Goal: Information Seeking & Learning: Learn about a topic

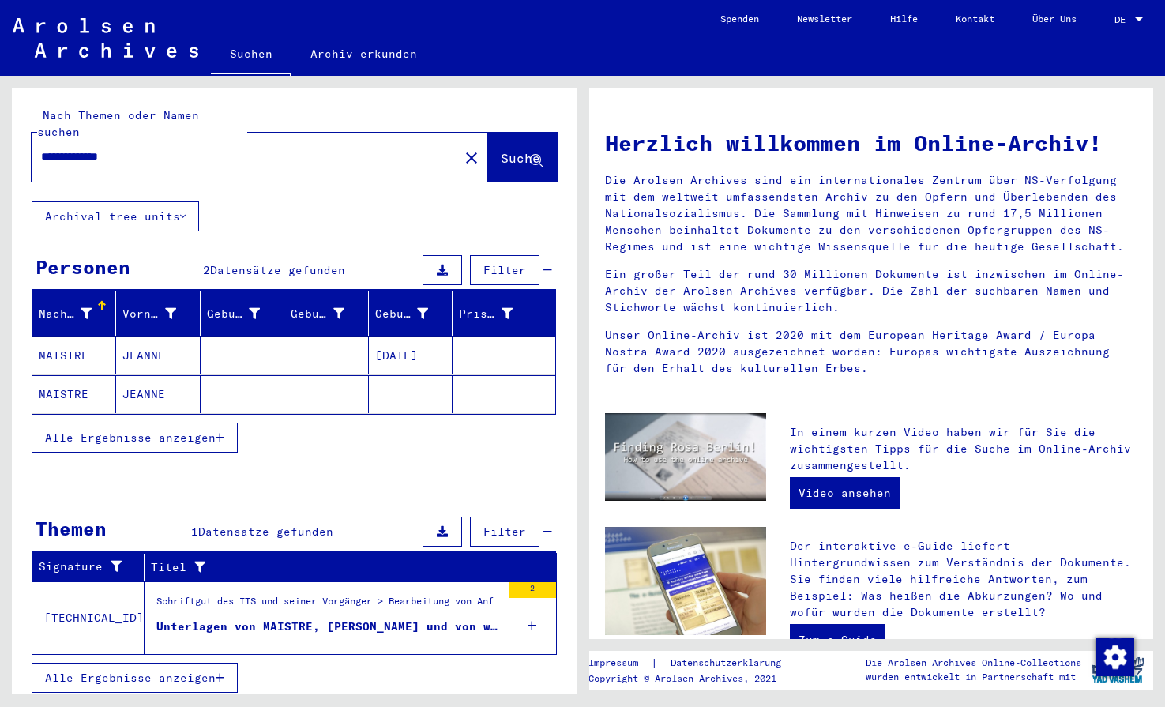
click at [345, 594] on div "Schriftgut des ITS und seiner Vorgänger > Bearbeitung von Anfragen > Suchvorgän…" at bounding box center [328, 605] width 344 height 22
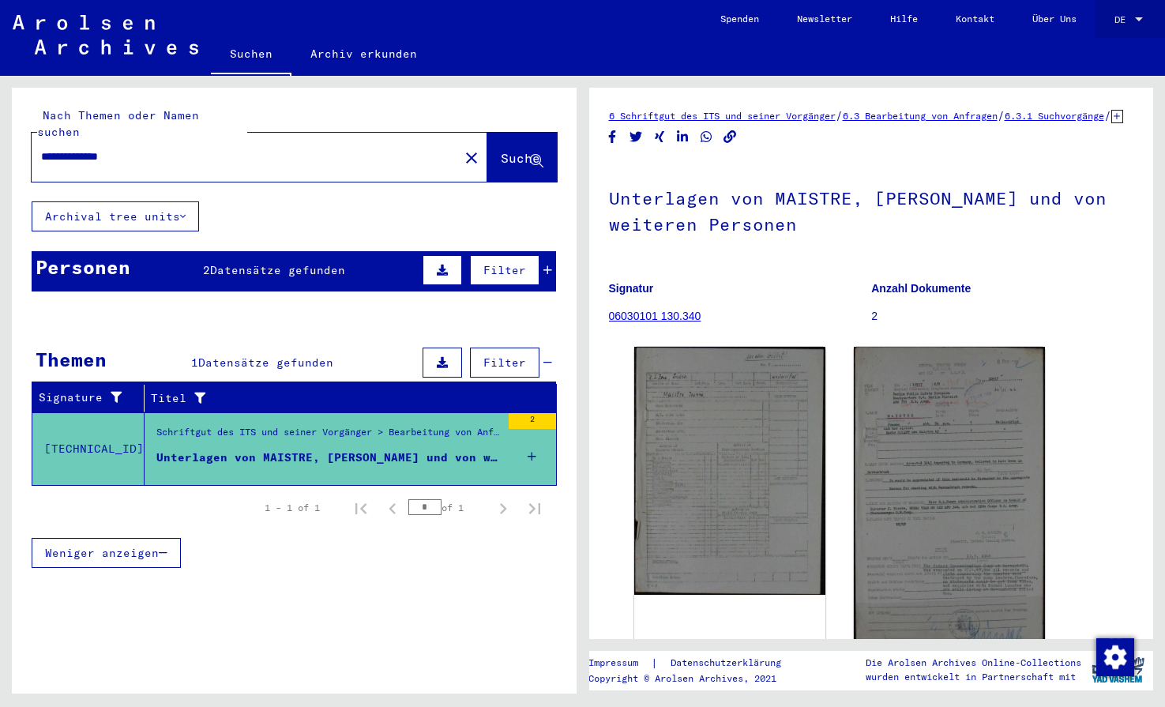
click at [1143, 23] on div at bounding box center [1139, 19] width 14 height 11
click at [1109, 28] on span "English" at bounding box center [1099, 28] width 39 height 12
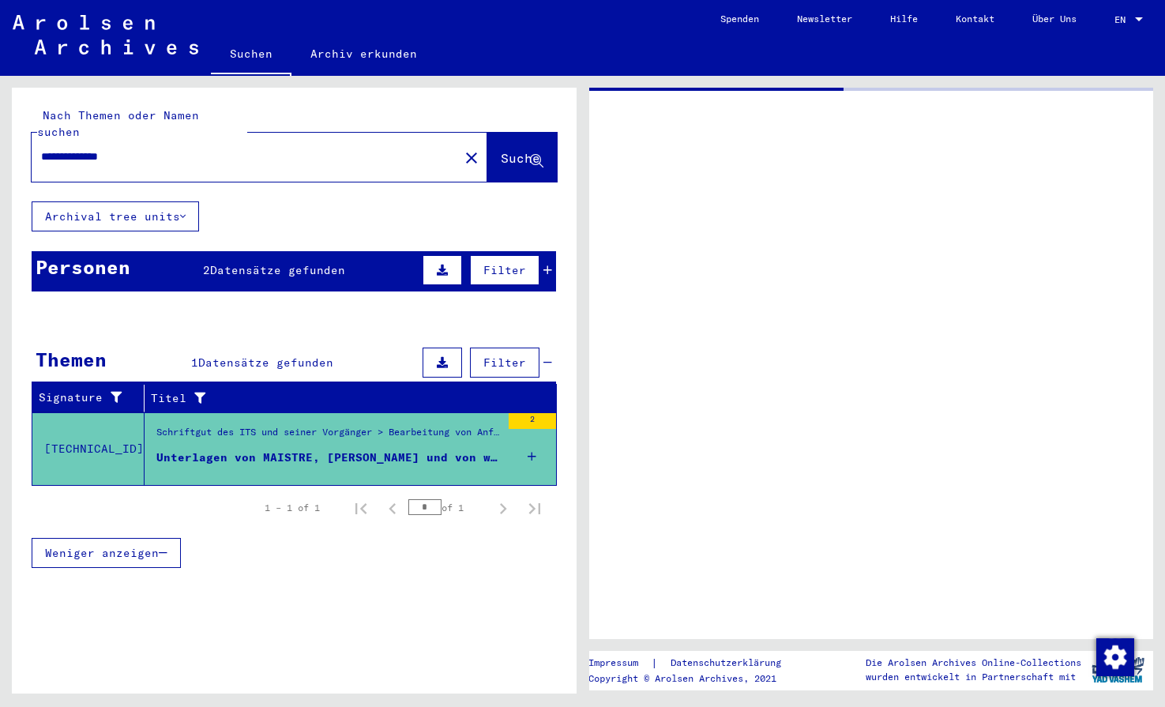
type input "*******"
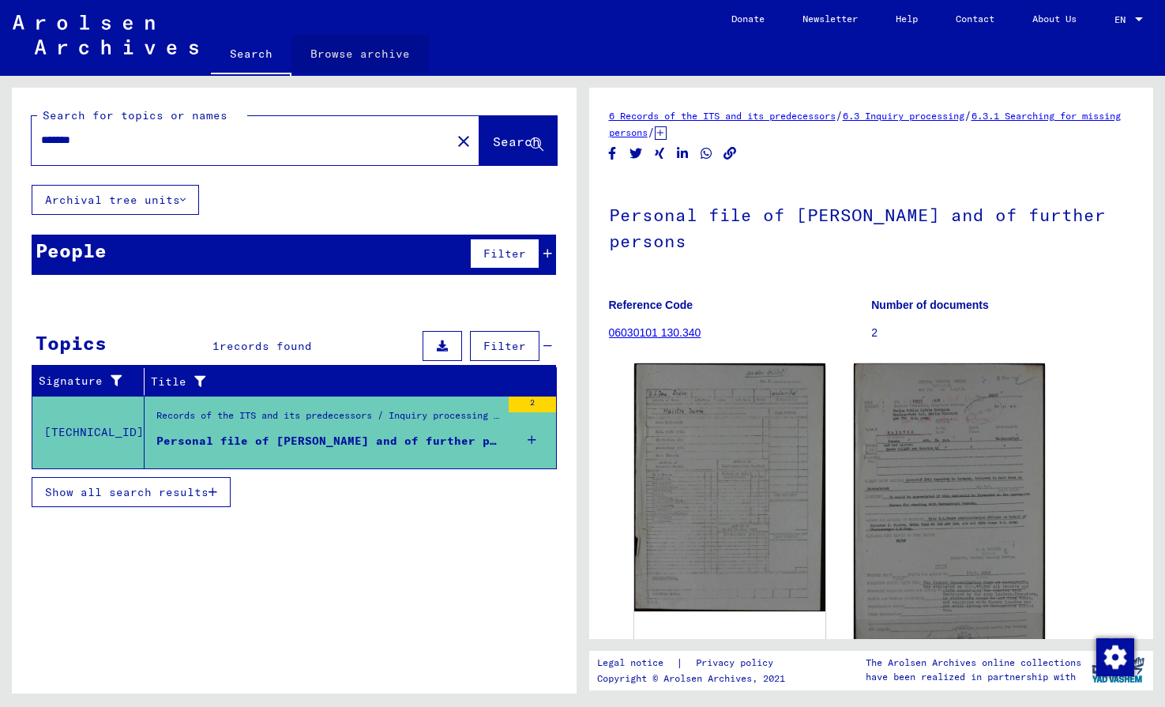
click at [360, 58] on link "Browse archive" at bounding box center [360, 54] width 137 height 38
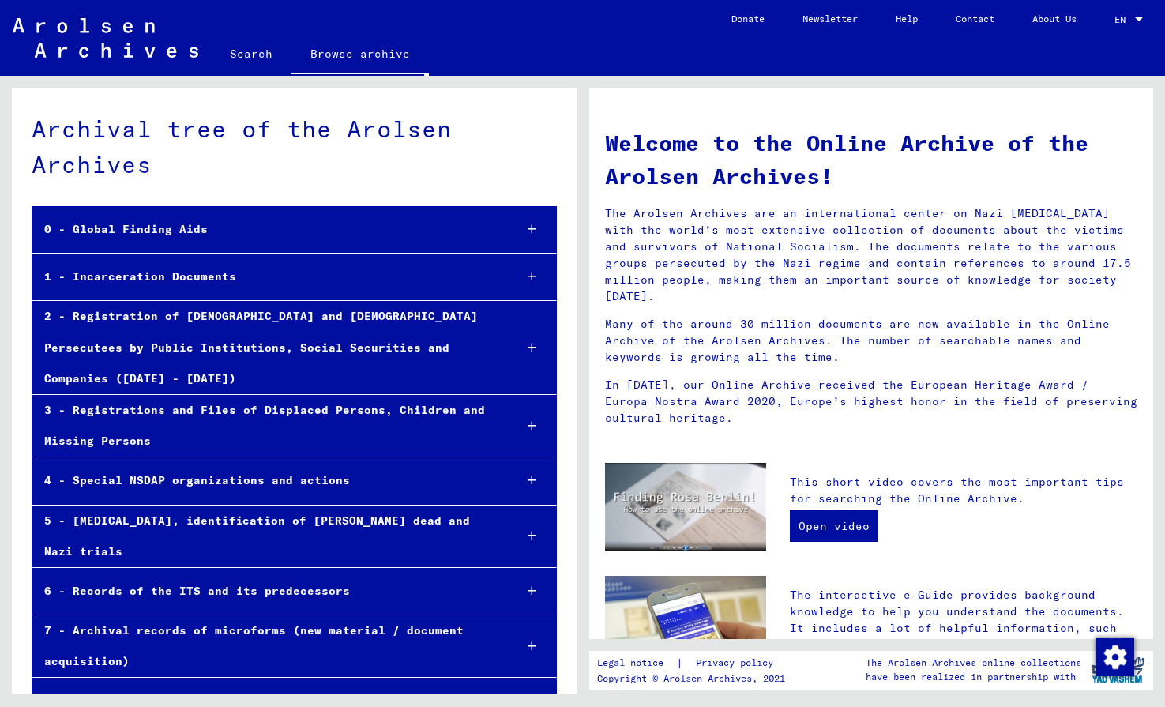
click at [220, 279] on div "1 - Incarceration Documents" at bounding box center [266, 276] width 468 height 31
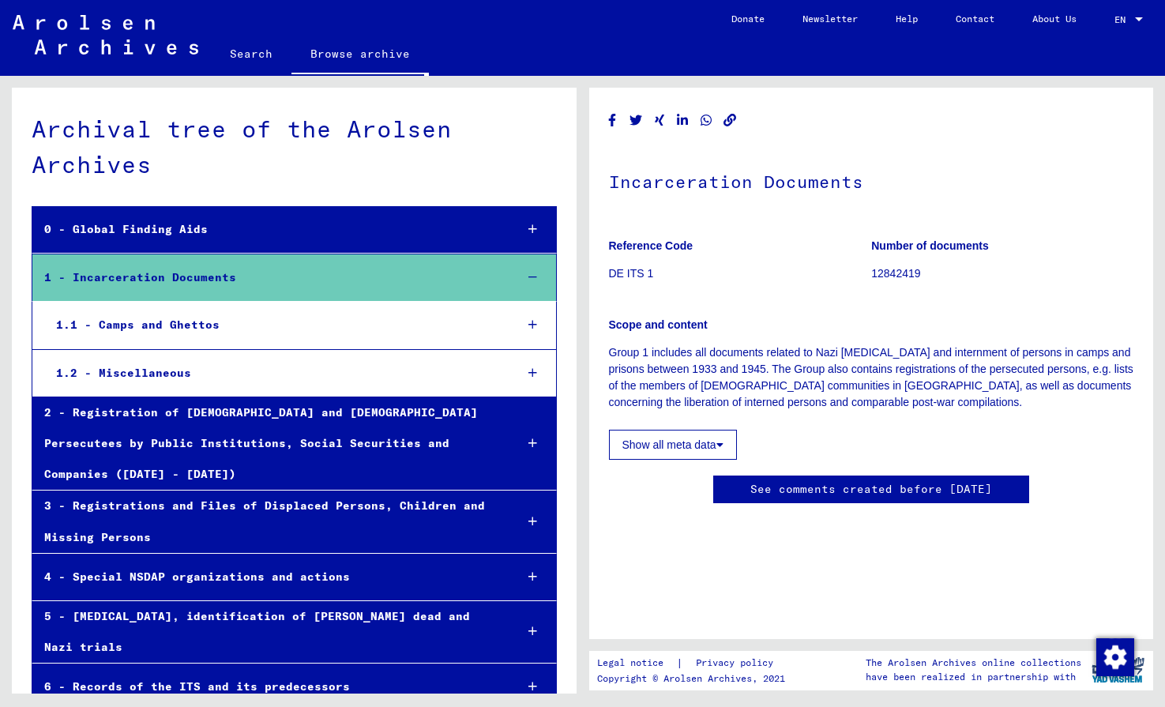
click at [204, 320] on div "1.1 - Camps and Ghettos" at bounding box center [273, 325] width 458 height 31
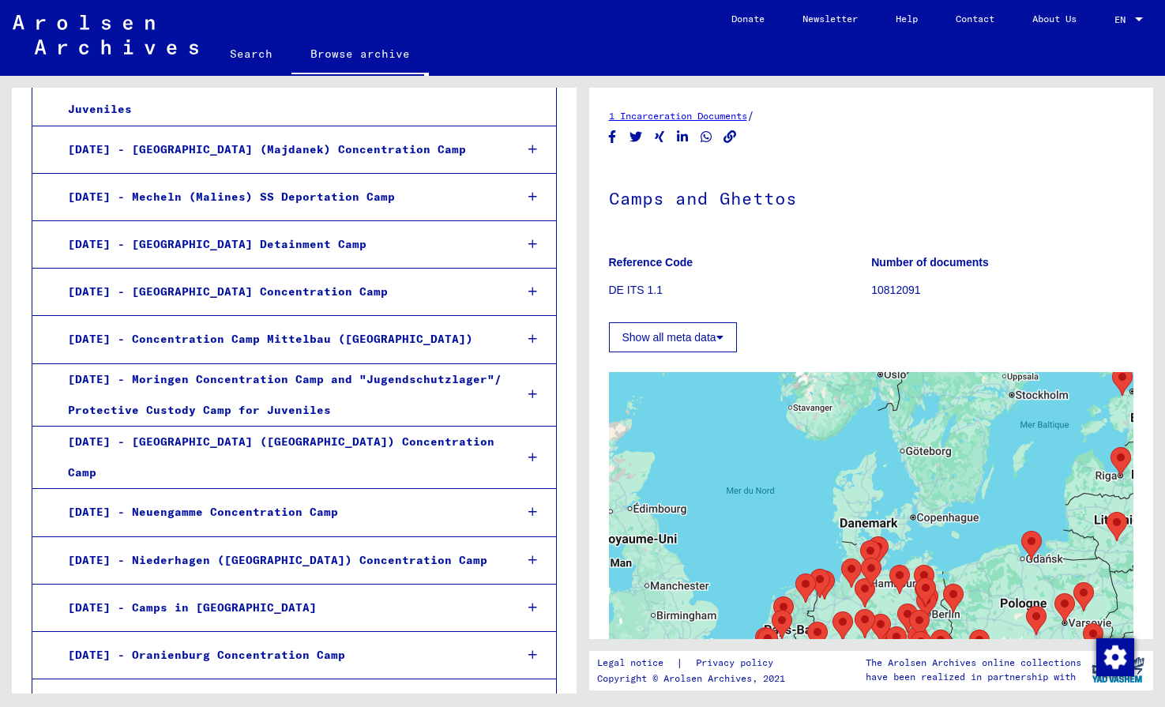
scroll to position [1405, 0]
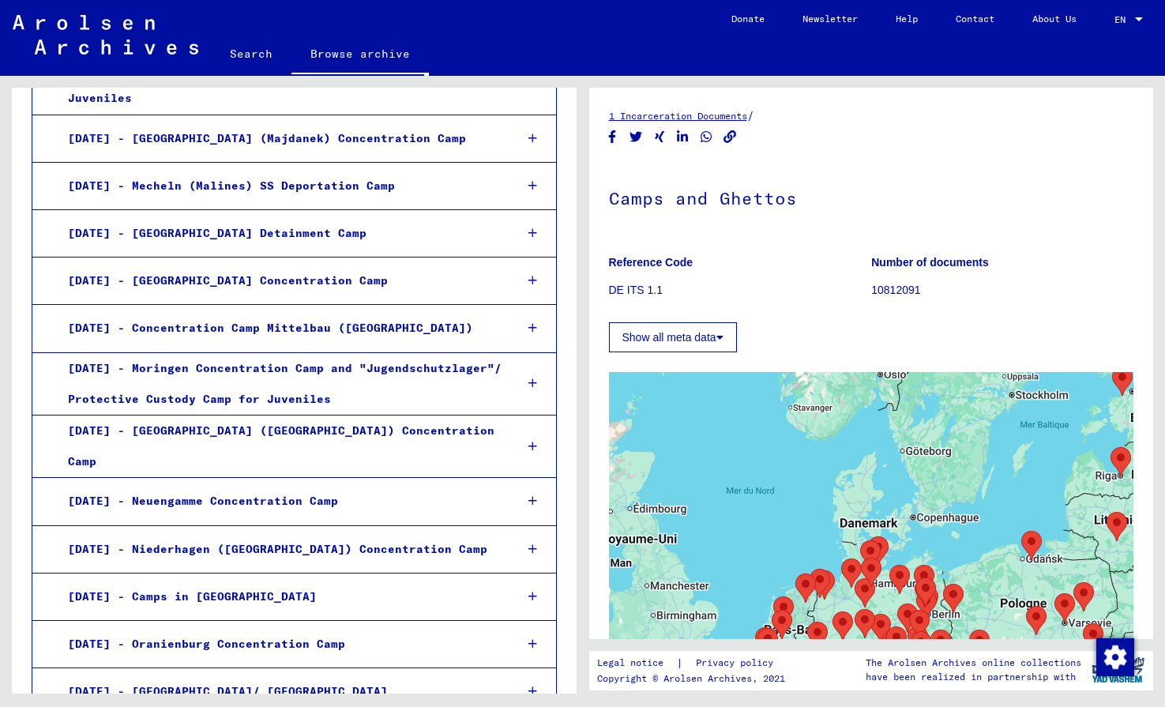
click at [211, 416] on div "[DATE] - [GEOGRAPHIC_DATA] ([GEOGRAPHIC_DATA]) Concentration Camp" at bounding box center [279, 447] width 446 height 62
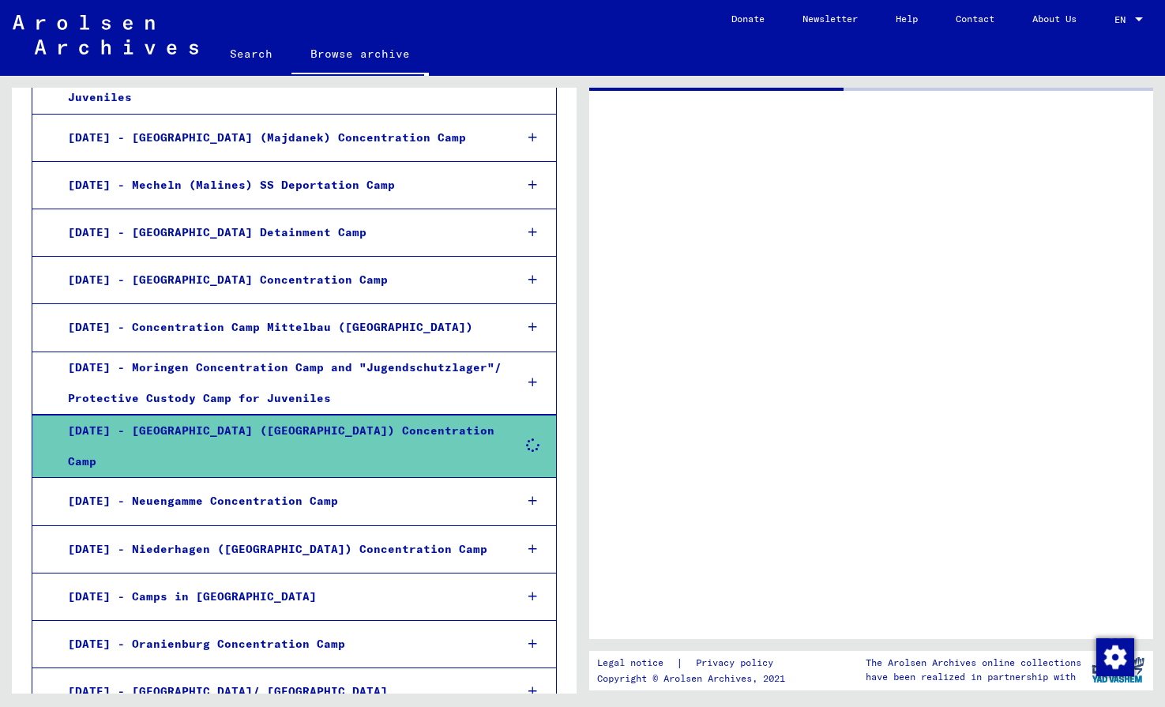
scroll to position [1405, 0]
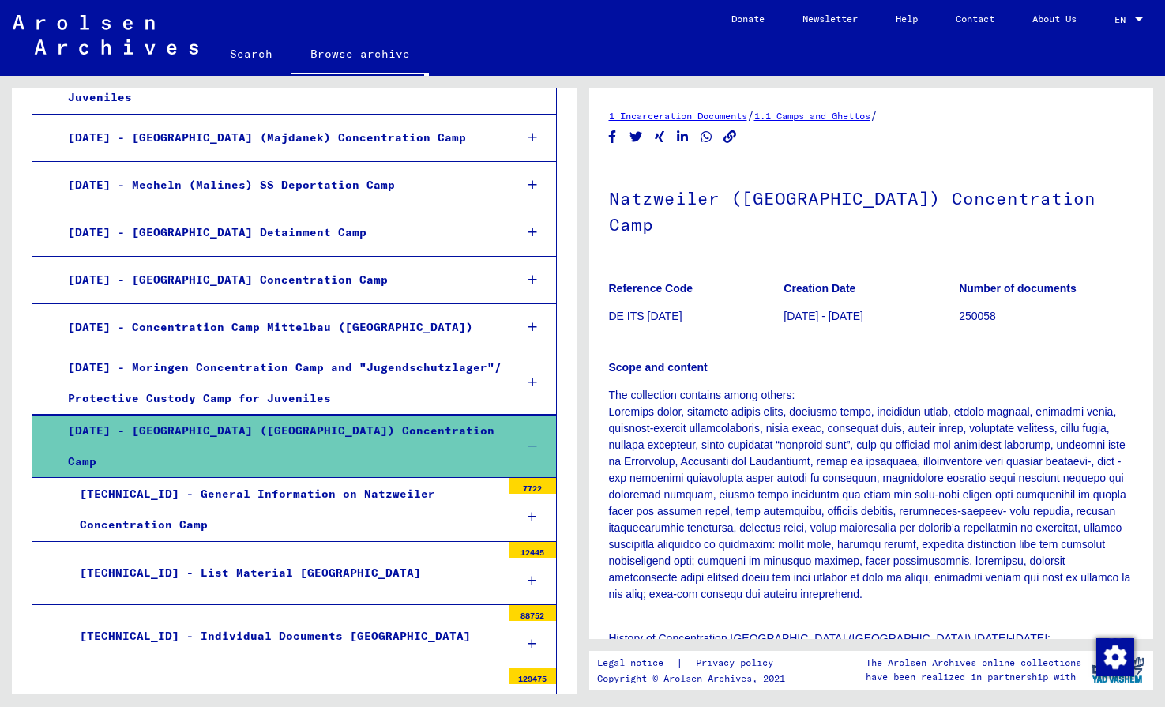
click at [211, 416] on div "[DATE] - [GEOGRAPHIC_DATA] ([GEOGRAPHIC_DATA]) Concentration Camp" at bounding box center [279, 447] width 446 height 62
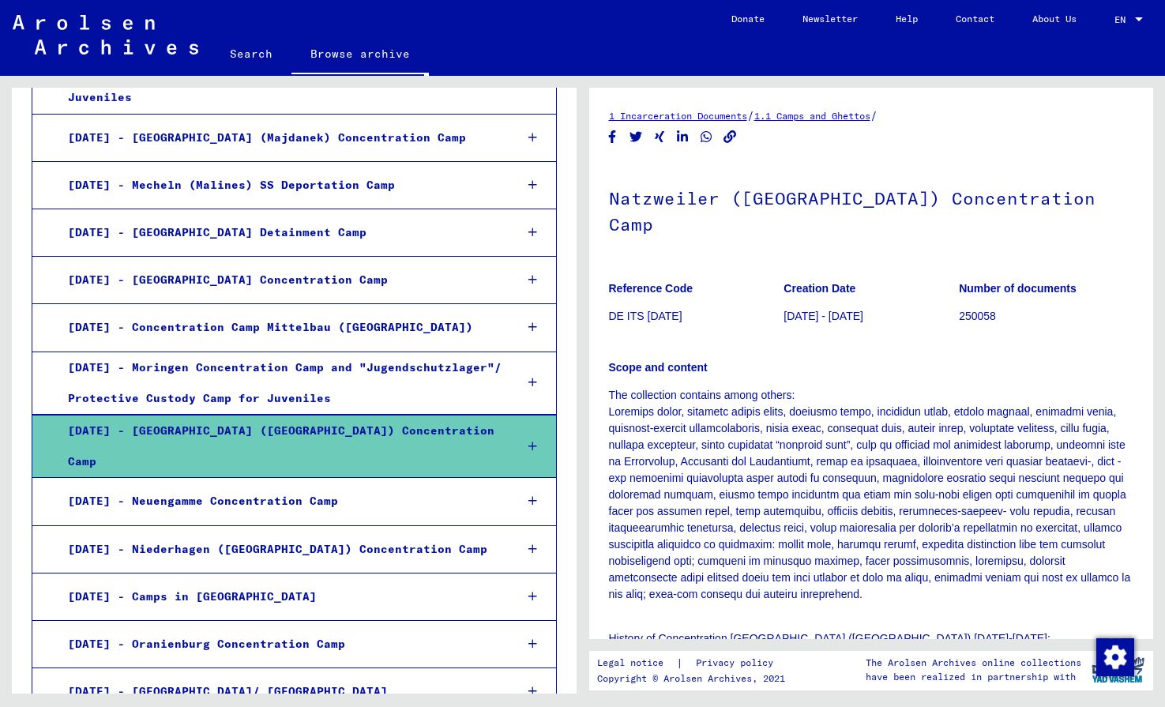
click at [211, 416] on div "[DATE] - [GEOGRAPHIC_DATA] ([GEOGRAPHIC_DATA]) Concentration Camp" at bounding box center [279, 447] width 446 height 62
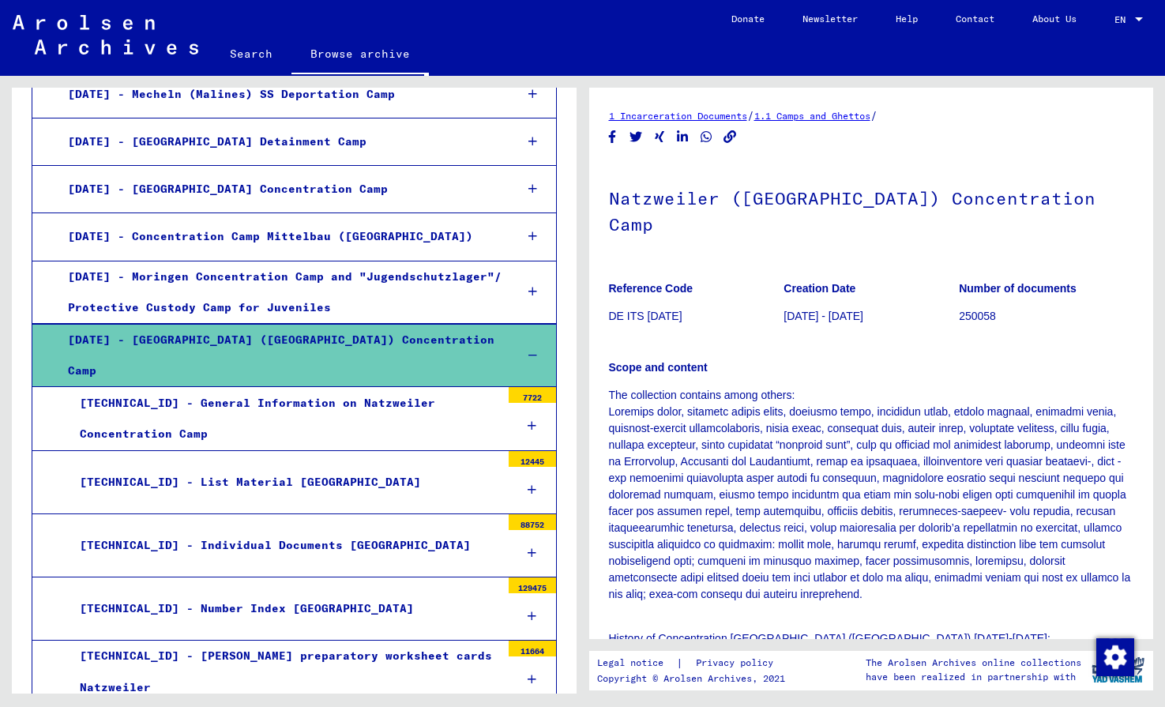
scroll to position [1497, 0]
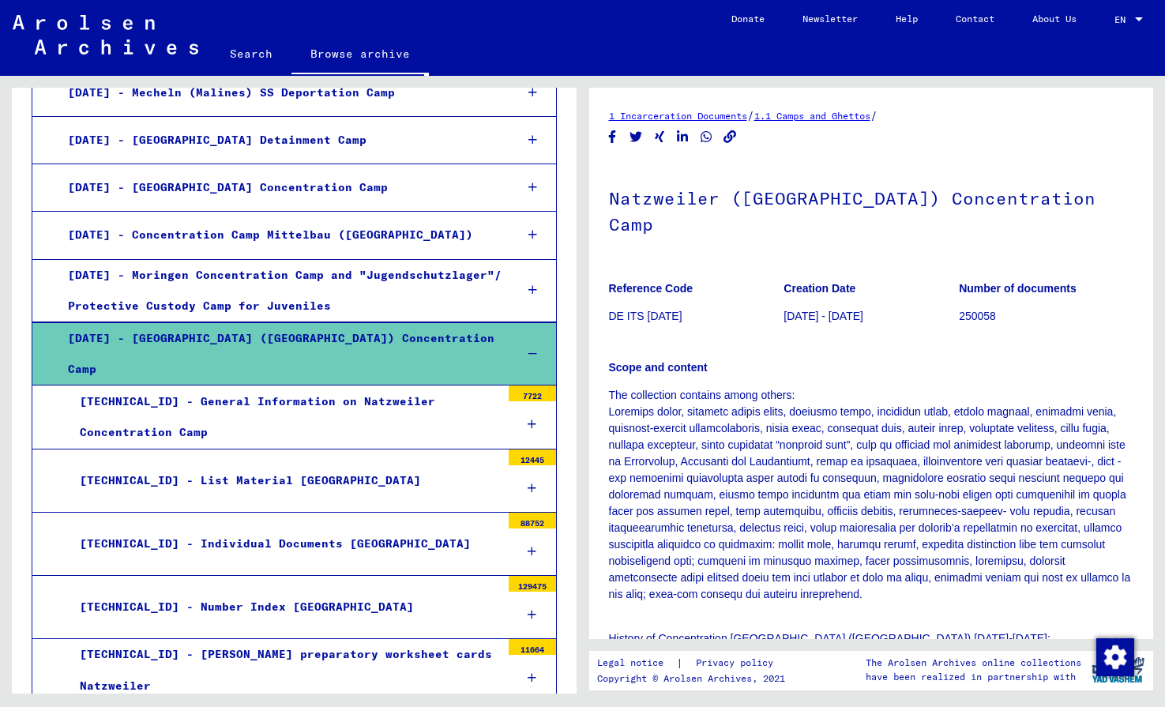
click at [243, 465] on div "[TECHNICAL_ID] - List Material [GEOGRAPHIC_DATA]" at bounding box center [284, 480] width 433 height 31
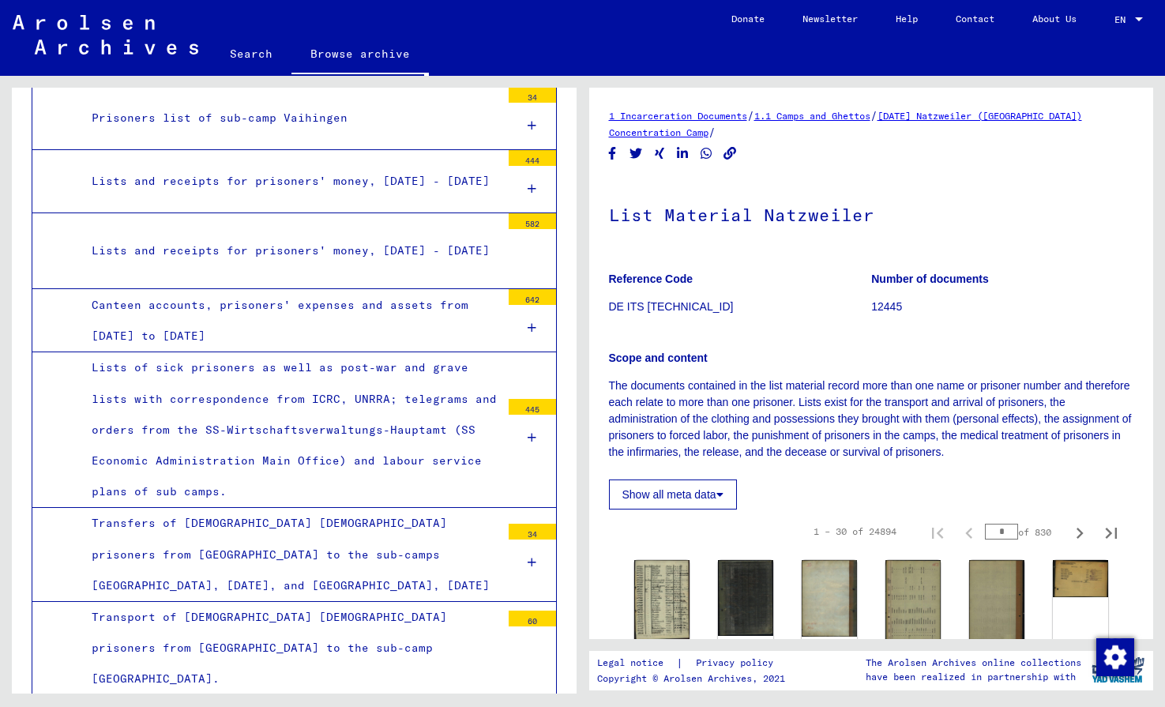
scroll to position [4787, 0]
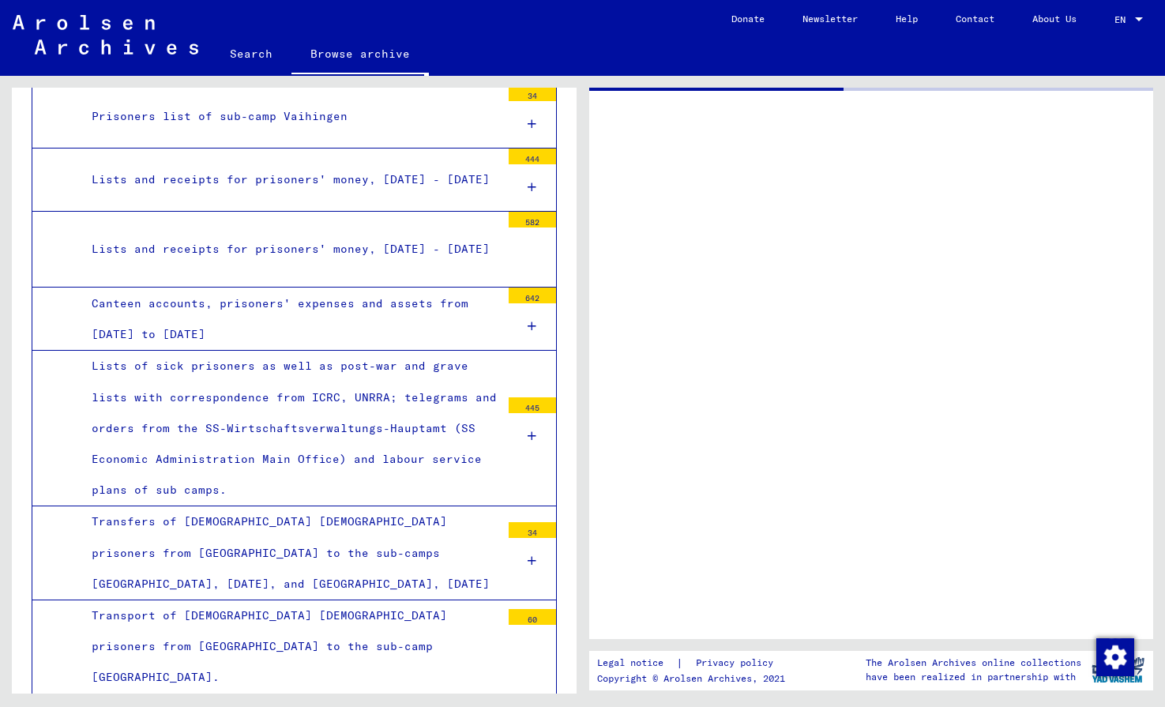
scroll to position [4787, 0]
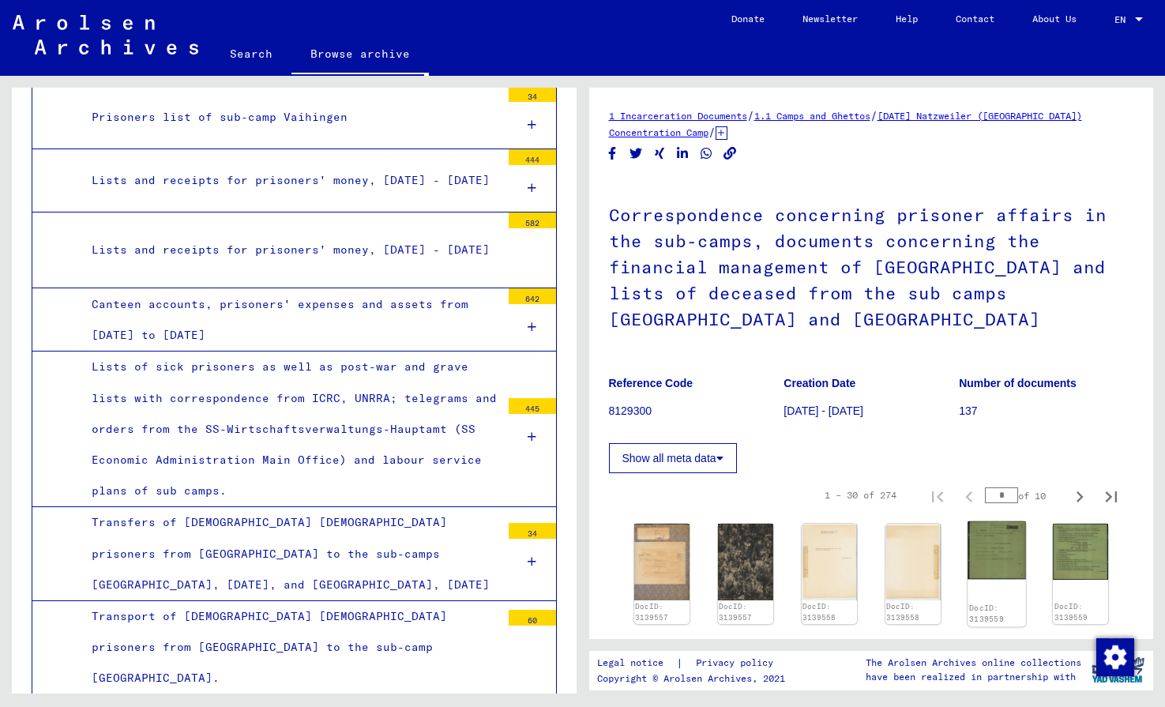
click at [1006, 559] on img at bounding box center [997, 550] width 58 height 58
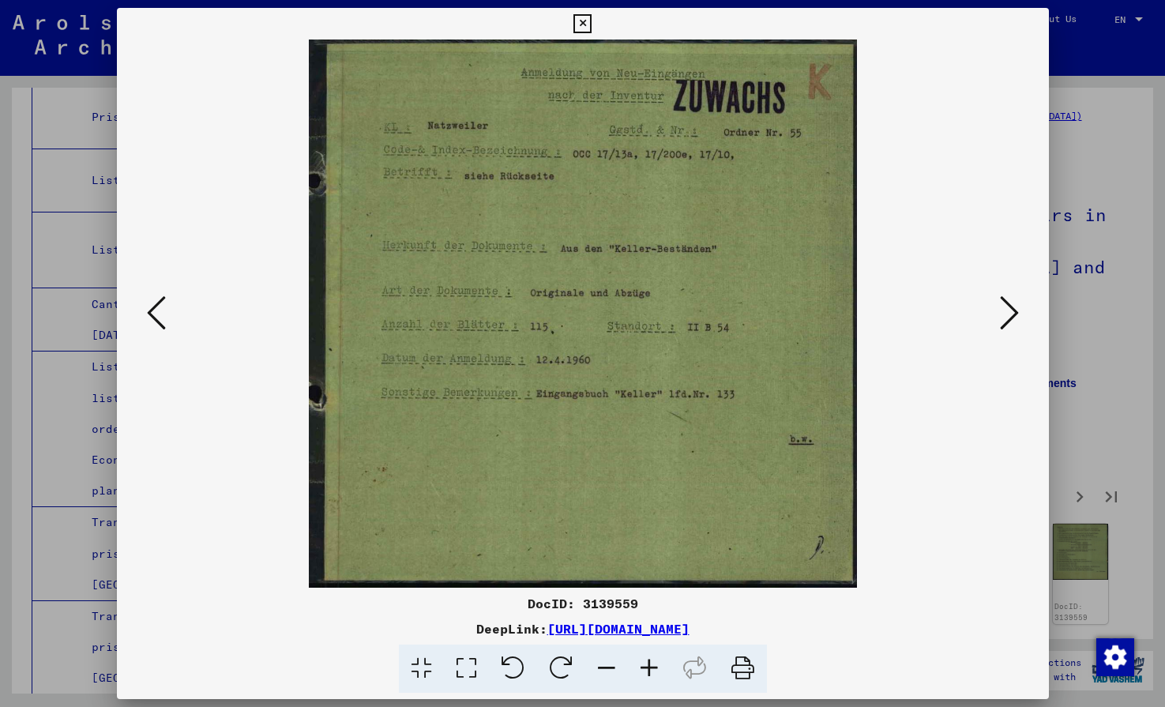
click at [1018, 317] on icon at bounding box center [1009, 313] width 19 height 38
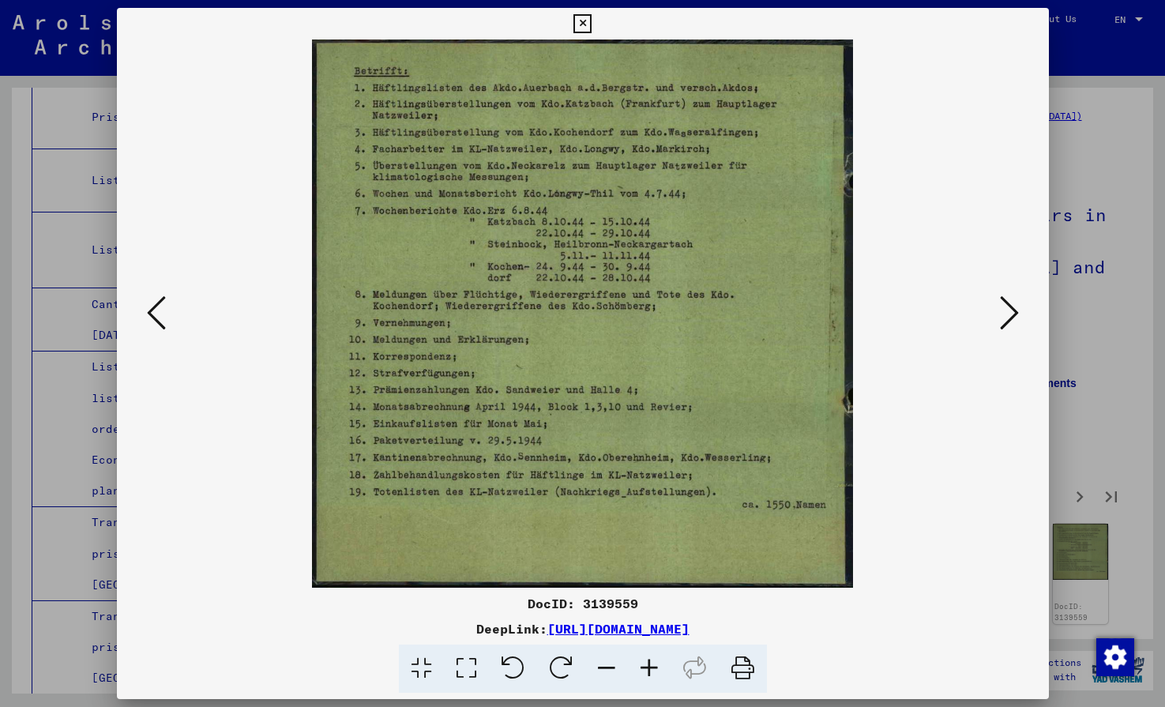
click at [1018, 317] on icon at bounding box center [1009, 313] width 19 height 38
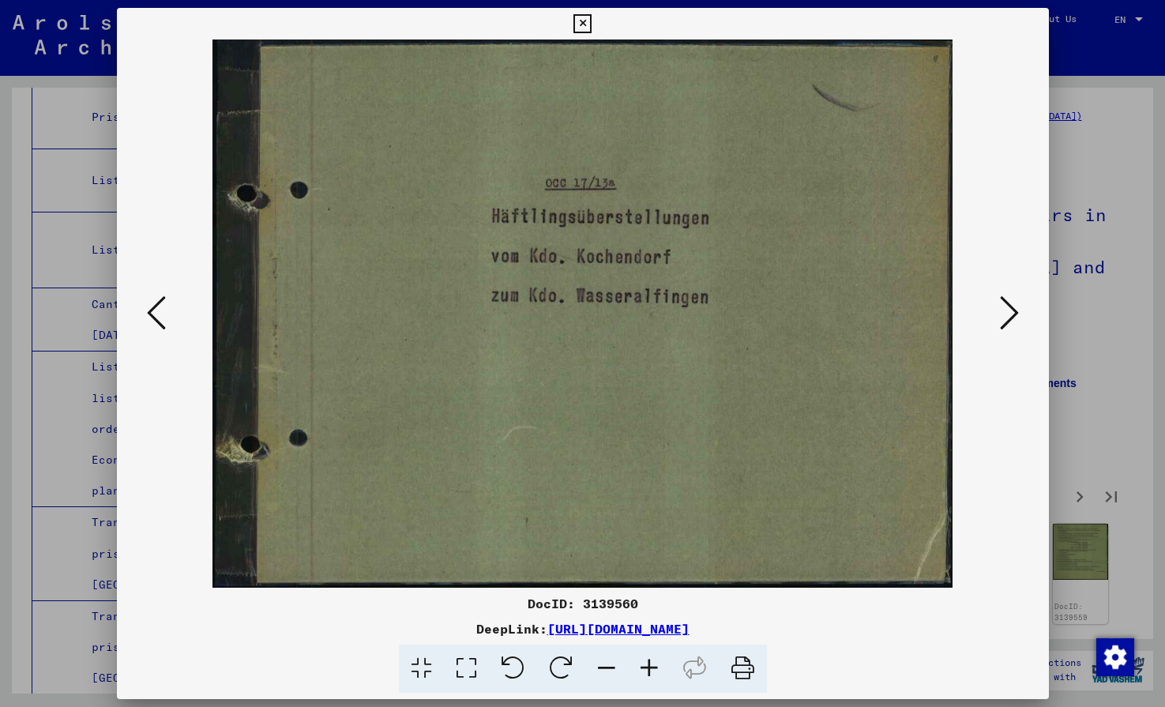
click at [1018, 317] on icon at bounding box center [1009, 313] width 19 height 38
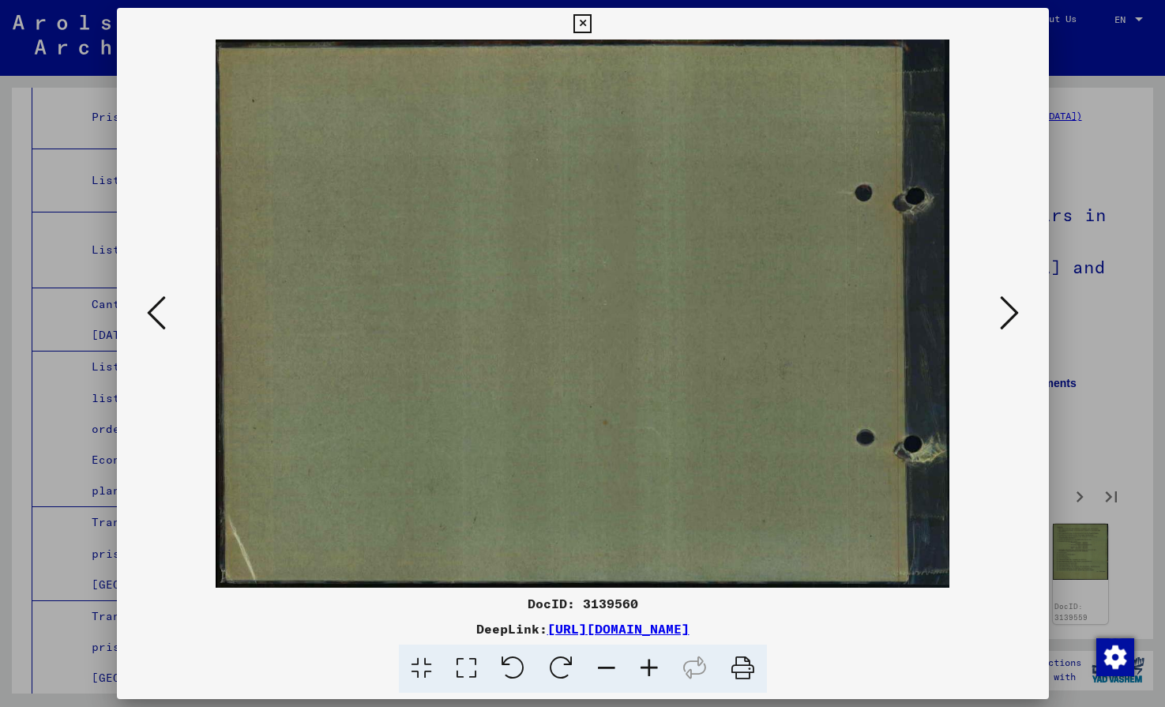
click at [1018, 317] on icon at bounding box center [1009, 313] width 19 height 38
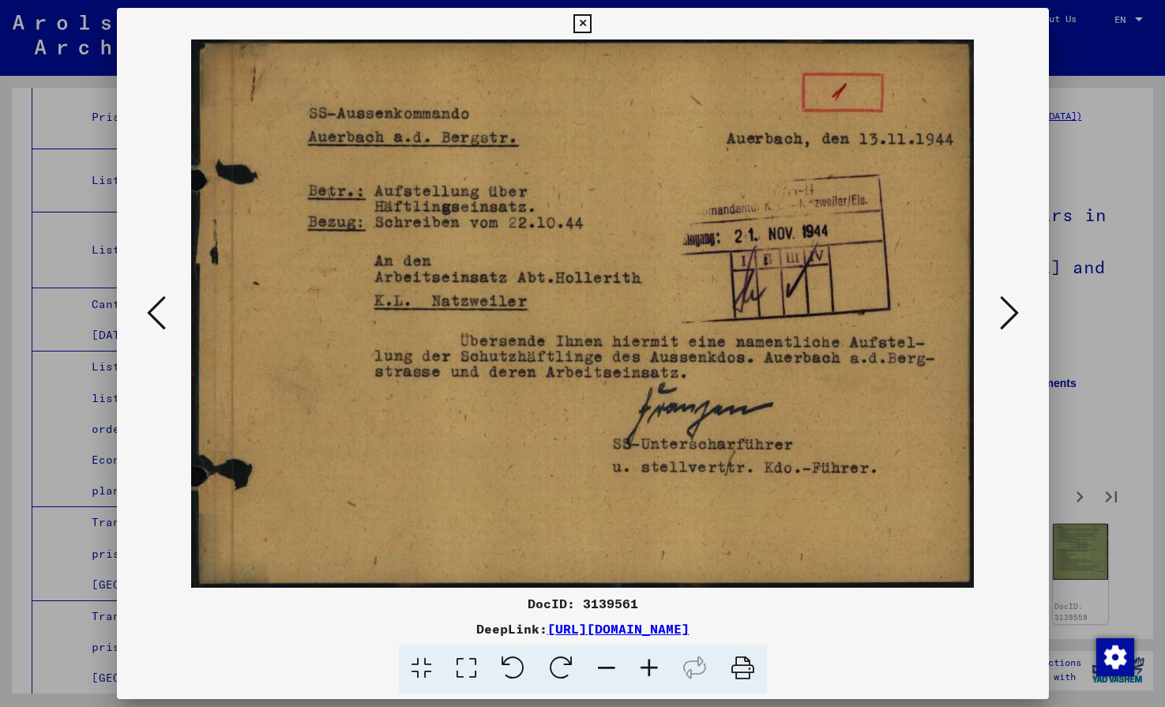
click at [1018, 317] on icon at bounding box center [1009, 313] width 19 height 38
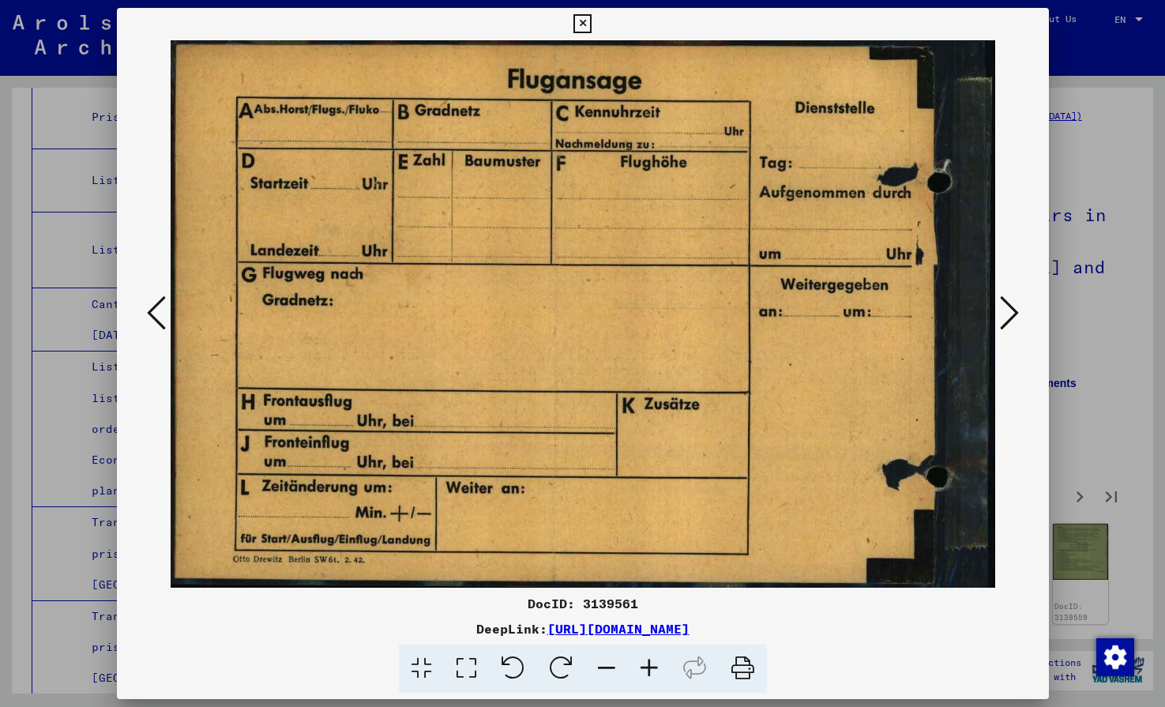
click at [1018, 317] on icon at bounding box center [1009, 313] width 19 height 38
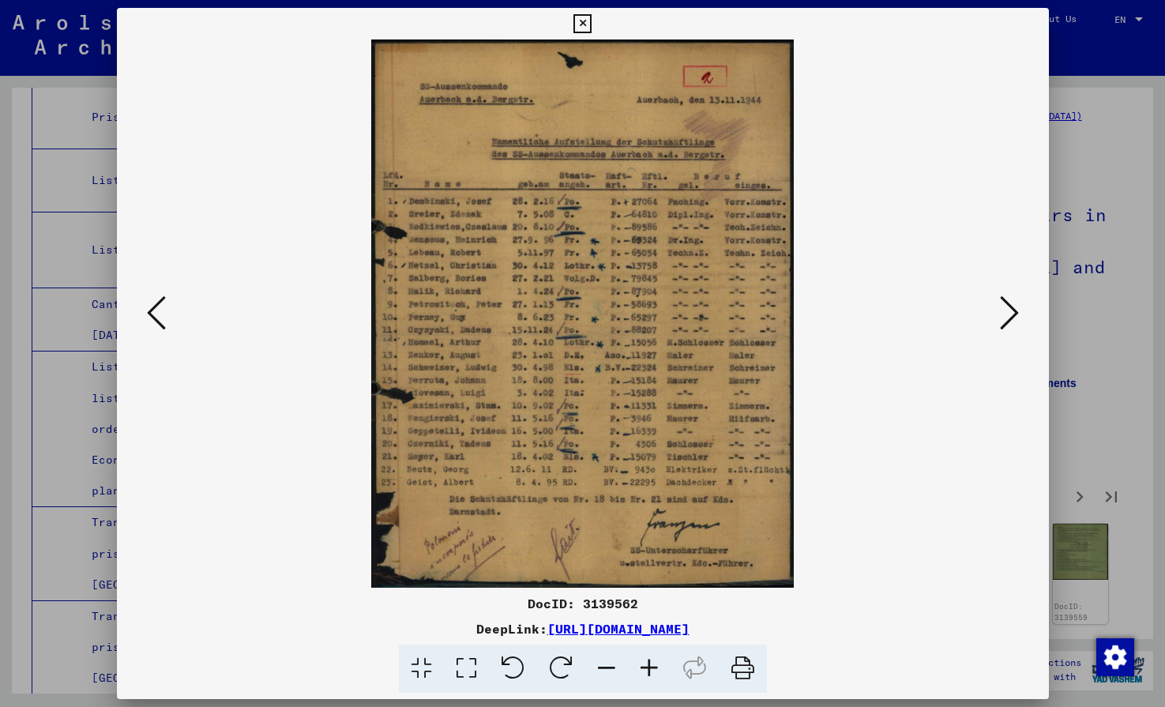
click at [1021, 317] on button at bounding box center [1009, 314] width 28 height 45
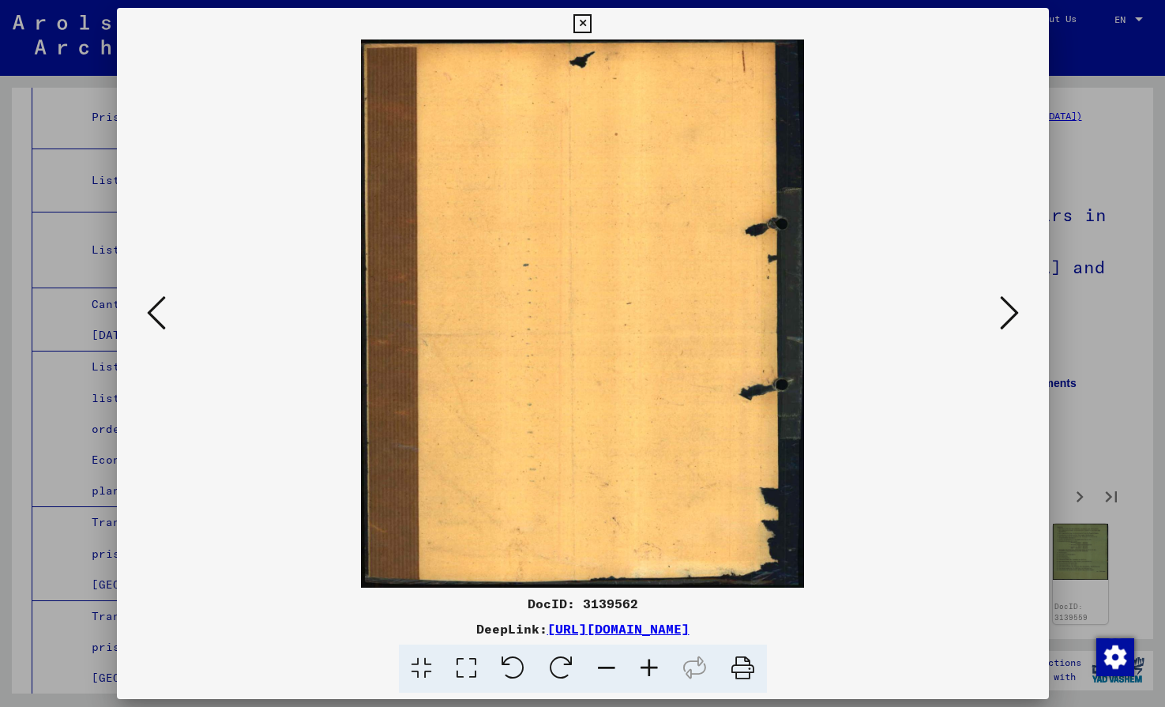
click at [1021, 317] on button at bounding box center [1009, 314] width 28 height 45
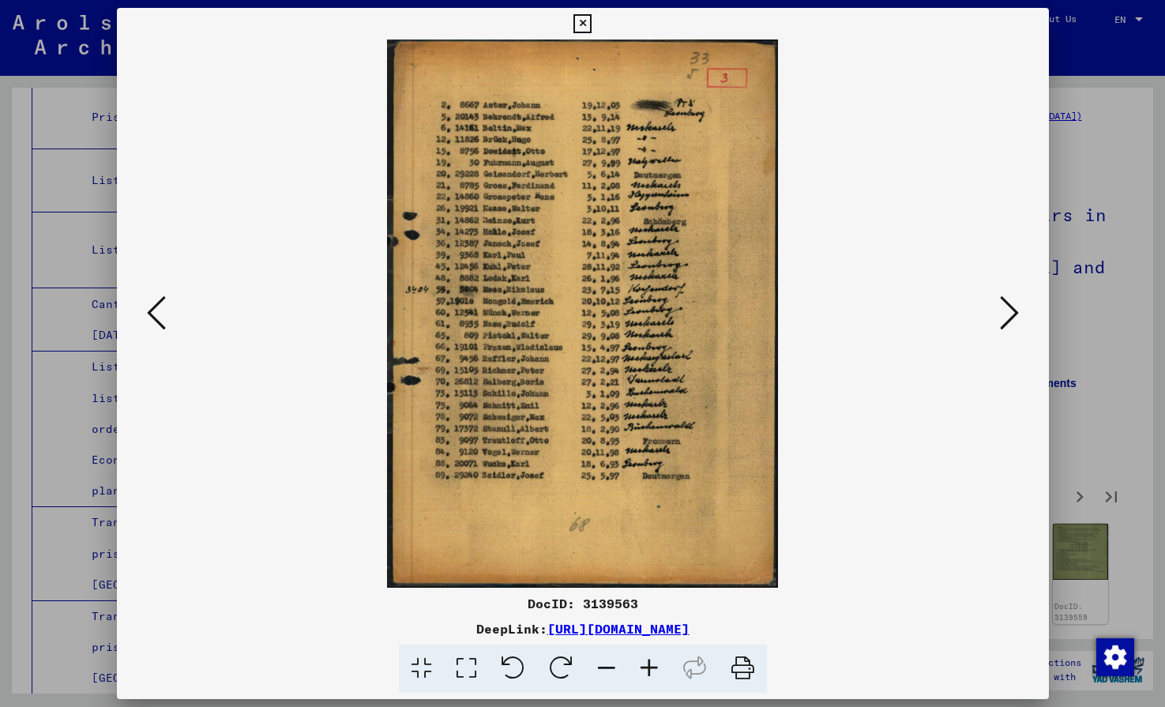
click at [1021, 317] on button at bounding box center [1009, 314] width 28 height 45
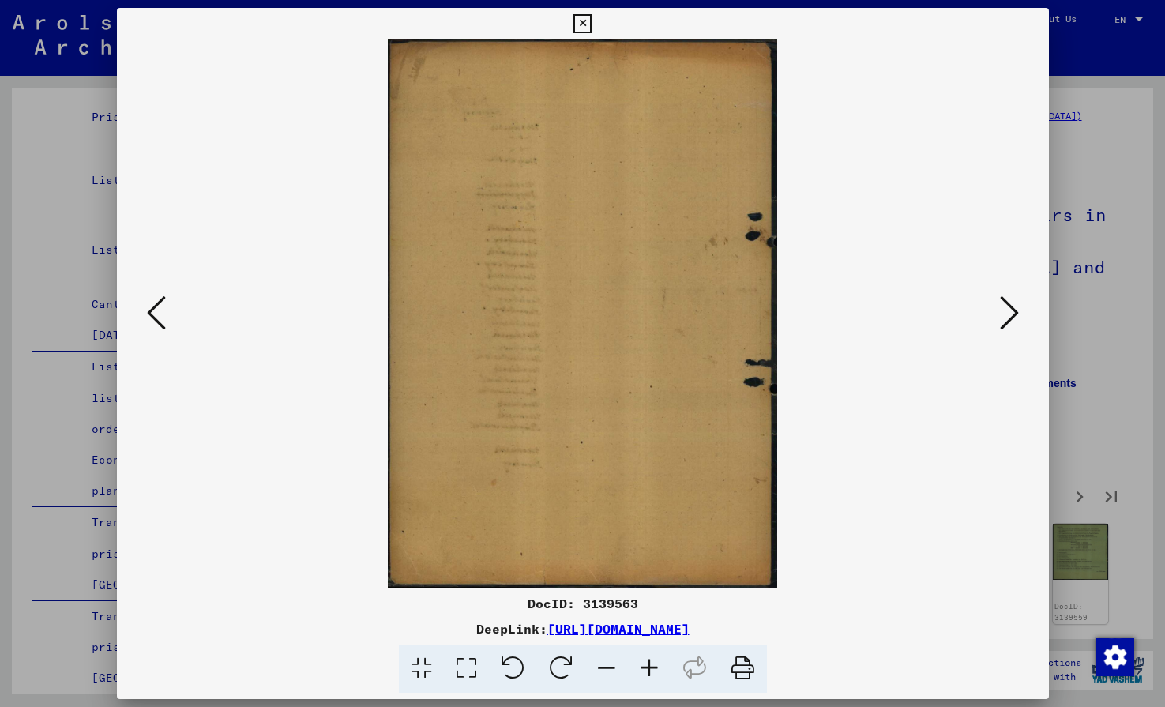
click at [1021, 317] on button at bounding box center [1009, 314] width 28 height 45
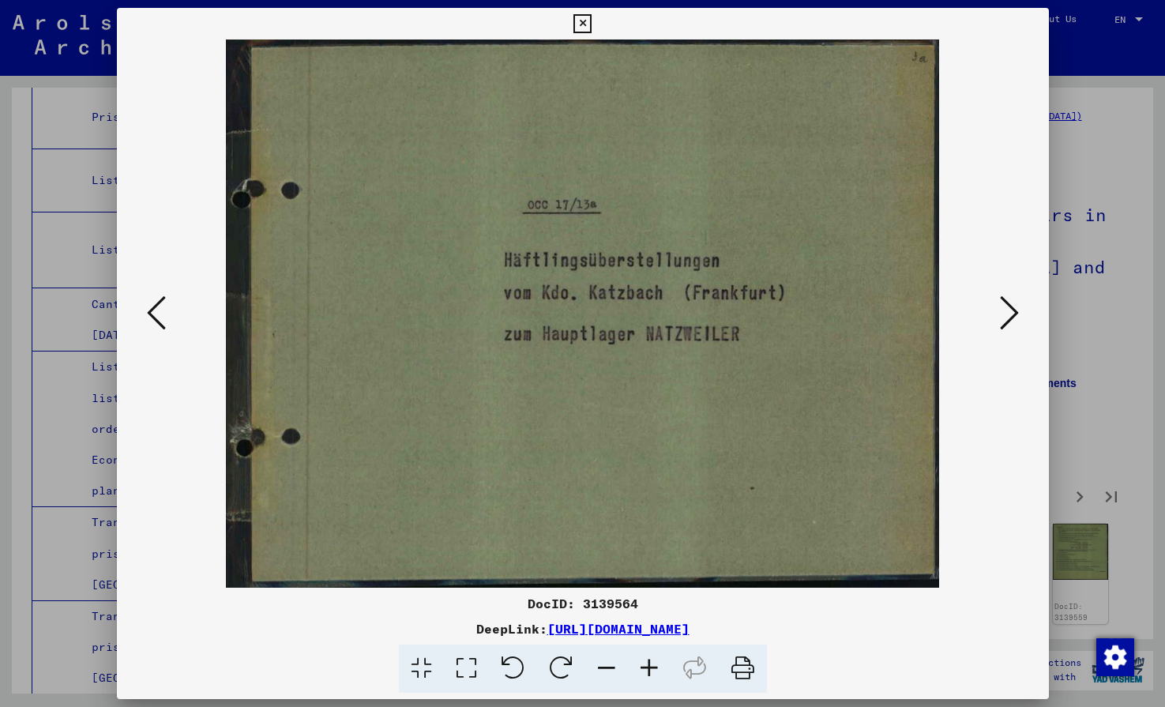
click at [1021, 317] on button at bounding box center [1009, 314] width 28 height 45
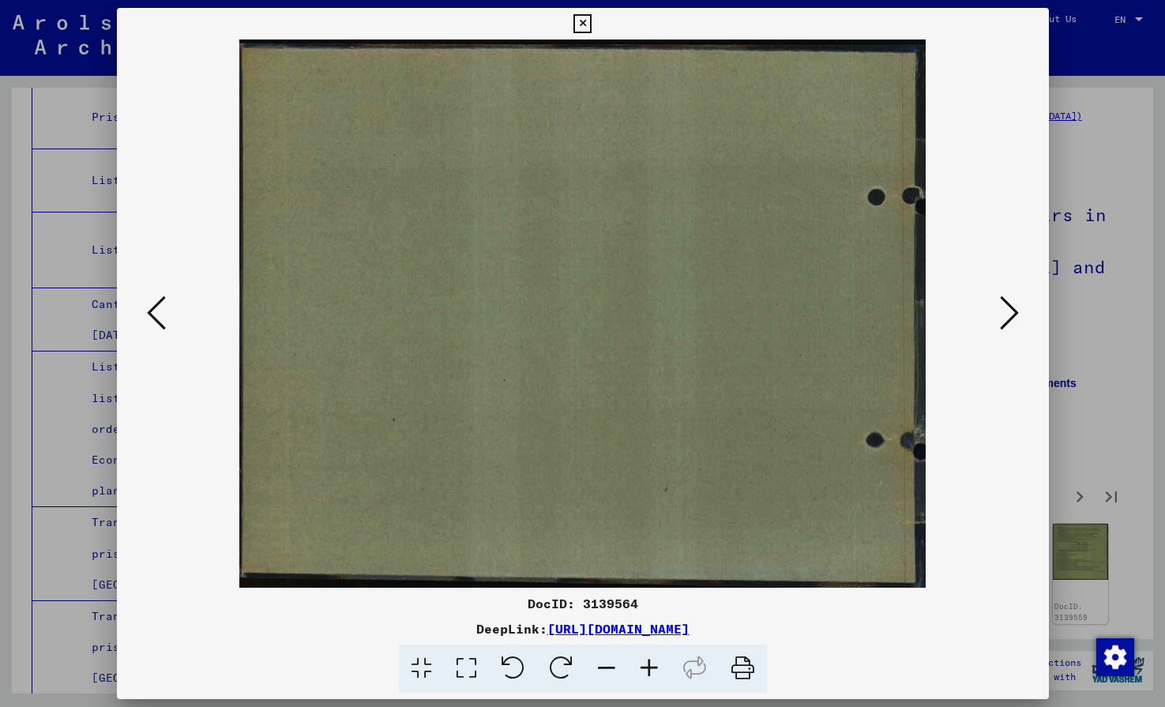
click at [1021, 317] on button at bounding box center [1009, 314] width 28 height 45
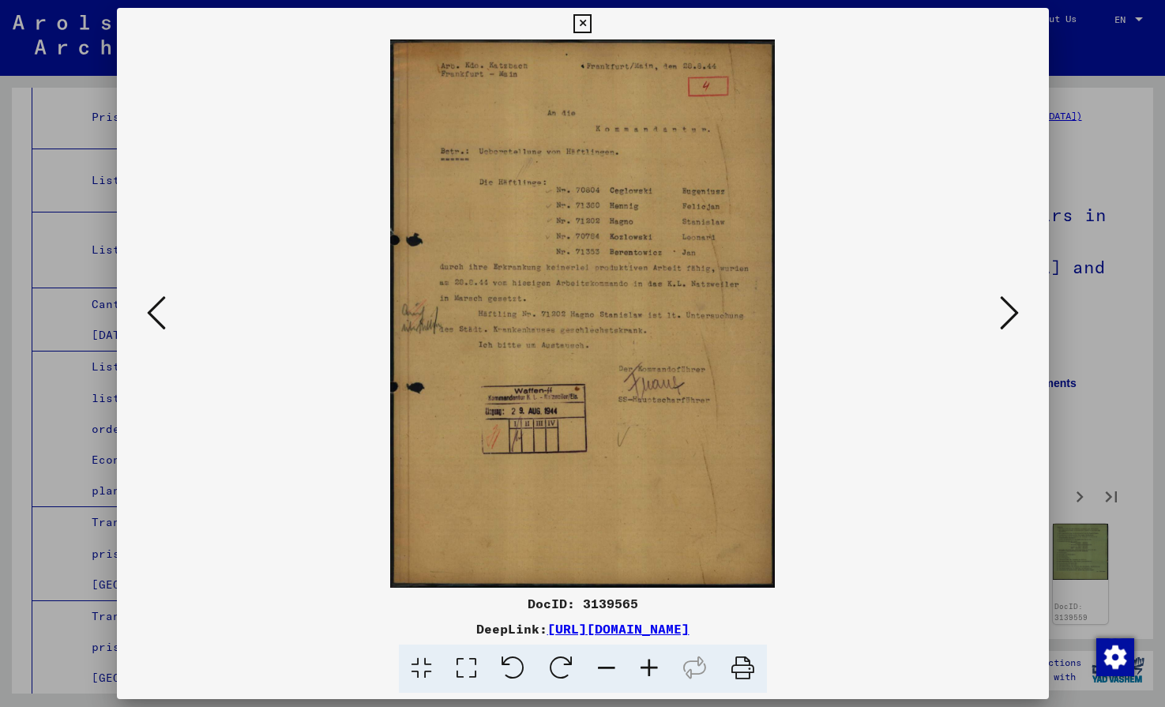
click at [1021, 317] on button at bounding box center [1009, 314] width 28 height 45
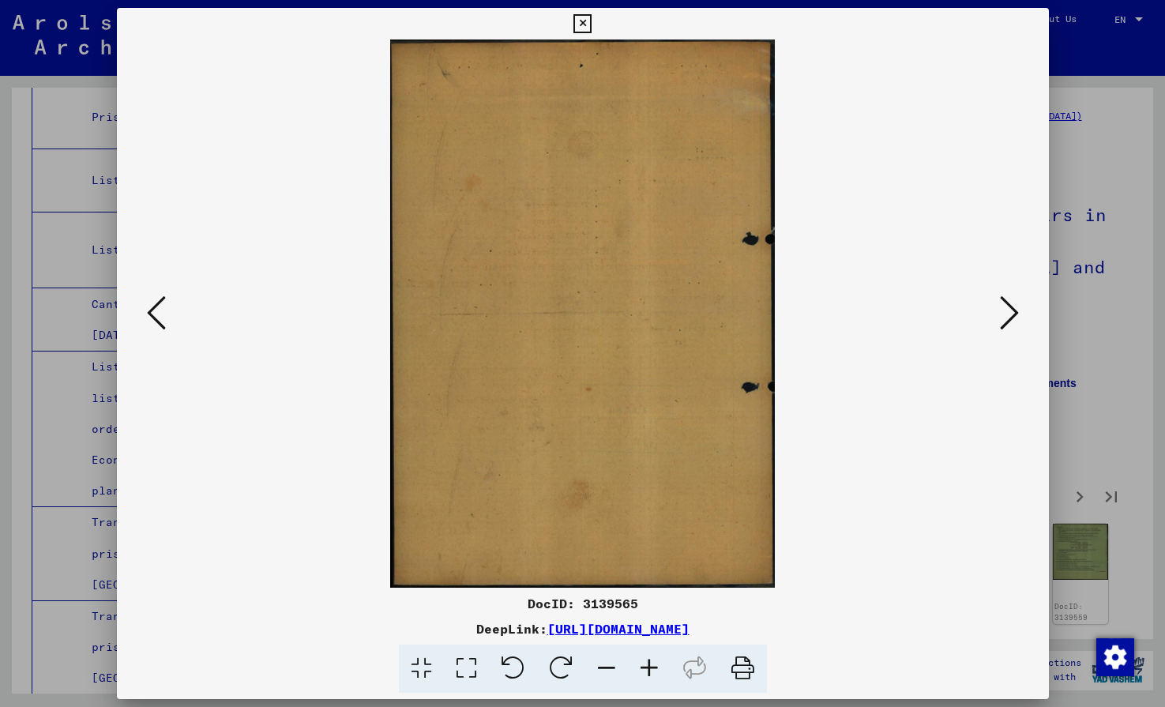
click at [1021, 317] on button at bounding box center [1009, 314] width 28 height 45
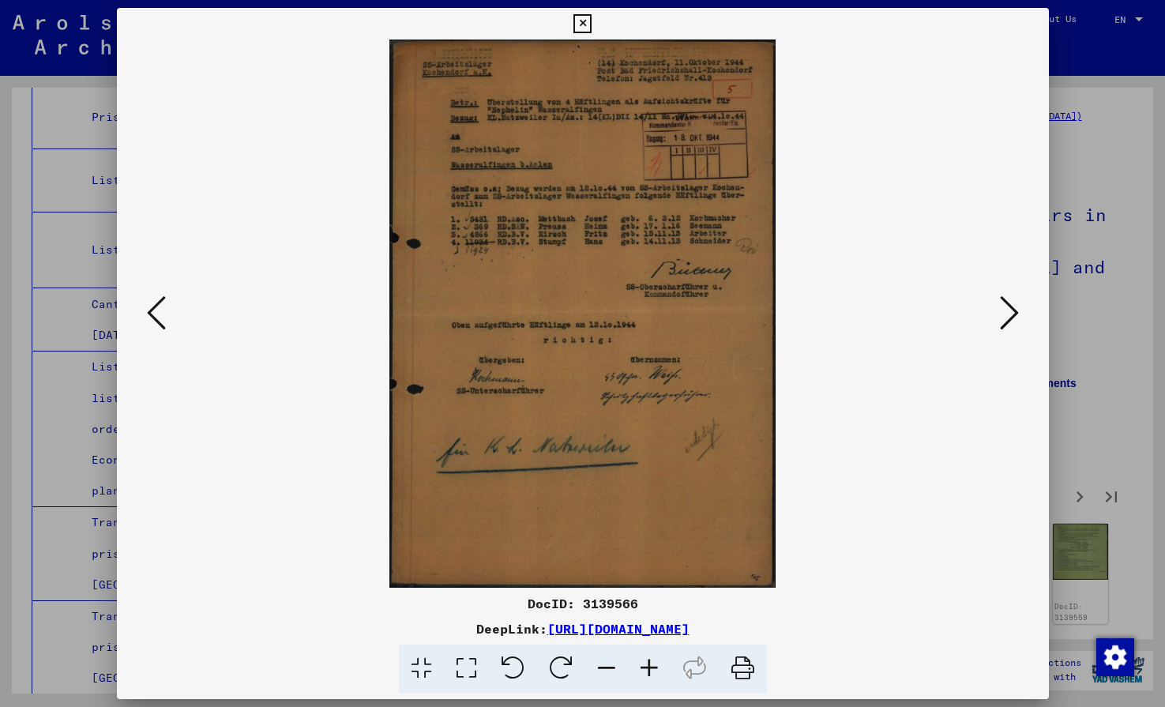
click at [1021, 317] on button at bounding box center [1009, 314] width 28 height 45
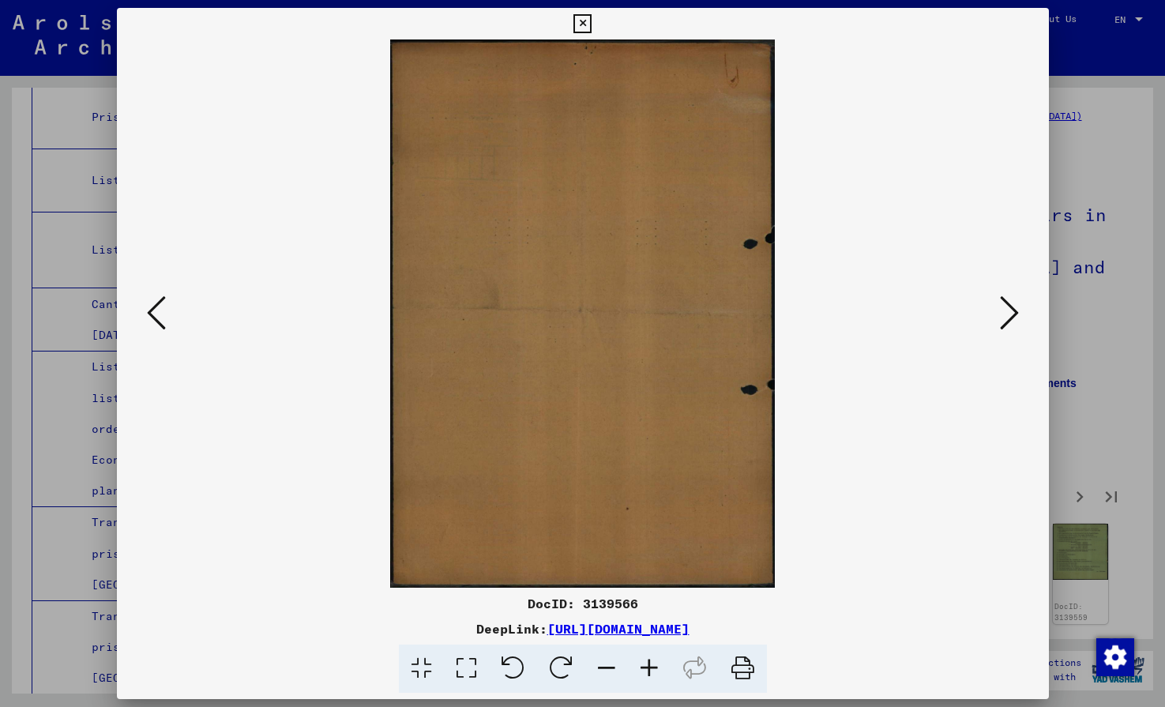
click at [1021, 317] on button at bounding box center [1009, 314] width 28 height 45
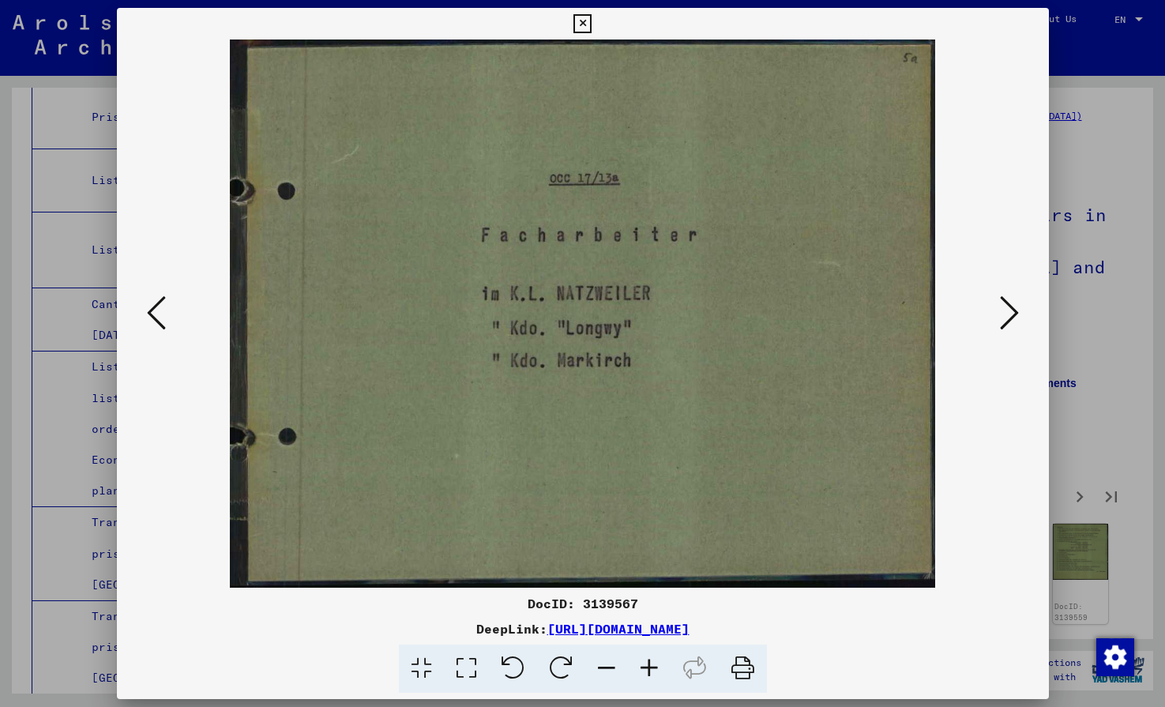
click at [1021, 317] on button at bounding box center [1009, 314] width 28 height 45
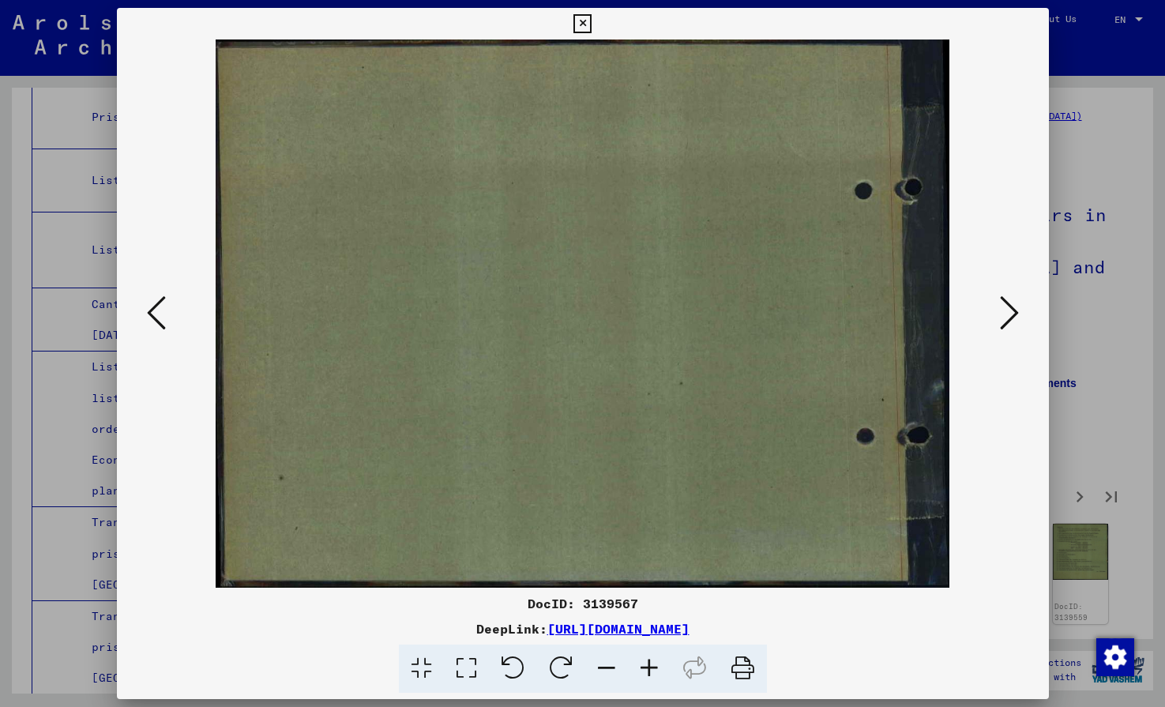
click at [1021, 317] on button at bounding box center [1009, 314] width 28 height 45
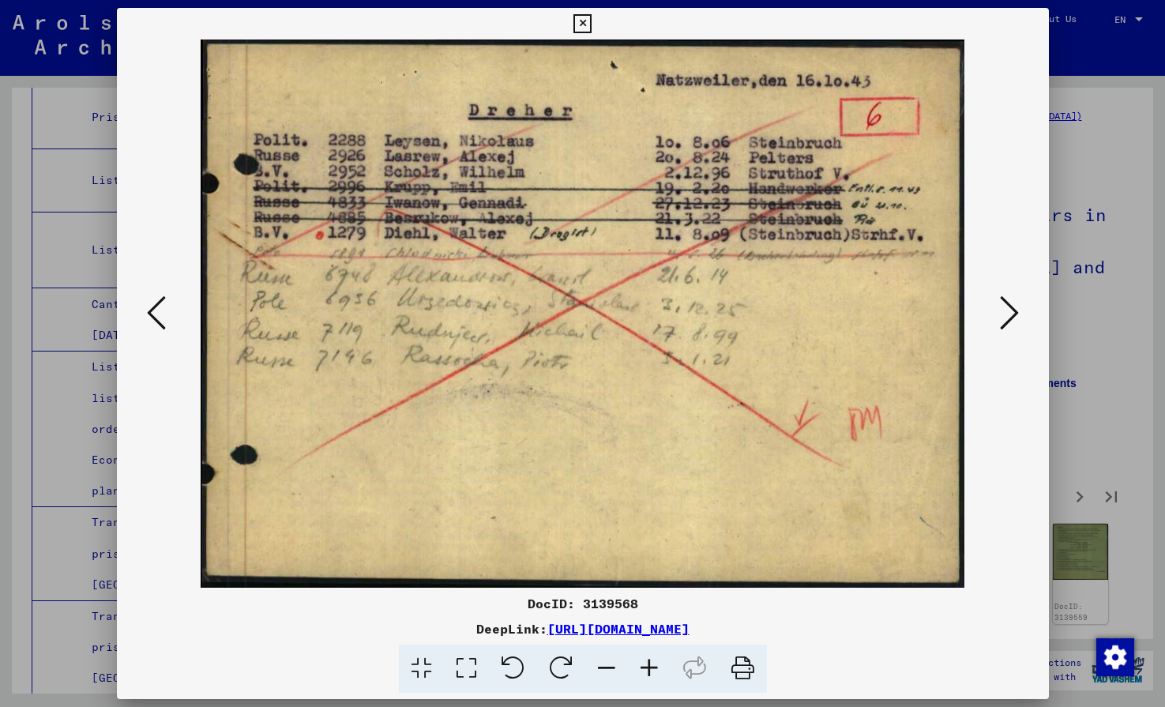
click at [1021, 317] on button at bounding box center [1009, 314] width 28 height 45
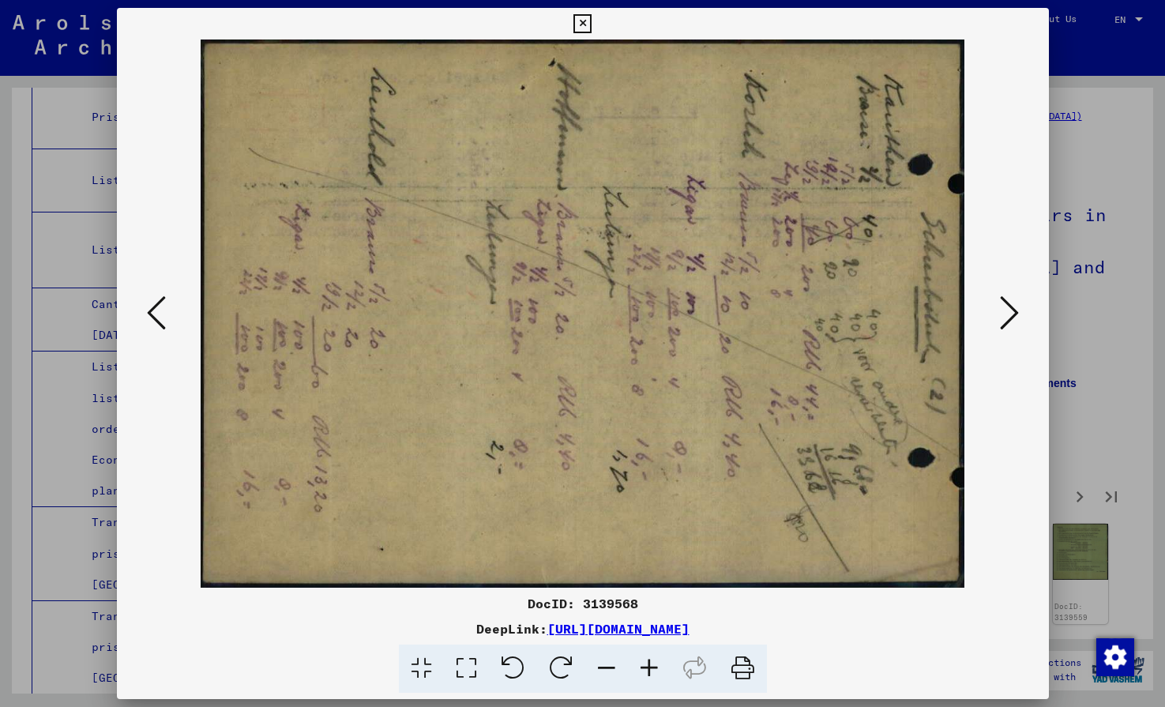
click at [1021, 317] on button at bounding box center [1009, 314] width 28 height 45
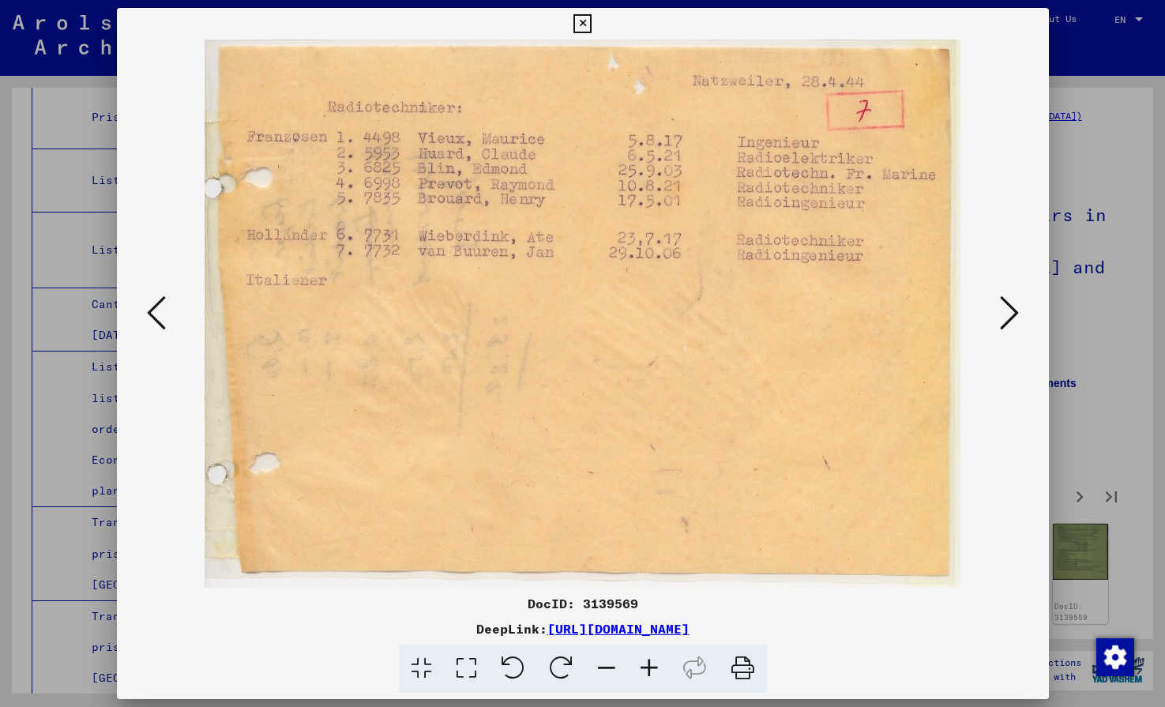
click at [1021, 317] on button at bounding box center [1009, 314] width 28 height 45
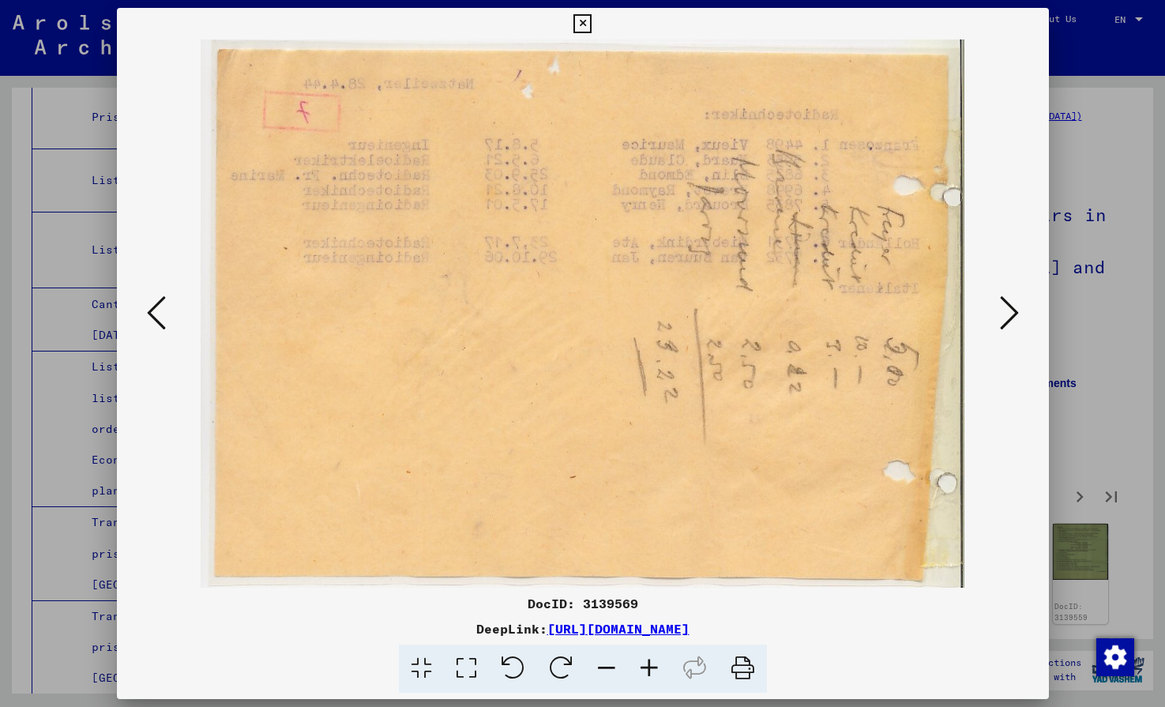
click at [1021, 317] on button at bounding box center [1009, 314] width 28 height 45
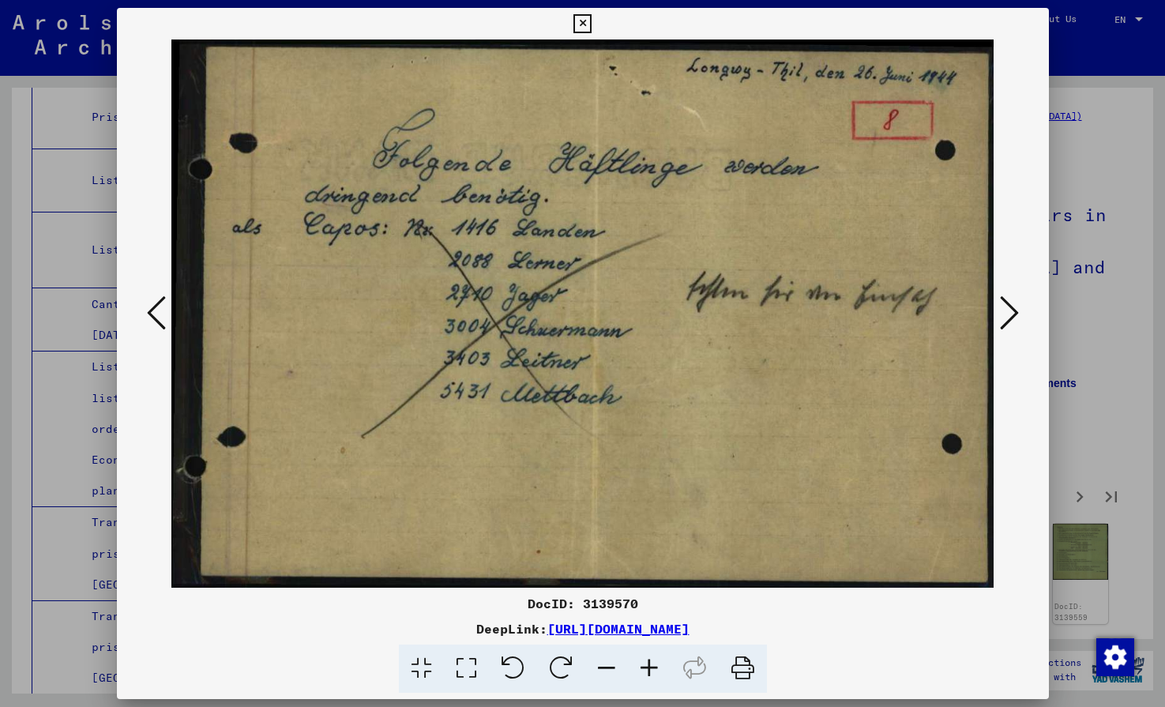
click at [1021, 317] on button at bounding box center [1009, 314] width 28 height 45
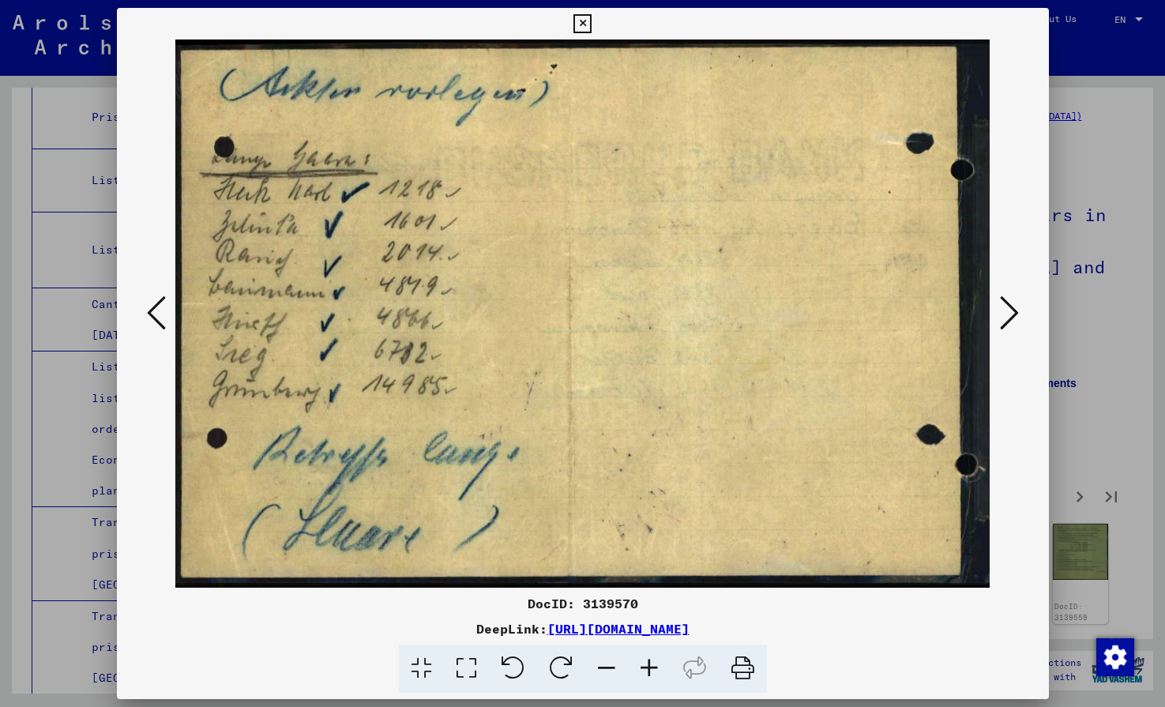
click at [1021, 317] on button at bounding box center [1009, 314] width 28 height 45
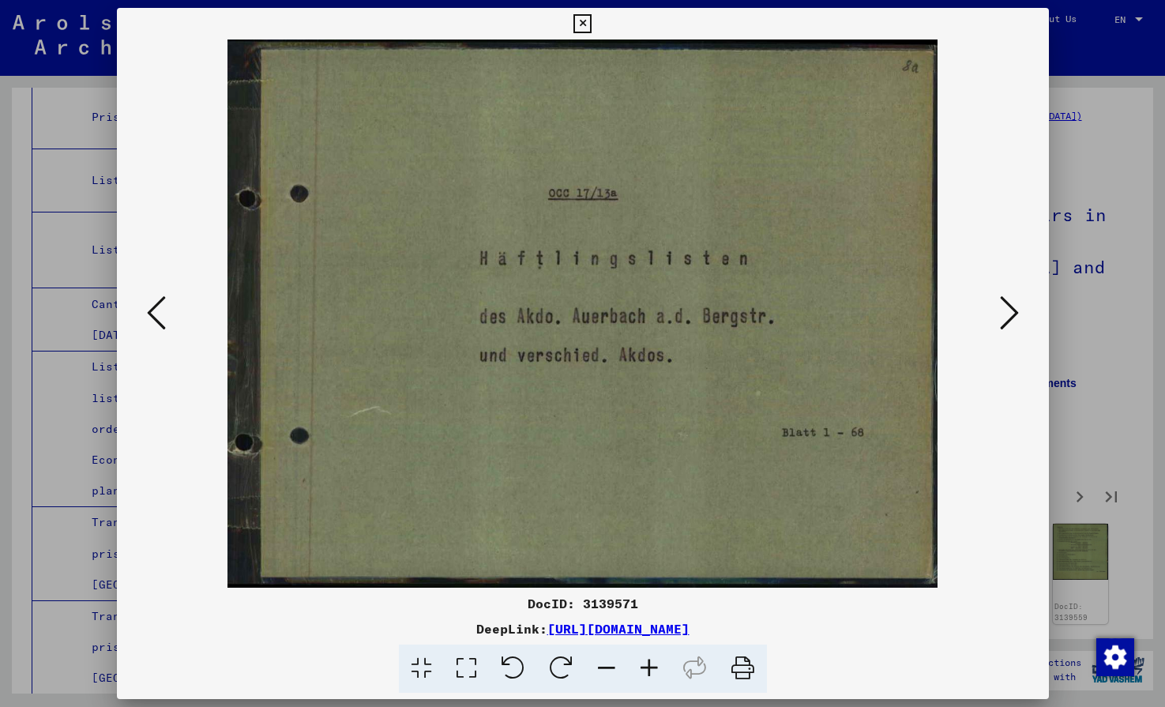
click at [1021, 317] on button at bounding box center [1009, 314] width 28 height 45
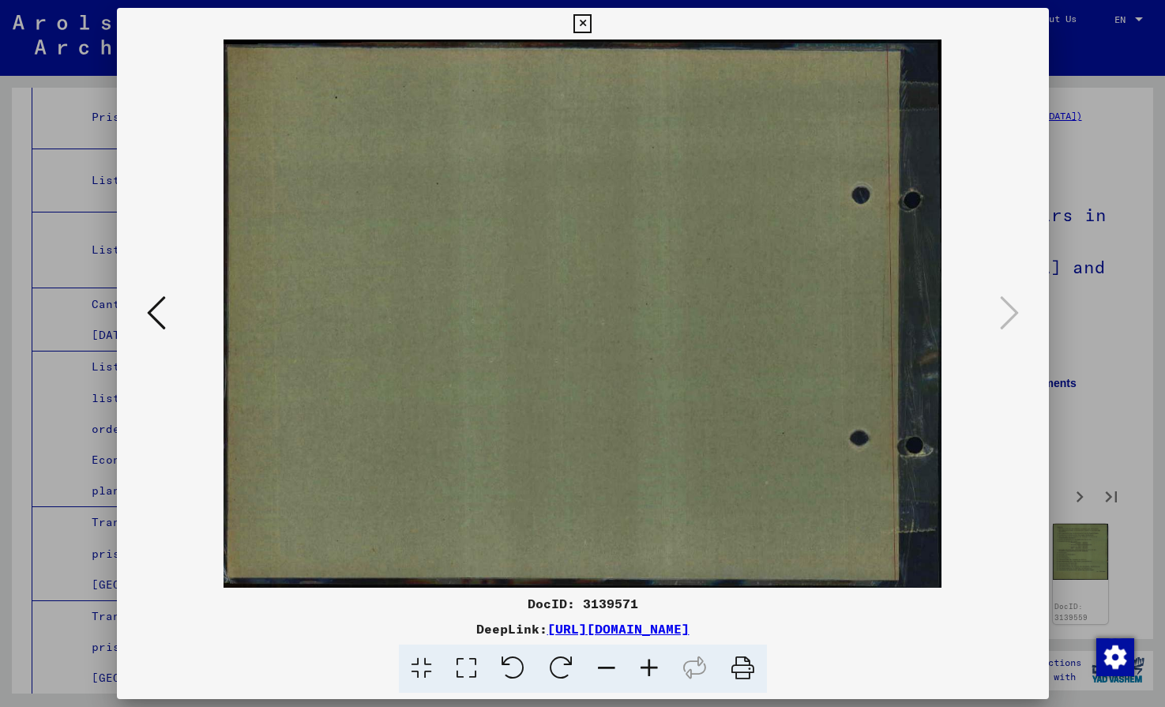
click at [592, 30] on icon at bounding box center [583, 23] width 18 height 19
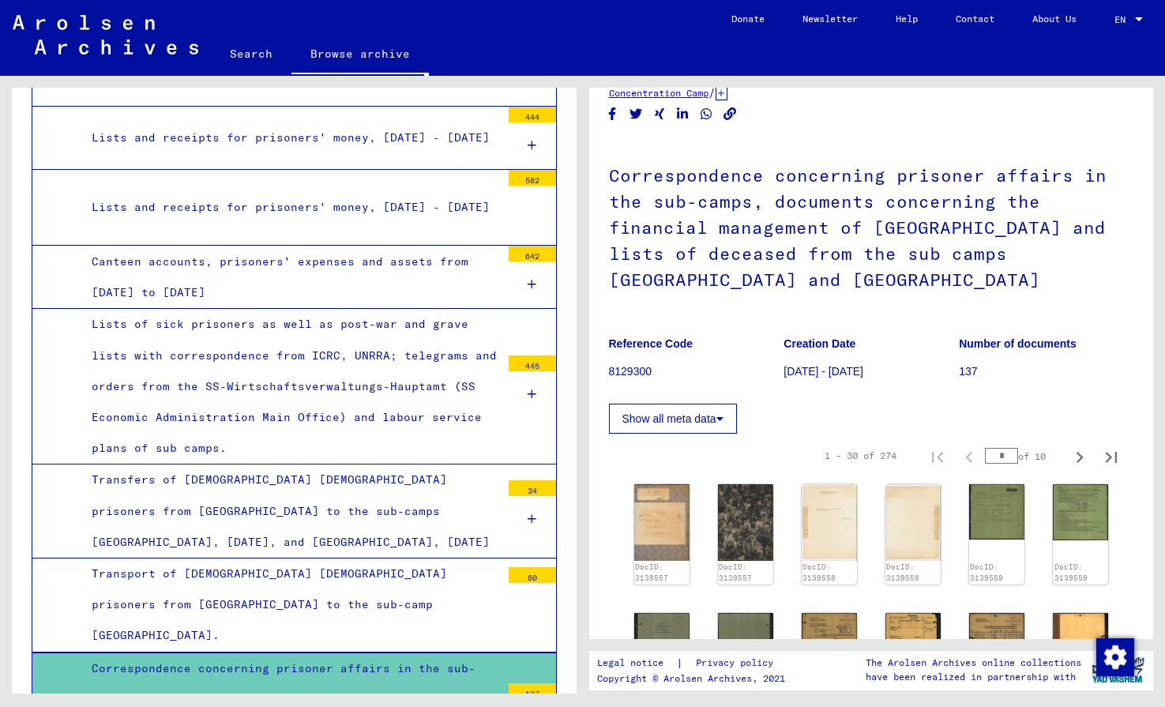
scroll to position [4833, 0]
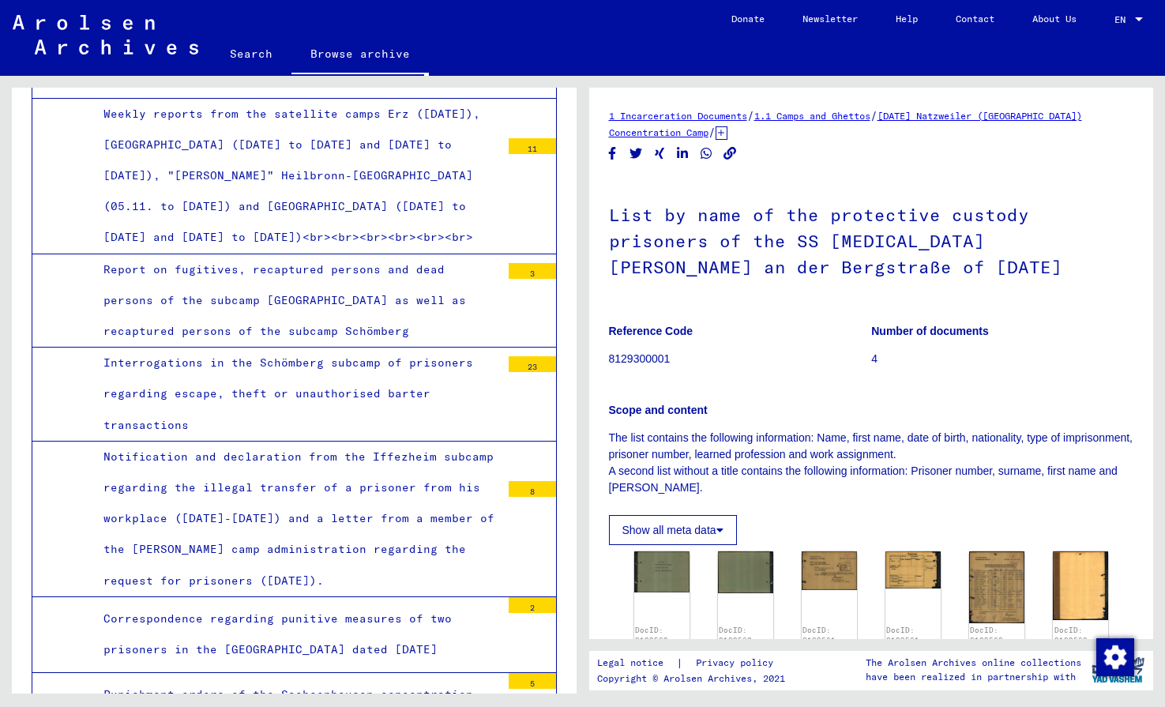
scroll to position [6051, 0]
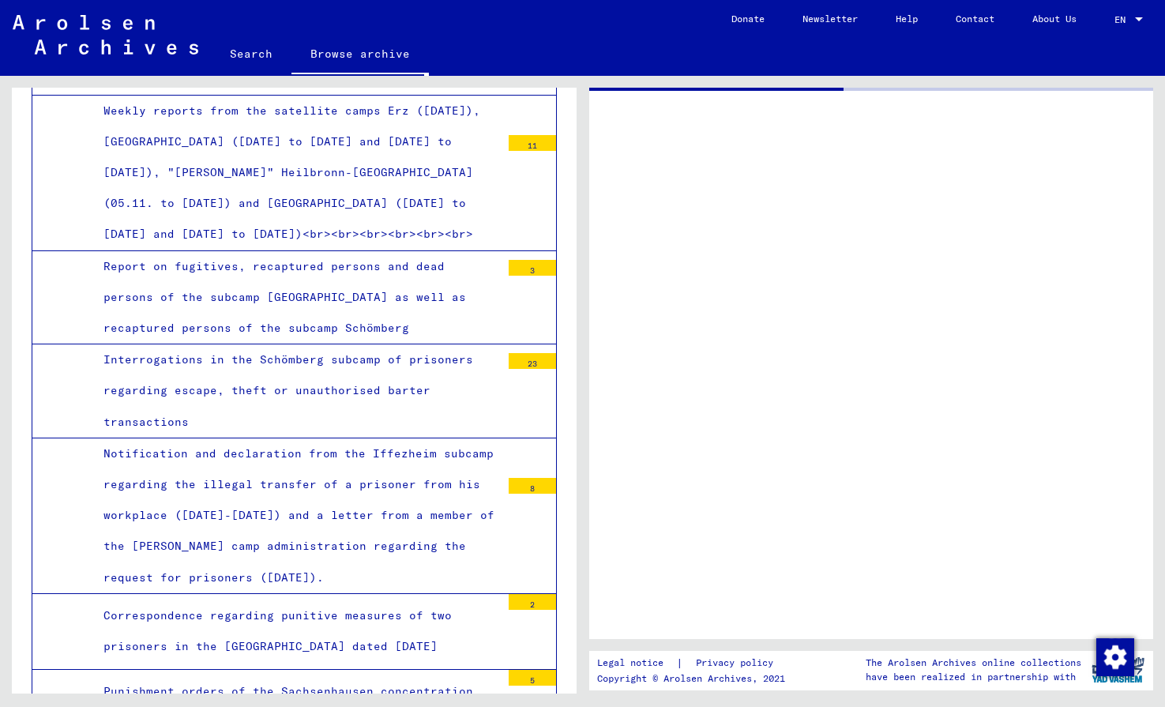
scroll to position [6051, 0]
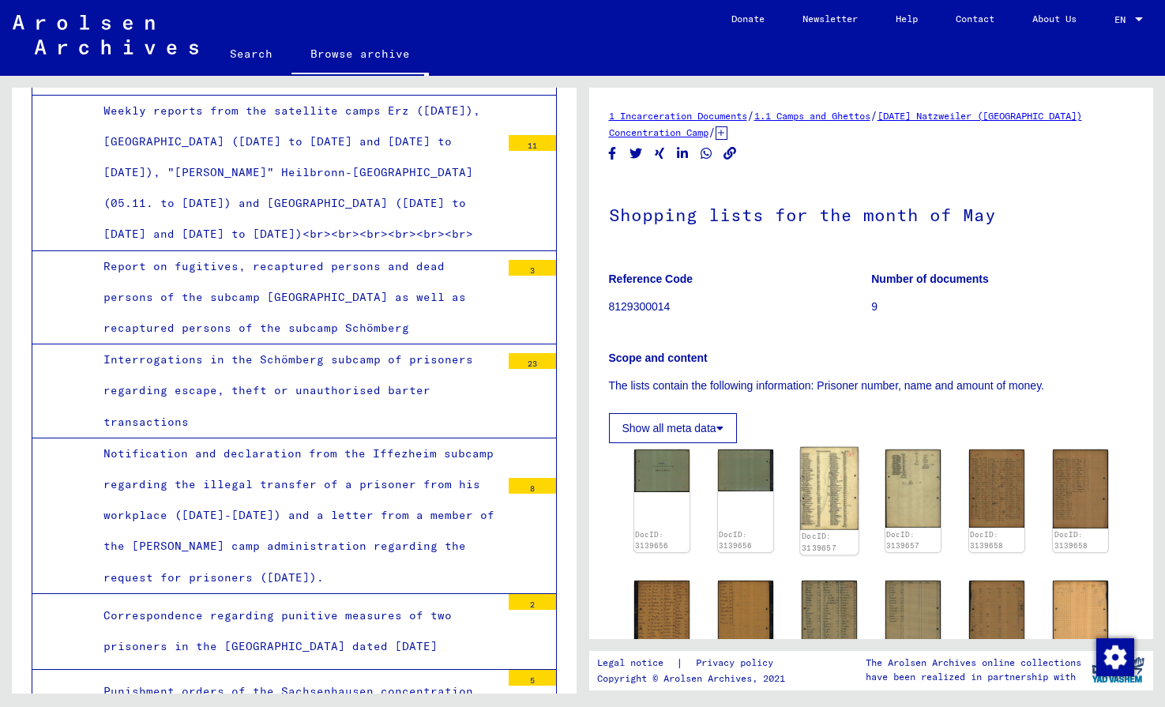
click at [822, 491] on img at bounding box center [829, 488] width 58 height 83
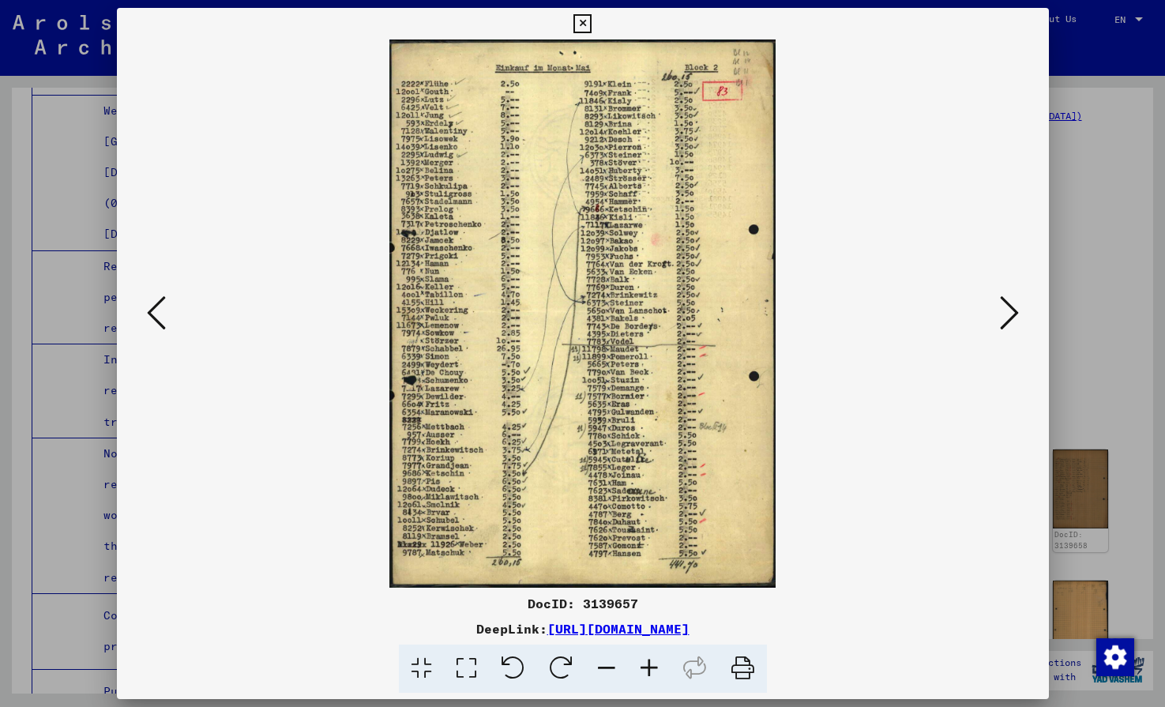
click at [822, 491] on img at bounding box center [583, 313] width 825 height 548
click at [1014, 314] on icon at bounding box center [1009, 313] width 19 height 38
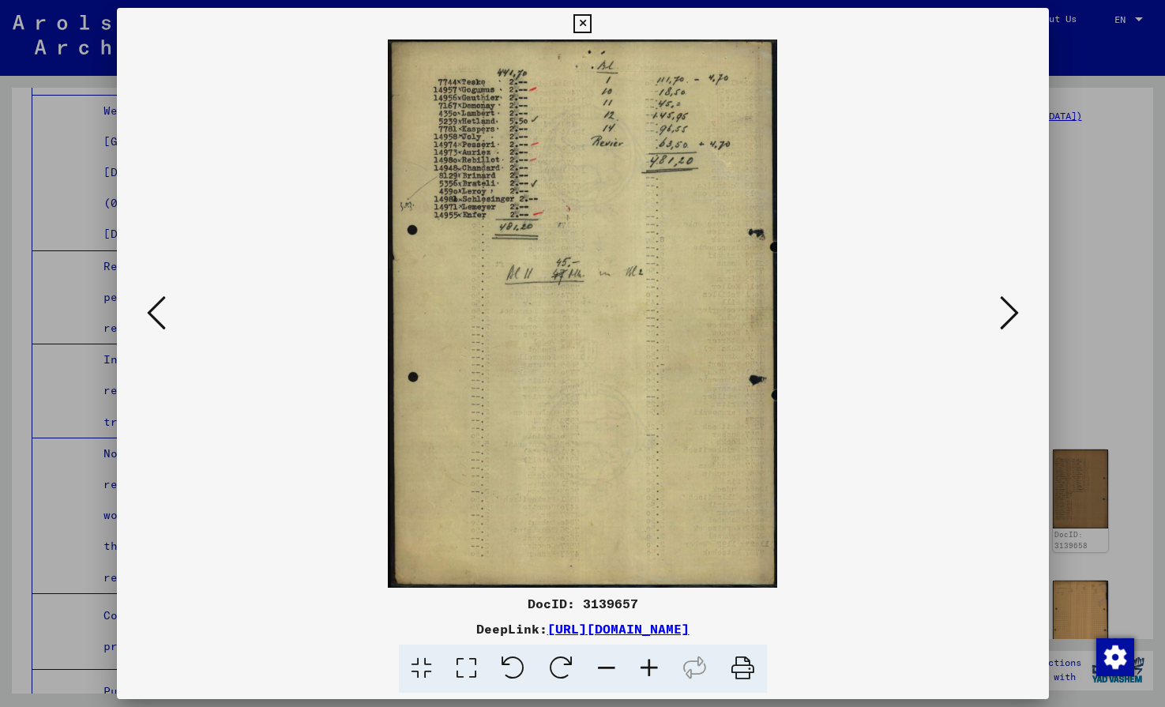
click at [1014, 314] on icon at bounding box center [1009, 313] width 19 height 38
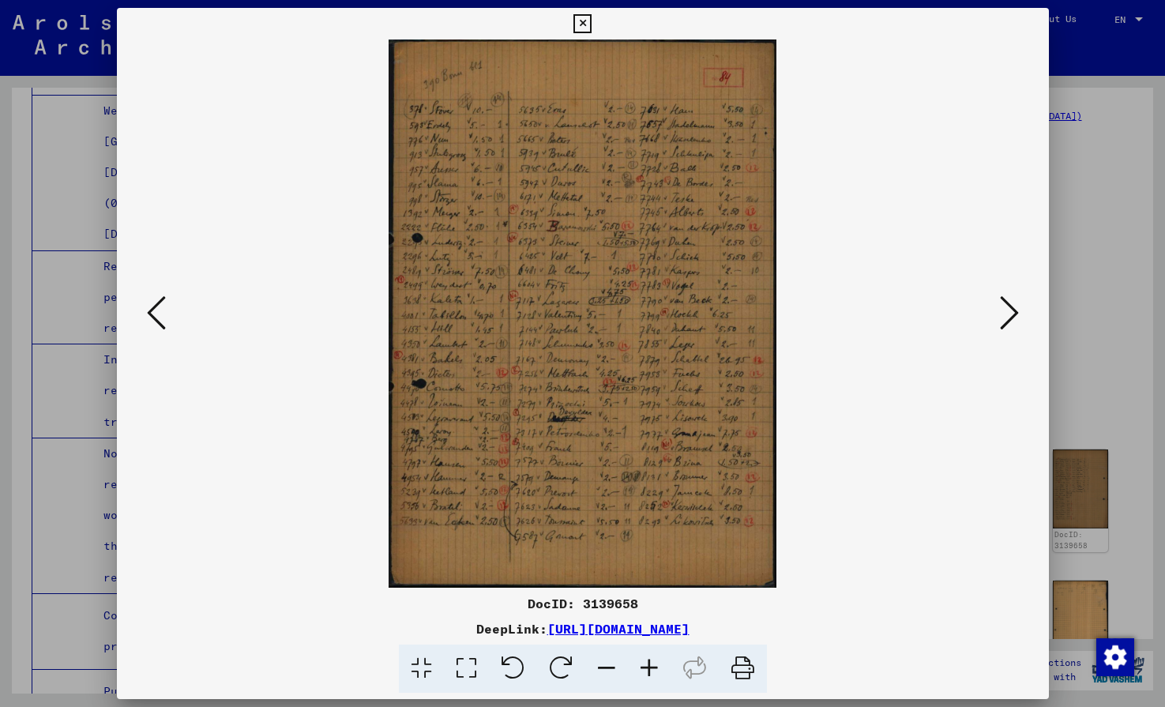
click at [1014, 314] on icon at bounding box center [1009, 313] width 19 height 38
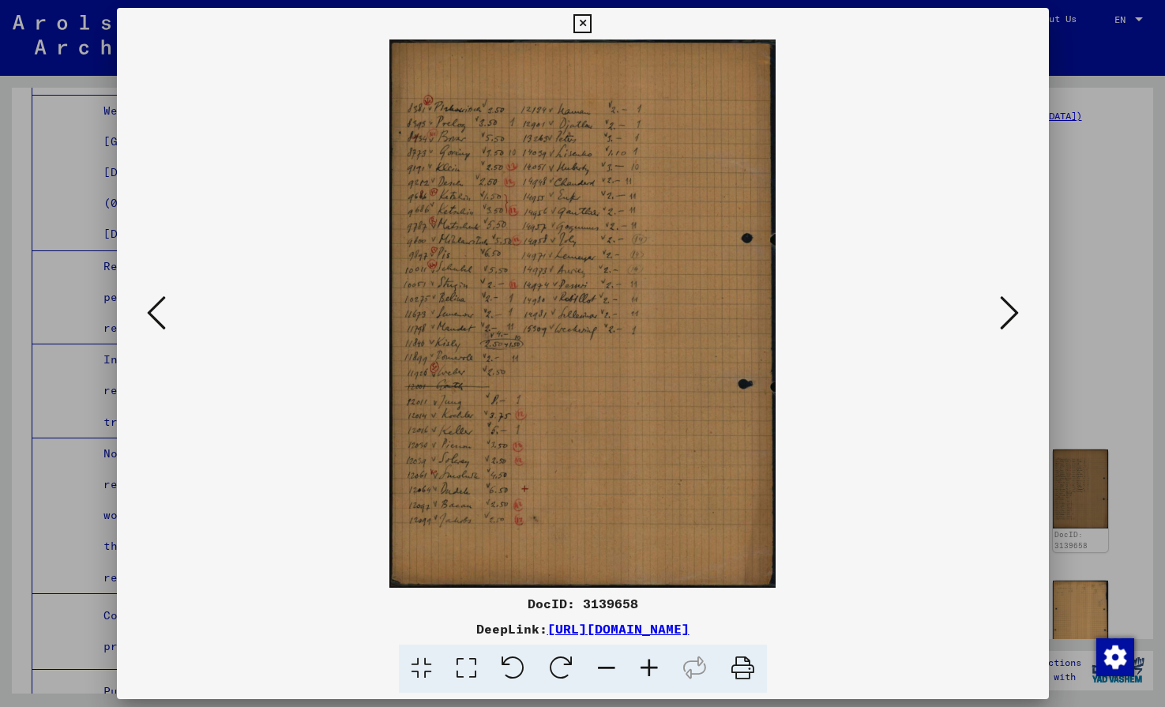
click at [1014, 314] on icon at bounding box center [1009, 313] width 19 height 38
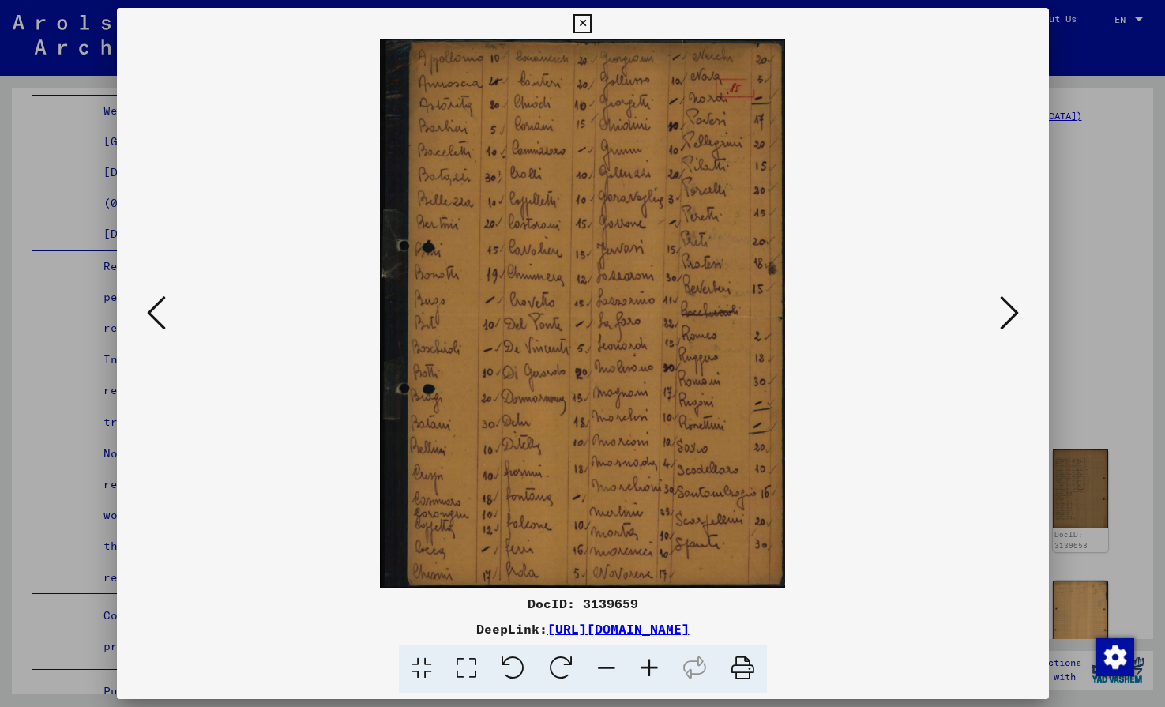
click at [1014, 314] on icon at bounding box center [1009, 313] width 19 height 38
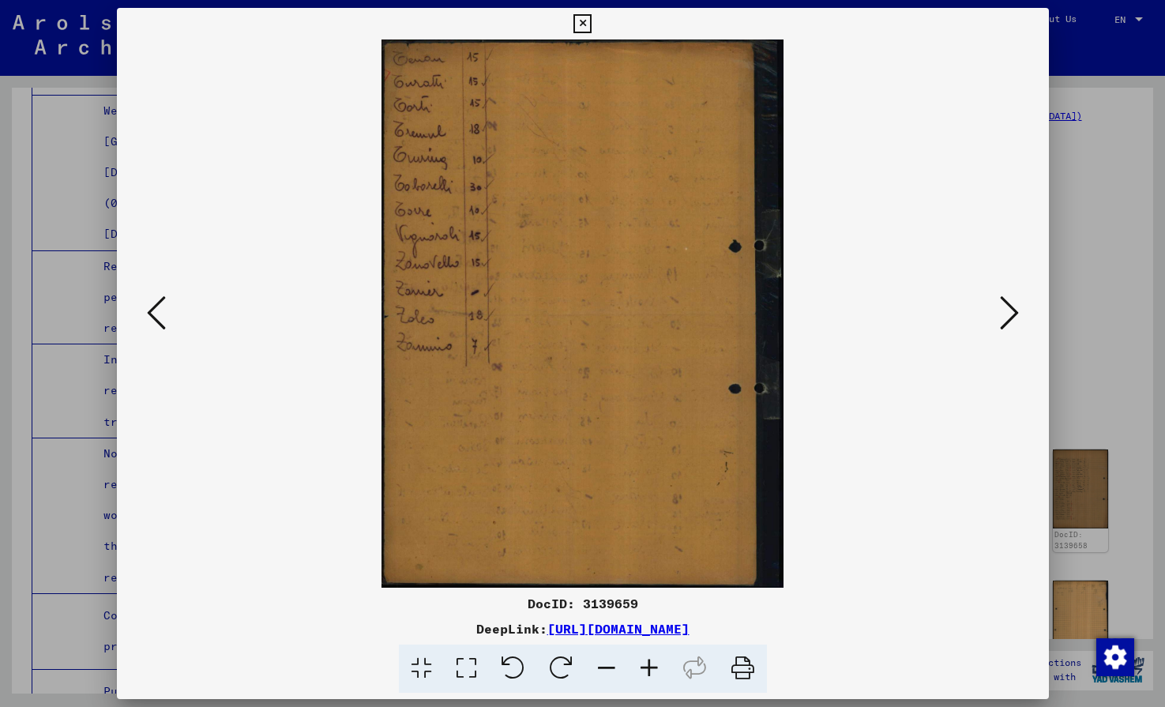
click at [1014, 314] on icon at bounding box center [1009, 313] width 19 height 38
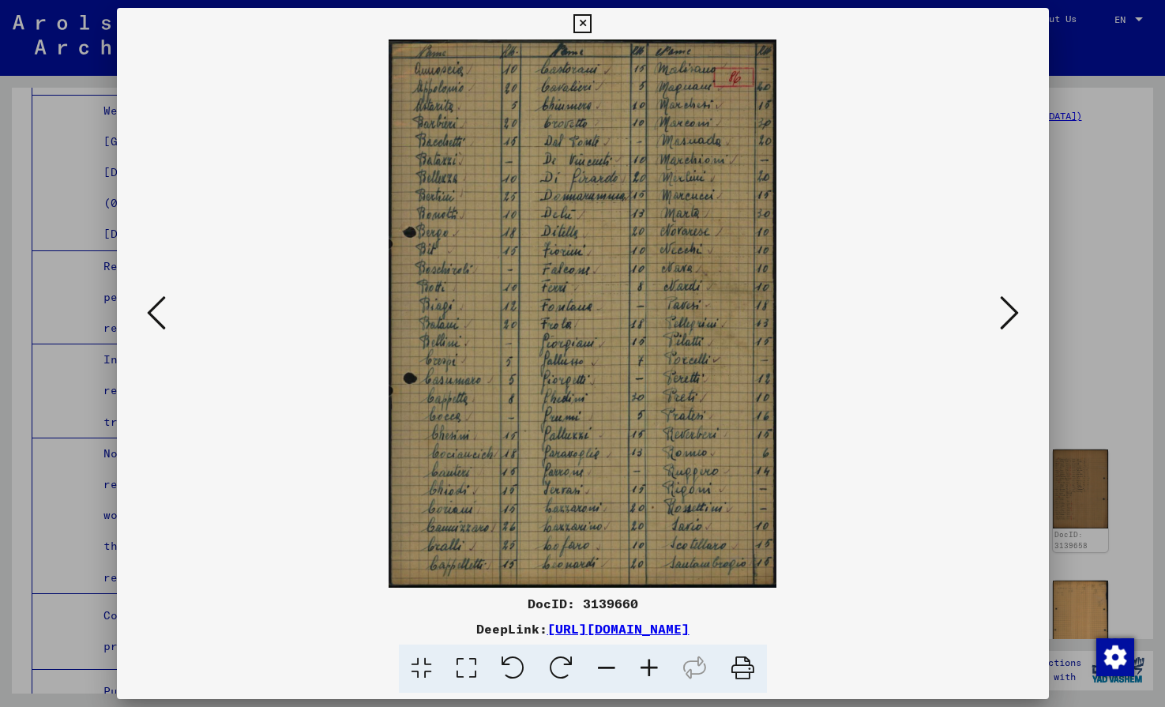
click at [1014, 314] on icon at bounding box center [1009, 313] width 19 height 38
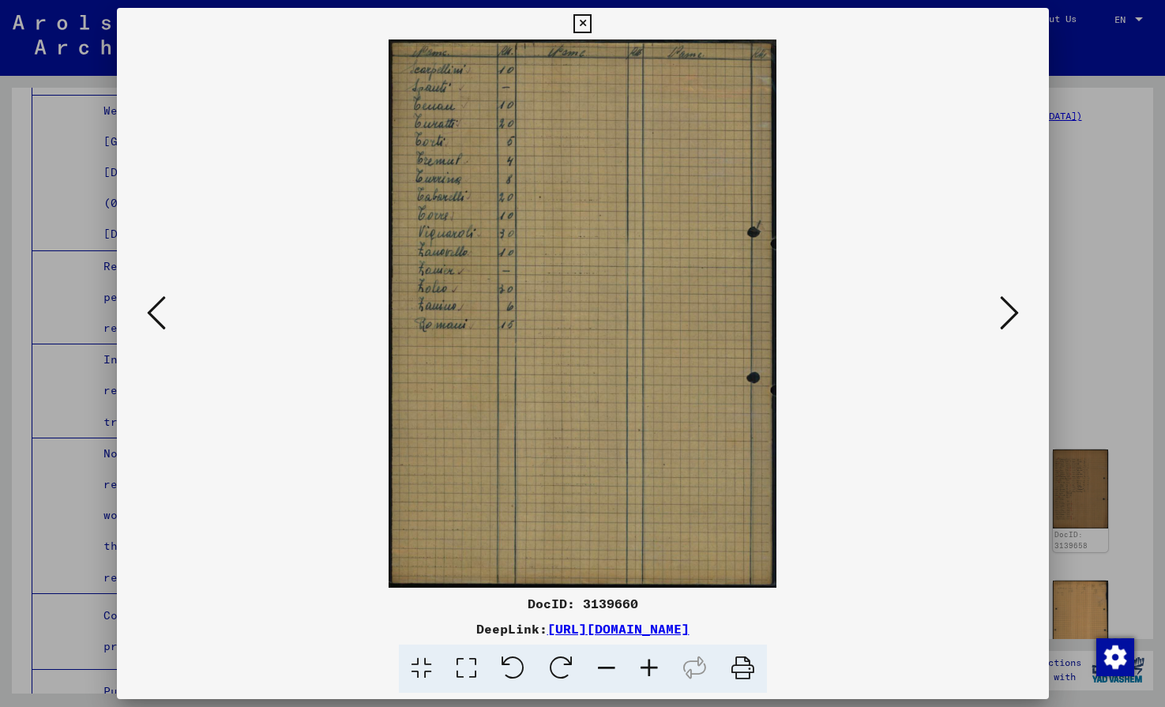
click at [1014, 314] on icon at bounding box center [1009, 313] width 19 height 38
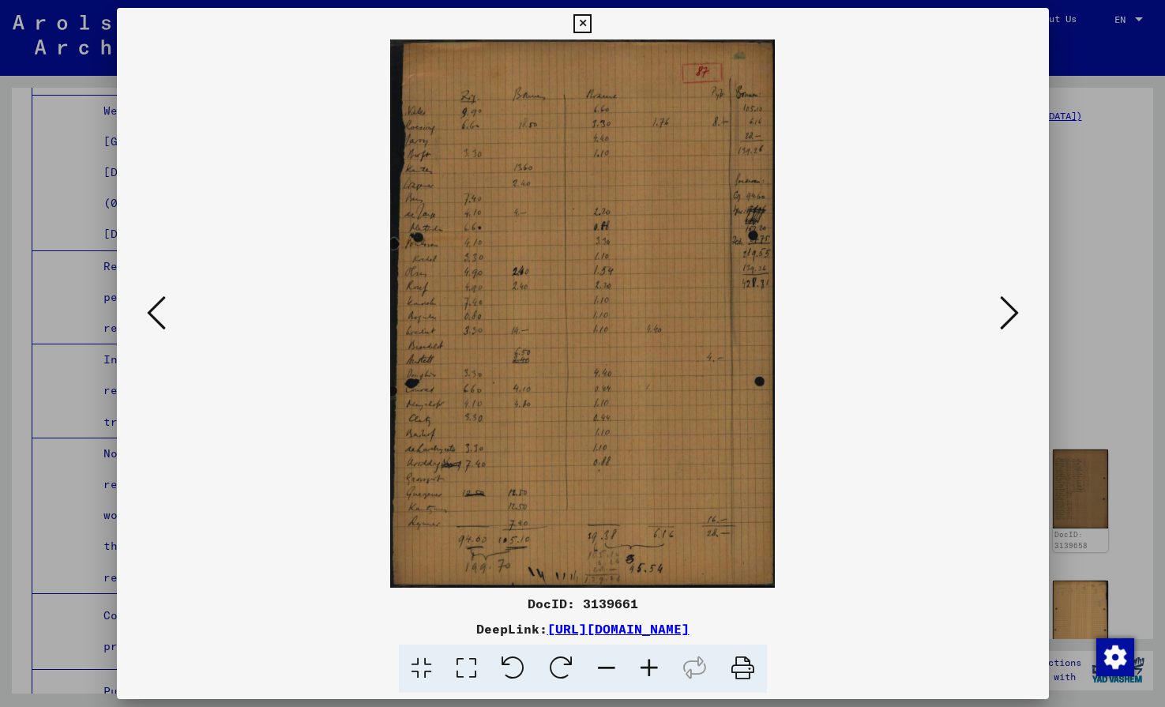
click at [1014, 314] on icon at bounding box center [1009, 313] width 19 height 38
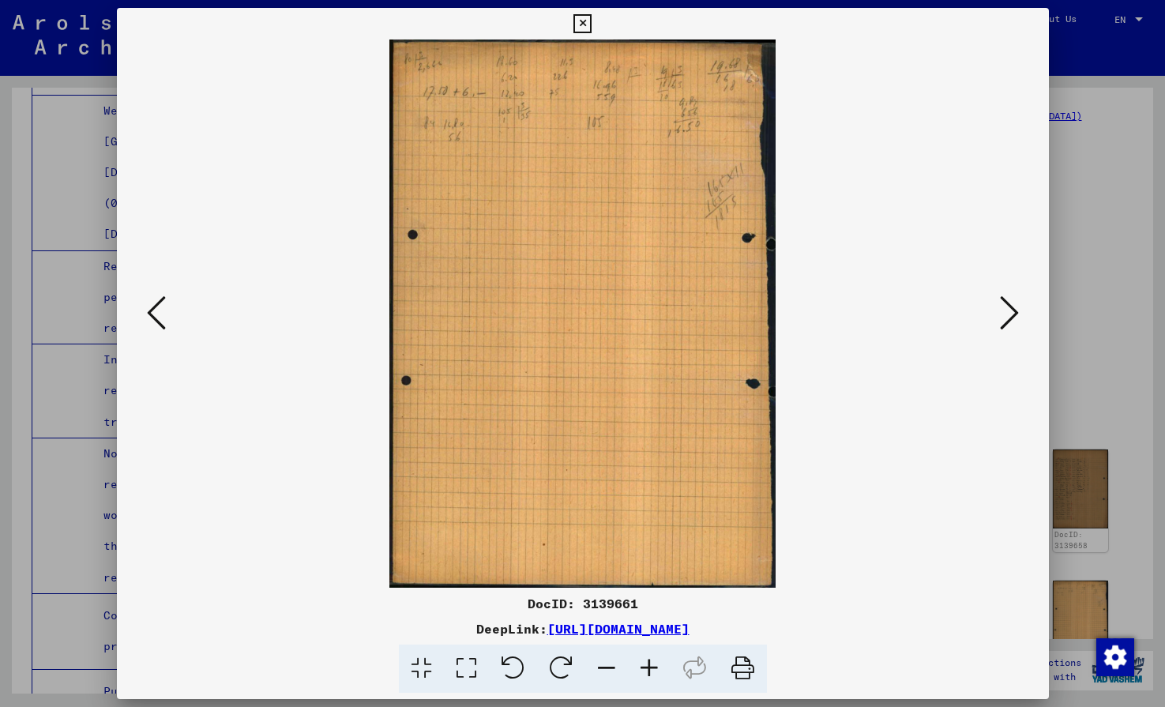
click at [1014, 314] on icon at bounding box center [1009, 313] width 19 height 38
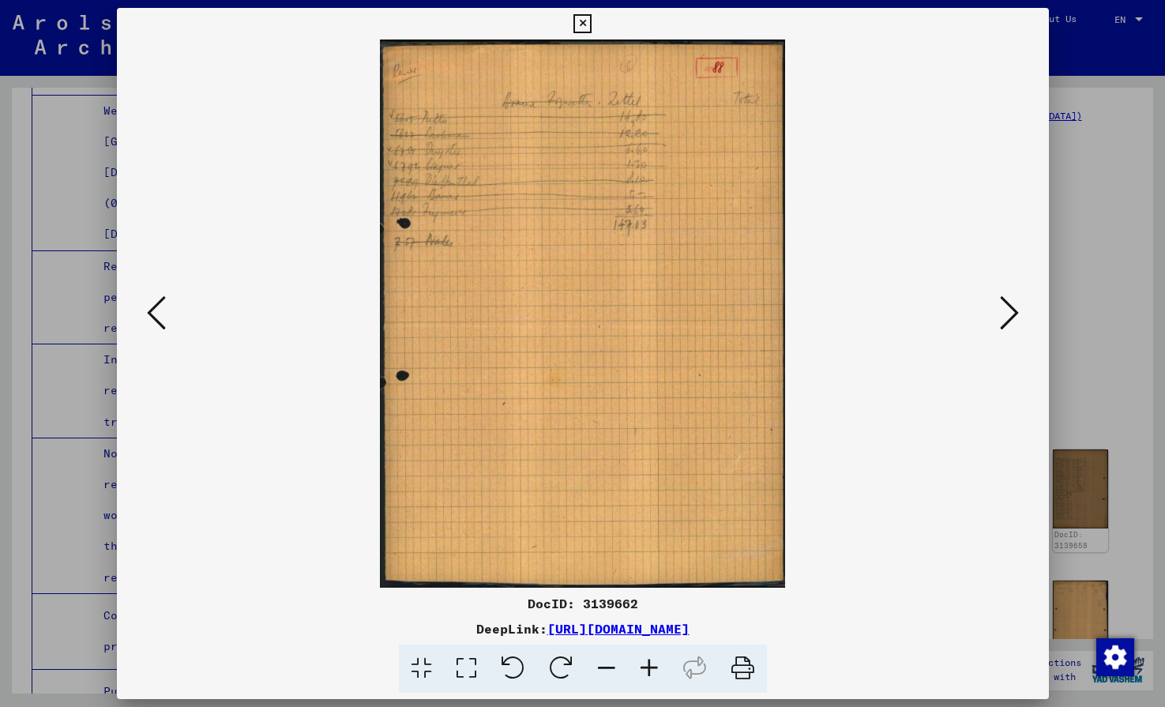
click at [592, 27] on icon at bounding box center [583, 23] width 18 height 19
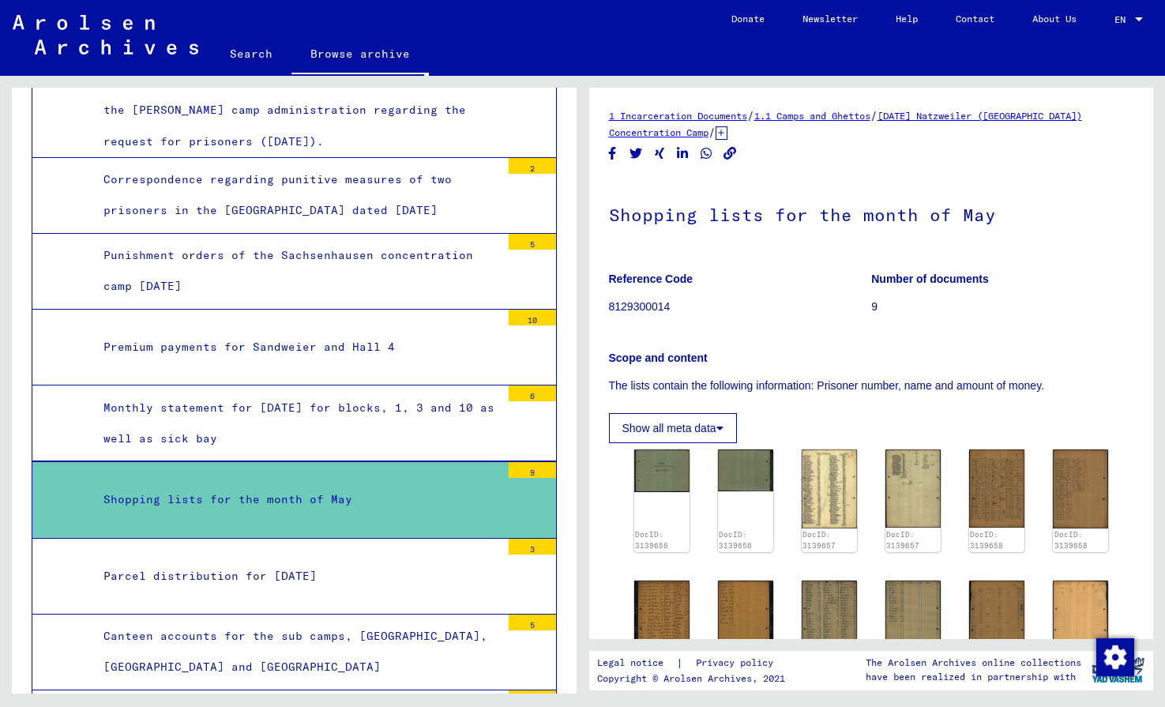
scroll to position [6491, 0]
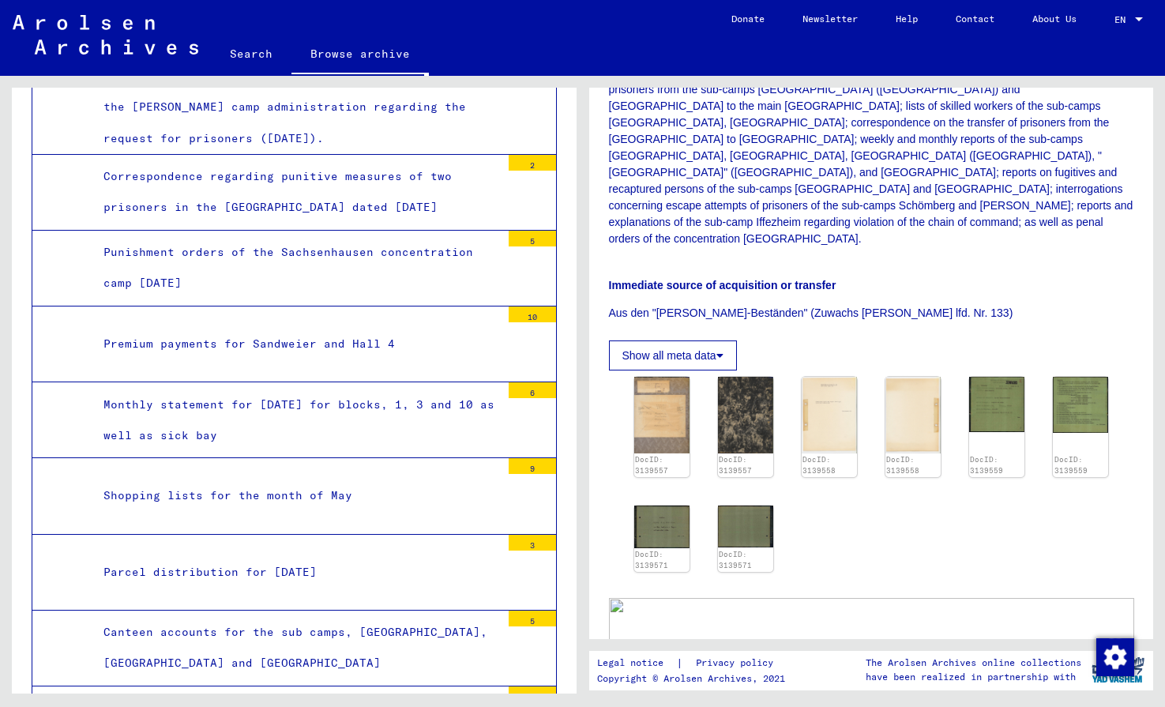
scroll to position [369, 0]
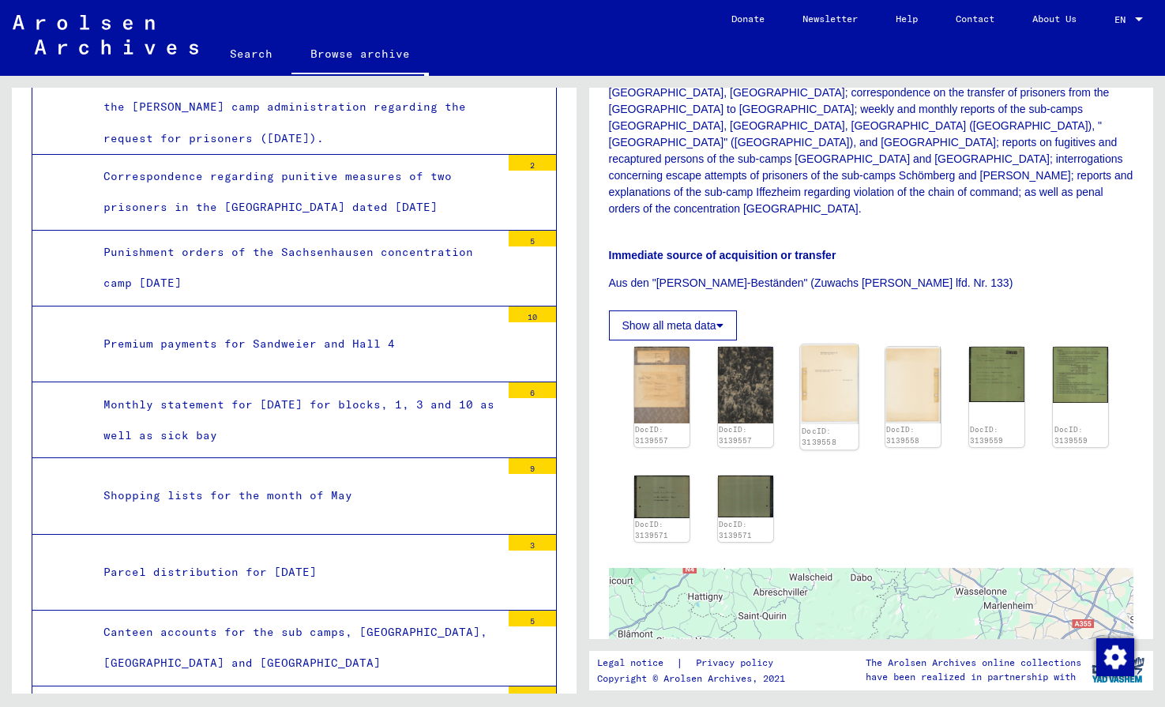
click at [834, 364] on img at bounding box center [829, 384] width 58 height 80
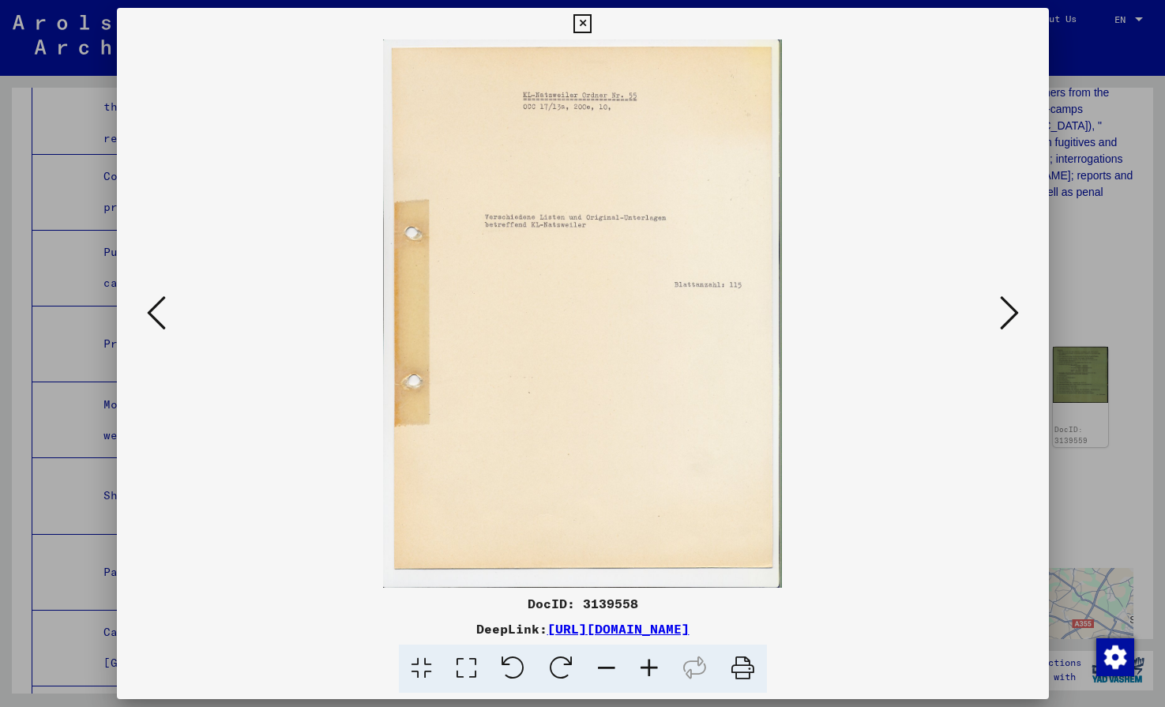
click at [156, 325] on icon at bounding box center [156, 313] width 19 height 38
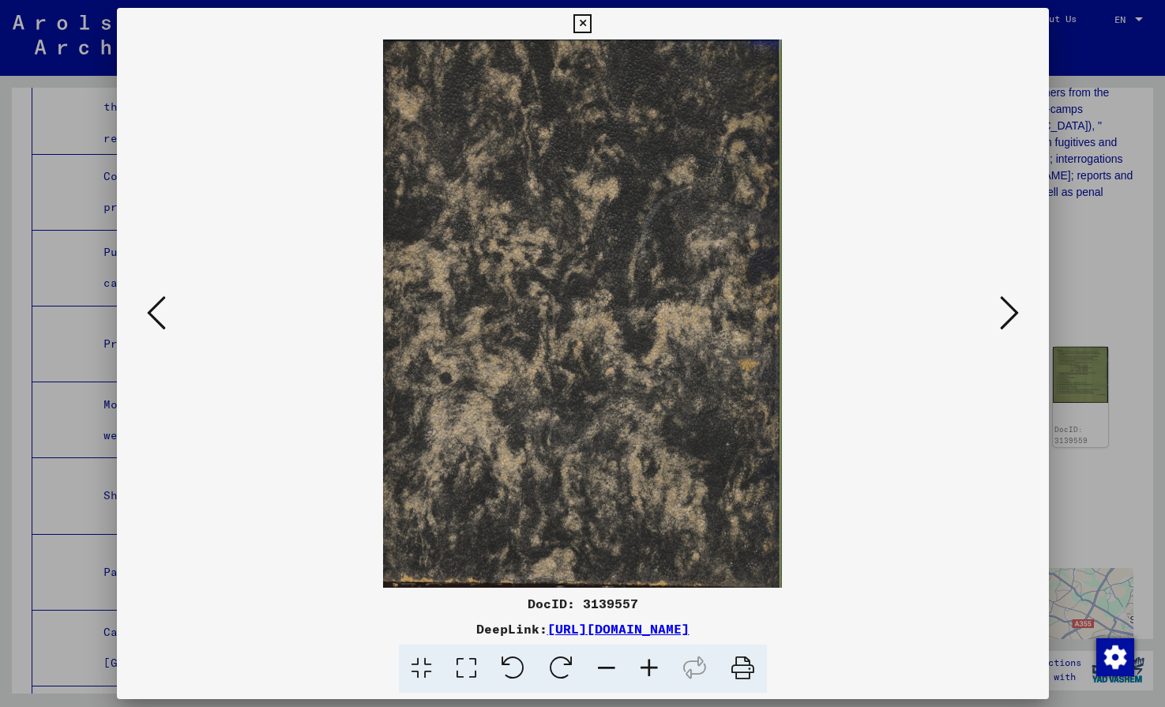
click at [156, 325] on icon at bounding box center [156, 313] width 19 height 38
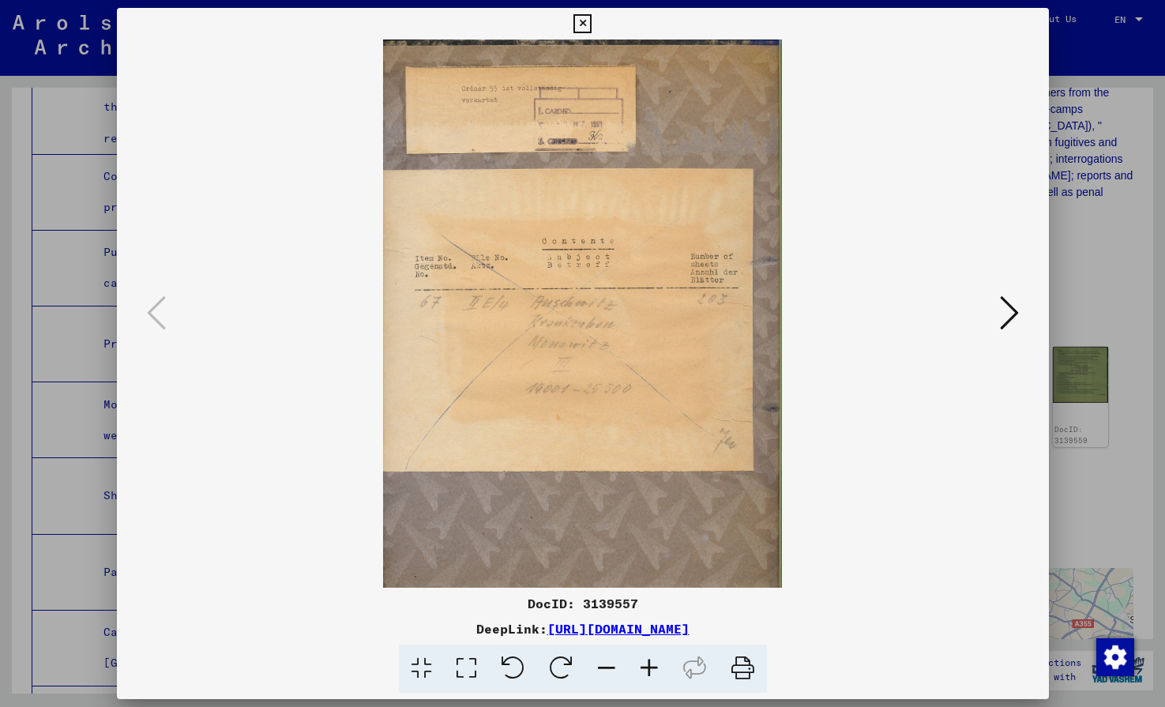
click at [1006, 328] on icon at bounding box center [1009, 313] width 19 height 38
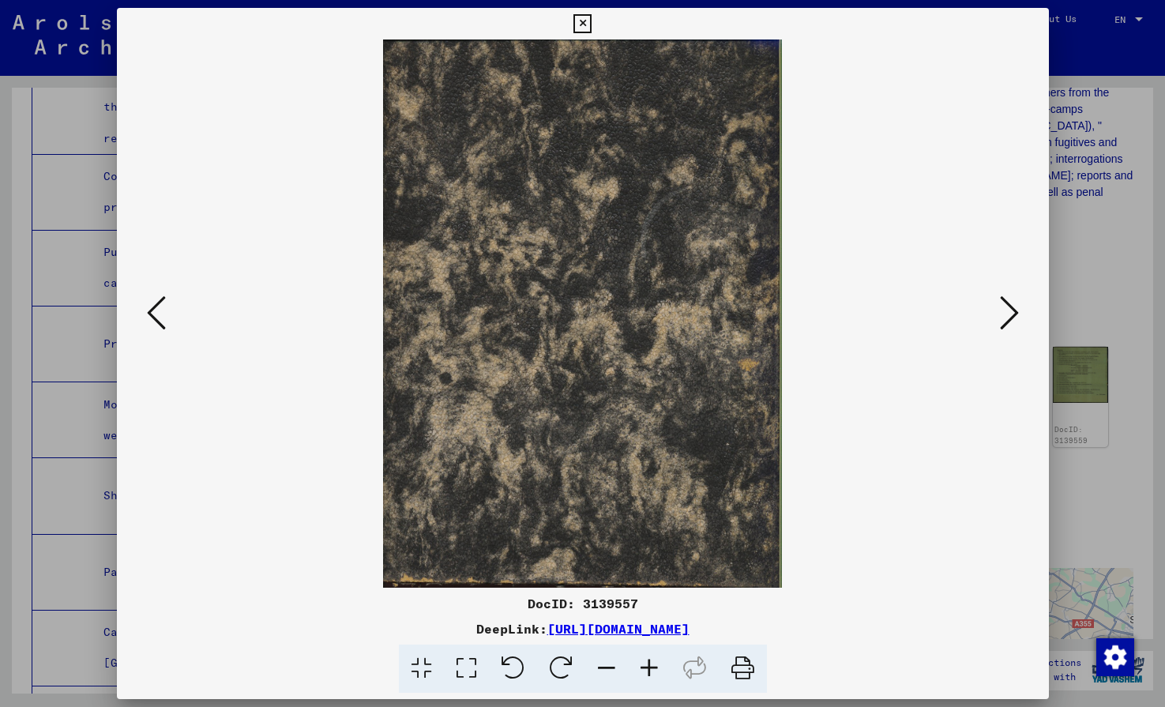
click at [1006, 328] on icon at bounding box center [1009, 313] width 19 height 38
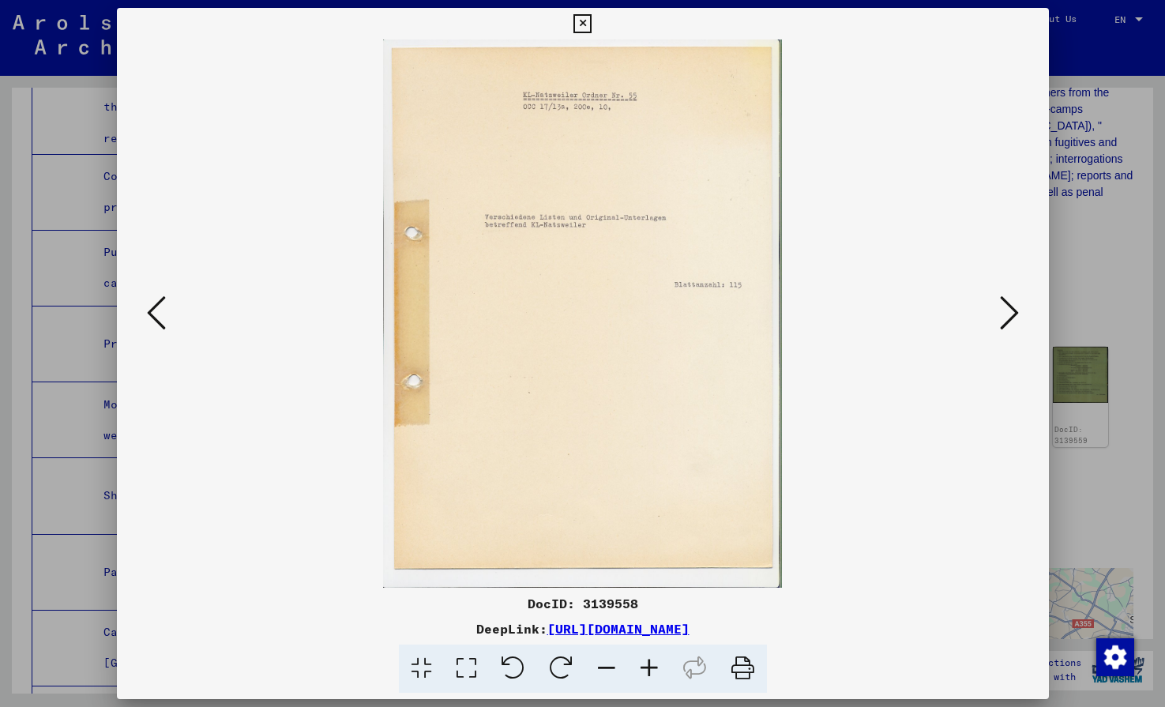
click at [1006, 328] on icon at bounding box center [1009, 313] width 19 height 38
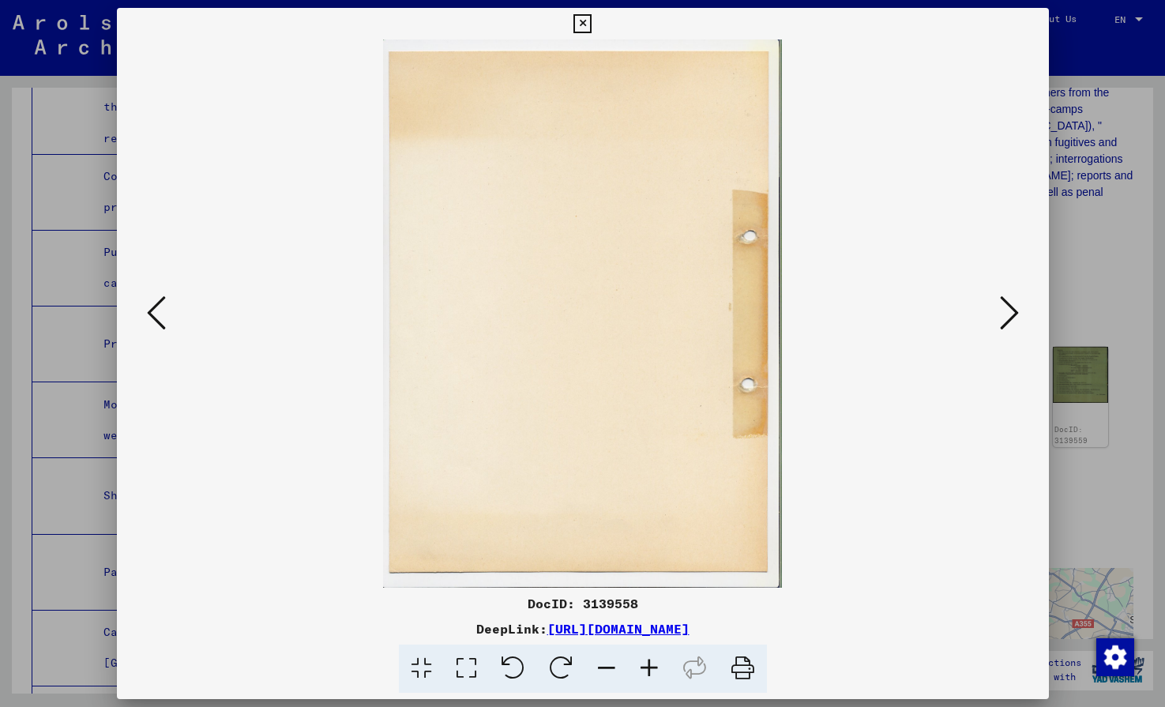
click at [1006, 328] on icon at bounding box center [1009, 313] width 19 height 38
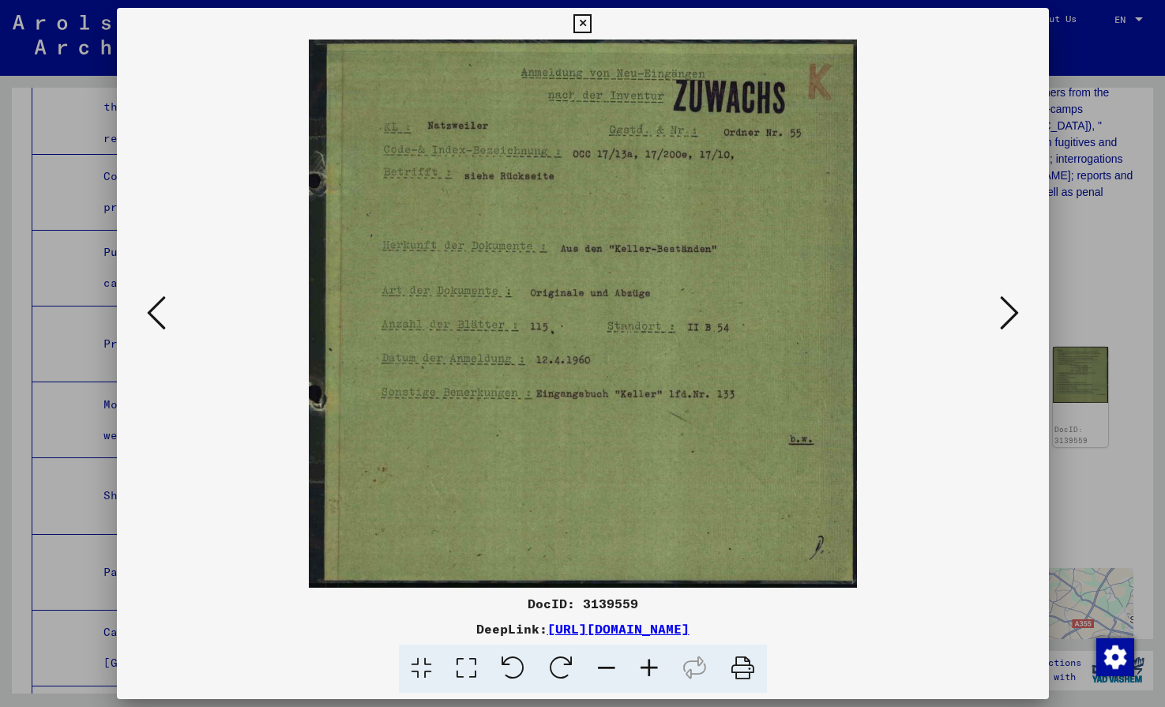
click at [1006, 328] on icon at bounding box center [1009, 313] width 19 height 38
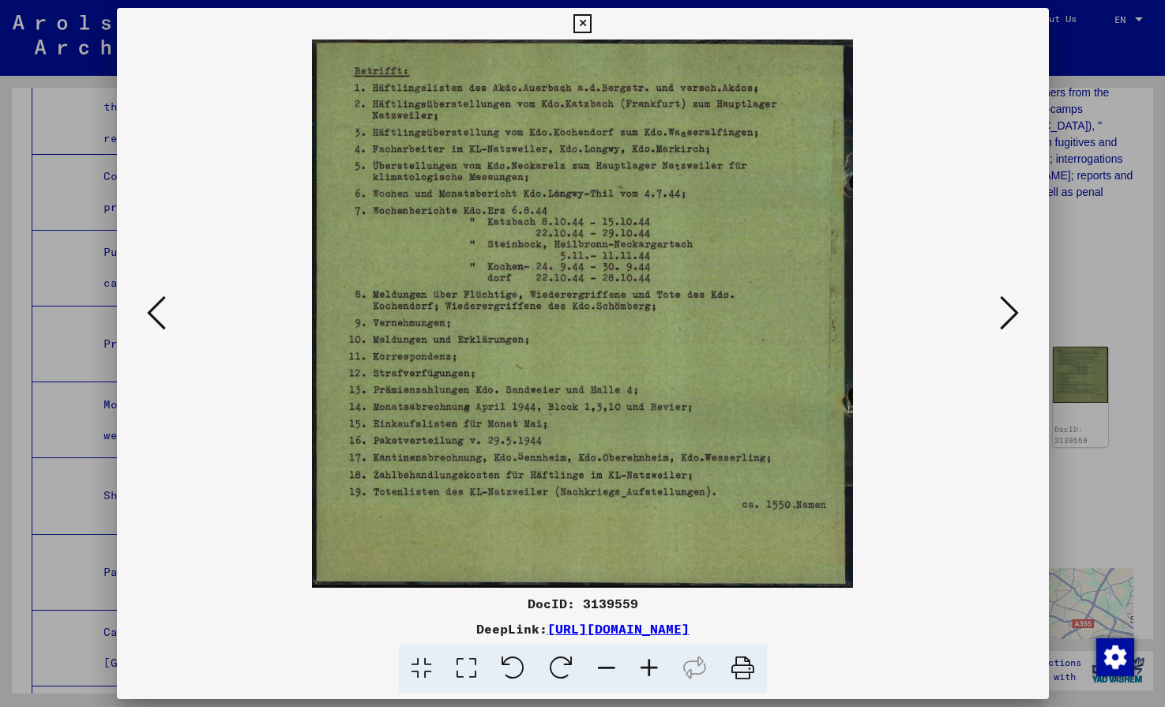
click at [1006, 328] on icon at bounding box center [1009, 313] width 19 height 38
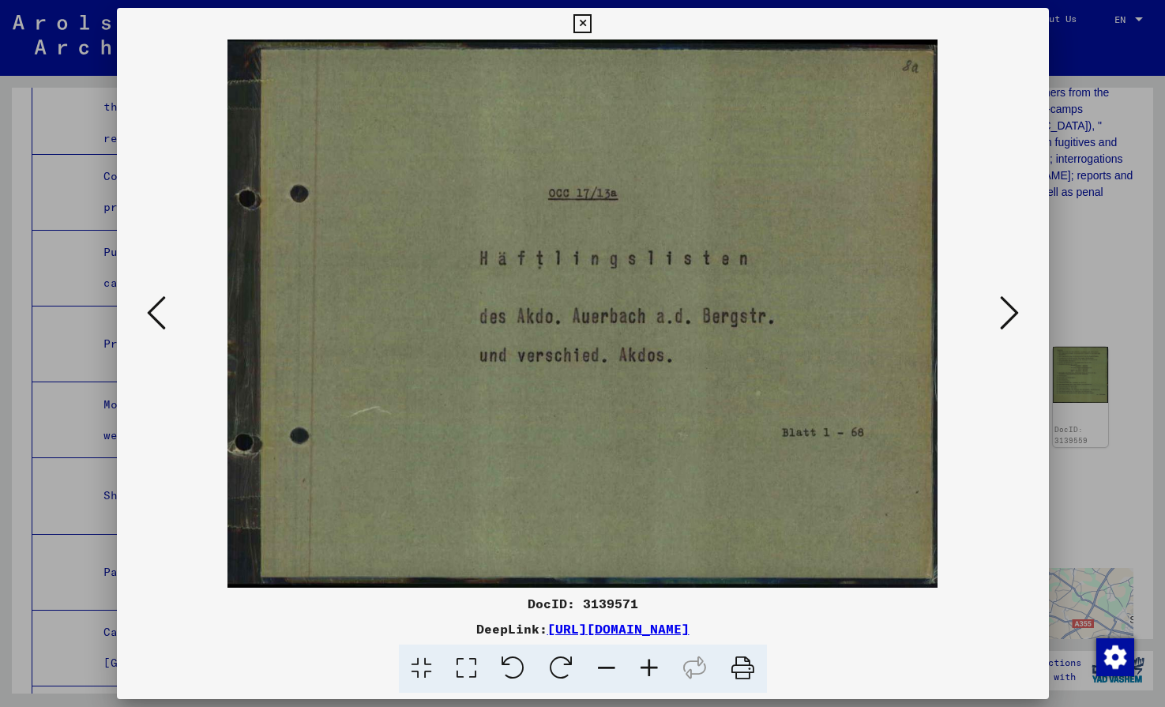
click at [155, 316] on icon at bounding box center [156, 313] width 19 height 38
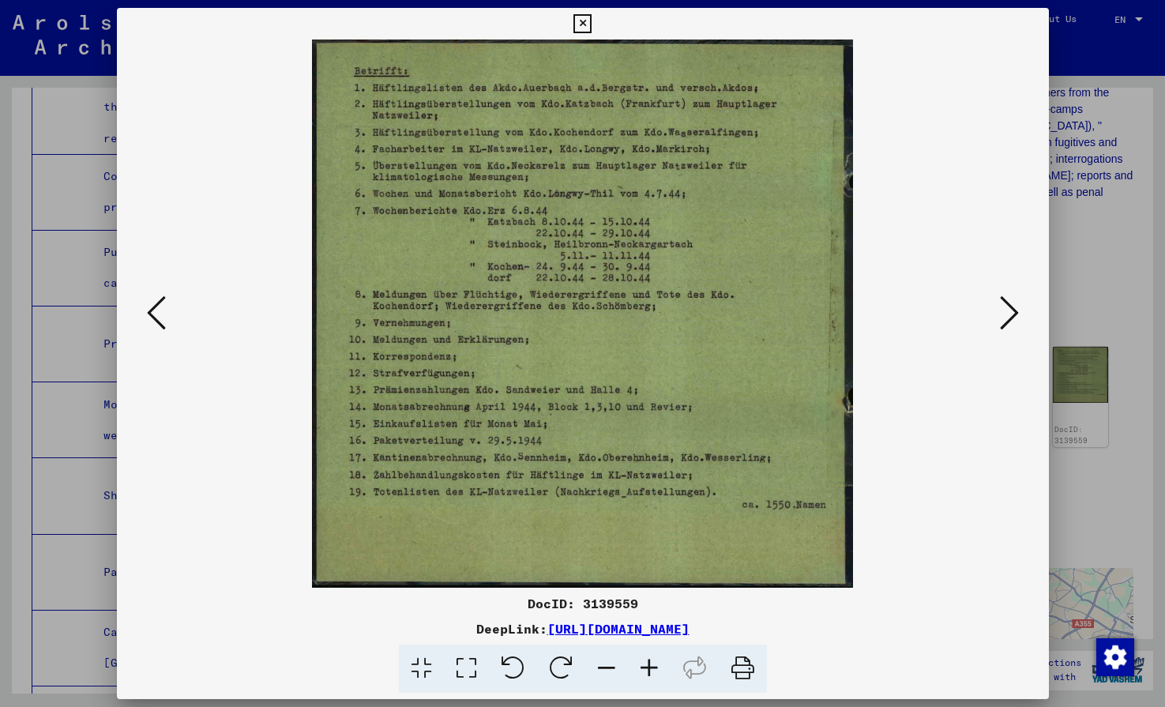
click at [1010, 313] on icon at bounding box center [1009, 313] width 19 height 38
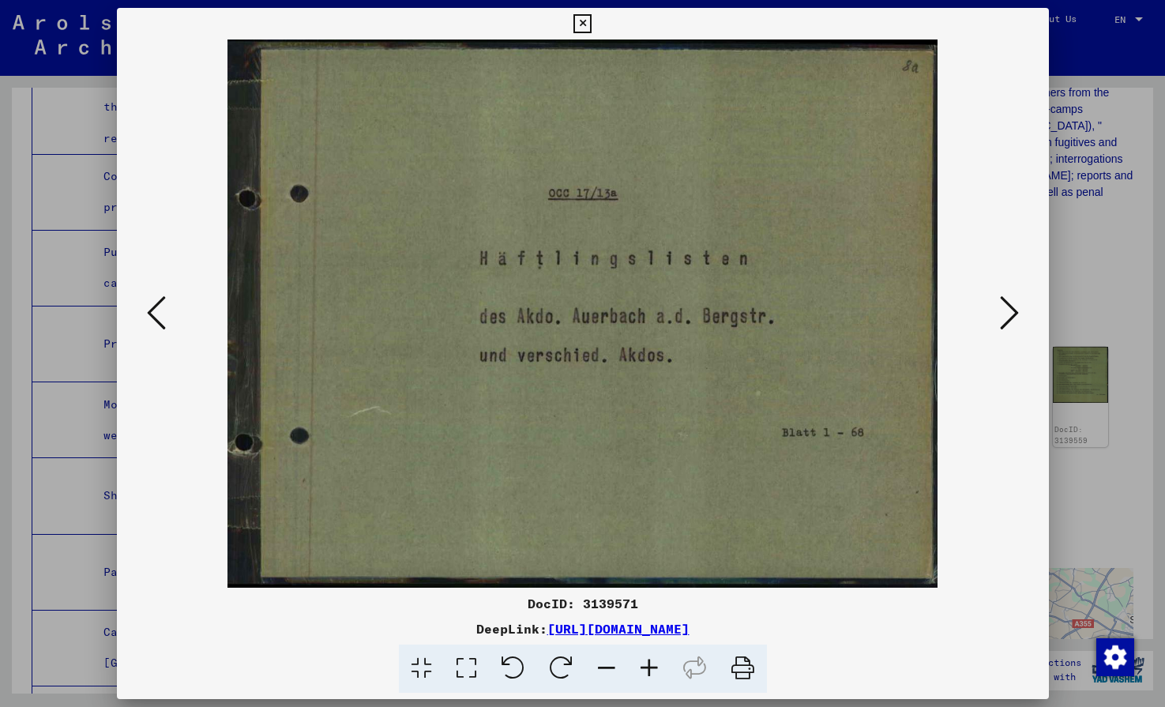
click at [1010, 313] on icon at bounding box center [1009, 313] width 19 height 38
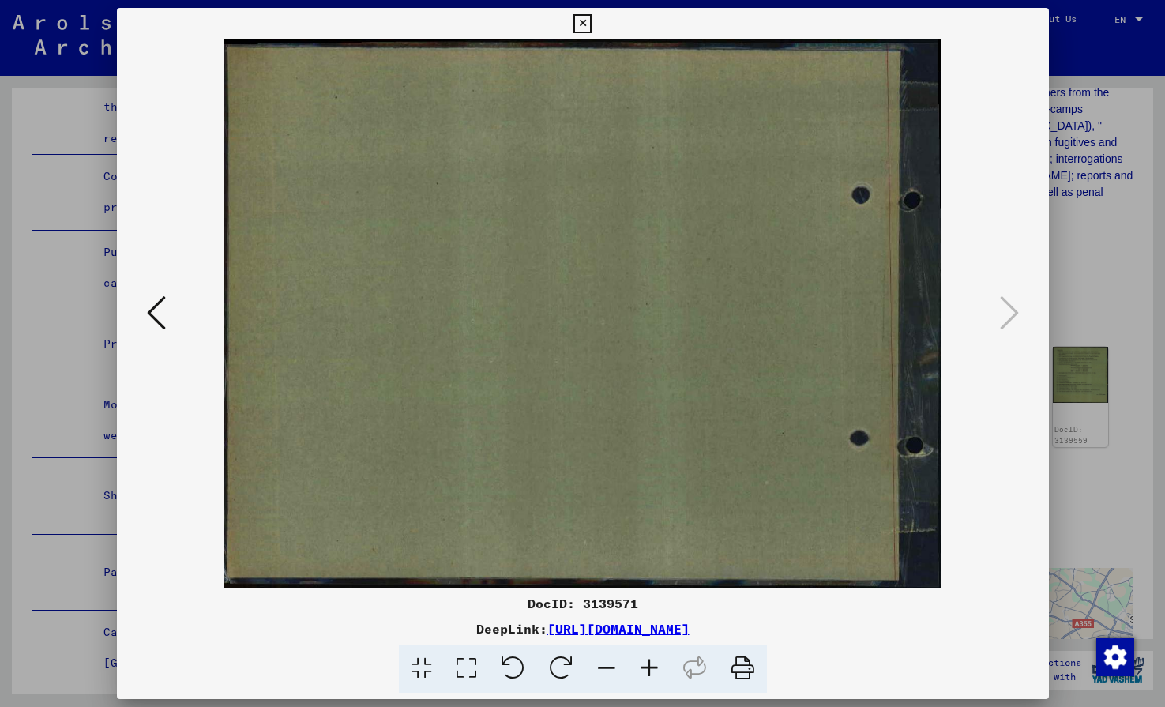
click at [592, 25] on icon at bounding box center [583, 23] width 18 height 19
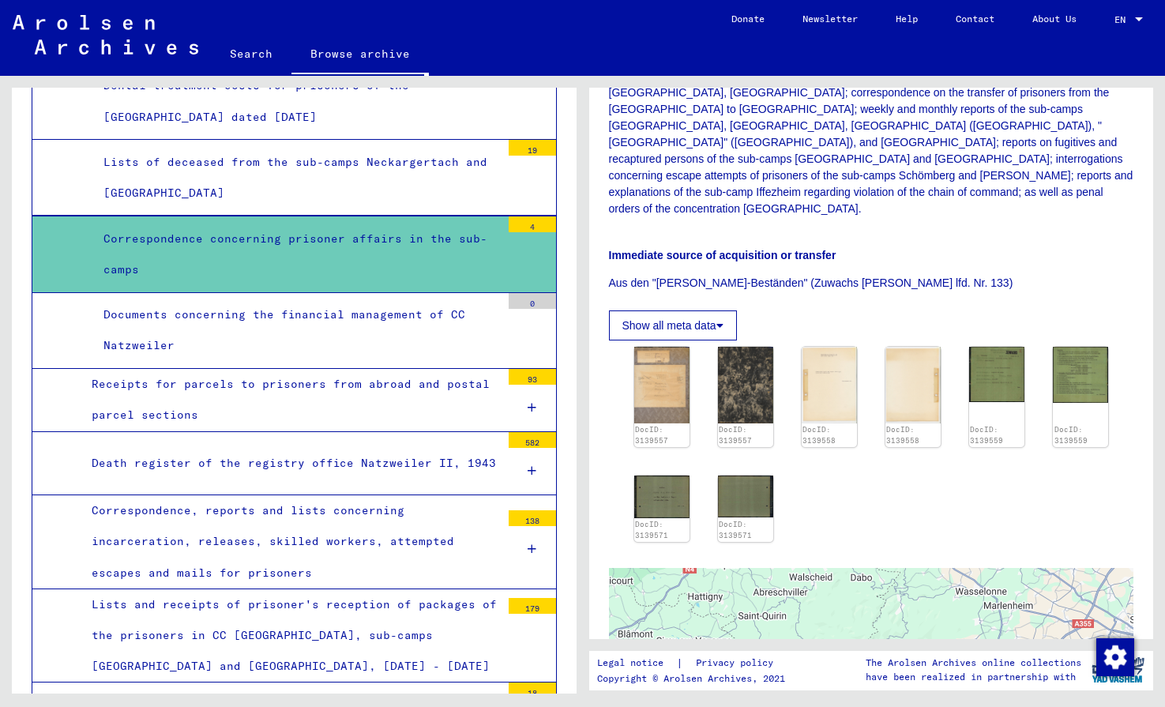
scroll to position [7123, 0]
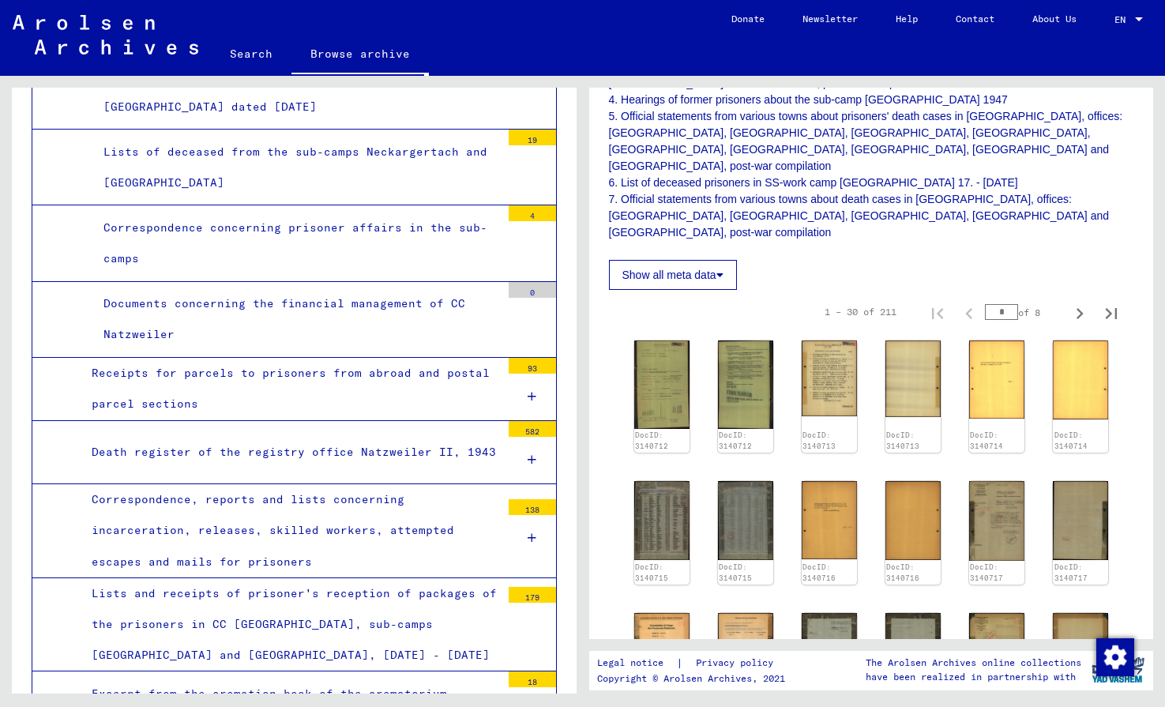
scroll to position [423, 0]
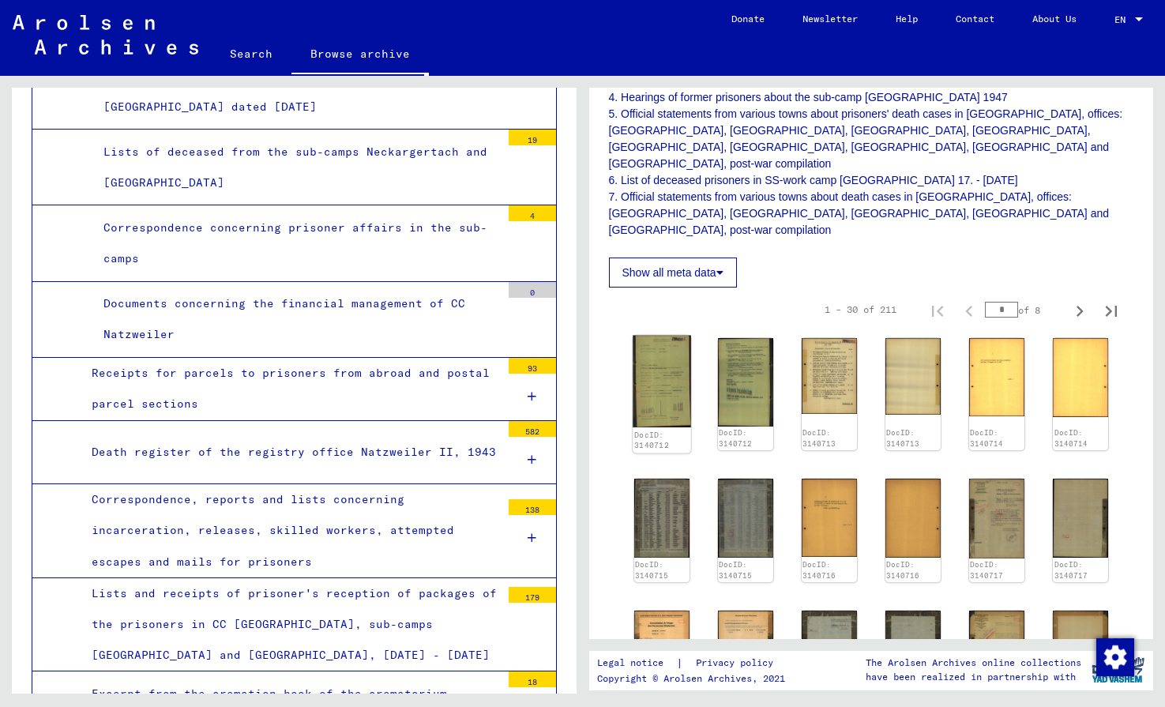
click at [656, 349] on img at bounding box center [662, 382] width 58 height 92
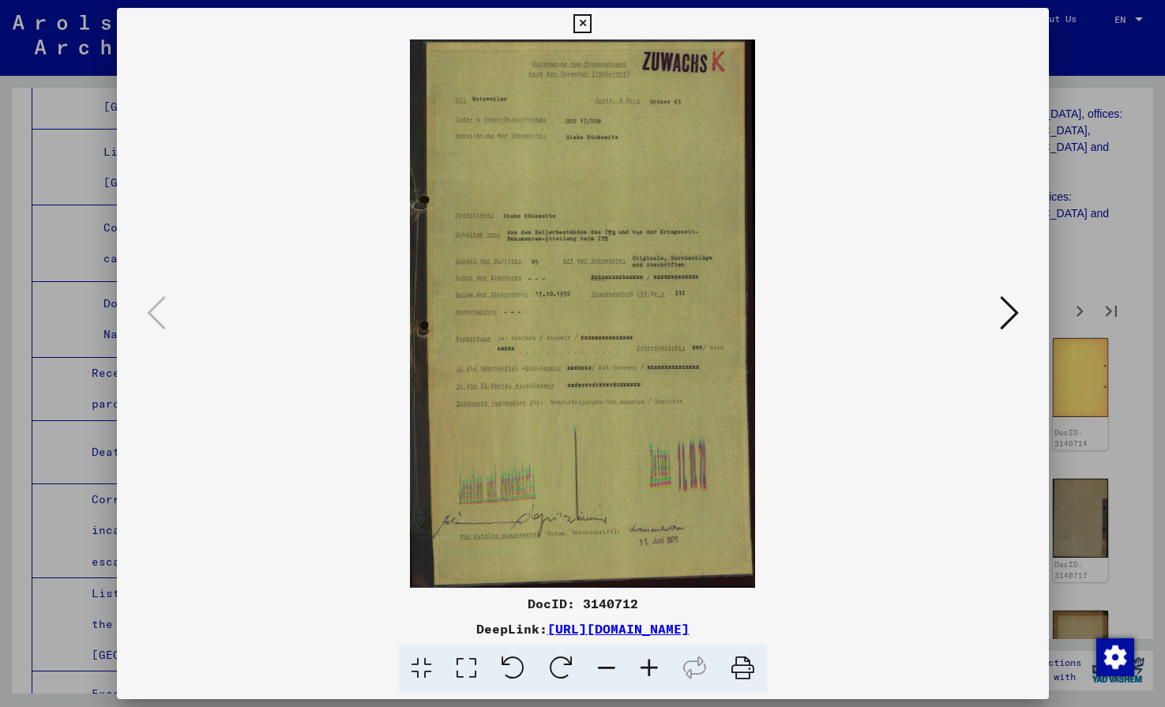
click at [1013, 322] on icon at bounding box center [1009, 313] width 19 height 38
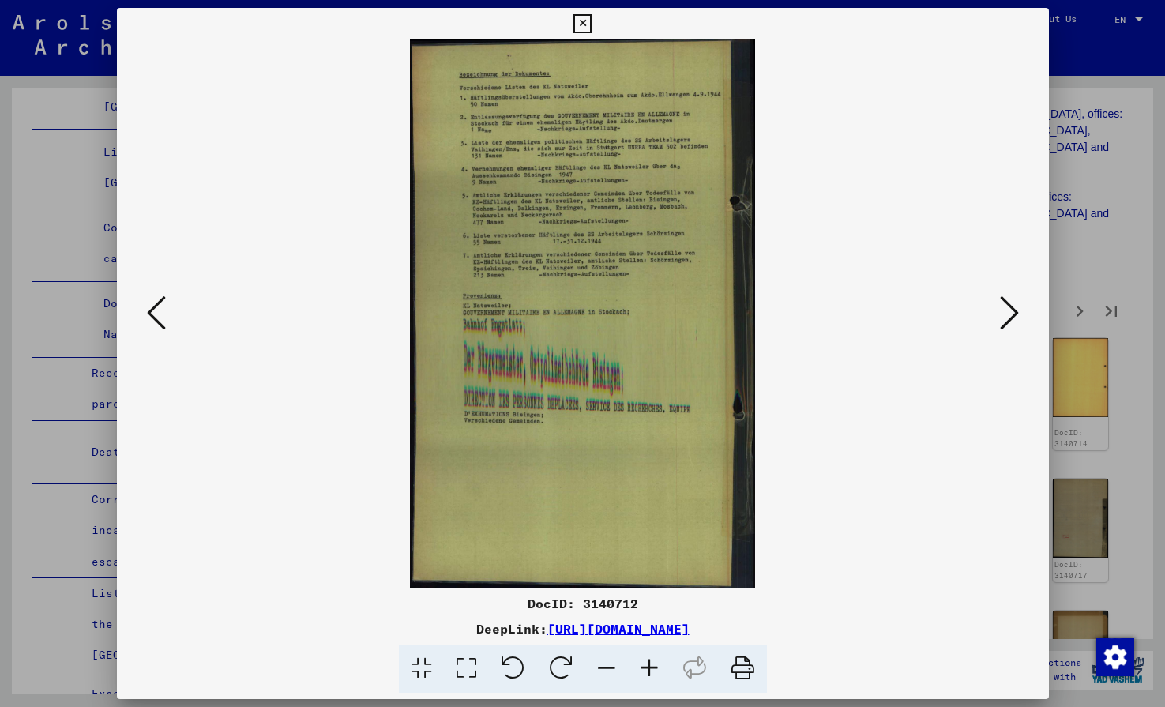
click at [1013, 322] on icon at bounding box center [1009, 313] width 19 height 38
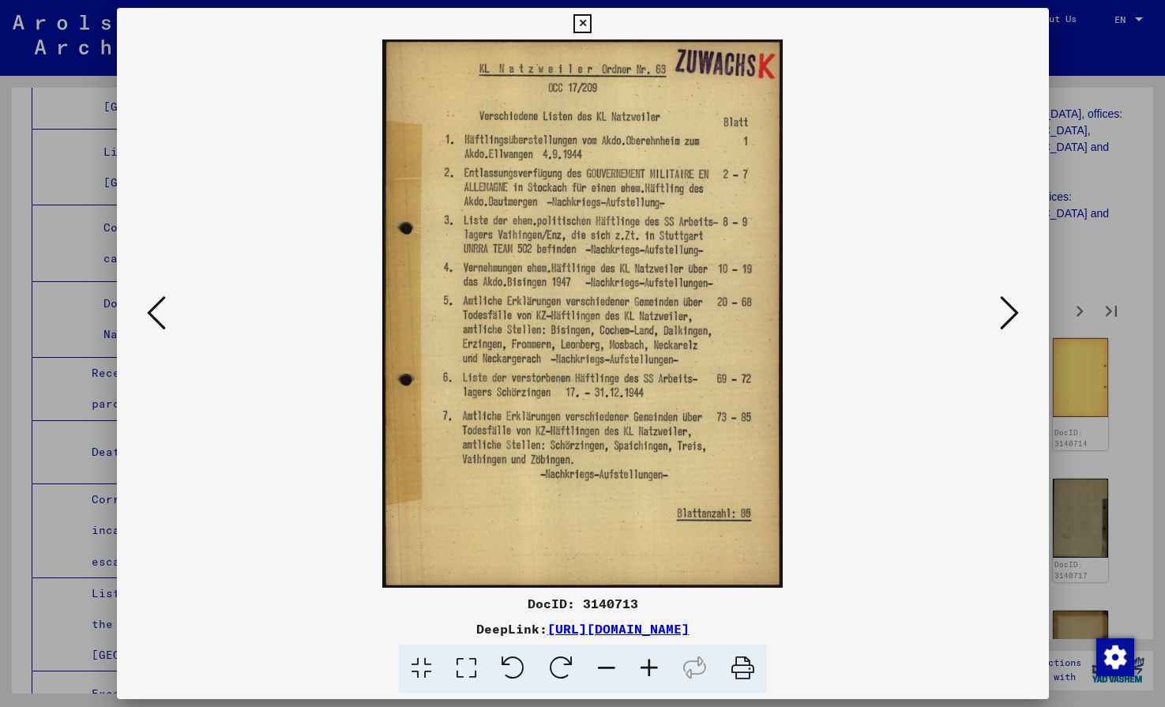
click at [1013, 321] on icon at bounding box center [1009, 313] width 19 height 38
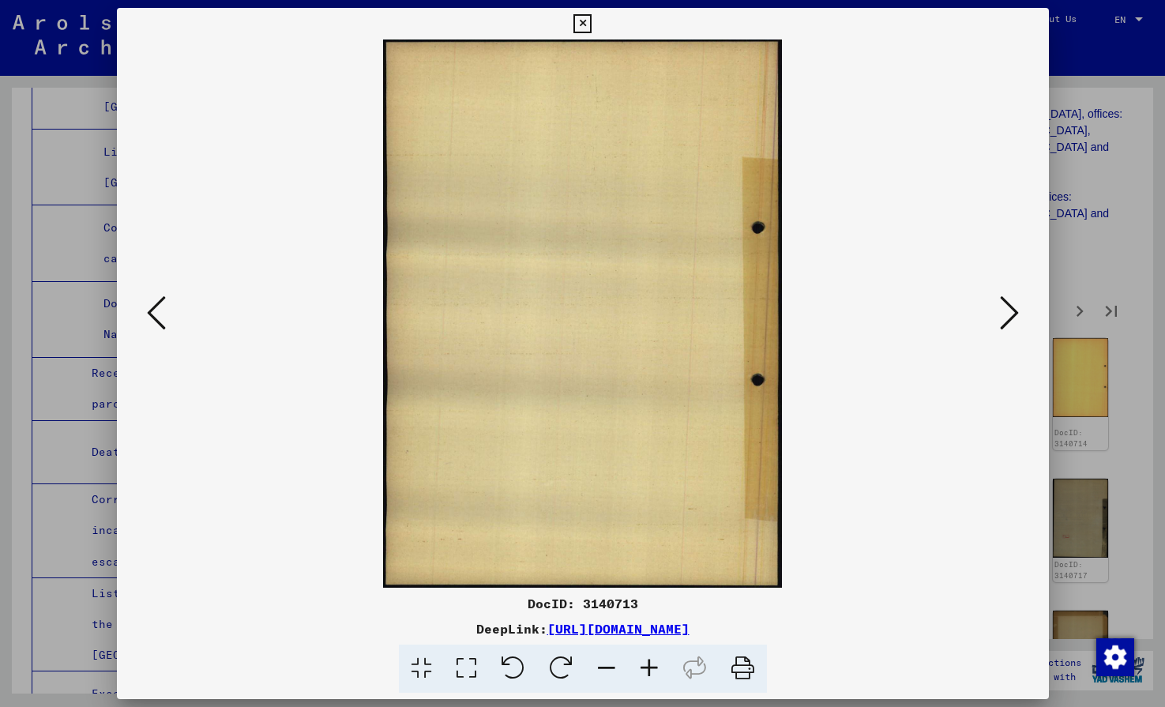
click at [1013, 321] on icon at bounding box center [1009, 313] width 19 height 38
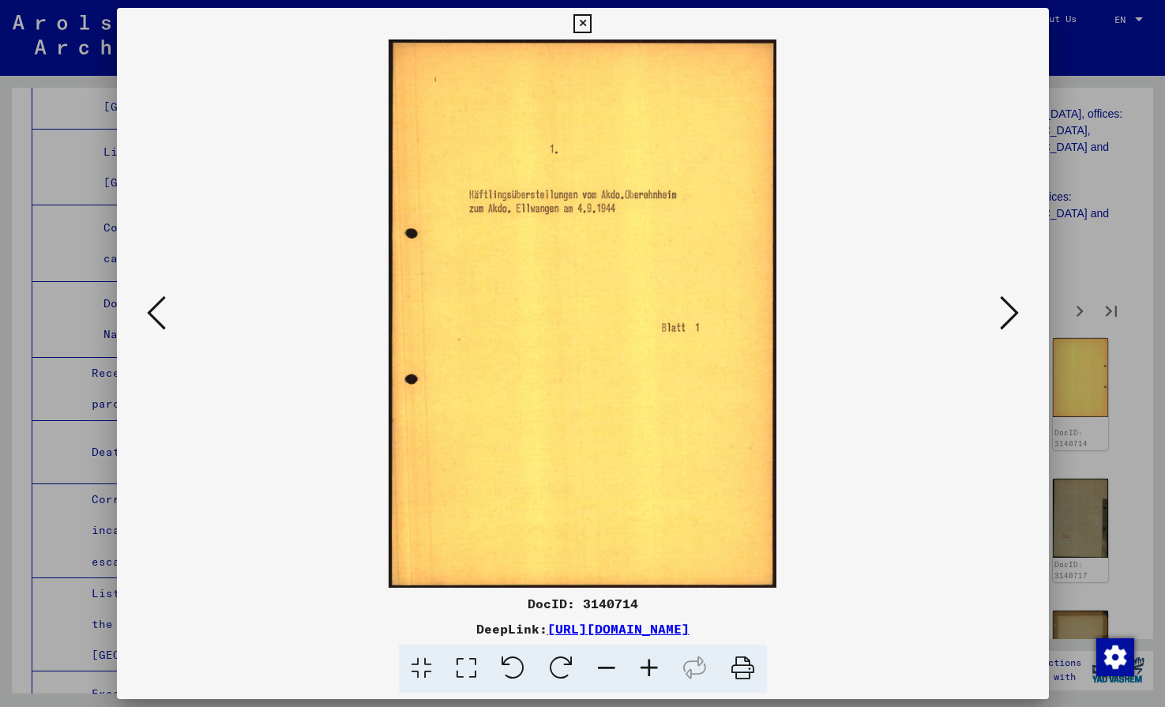
click at [1013, 321] on icon at bounding box center [1009, 313] width 19 height 38
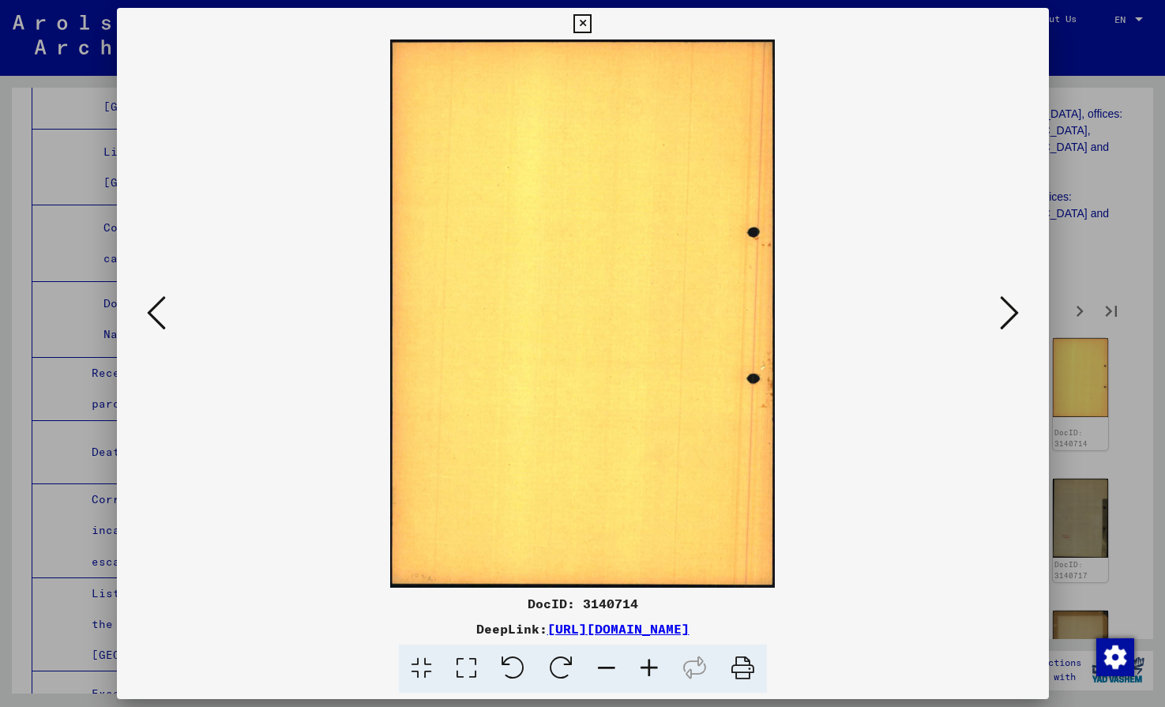
click at [1013, 321] on icon at bounding box center [1009, 313] width 19 height 38
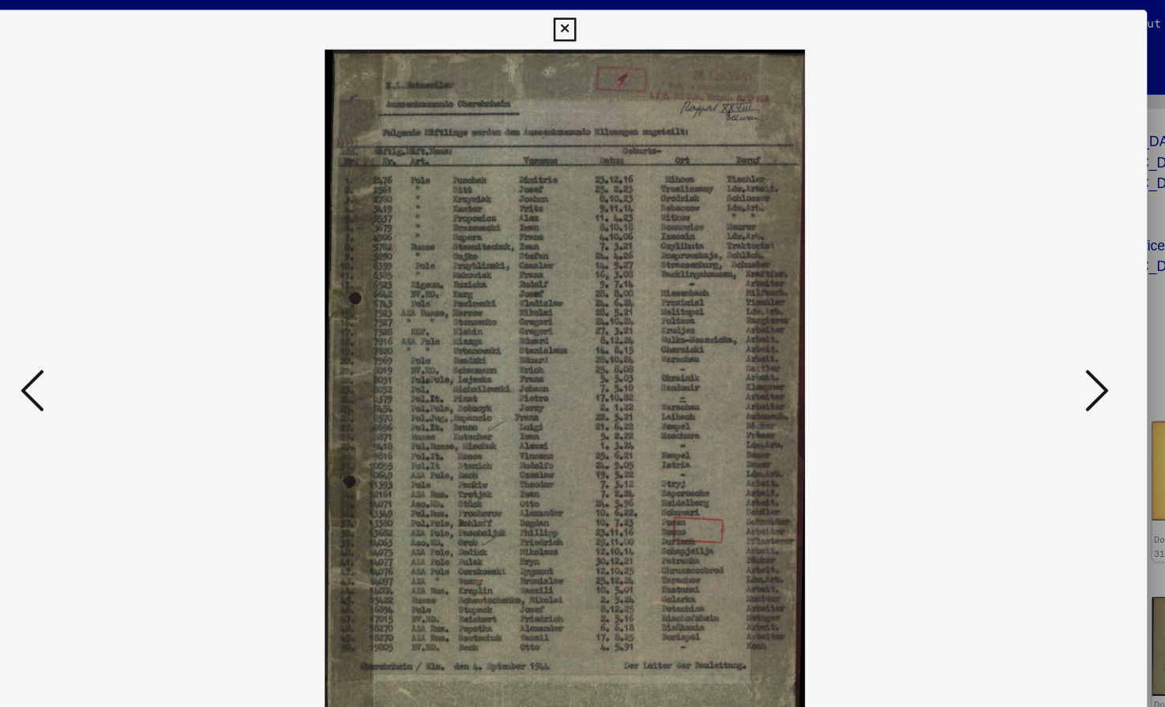
click at [1006, 306] on icon at bounding box center [1009, 313] width 19 height 38
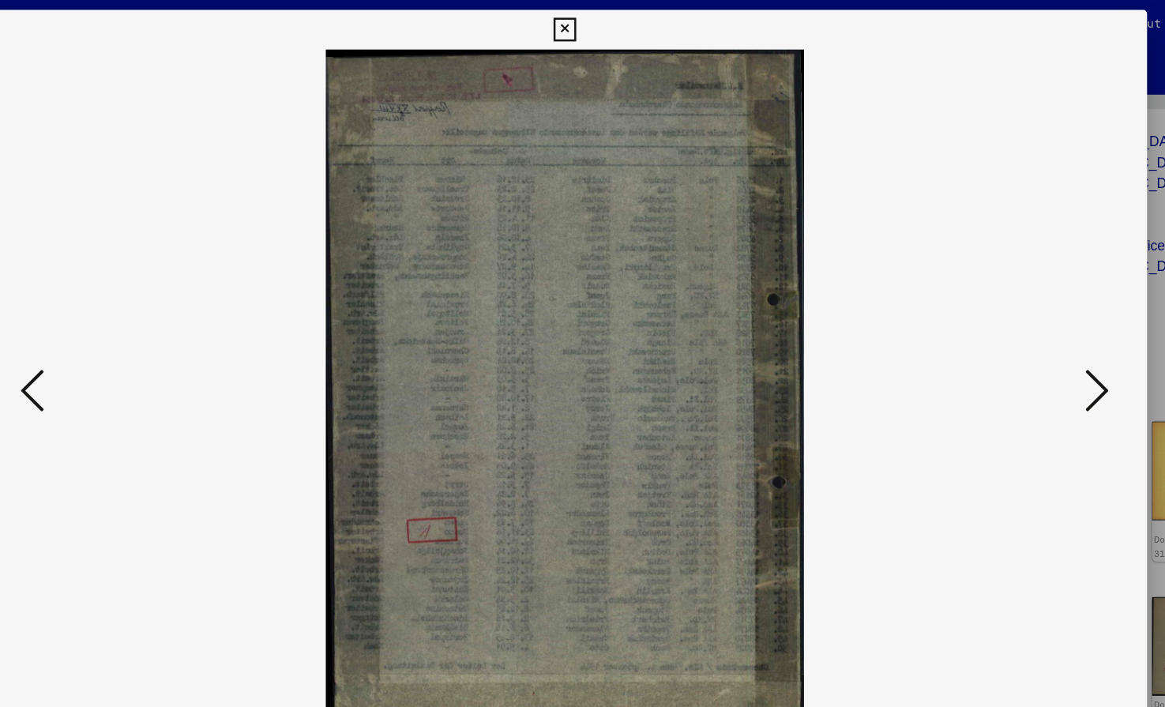
click at [1006, 306] on icon at bounding box center [1009, 313] width 19 height 38
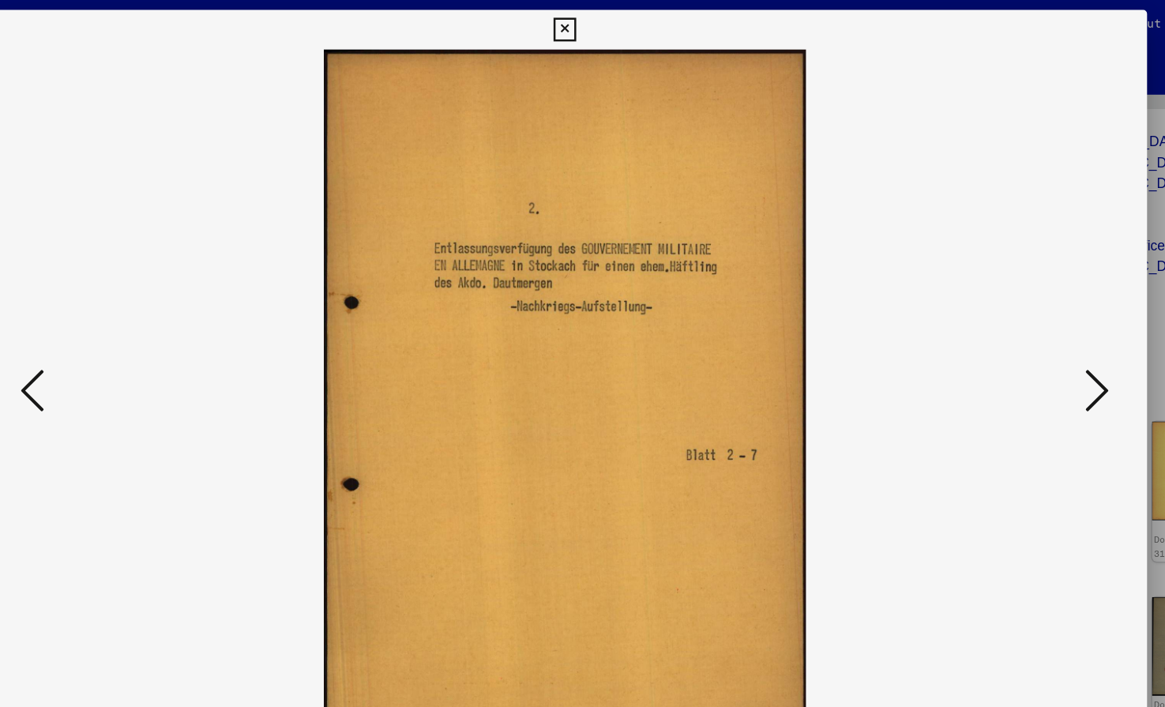
click at [1006, 306] on icon at bounding box center [1009, 313] width 19 height 38
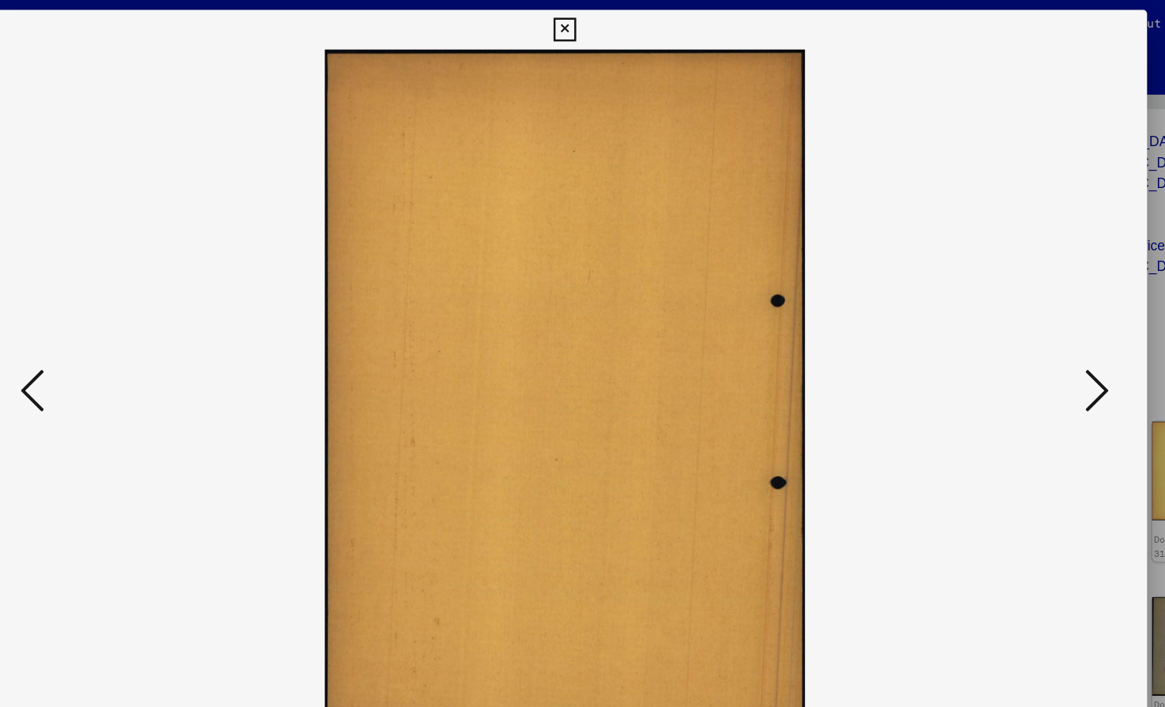
click at [1006, 306] on icon at bounding box center [1009, 313] width 19 height 38
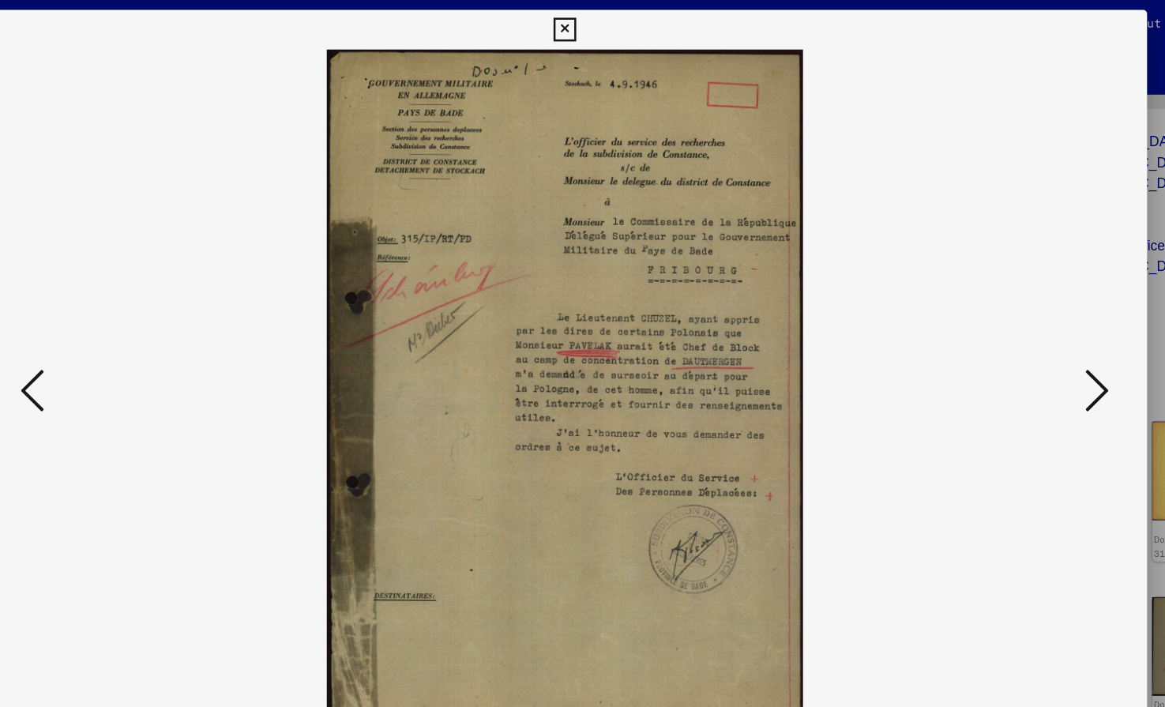
click at [1006, 306] on icon at bounding box center [1009, 313] width 19 height 38
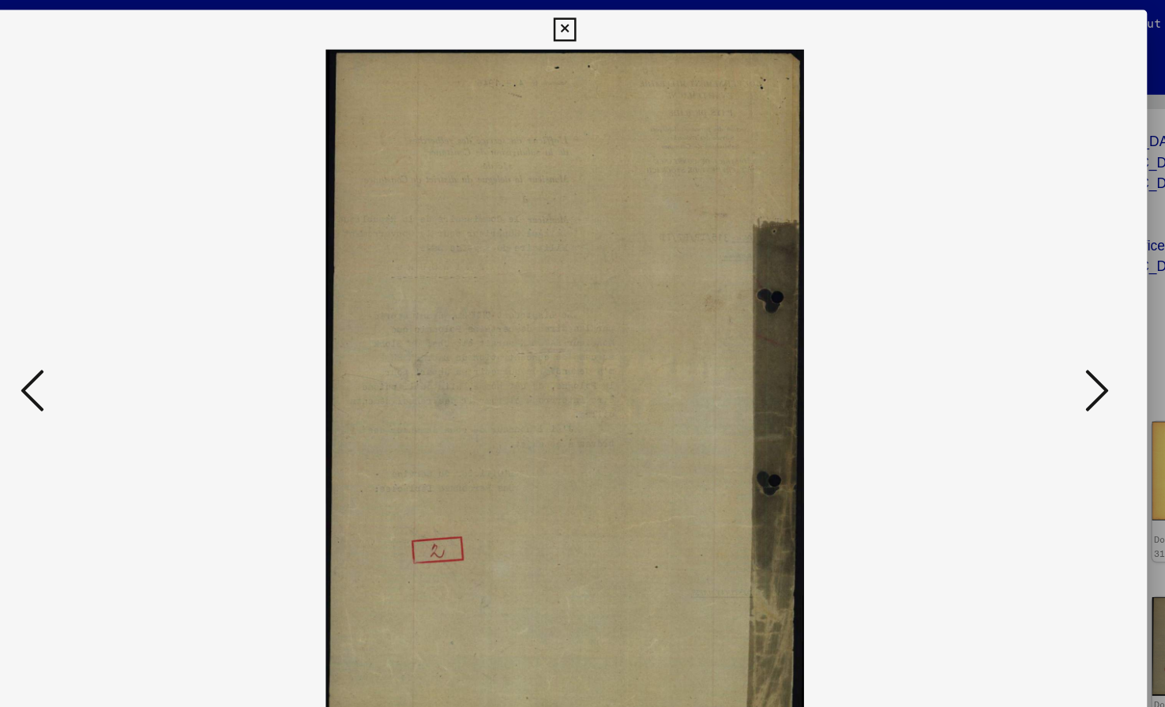
click at [1006, 306] on icon at bounding box center [1009, 313] width 19 height 38
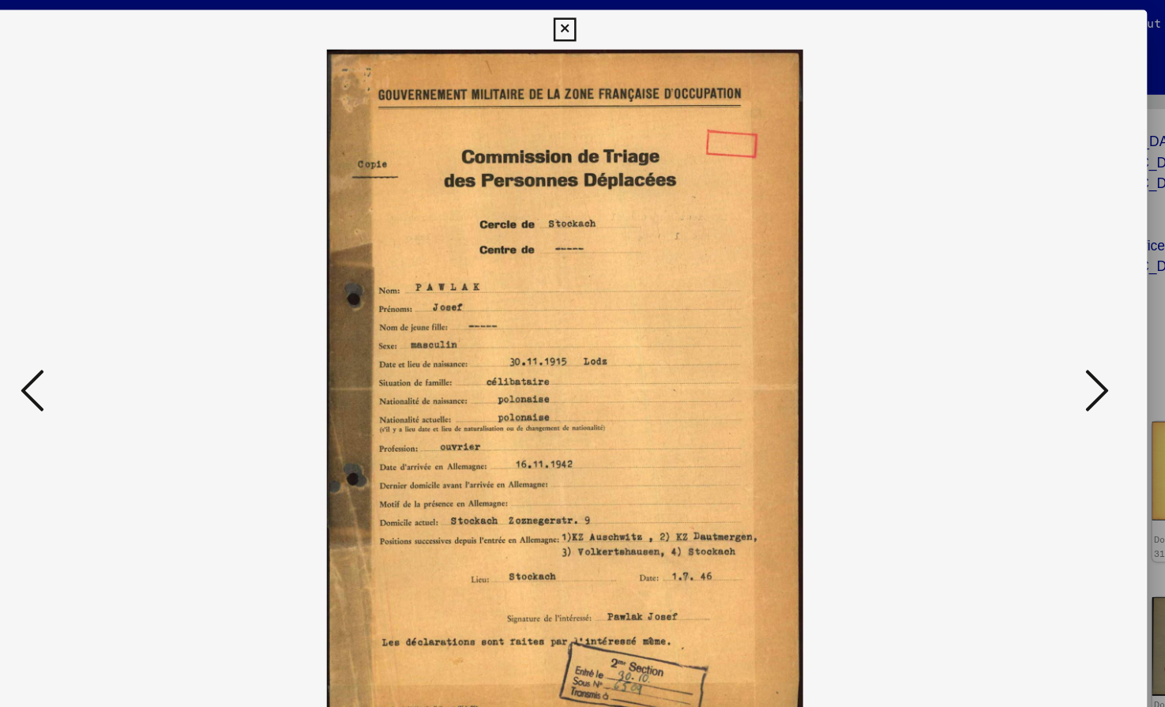
click at [1006, 306] on icon at bounding box center [1009, 313] width 19 height 38
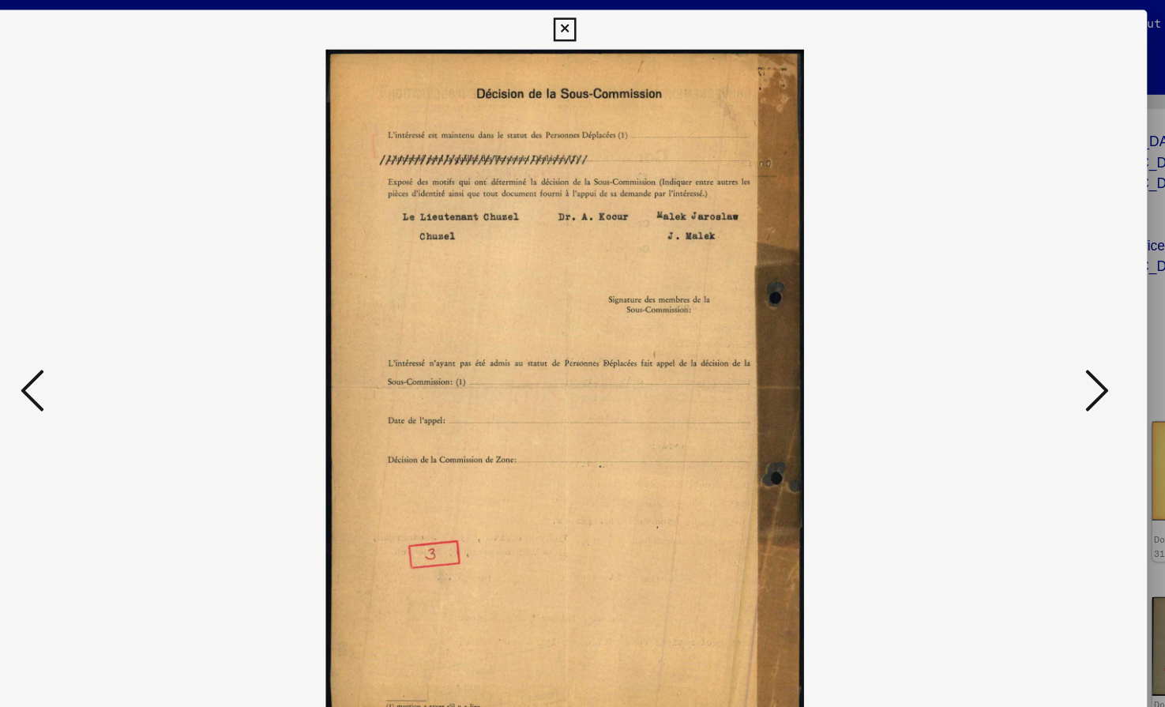
click at [1006, 306] on icon at bounding box center [1009, 313] width 19 height 38
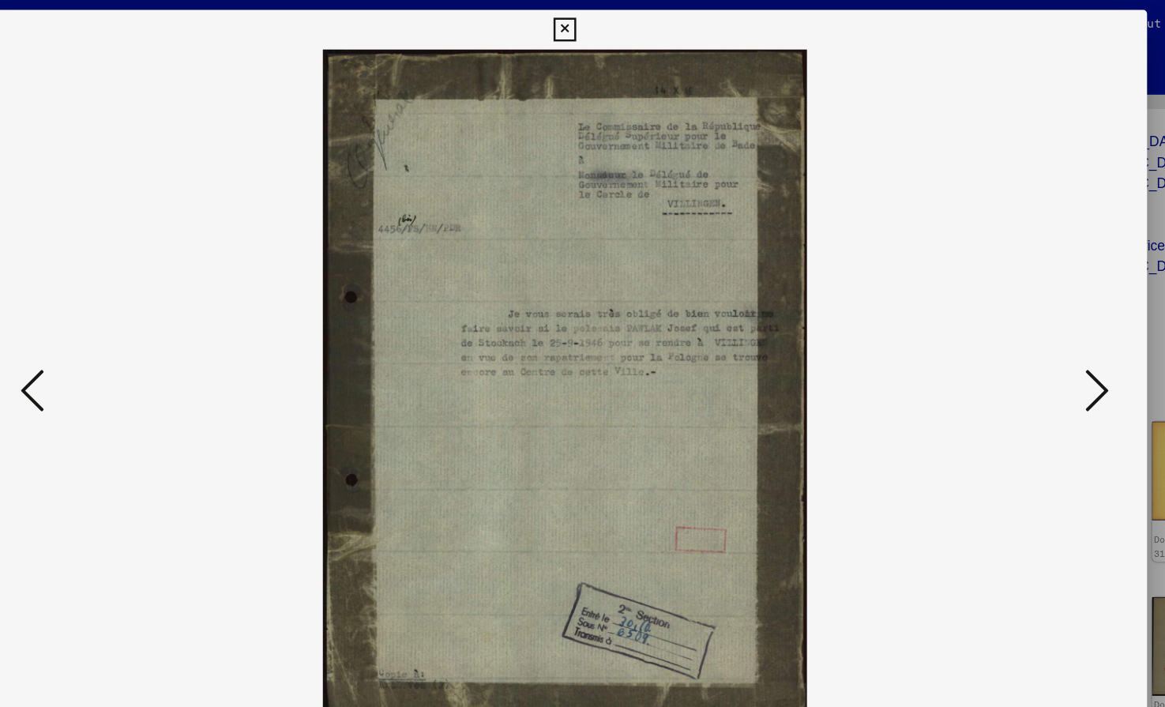
click at [1006, 306] on icon at bounding box center [1009, 313] width 19 height 38
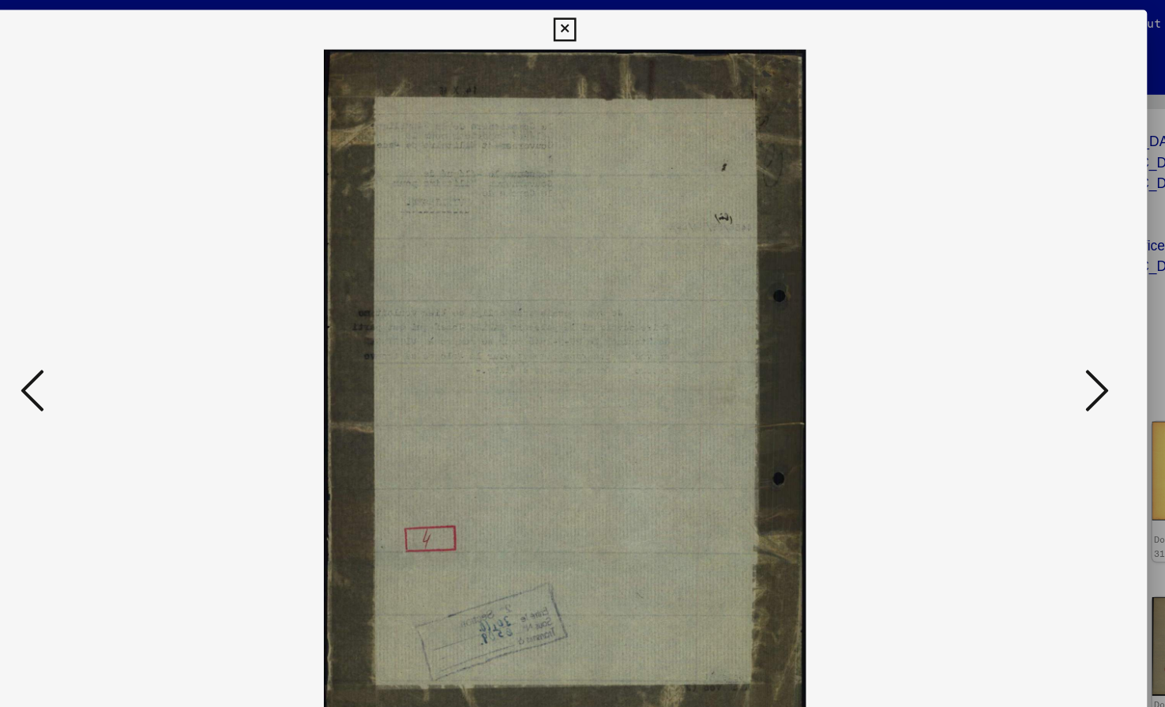
click at [1006, 306] on icon at bounding box center [1009, 313] width 19 height 38
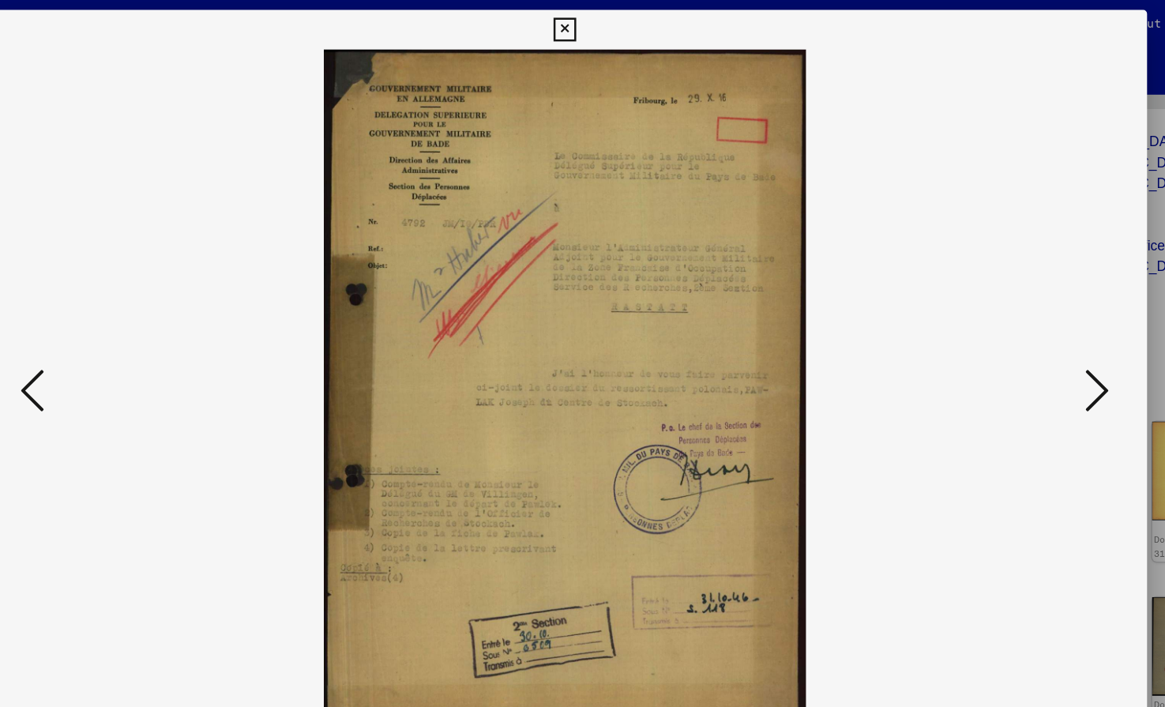
click at [1006, 306] on icon at bounding box center [1009, 313] width 19 height 38
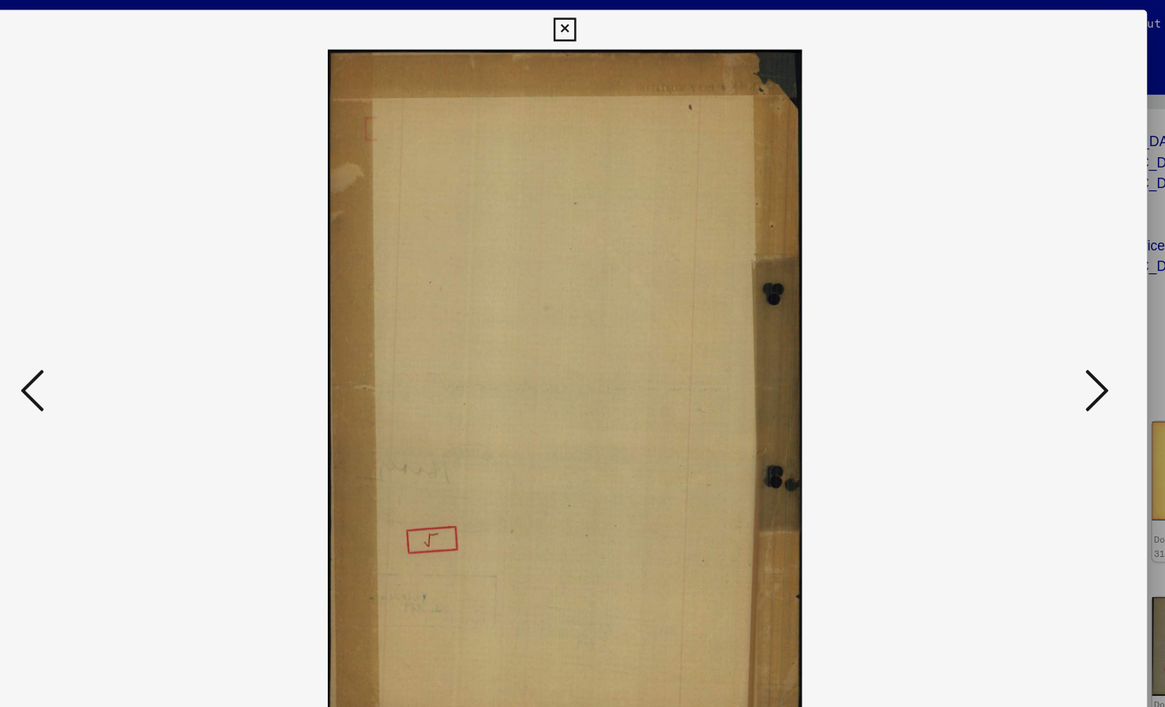
click at [1006, 306] on icon at bounding box center [1009, 313] width 19 height 38
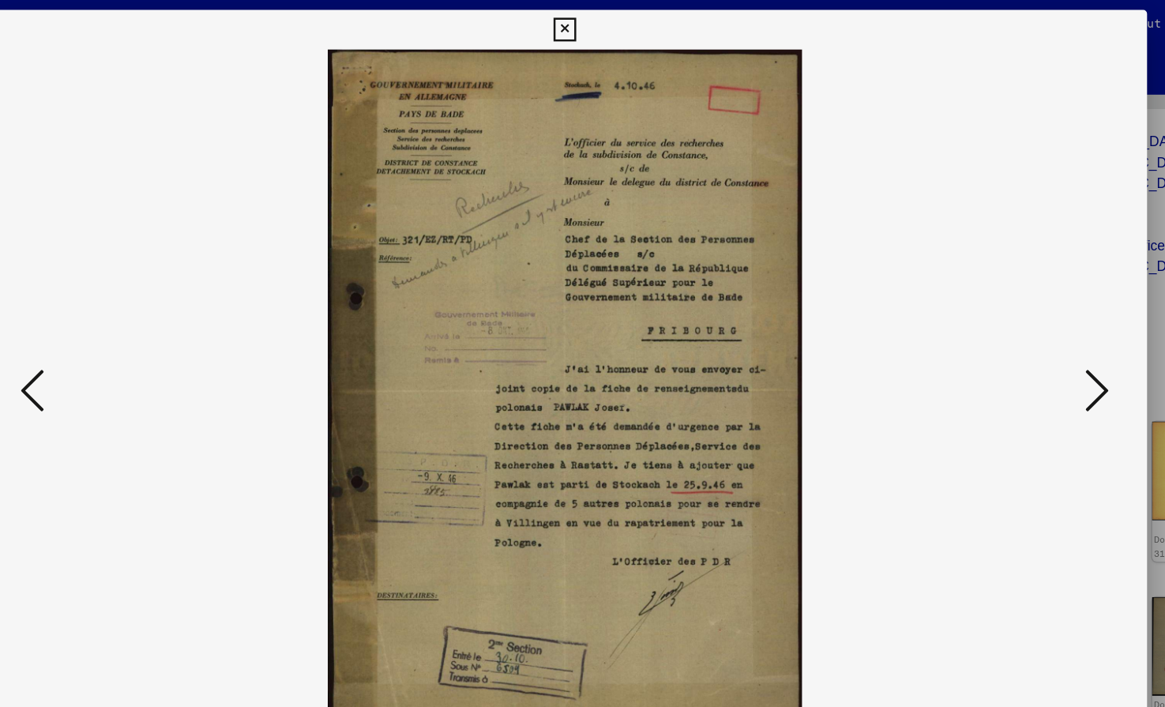
click at [1006, 306] on icon at bounding box center [1009, 313] width 19 height 38
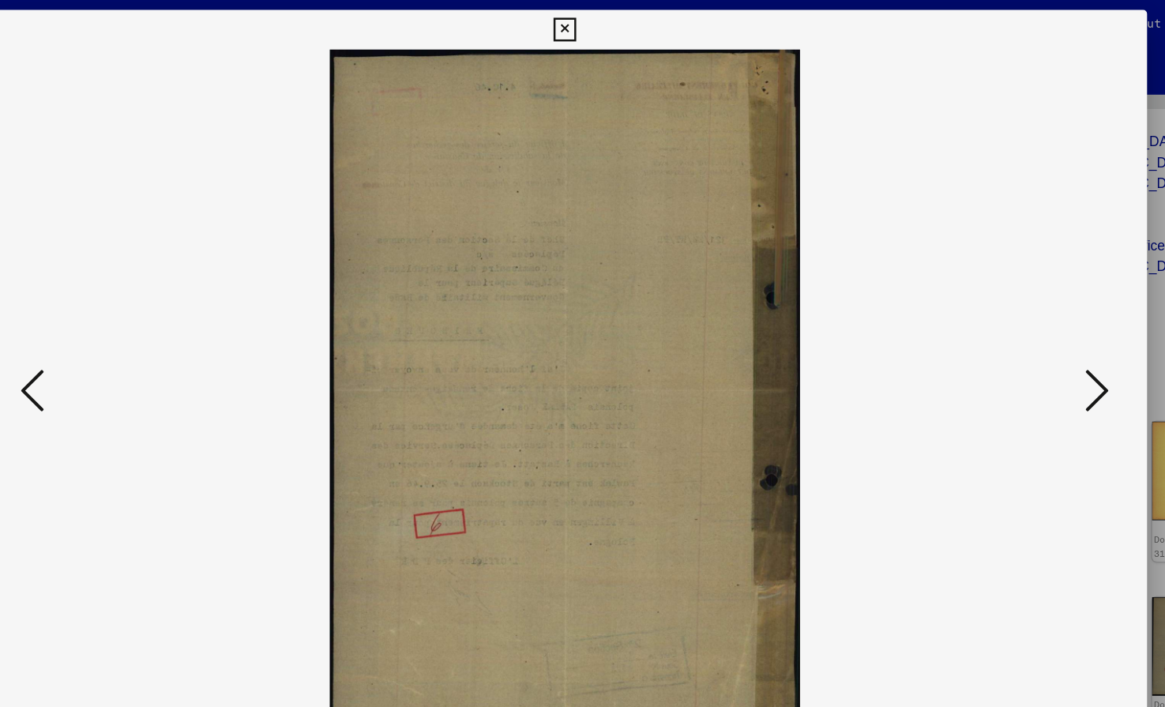
click at [1006, 306] on icon at bounding box center [1009, 313] width 19 height 38
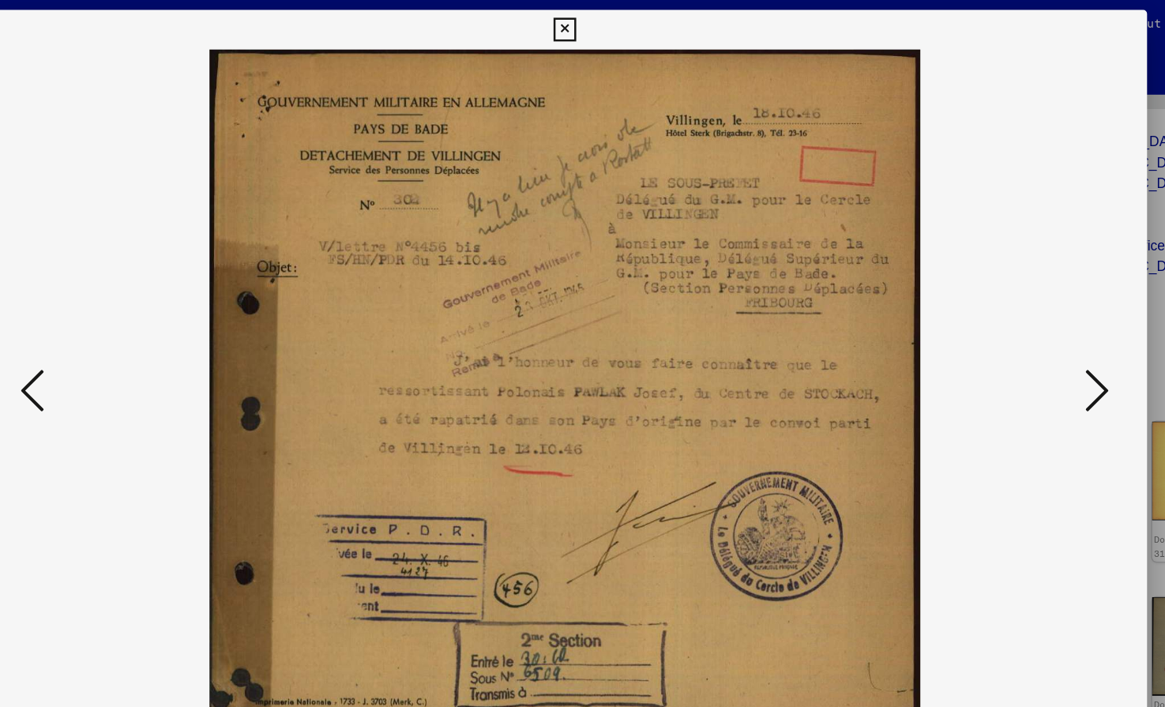
click at [1006, 306] on icon at bounding box center [1009, 313] width 19 height 38
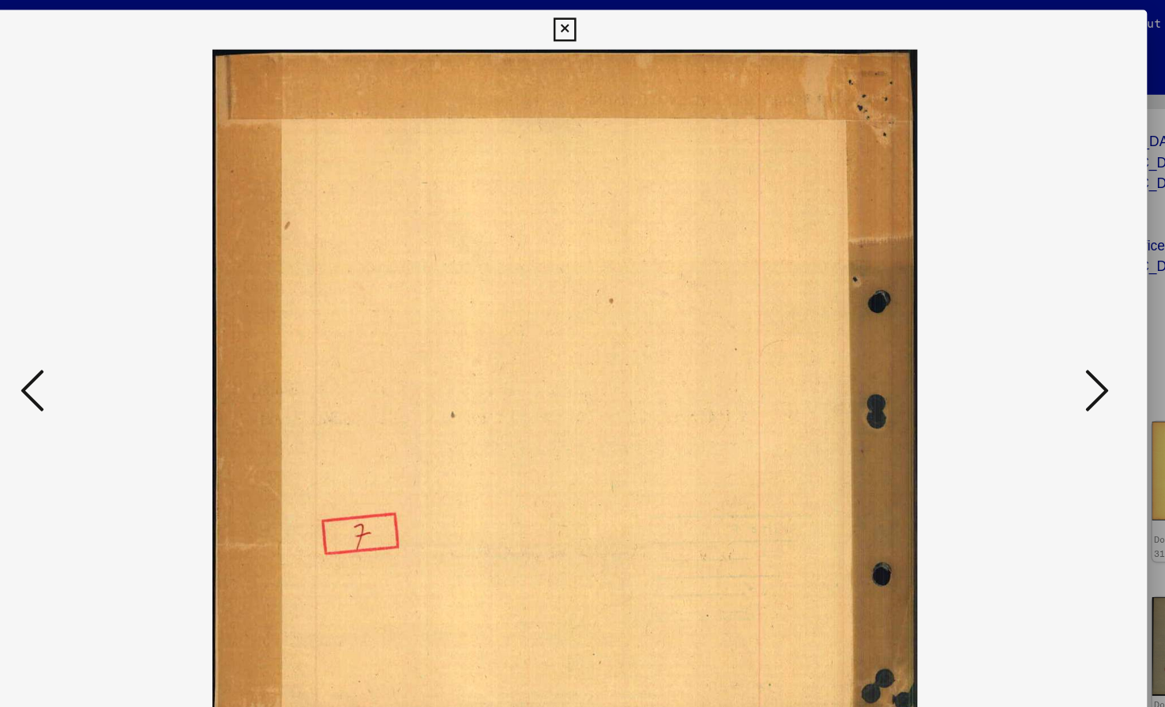
click at [1006, 306] on icon at bounding box center [1009, 313] width 19 height 38
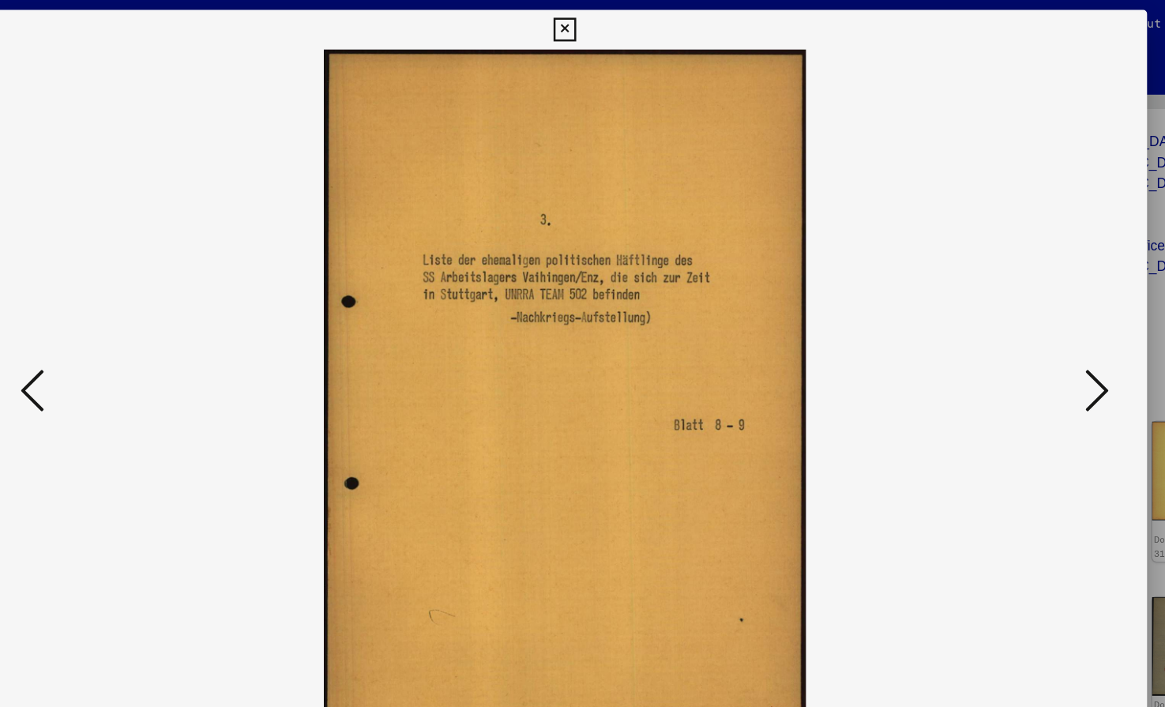
click at [1006, 306] on icon at bounding box center [1009, 313] width 19 height 38
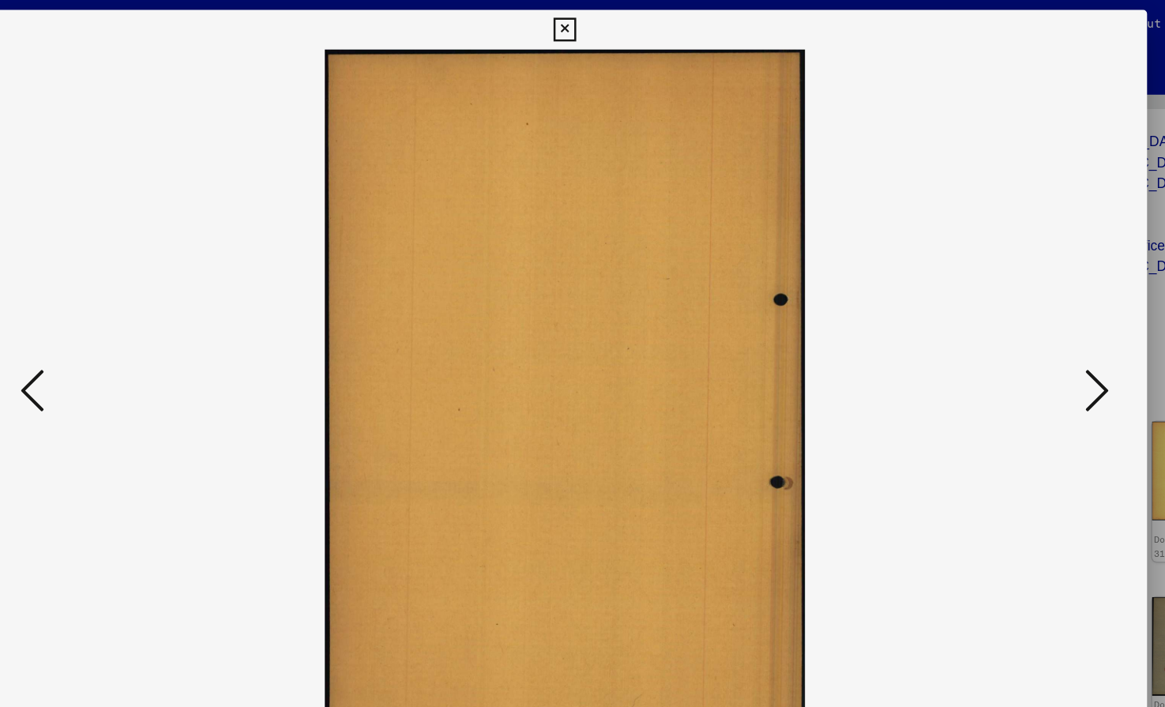
click at [1006, 306] on icon at bounding box center [1009, 313] width 19 height 38
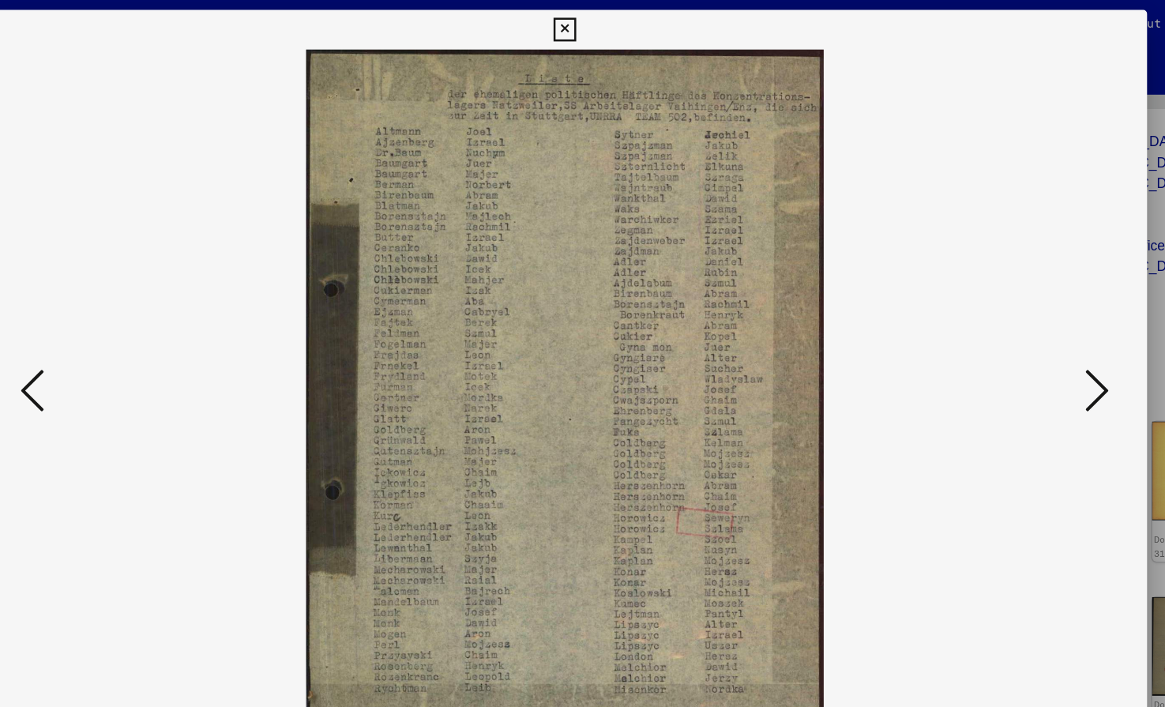
click at [1006, 306] on icon at bounding box center [1009, 313] width 19 height 38
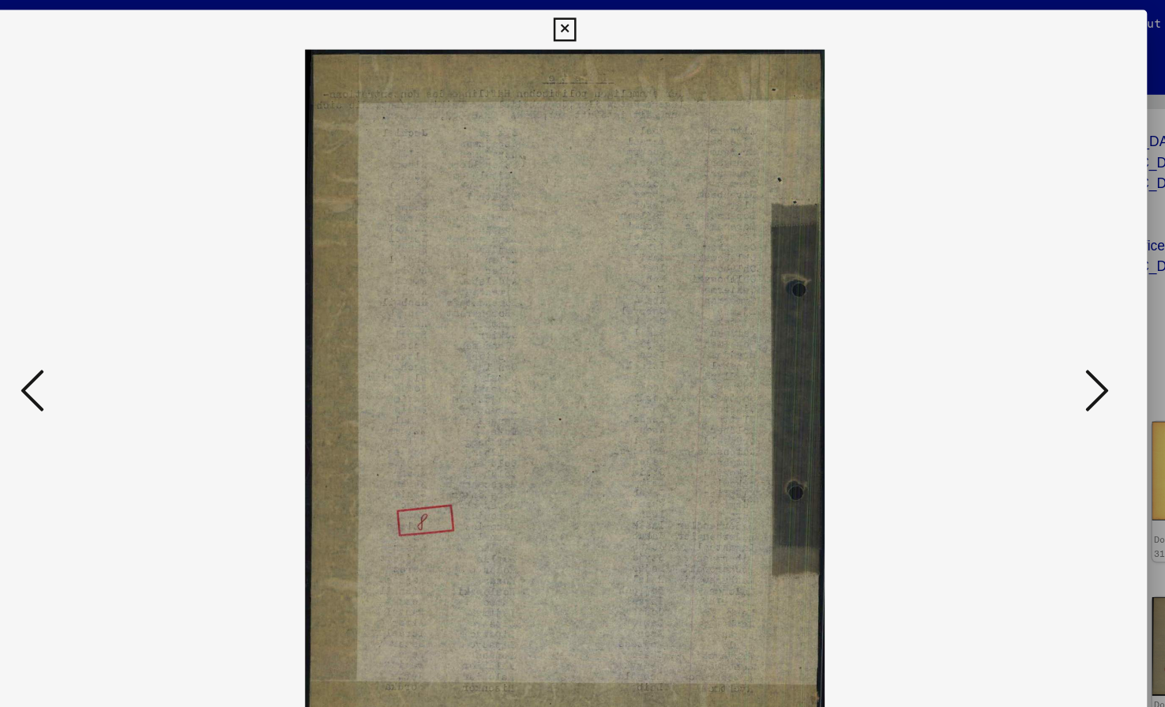
click at [1006, 306] on icon at bounding box center [1009, 313] width 19 height 38
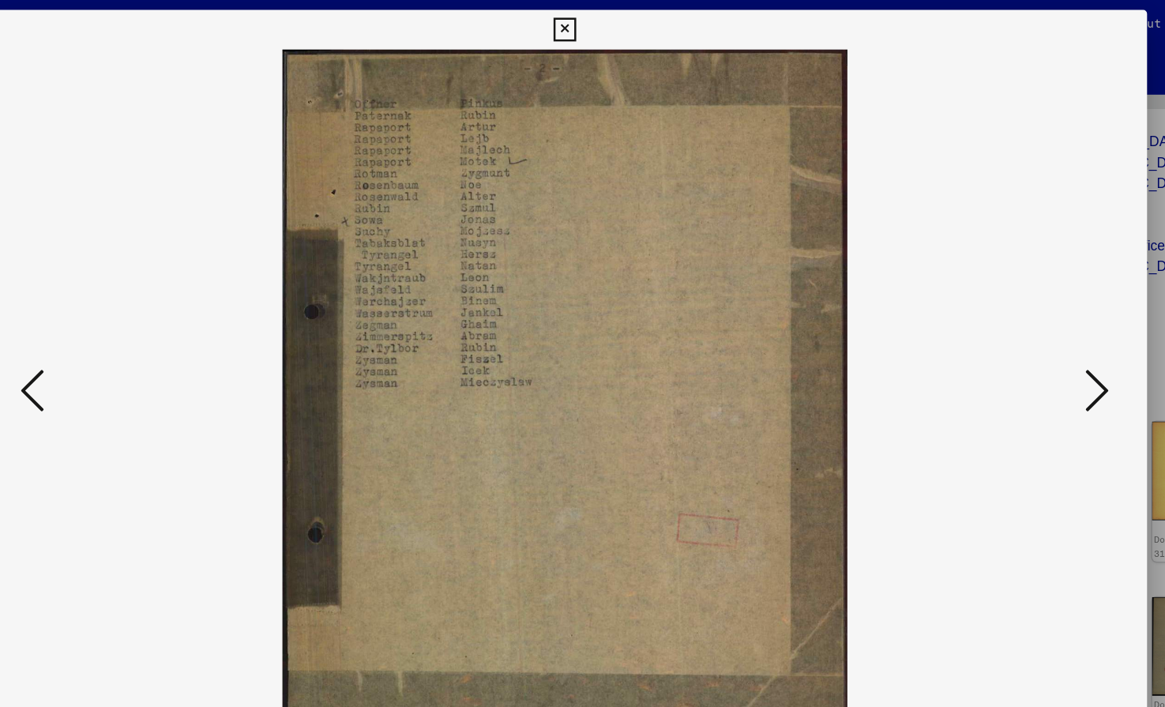
click at [1006, 306] on icon at bounding box center [1009, 313] width 19 height 38
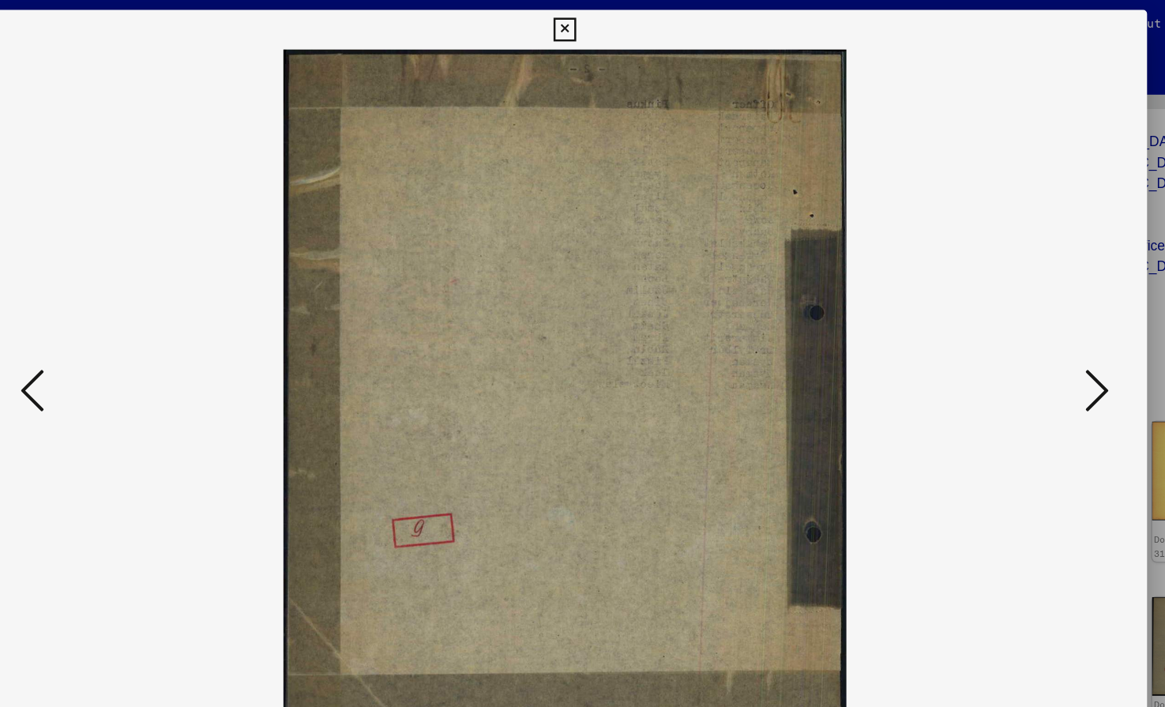
click at [1006, 306] on icon at bounding box center [1009, 313] width 19 height 38
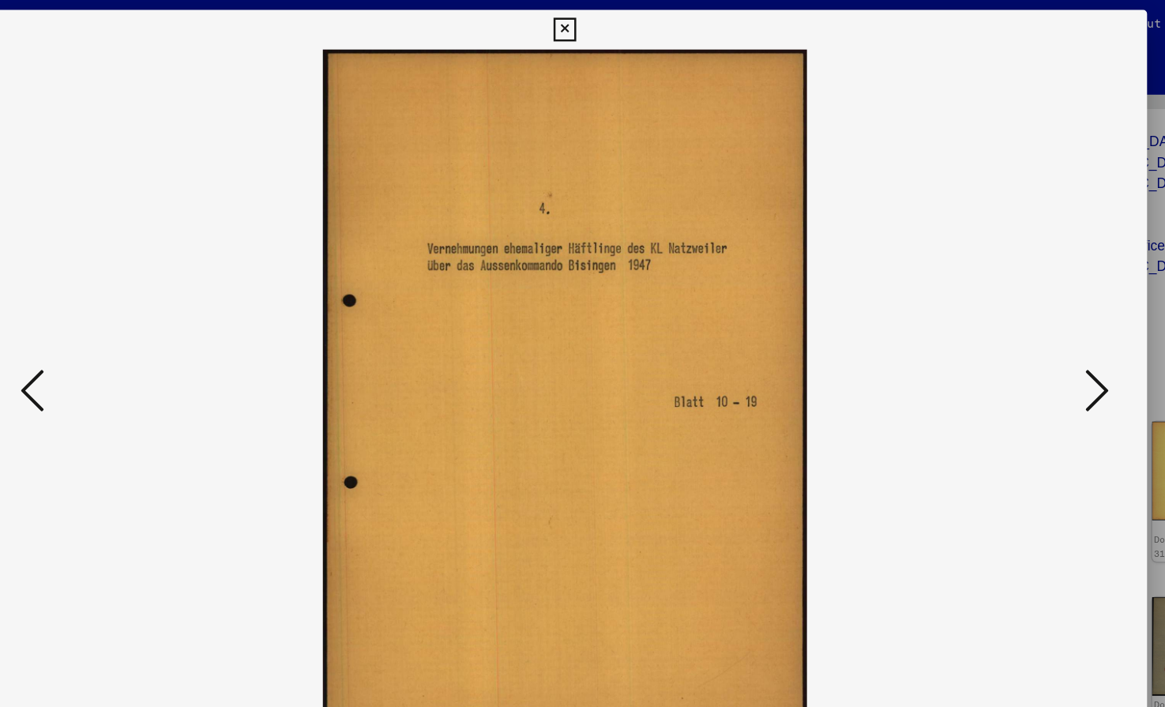
click at [1006, 306] on icon at bounding box center [1009, 313] width 19 height 38
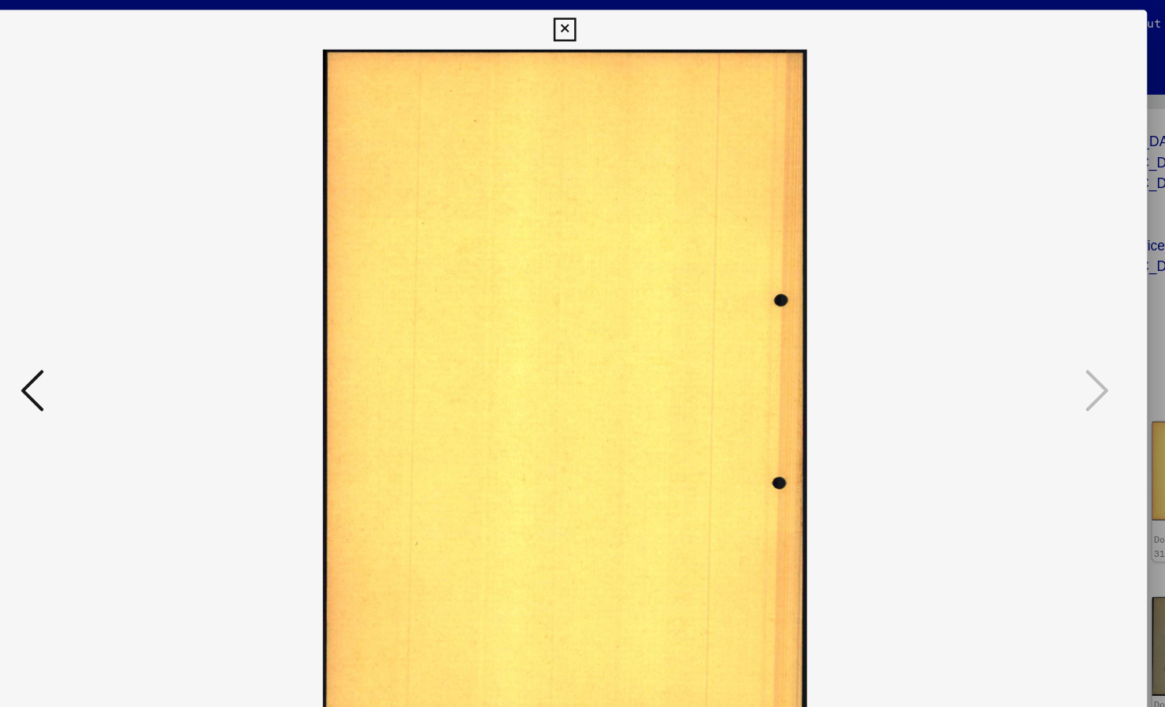
click at [592, 20] on icon at bounding box center [583, 23] width 18 height 19
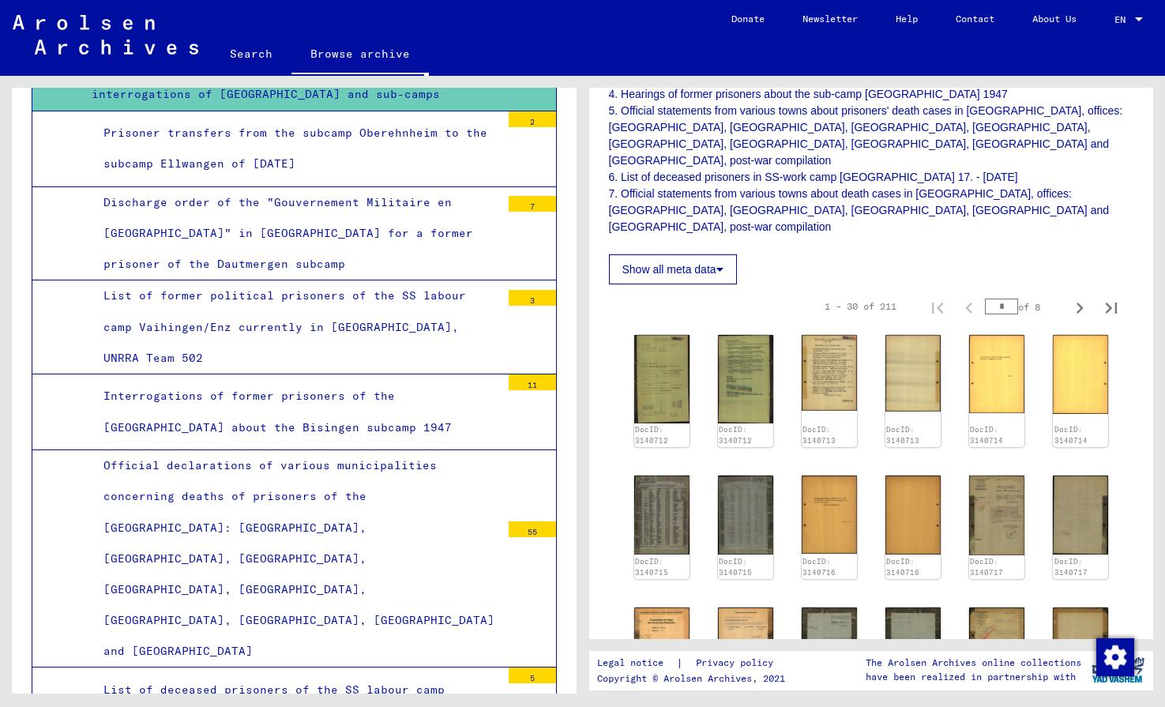
scroll to position [7827, 0]
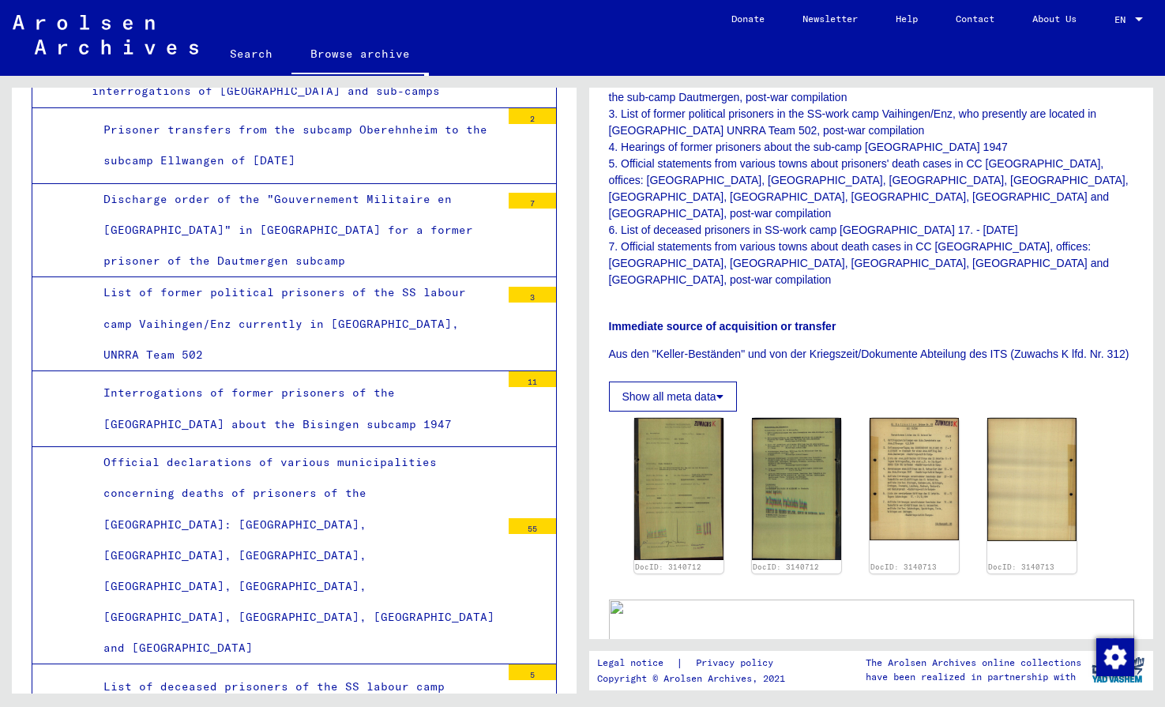
scroll to position [565, 0]
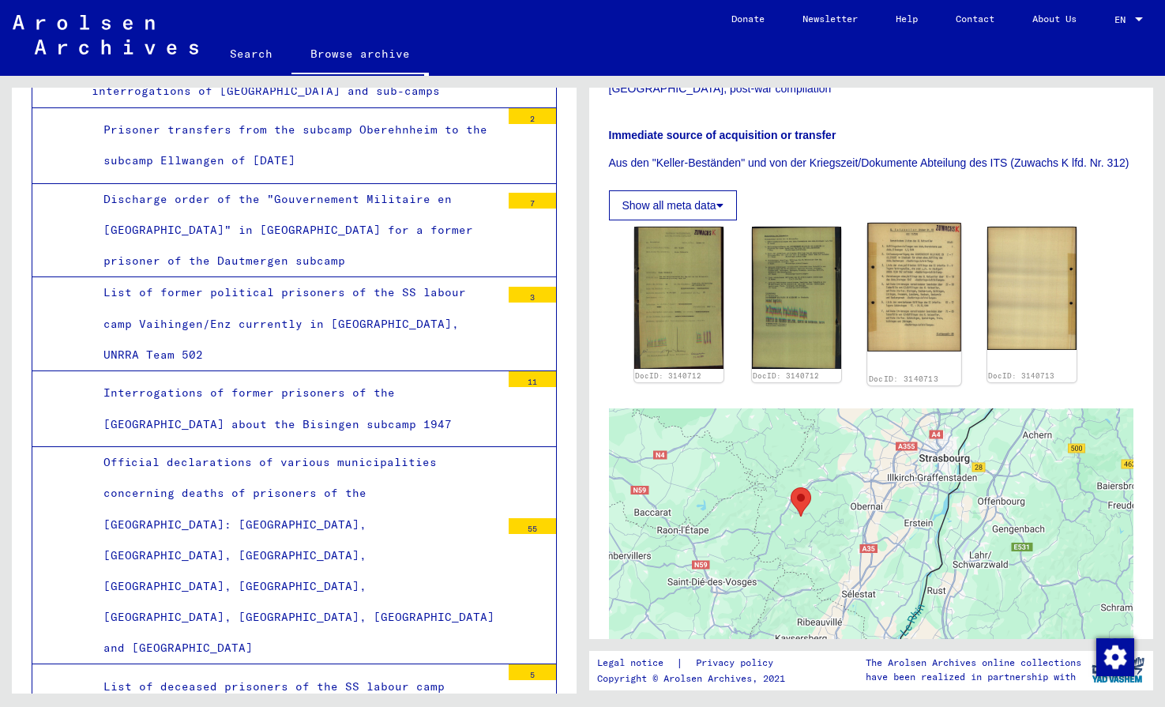
click at [906, 266] on img at bounding box center [914, 287] width 94 height 129
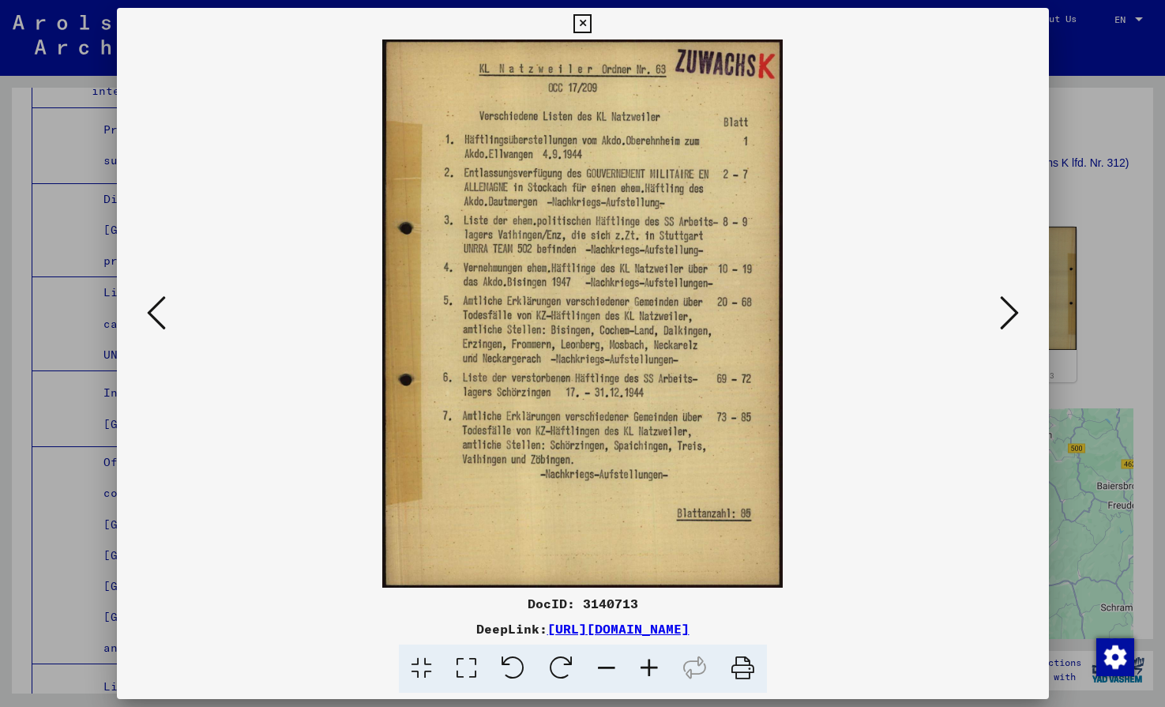
click at [592, 21] on icon at bounding box center [583, 23] width 18 height 19
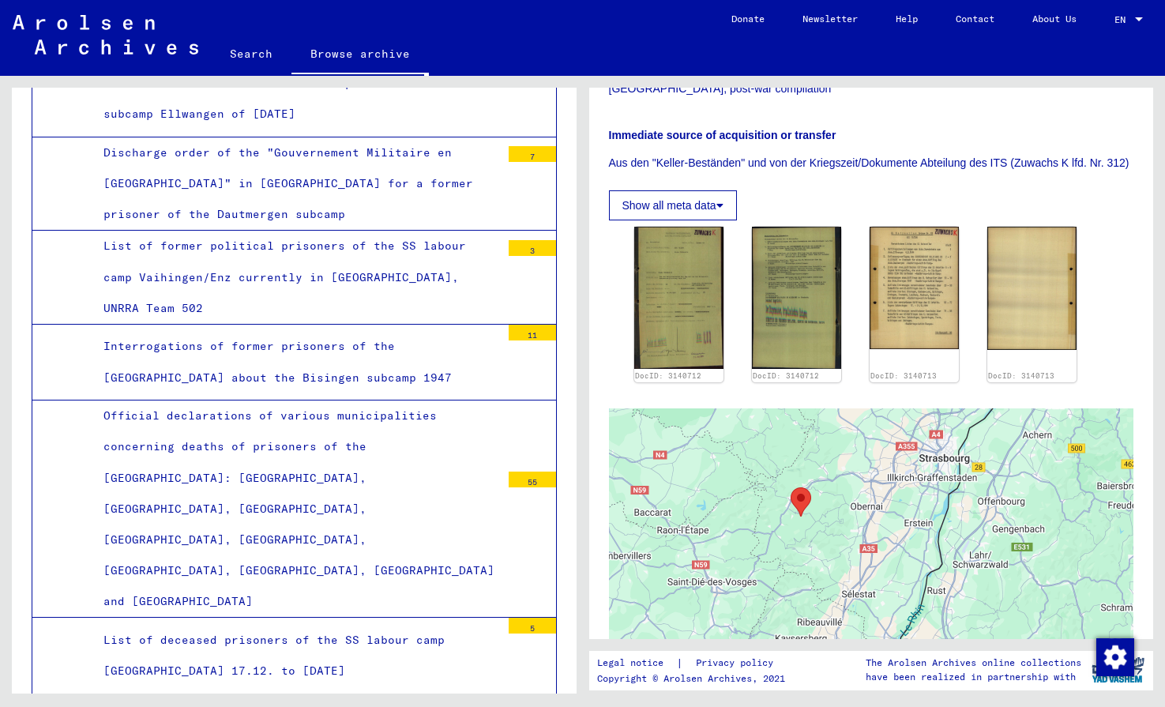
scroll to position [7873, 0]
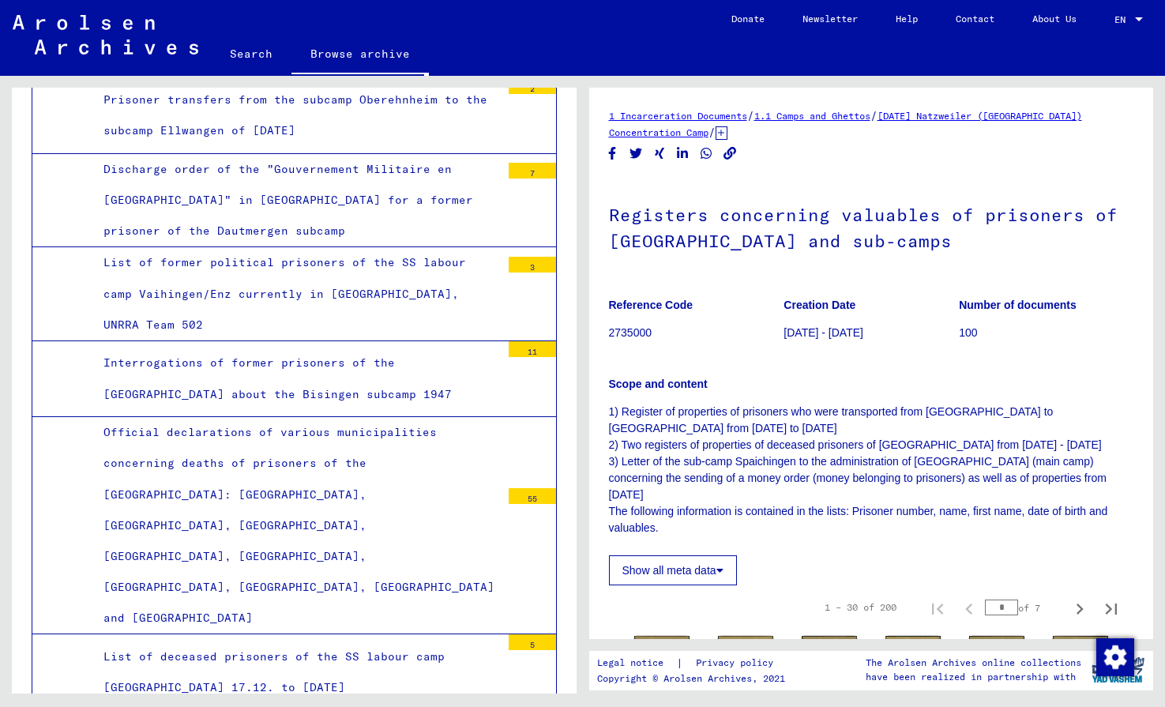
scroll to position [7853, 0]
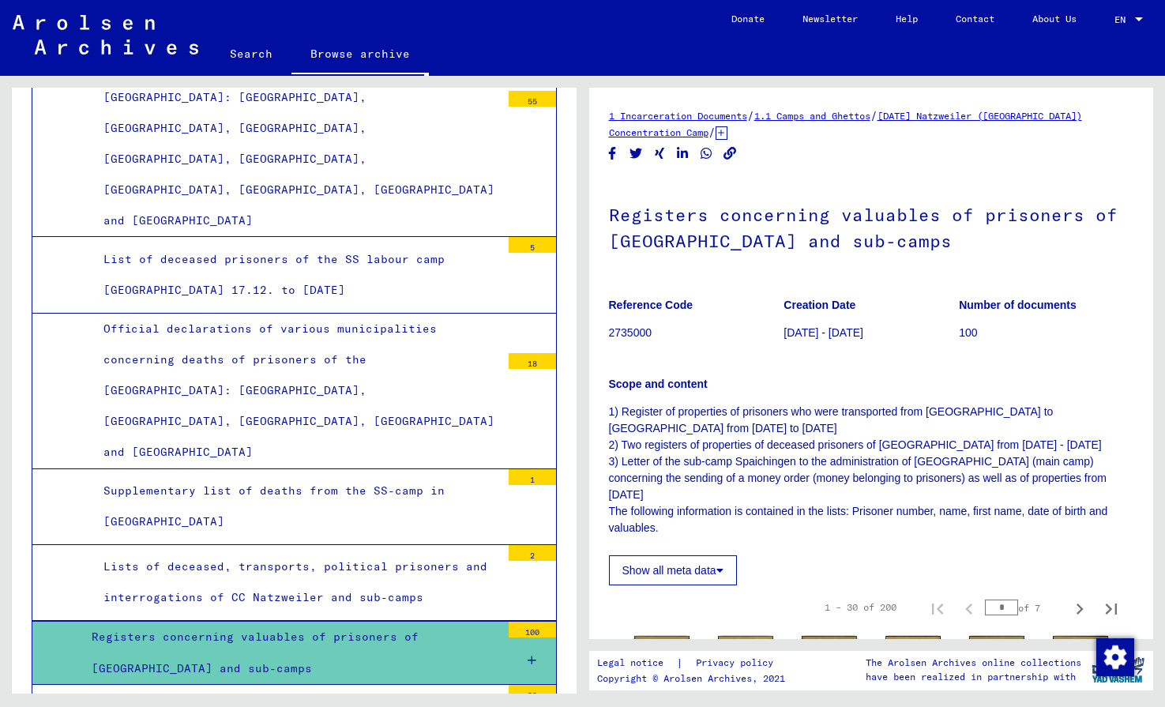
scroll to position [8257, 0]
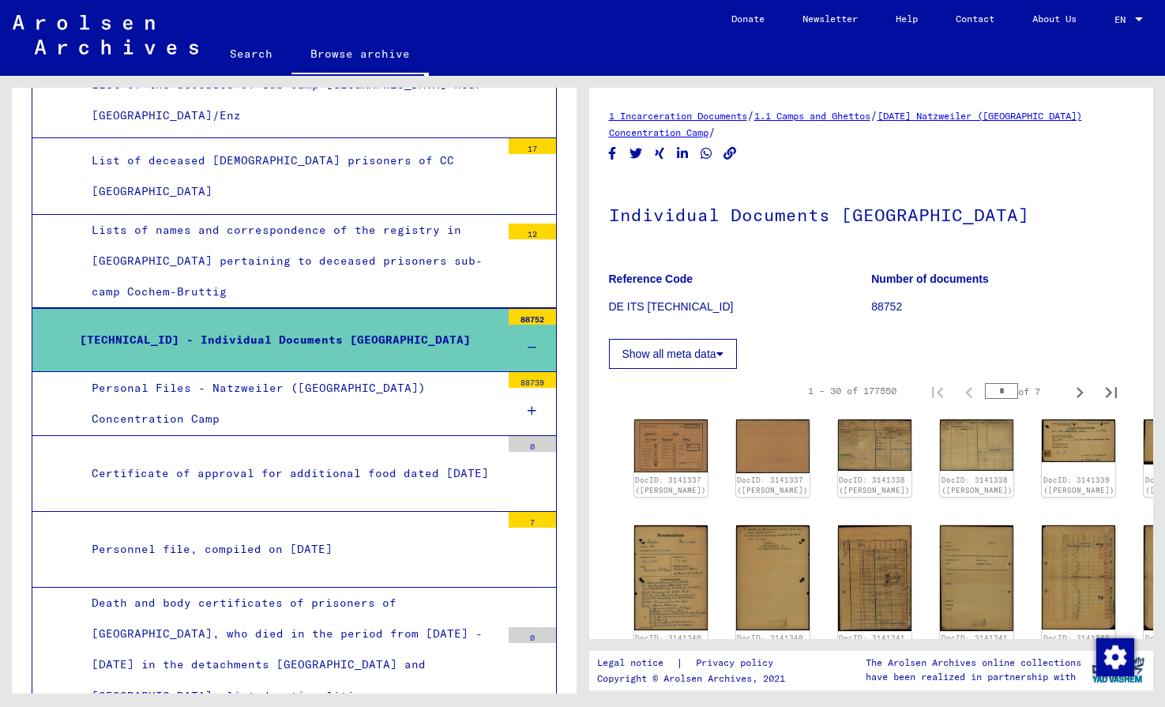
scroll to position [9179, 0]
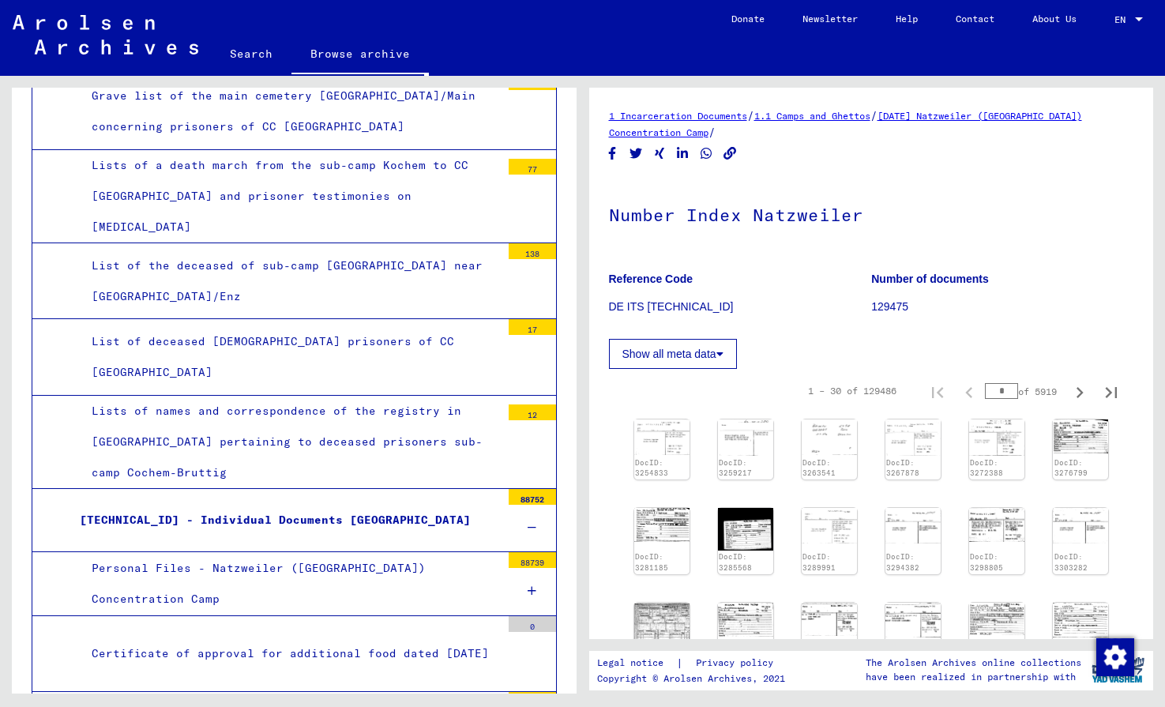
scroll to position [9164, 0]
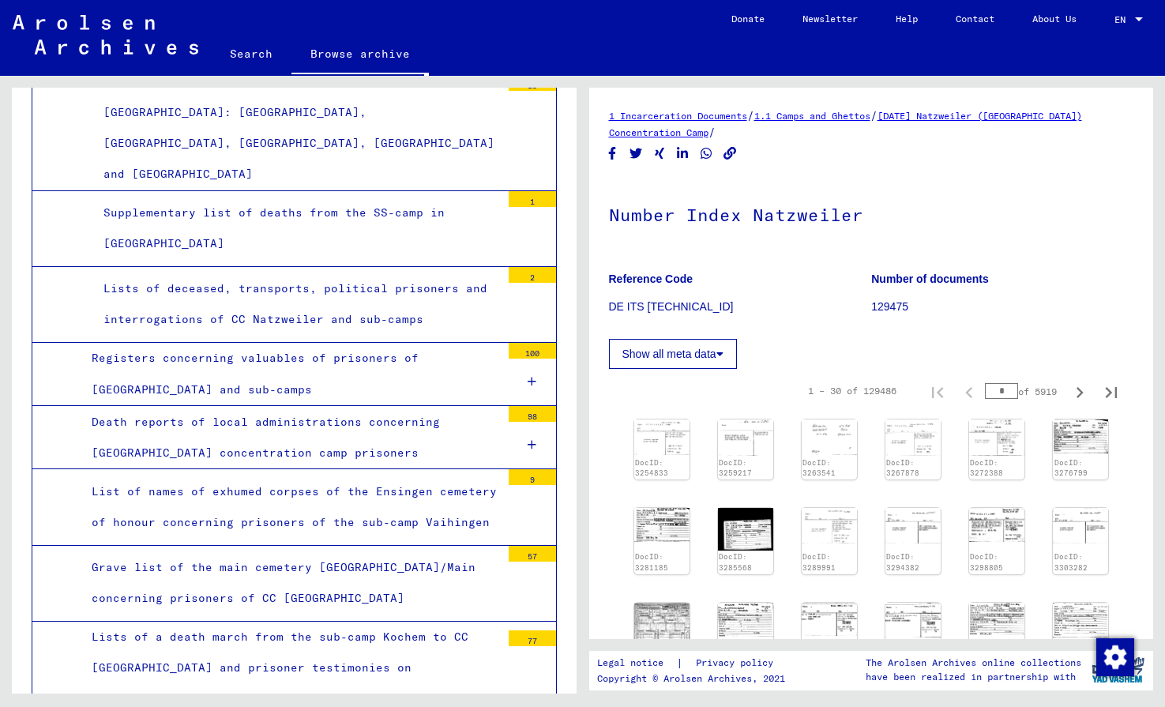
scroll to position [8528, 0]
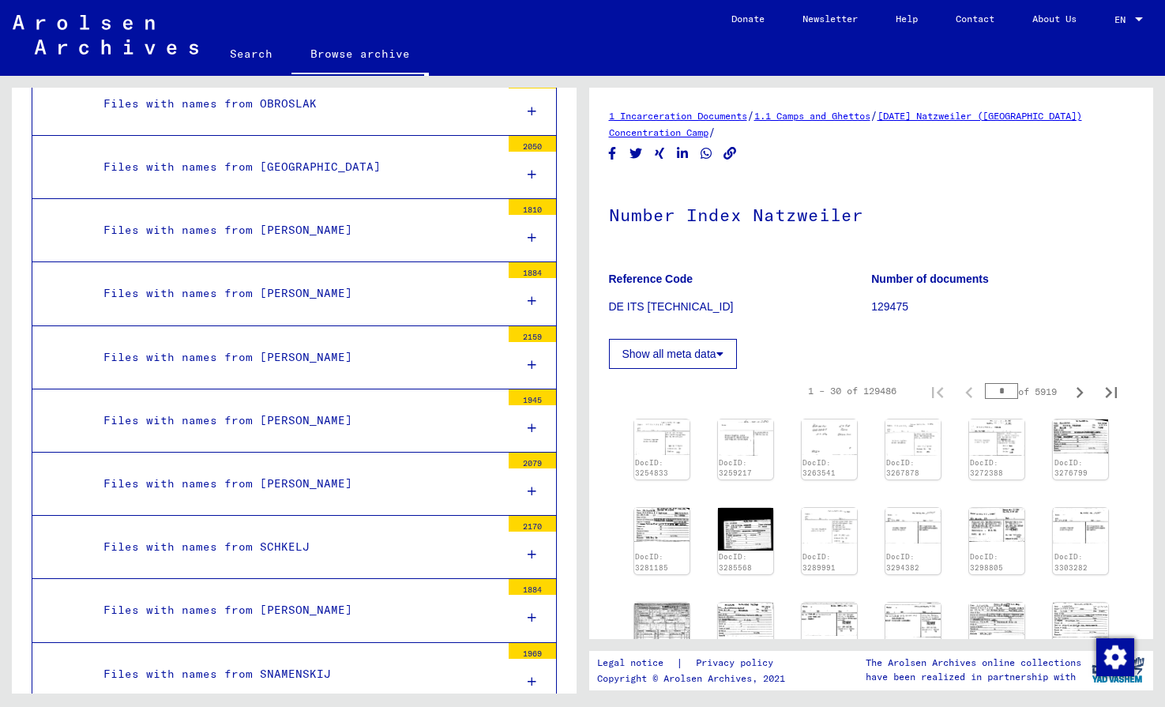
scroll to position [11310, 0]
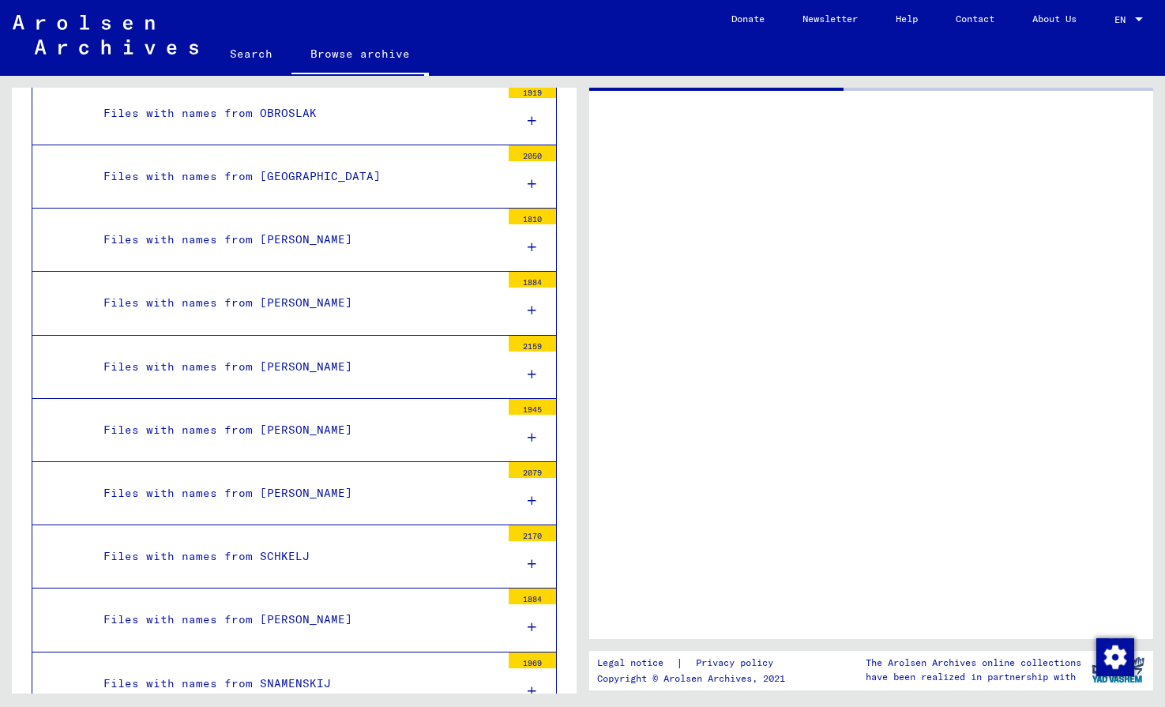
scroll to position [11310, 0]
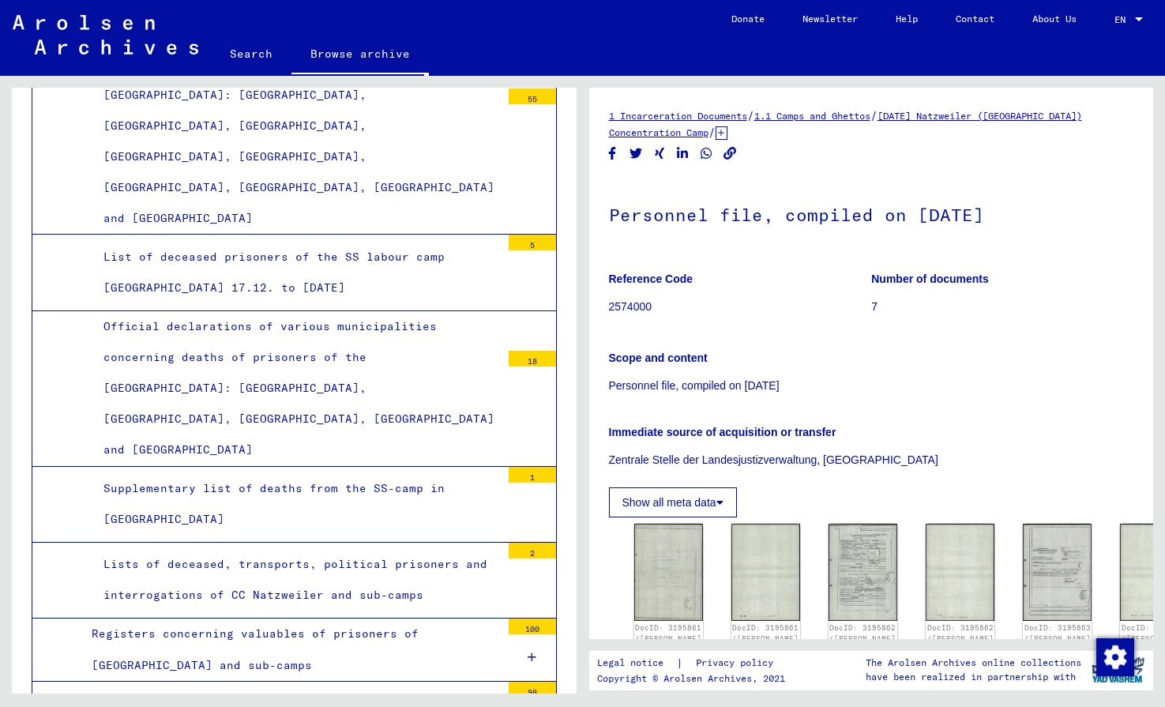
scroll to position [8248, 0]
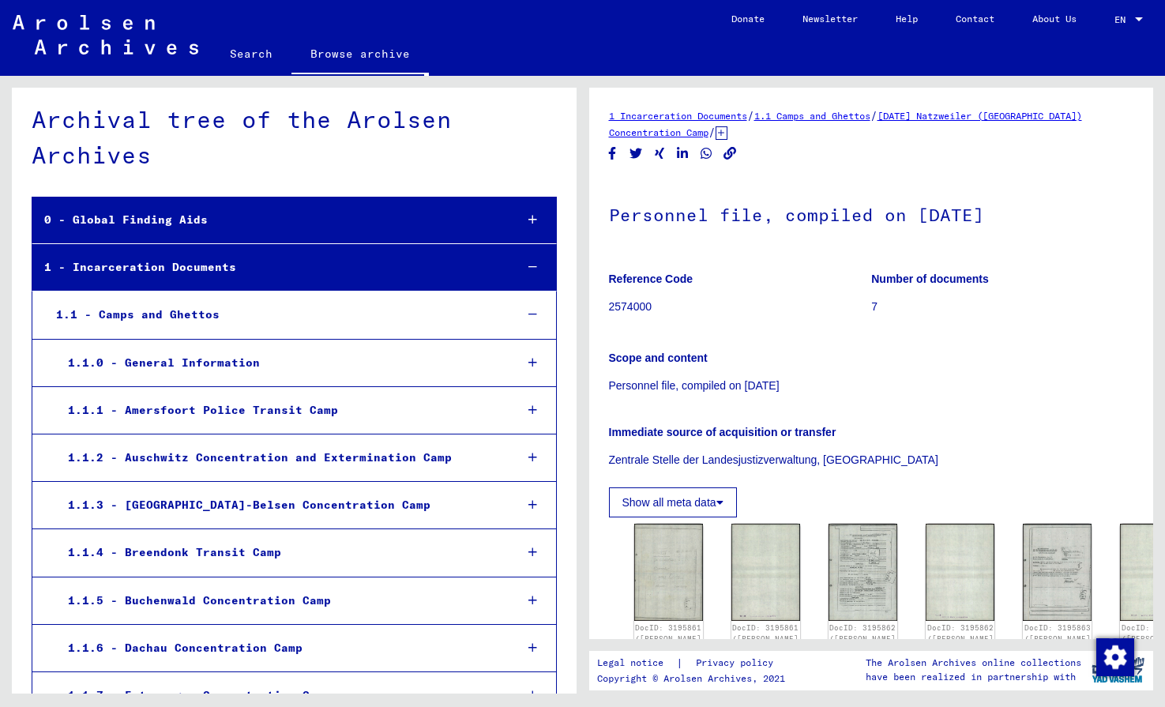
scroll to position [0, 0]
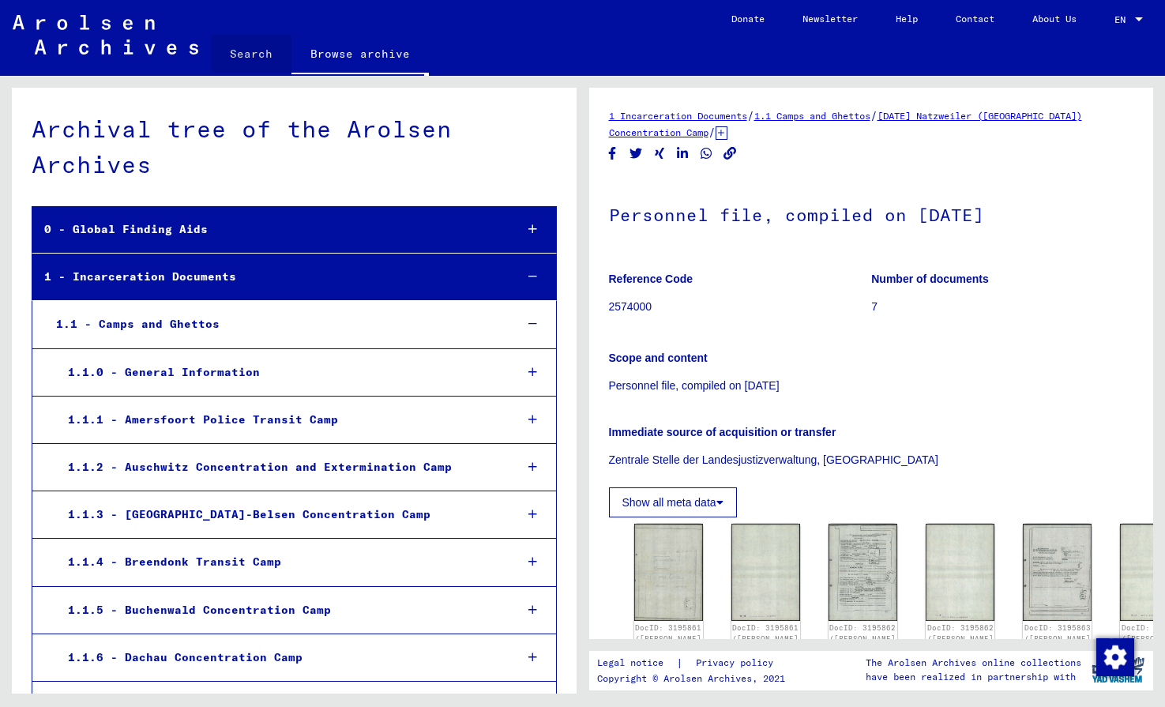
click at [257, 47] on link "Search" at bounding box center [251, 54] width 81 height 38
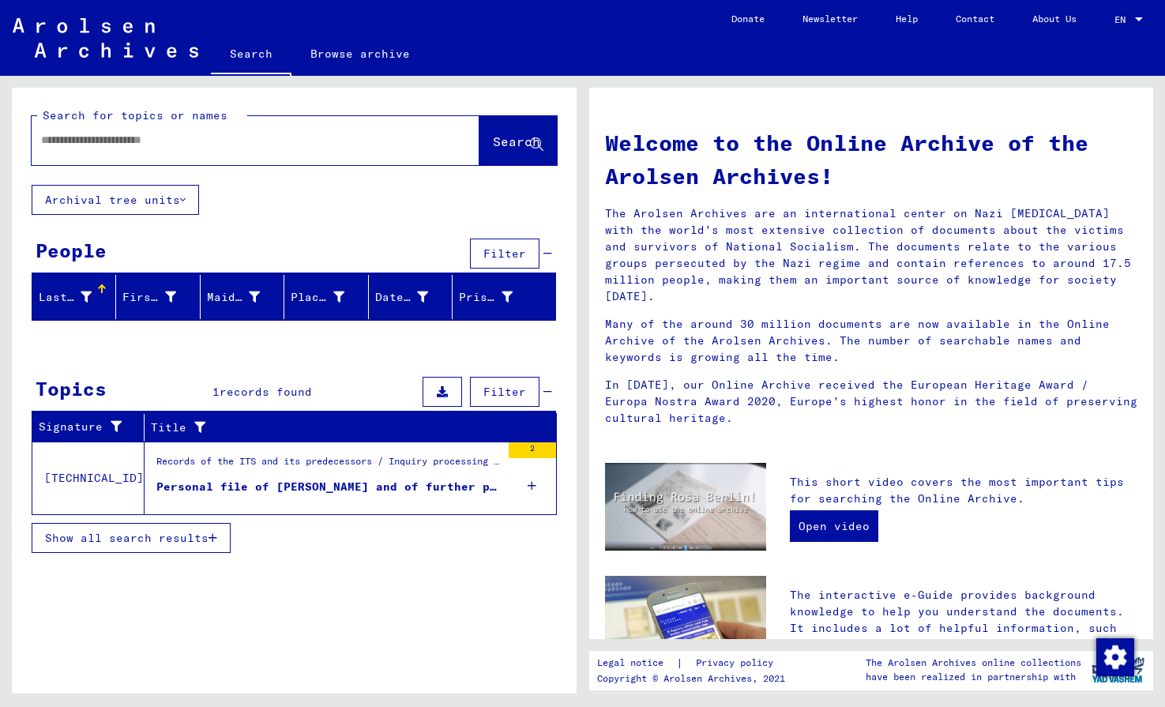
click at [136, 141] on input "text" at bounding box center [236, 140] width 391 height 17
paste input "*********"
type input "*********"
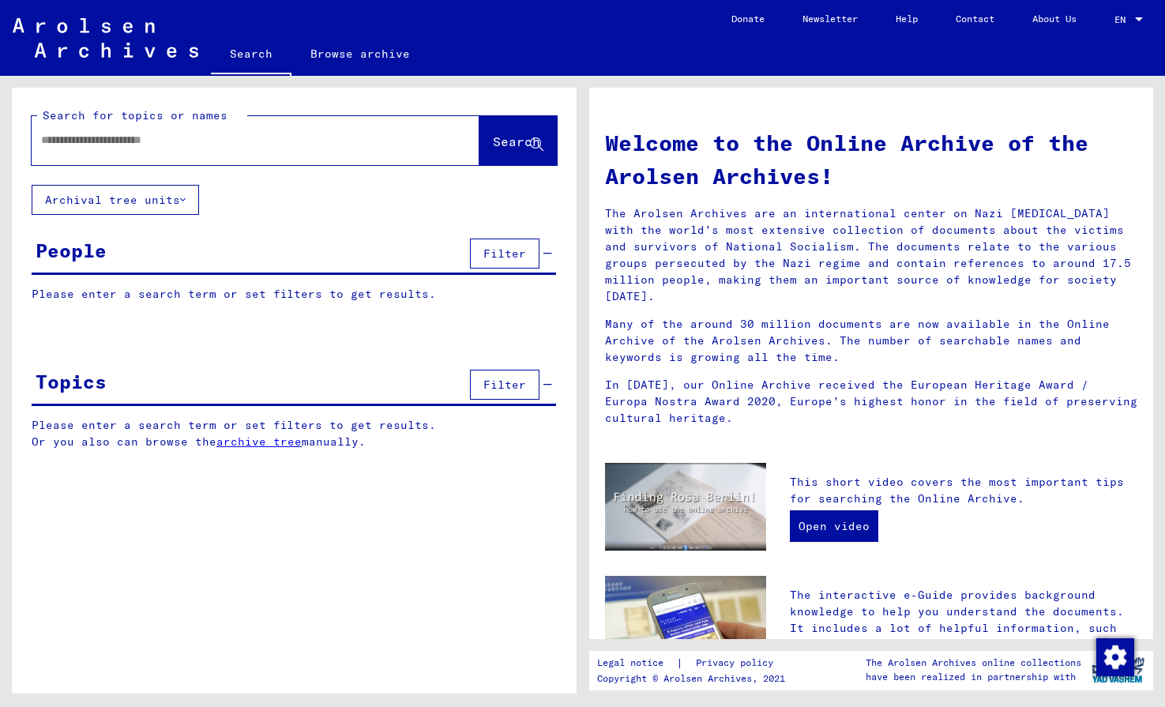
click at [344, 51] on link "Browse archive" at bounding box center [360, 54] width 137 height 38
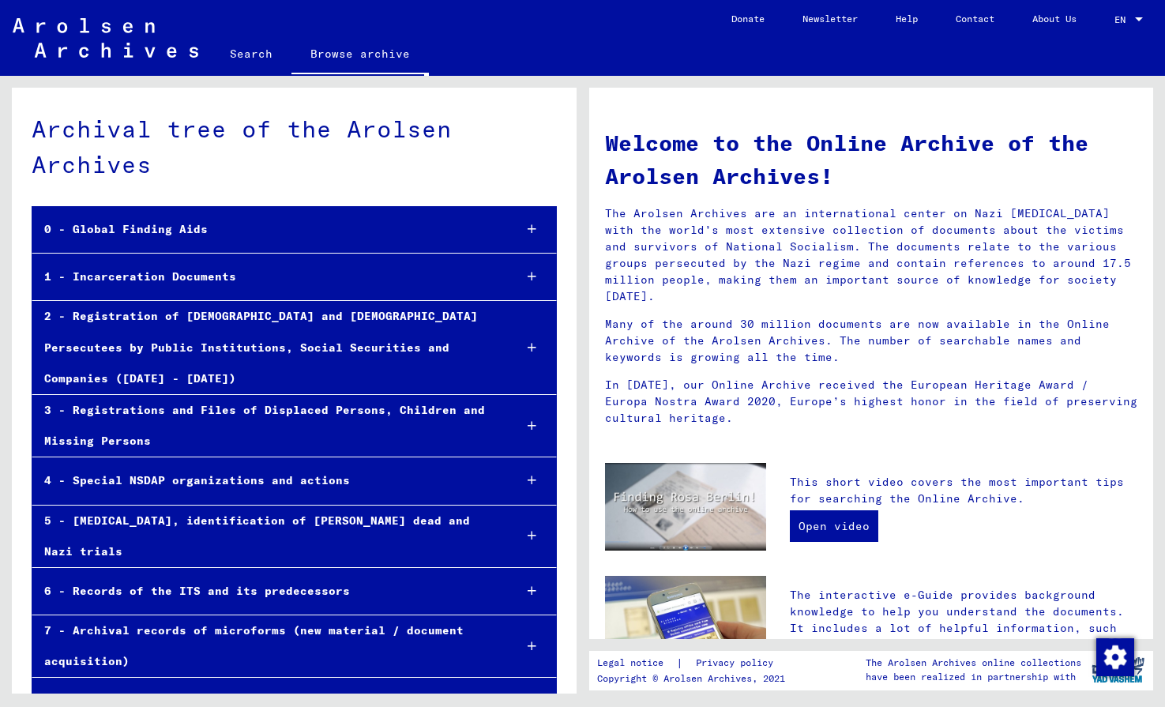
click at [213, 276] on div "1 - Incarceration Documents" at bounding box center [266, 276] width 468 height 31
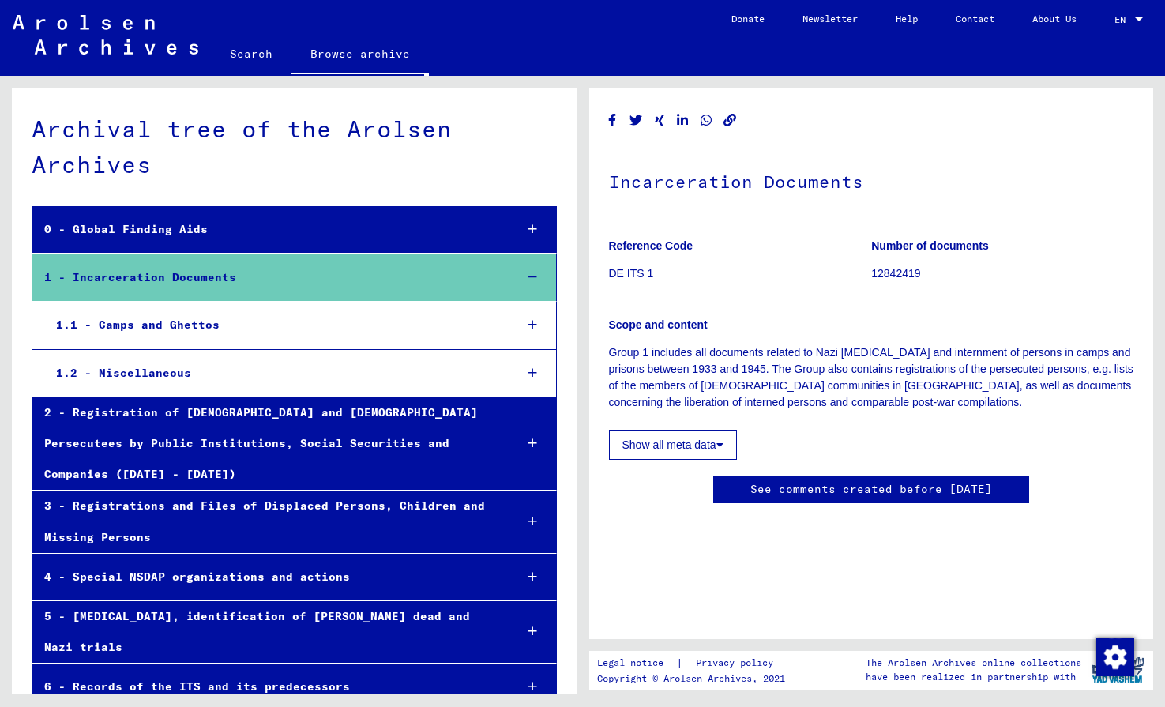
click at [197, 325] on div "1.1 - Camps and Ghettos" at bounding box center [273, 325] width 458 height 31
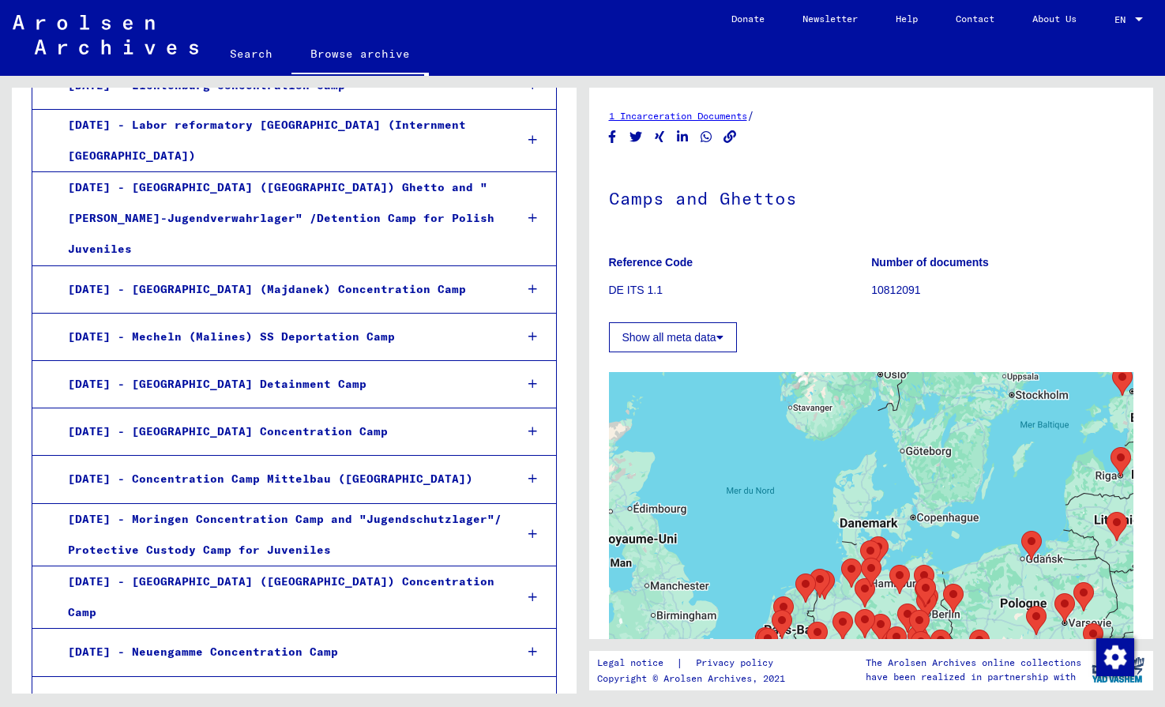
scroll to position [1262, 0]
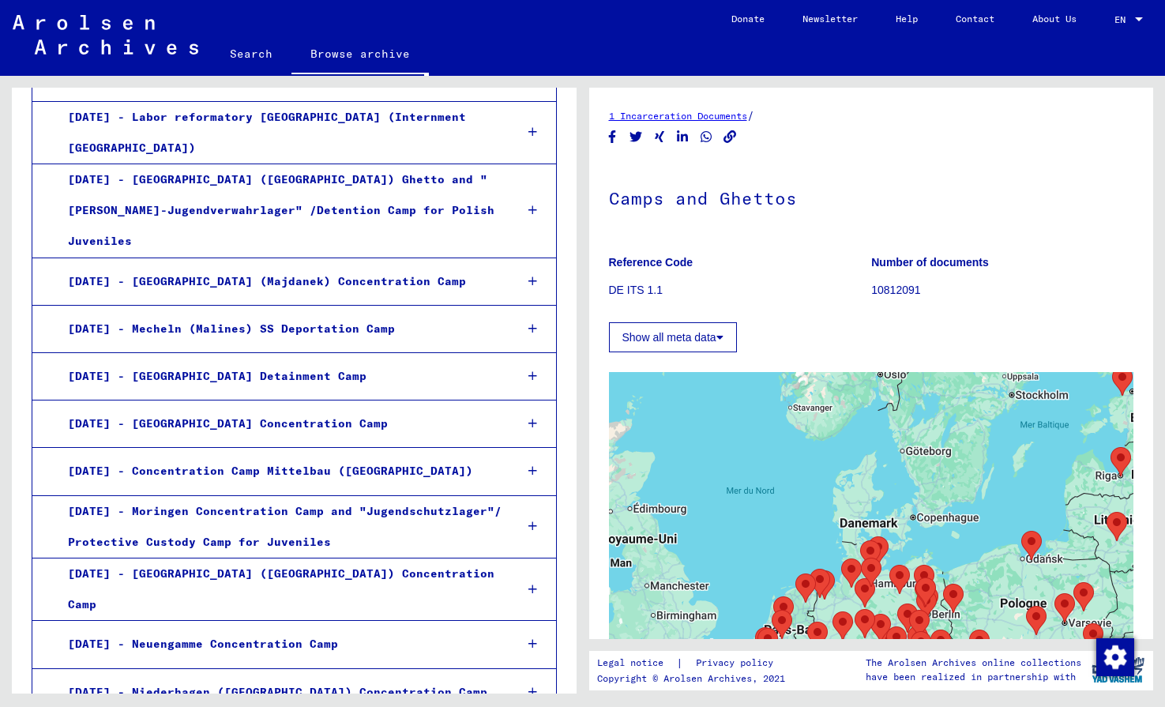
click at [200, 559] on div "[DATE] - [GEOGRAPHIC_DATA] ([GEOGRAPHIC_DATA]) Concentration Camp" at bounding box center [279, 590] width 446 height 62
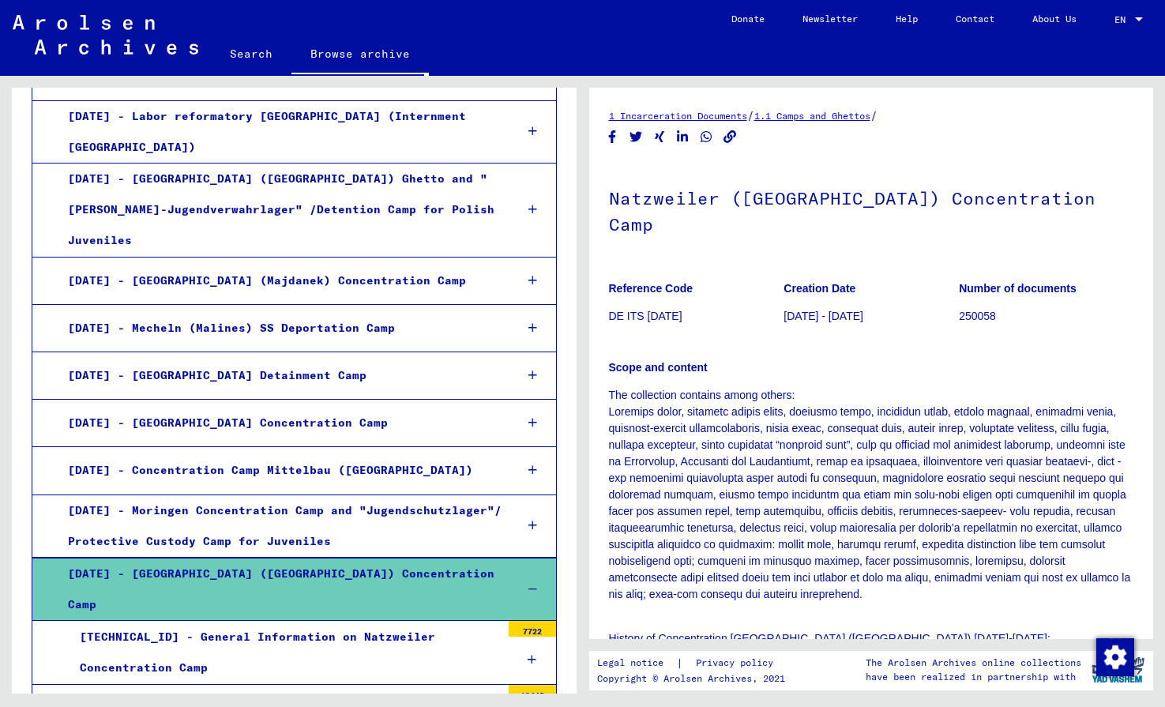
click at [237, 559] on div "[DATE] - [GEOGRAPHIC_DATA] ([GEOGRAPHIC_DATA]) Concentration Camp" at bounding box center [279, 590] width 446 height 62
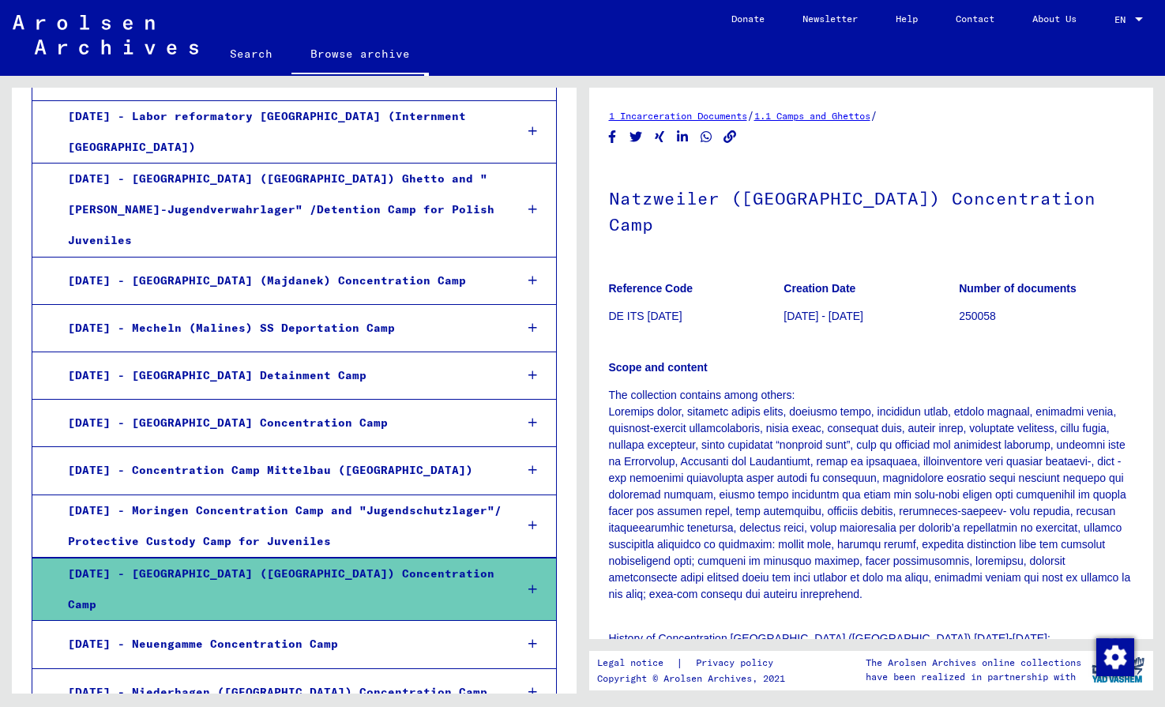
click at [237, 559] on div "[DATE] - [GEOGRAPHIC_DATA] ([GEOGRAPHIC_DATA]) Concentration Camp" at bounding box center [279, 590] width 446 height 62
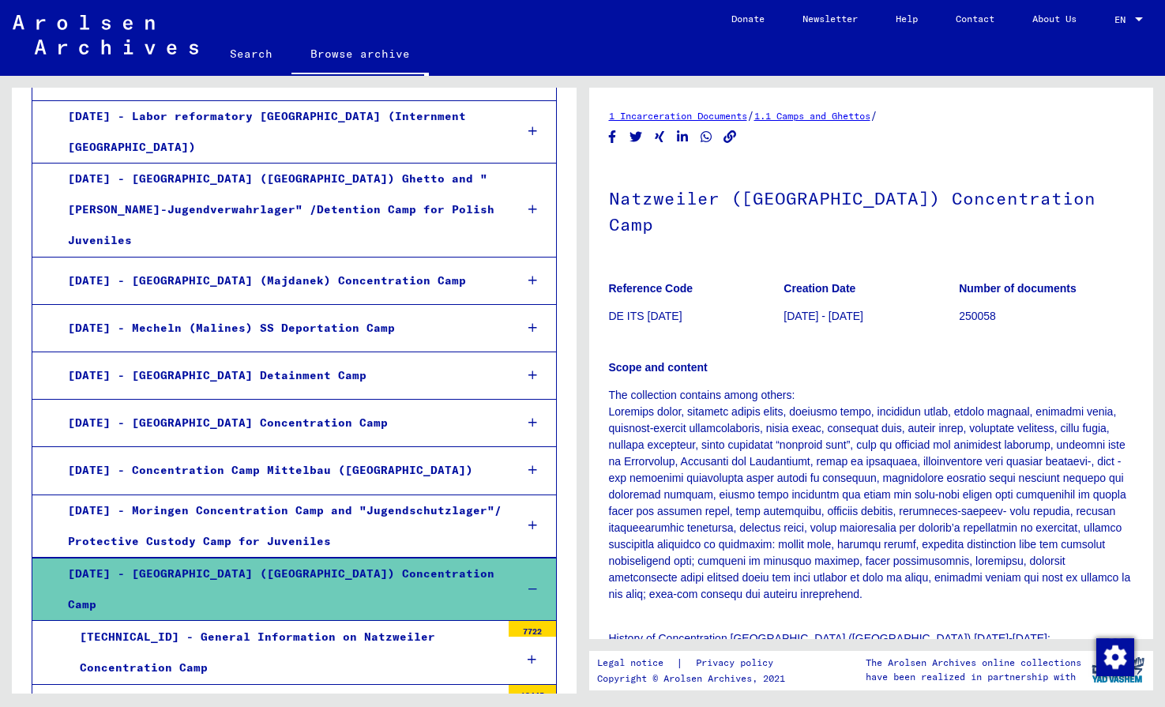
click at [237, 559] on div "[DATE] - [GEOGRAPHIC_DATA] ([GEOGRAPHIC_DATA]) Concentration Camp" at bounding box center [279, 590] width 446 height 62
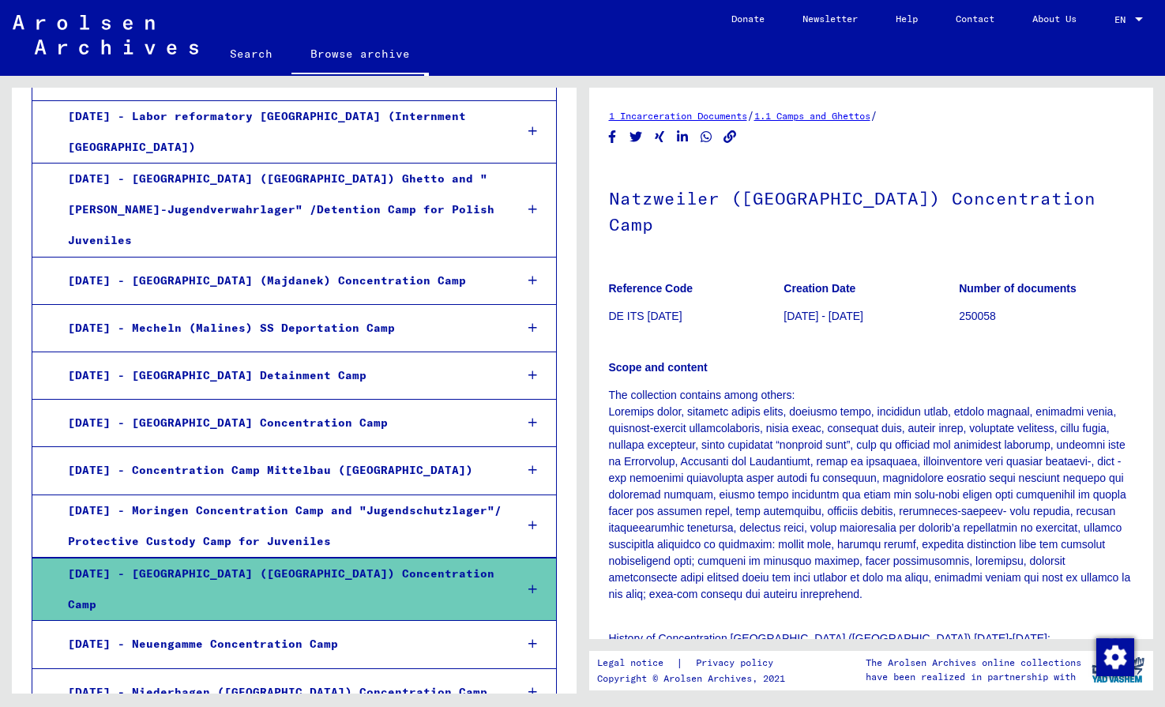
click at [240, 559] on div "[DATE] - [GEOGRAPHIC_DATA] ([GEOGRAPHIC_DATA]) Concentration Camp" at bounding box center [279, 590] width 446 height 62
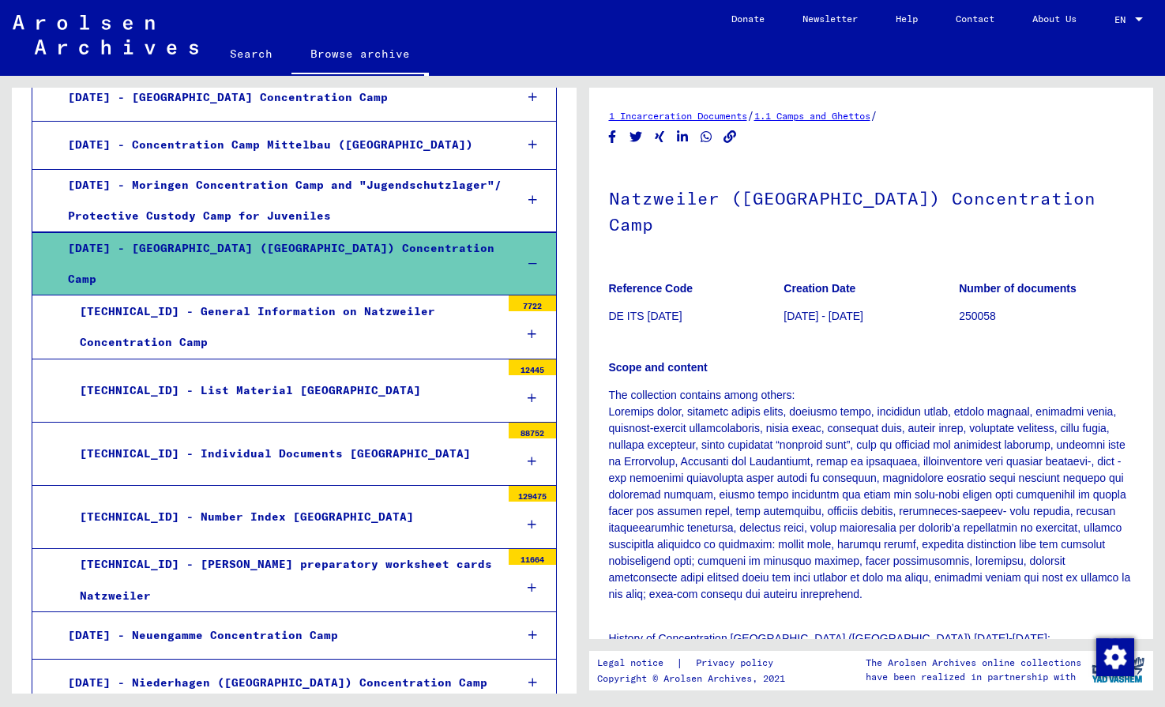
scroll to position [1601, 0]
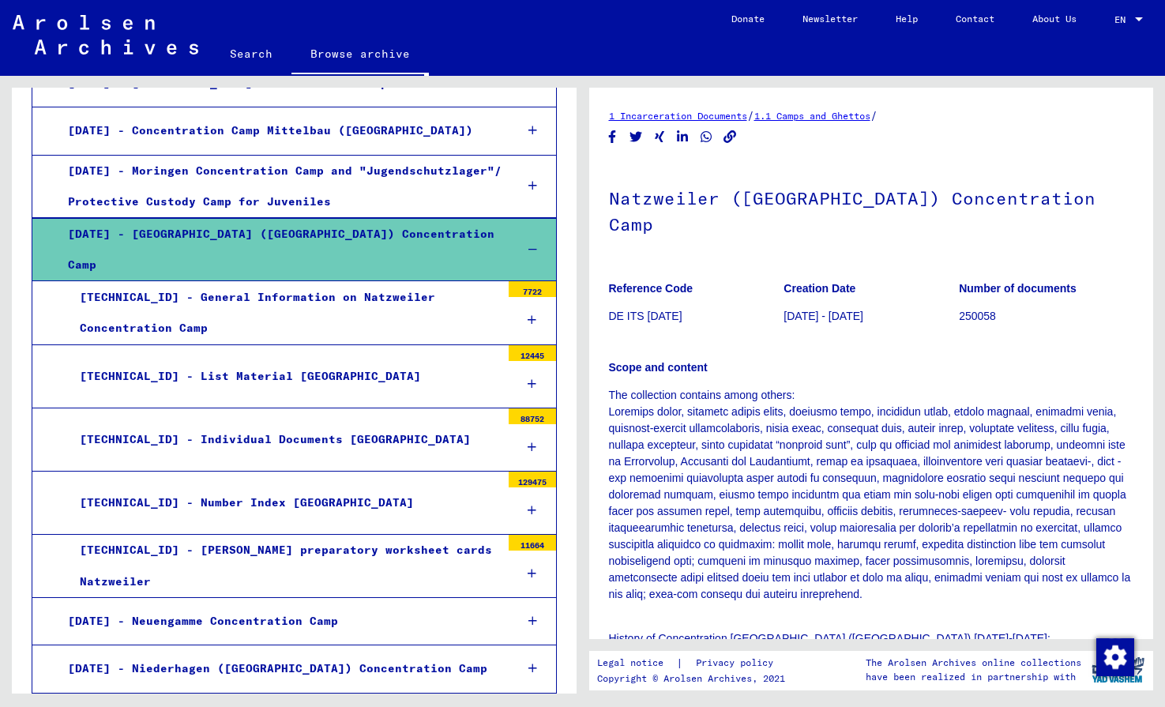
click at [241, 361] on div "[TECHNICAL_ID] - List Material [GEOGRAPHIC_DATA]" at bounding box center [284, 376] width 433 height 31
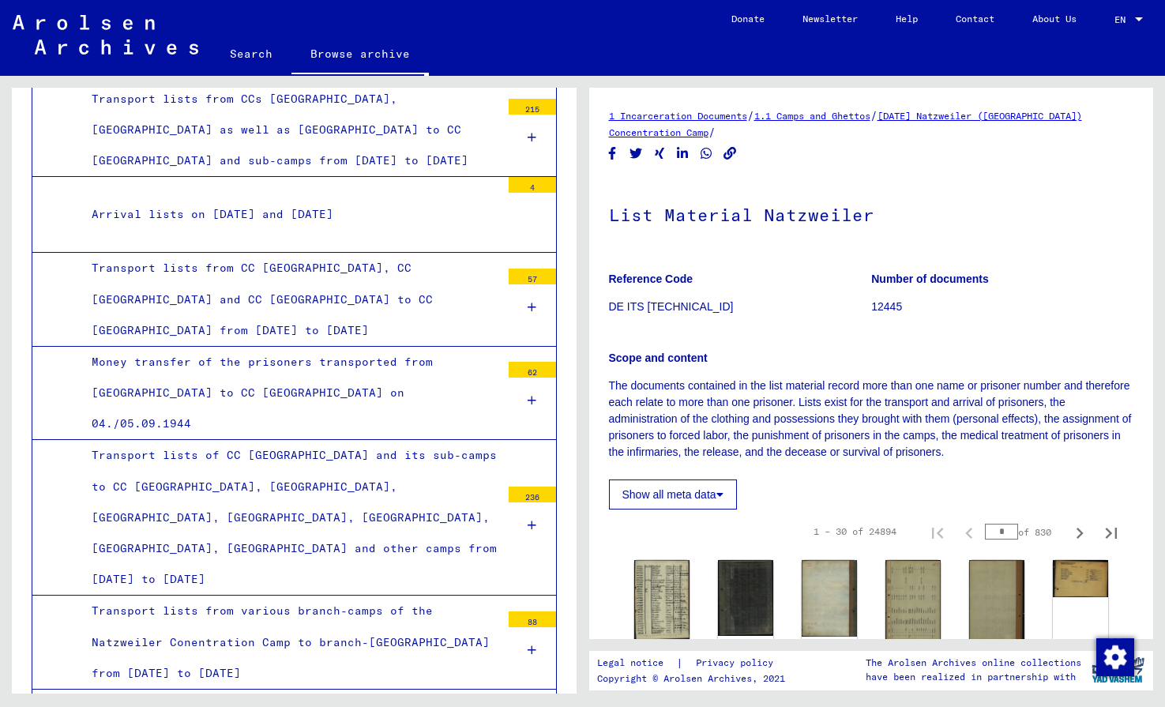
scroll to position [2348, 0]
click at [504, 439] on mat-tree-node "Transport lists of CC [GEOGRAPHIC_DATA] and its sub-camps to CC [GEOGRAPHIC_DAT…" at bounding box center [294, 517] width 525 height 156
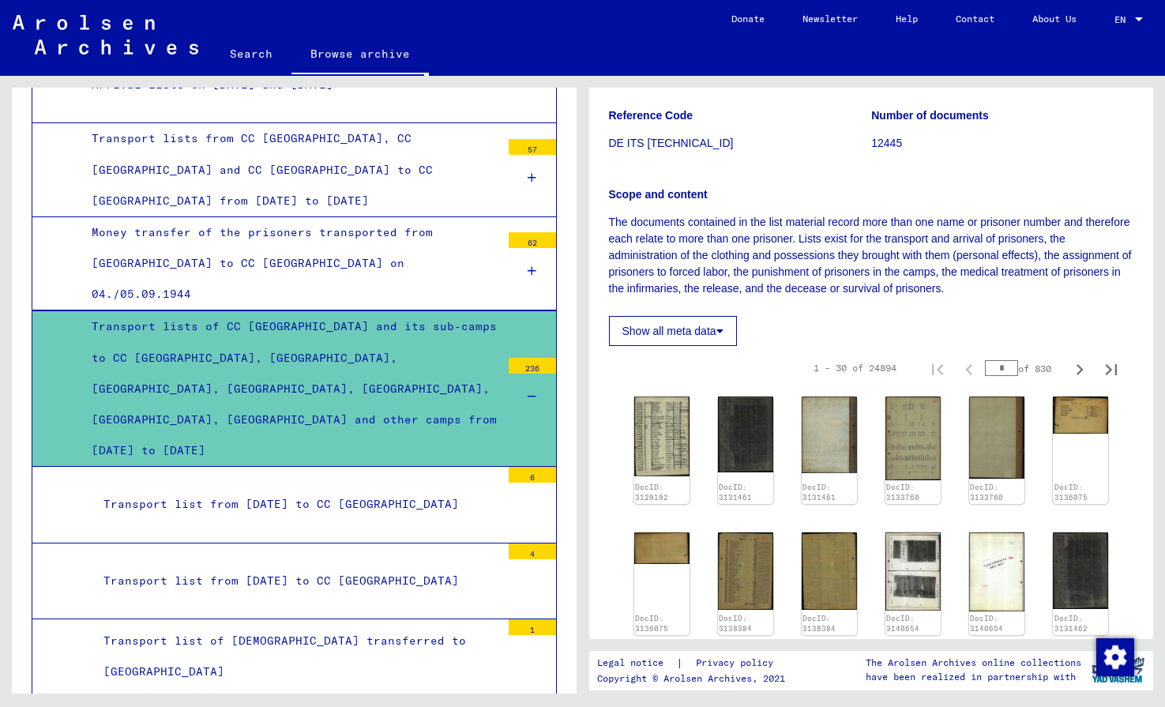
scroll to position [2471, 0]
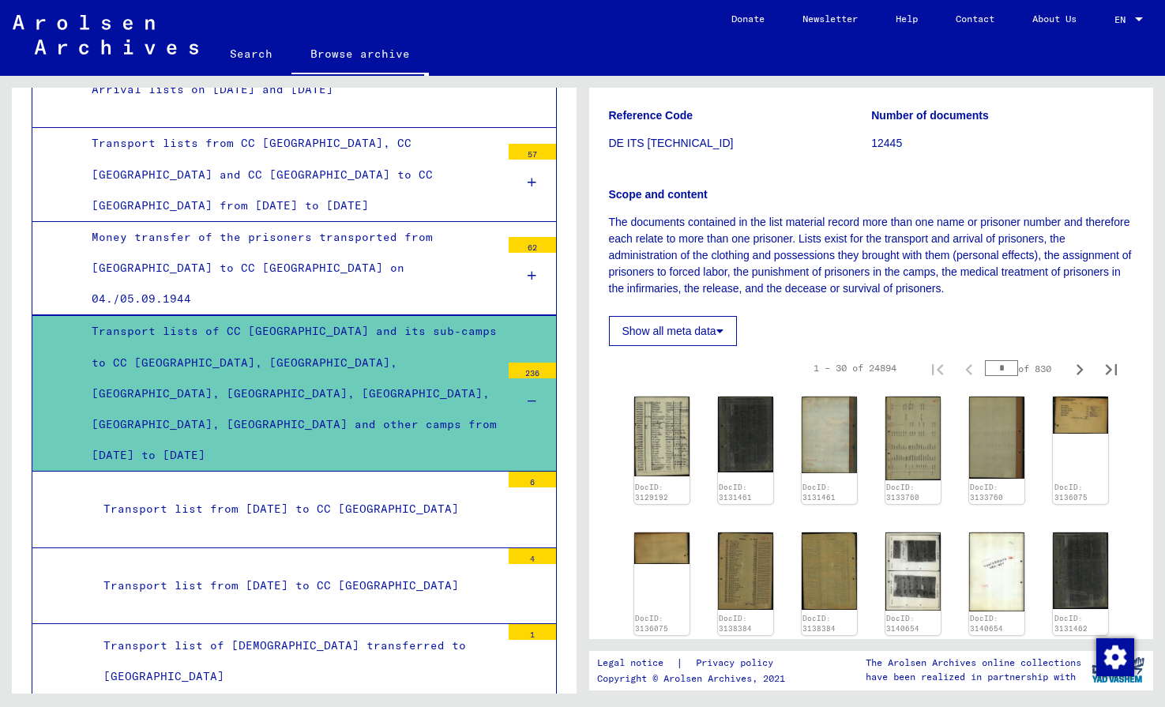
click at [534, 396] on icon at bounding box center [532, 401] width 9 height 11
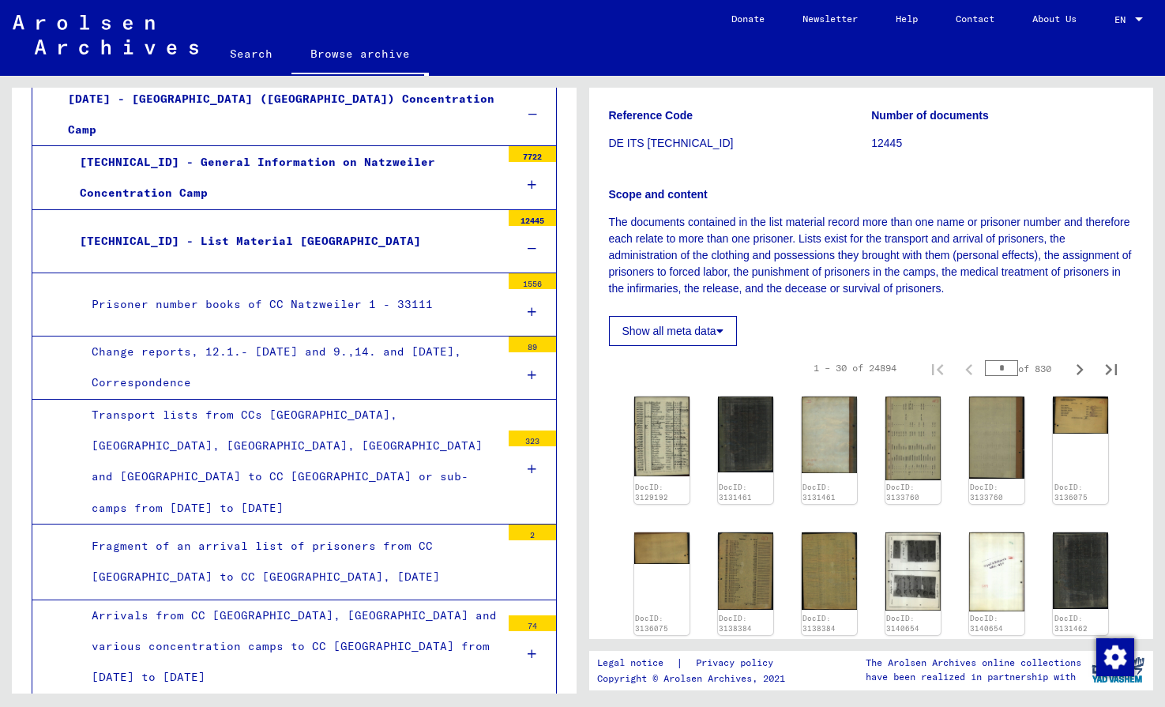
scroll to position [1735, 0]
click at [329, 290] on div "Prisoner number books of CC Natzweiler 1 - 33111" at bounding box center [290, 305] width 421 height 31
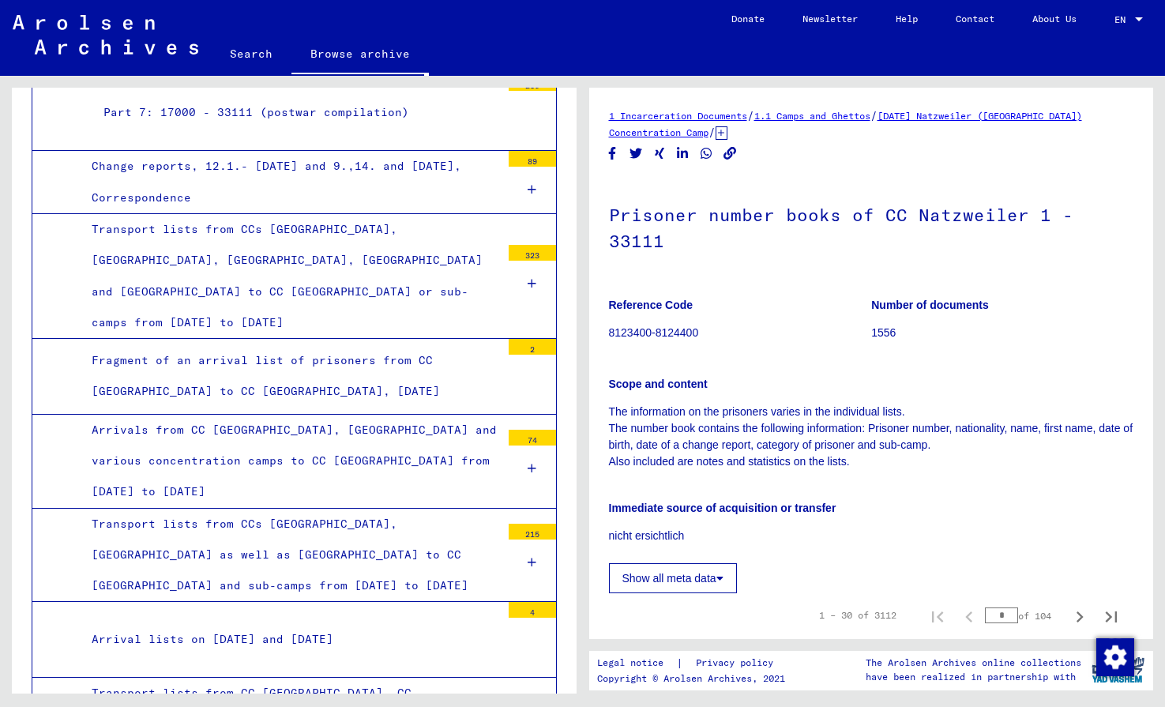
scroll to position [2761, 0]
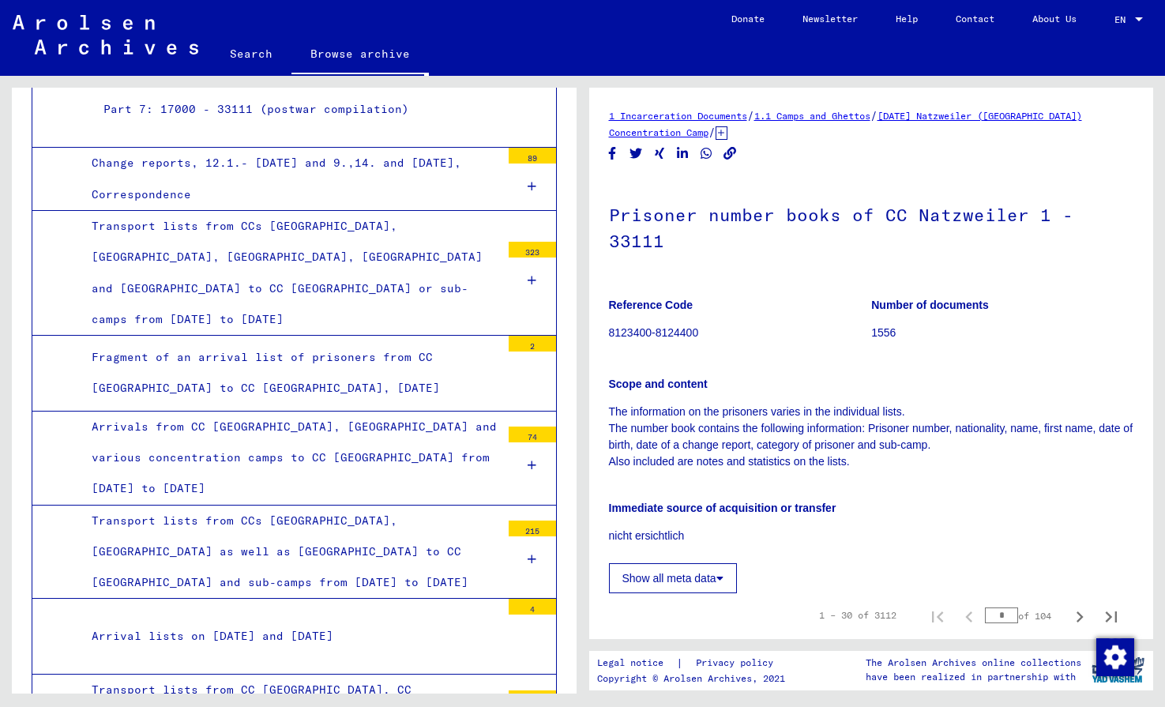
click at [316, 621] on div "Arrival lists on [DATE] and [DATE]" at bounding box center [290, 636] width 421 height 31
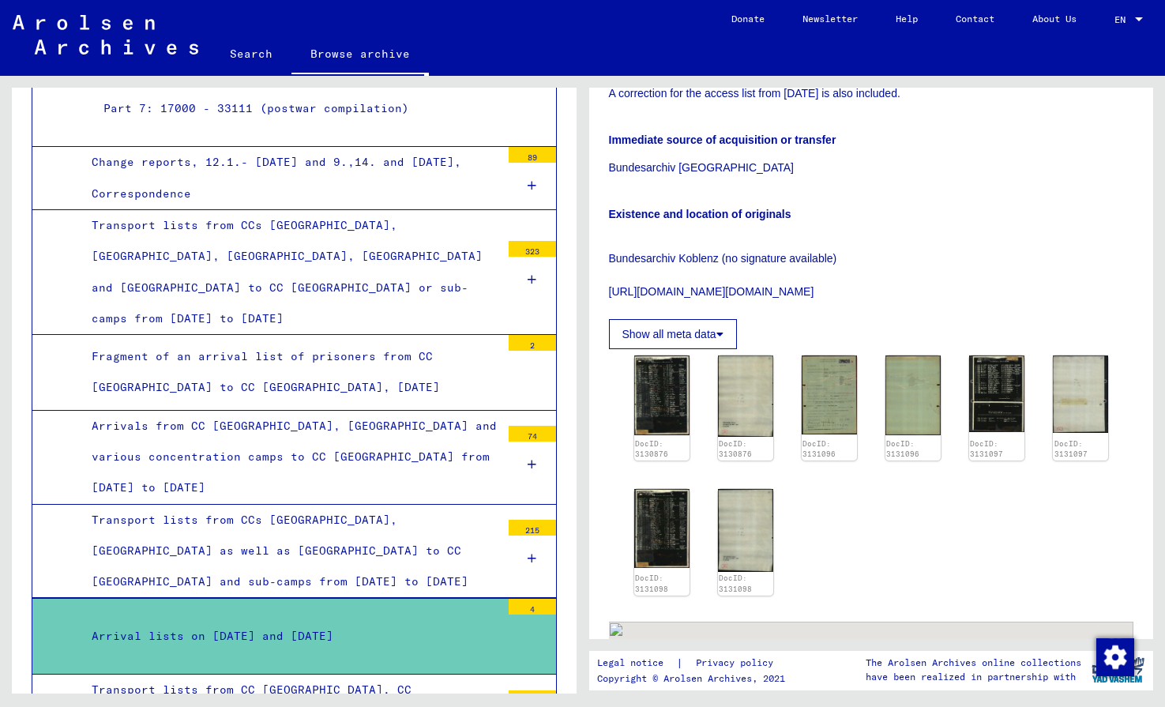
scroll to position [492, 0]
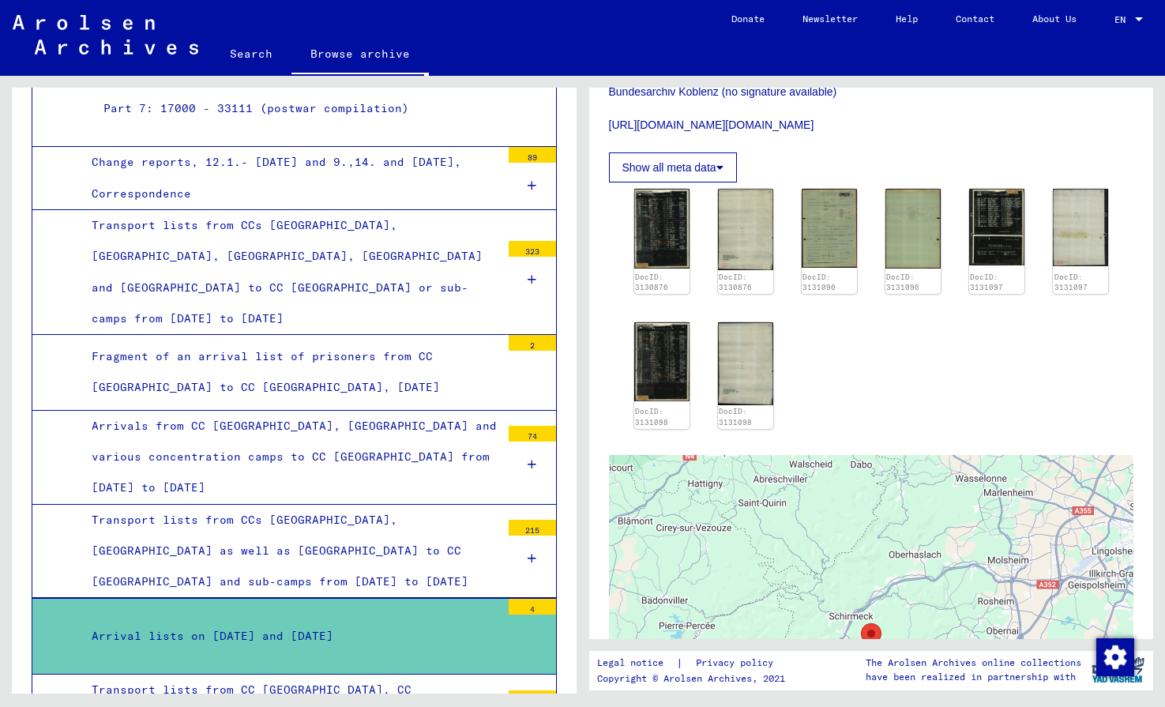
click at [327, 505] on div "Transport lists from CCs [GEOGRAPHIC_DATA], [GEOGRAPHIC_DATA] as well as [GEOGR…" at bounding box center [290, 551] width 421 height 93
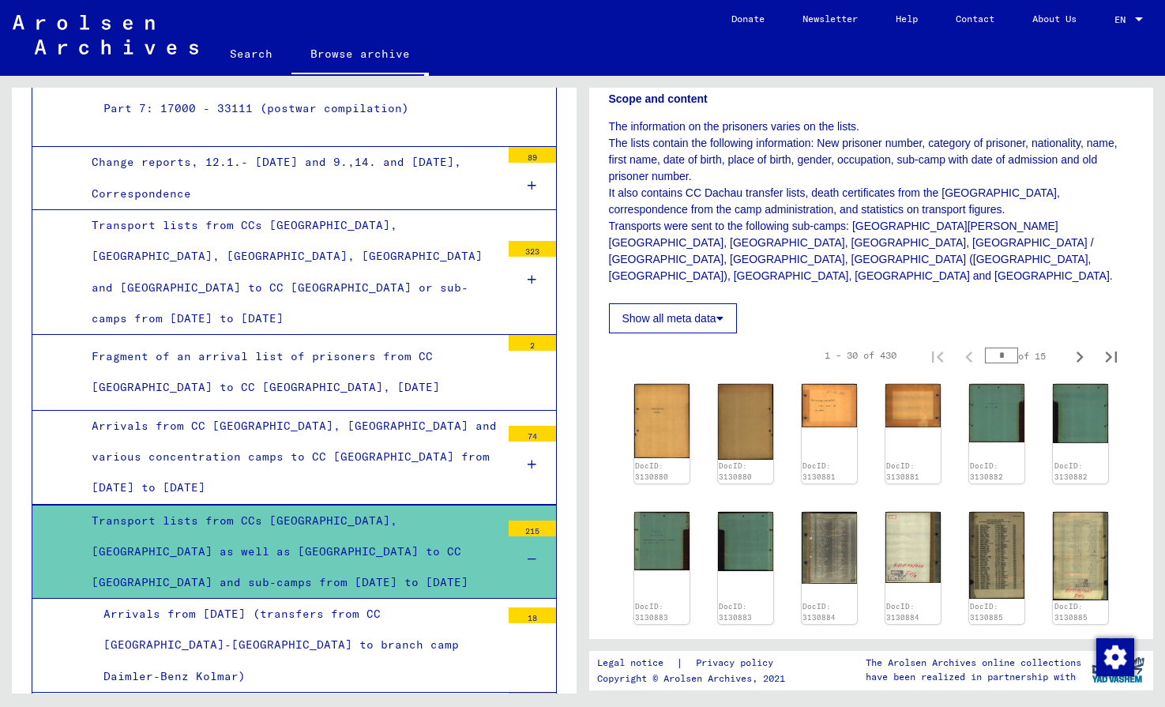
scroll to position [461, 0]
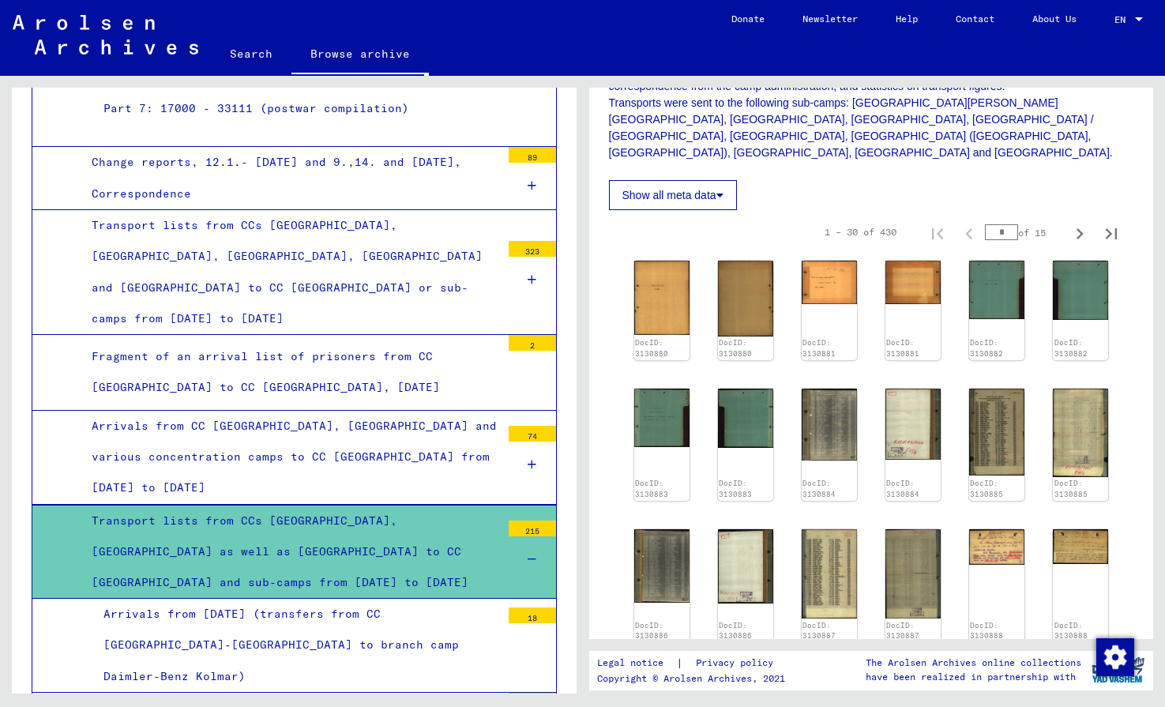
click at [323, 341] on div "Fragment of an arrival list of prisoners from CC [GEOGRAPHIC_DATA] to CC [GEOGR…" at bounding box center [290, 372] width 421 height 62
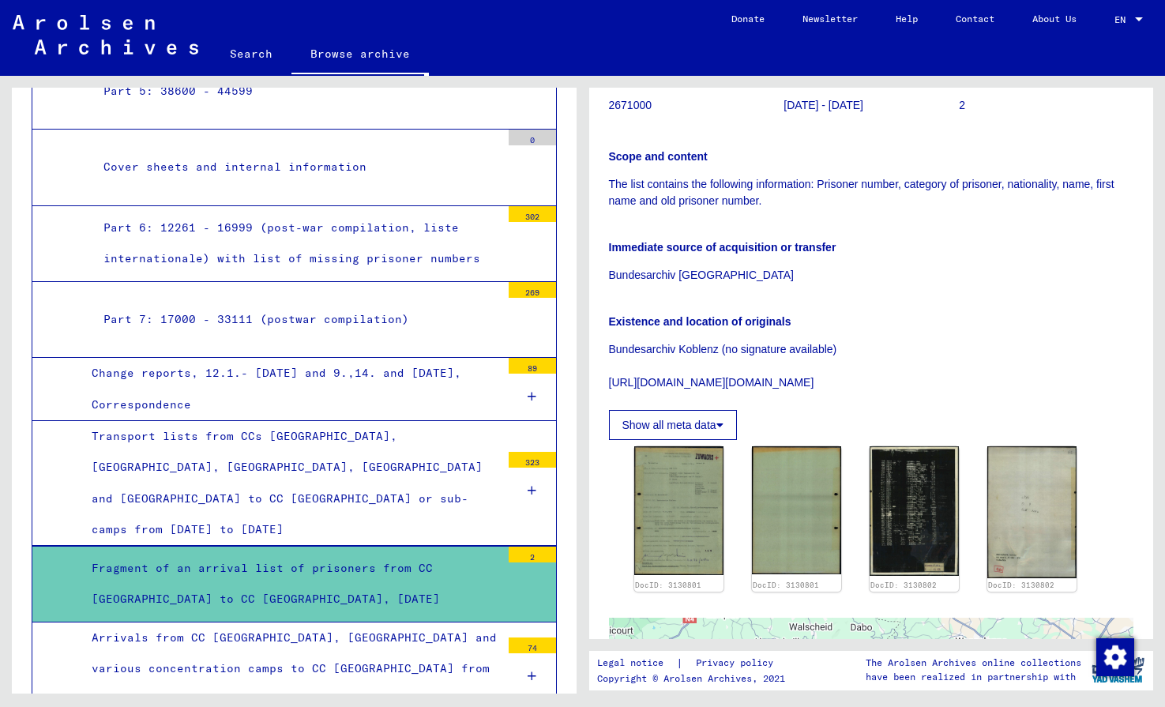
scroll to position [2414, 0]
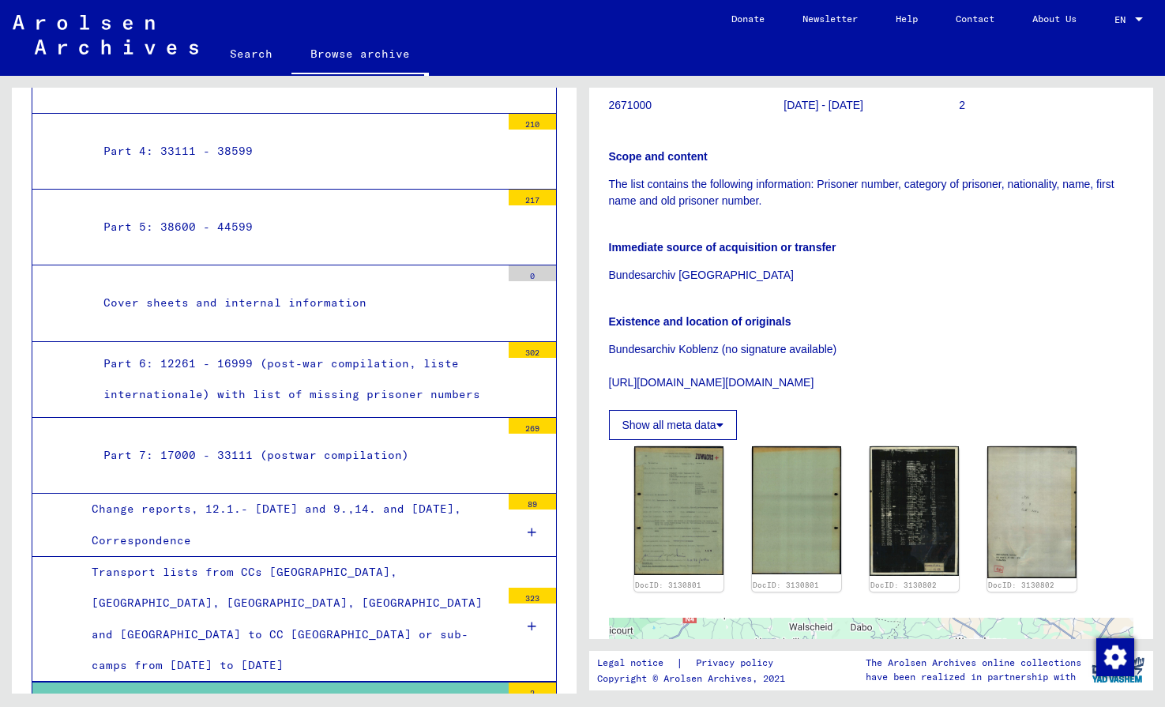
click at [308, 494] on div "Change reports, 12.1.- [DATE] and 9.,14. and [DATE], Correspondence" at bounding box center [290, 525] width 421 height 62
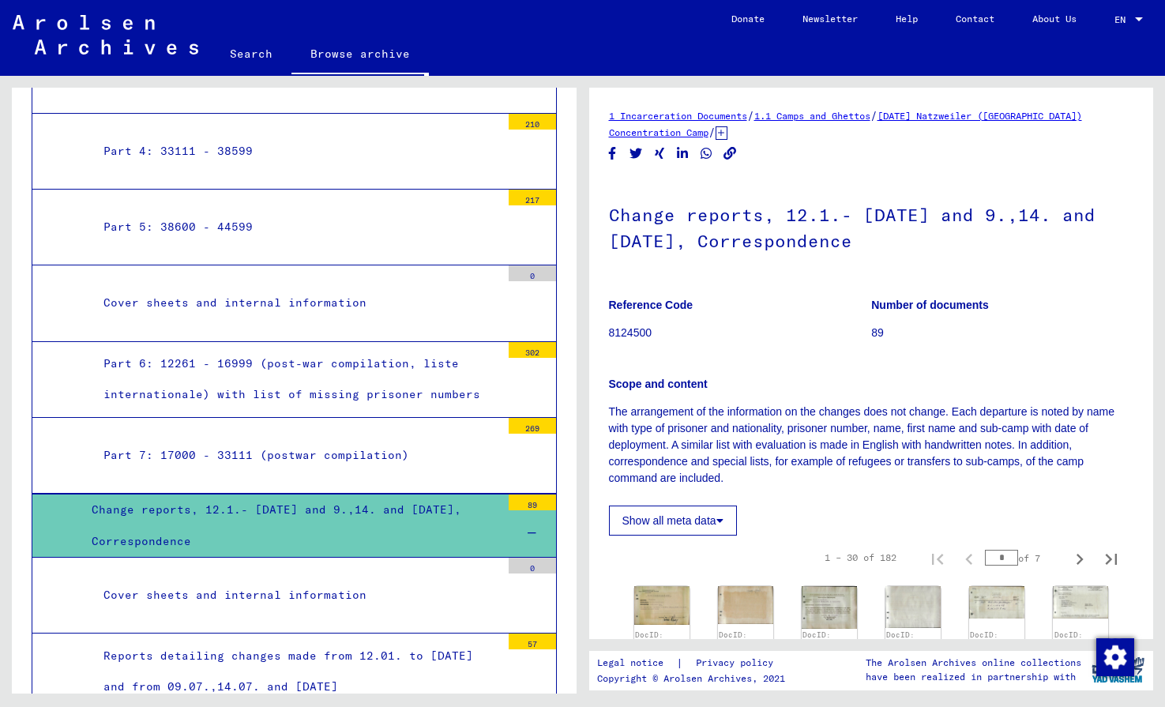
click at [319, 440] on div "Part 7: 17000 - 33111 (postwar compilation)" at bounding box center [296, 455] width 409 height 31
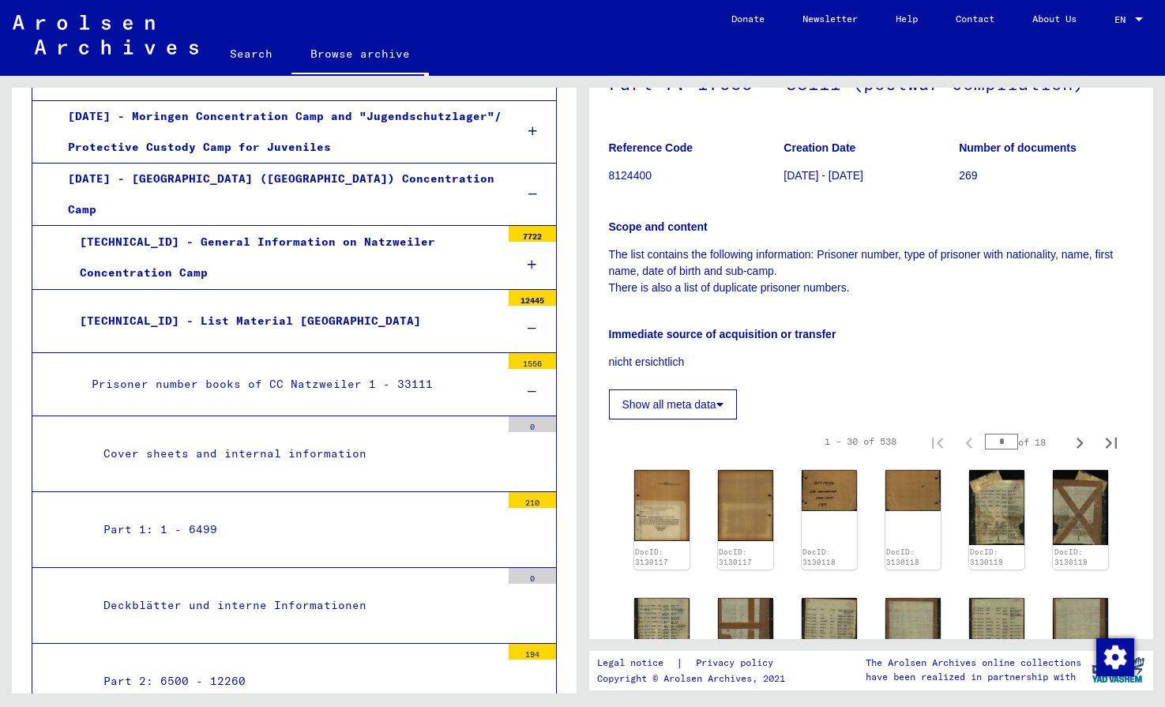
scroll to position [1638, 0]
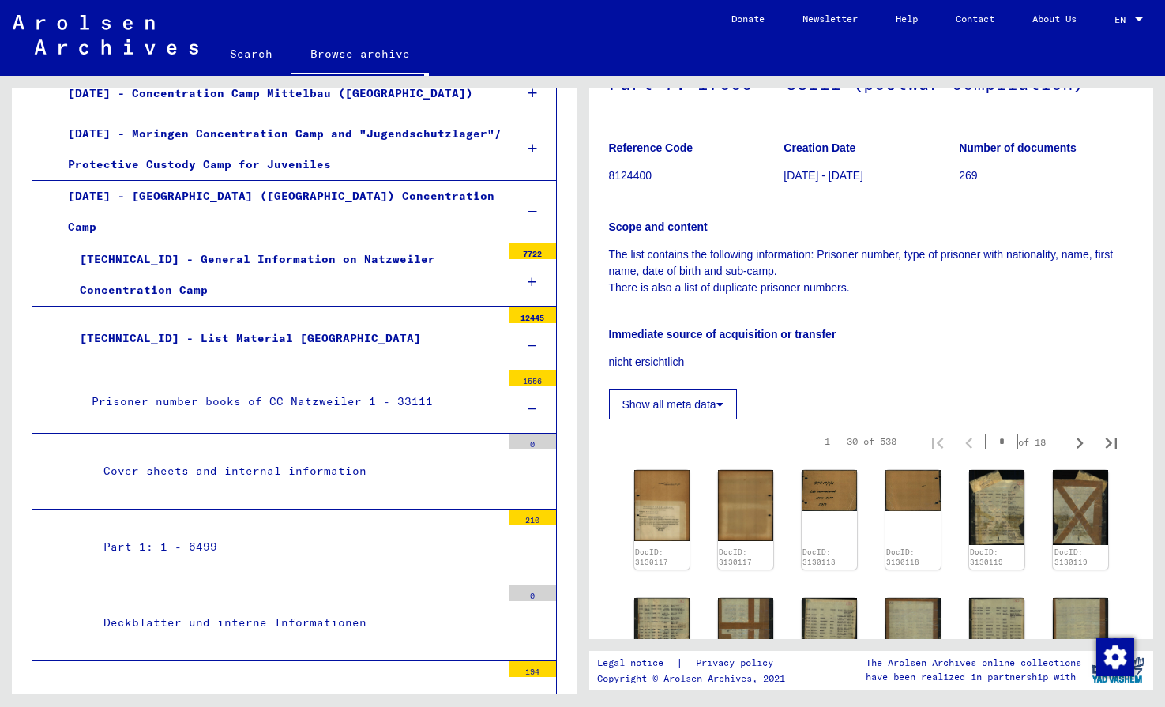
click at [352, 386] on div "Prisoner number books of CC Natzweiler 1 - 33111" at bounding box center [290, 401] width 421 height 31
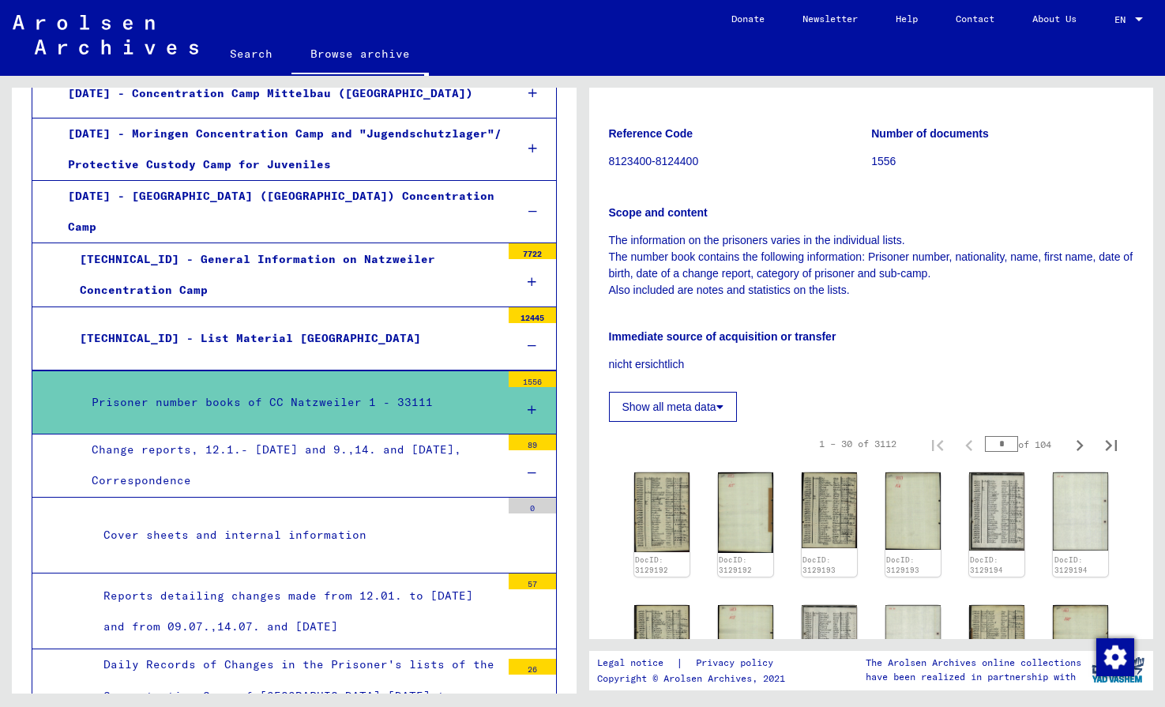
scroll to position [186, 0]
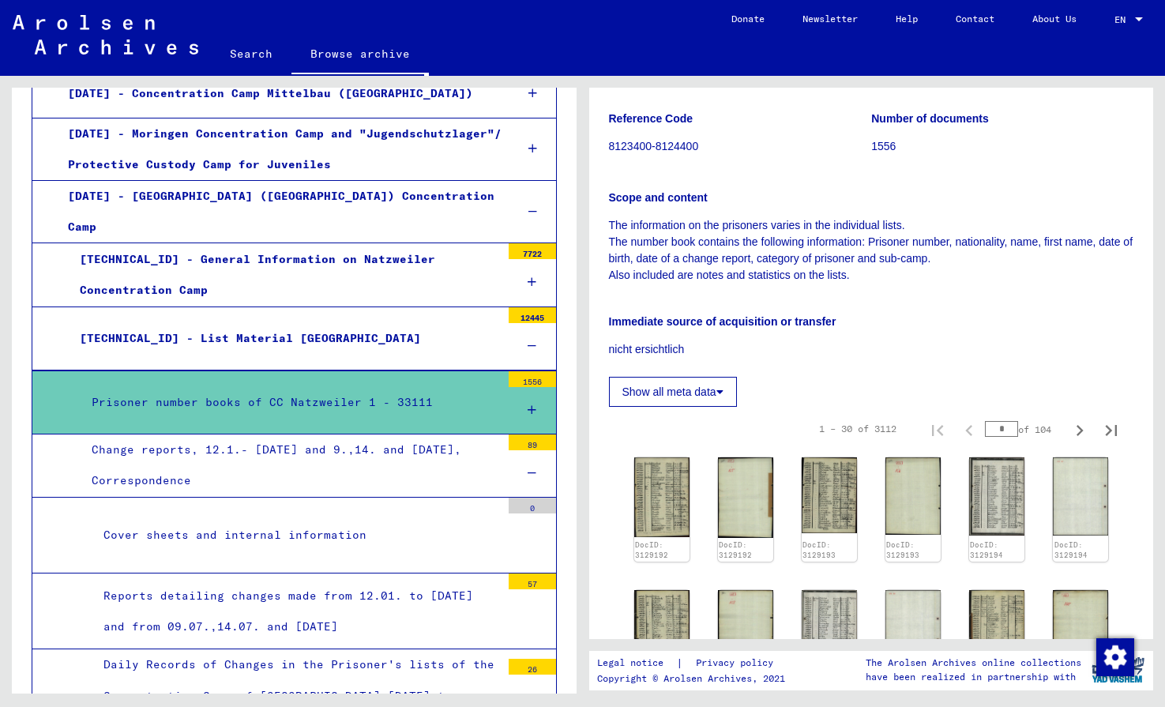
click at [433, 434] on div "Change reports, 12.1.- [DATE] and 9.,14. and [DATE], Correspondence" at bounding box center [290, 465] width 421 height 62
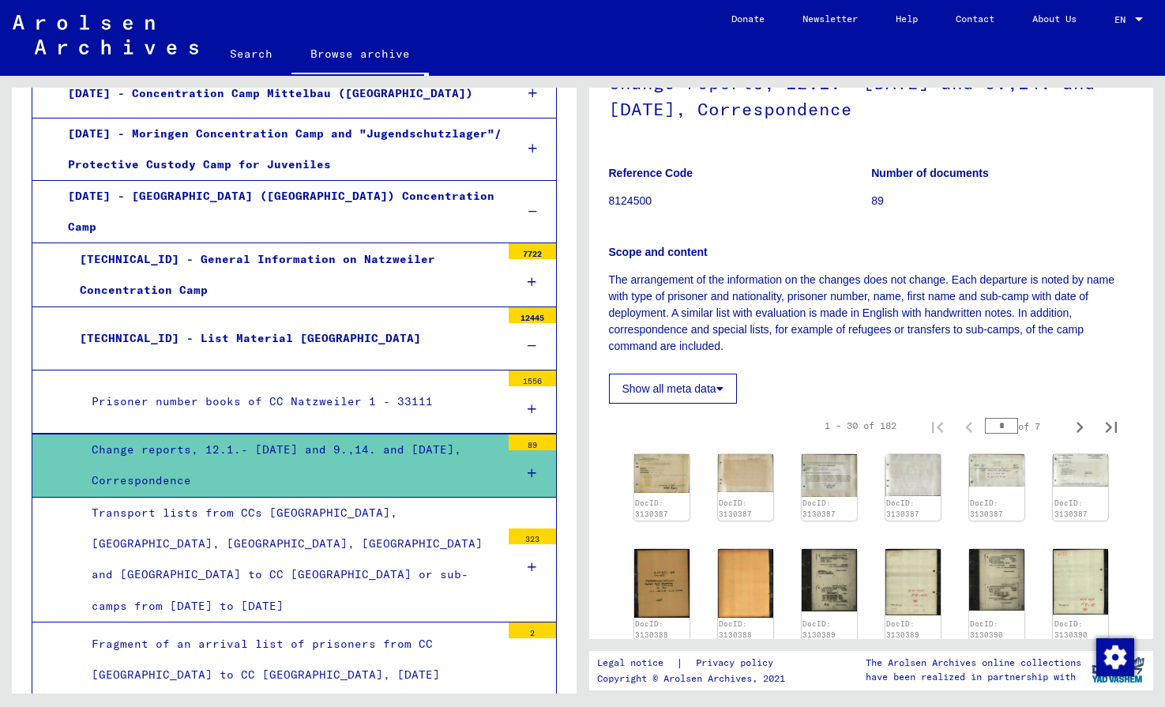
scroll to position [111, 0]
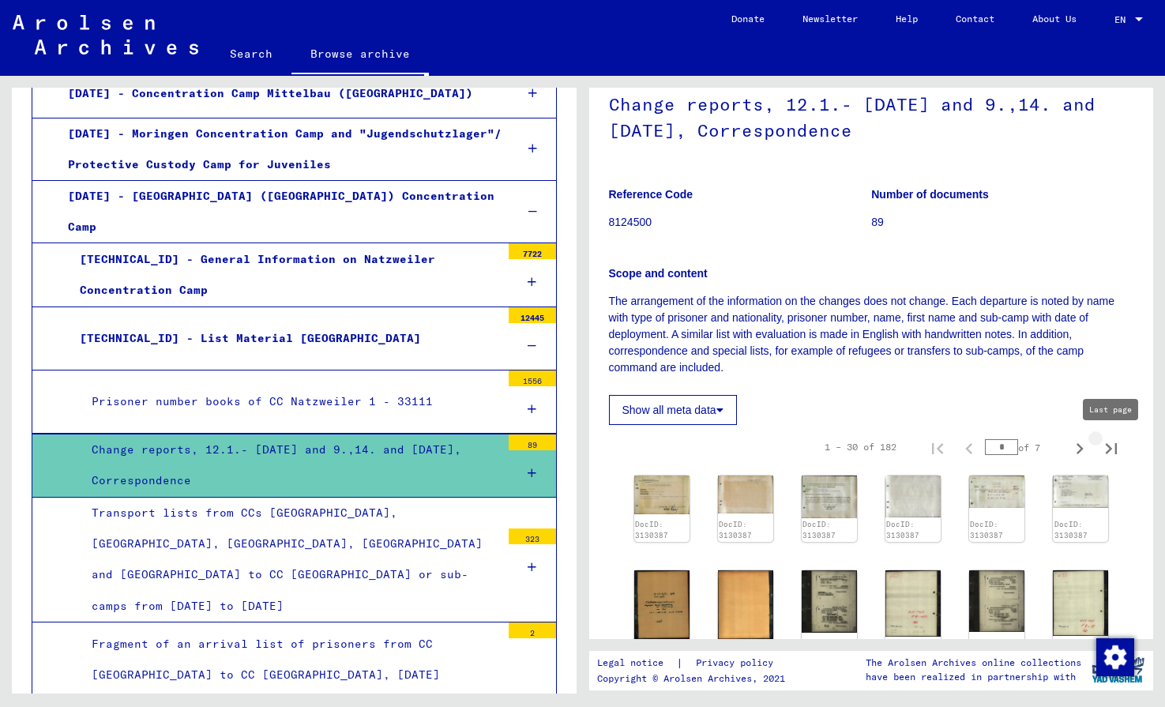
click at [1110, 450] on icon "Last page" at bounding box center [1111, 448] width 11 height 11
type input "*"
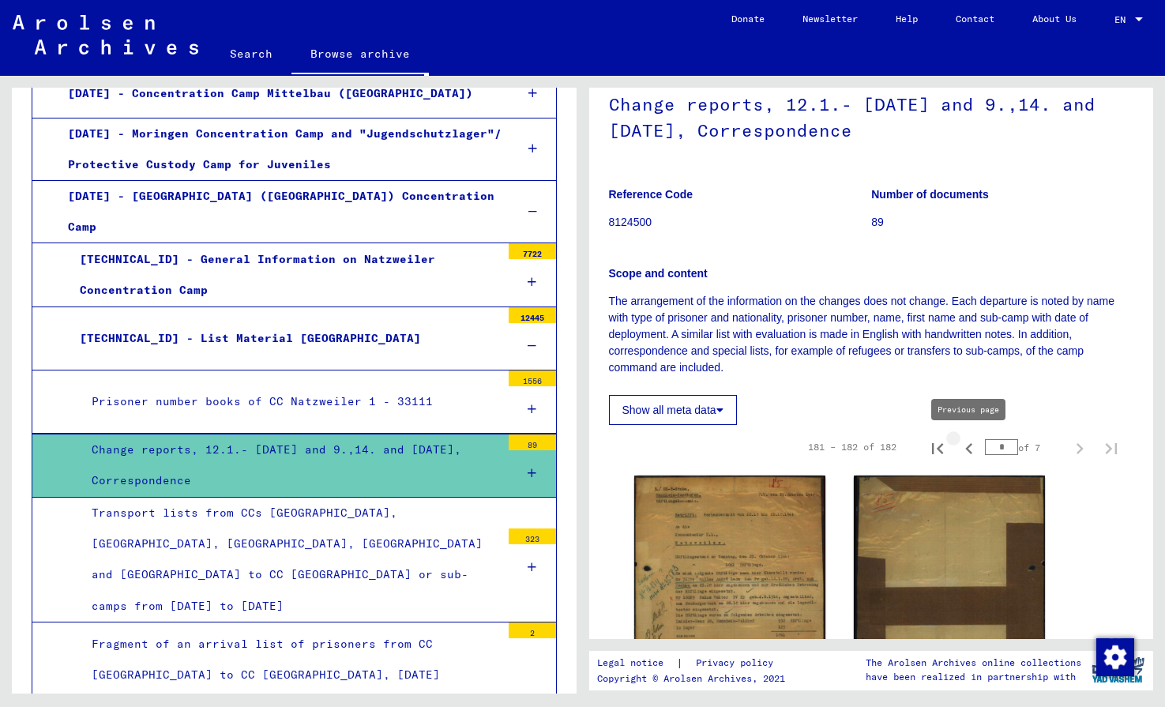
click at [971, 450] on icon "Previous page" at bounding box center [969, 449] width 22 height 22
type input "*"
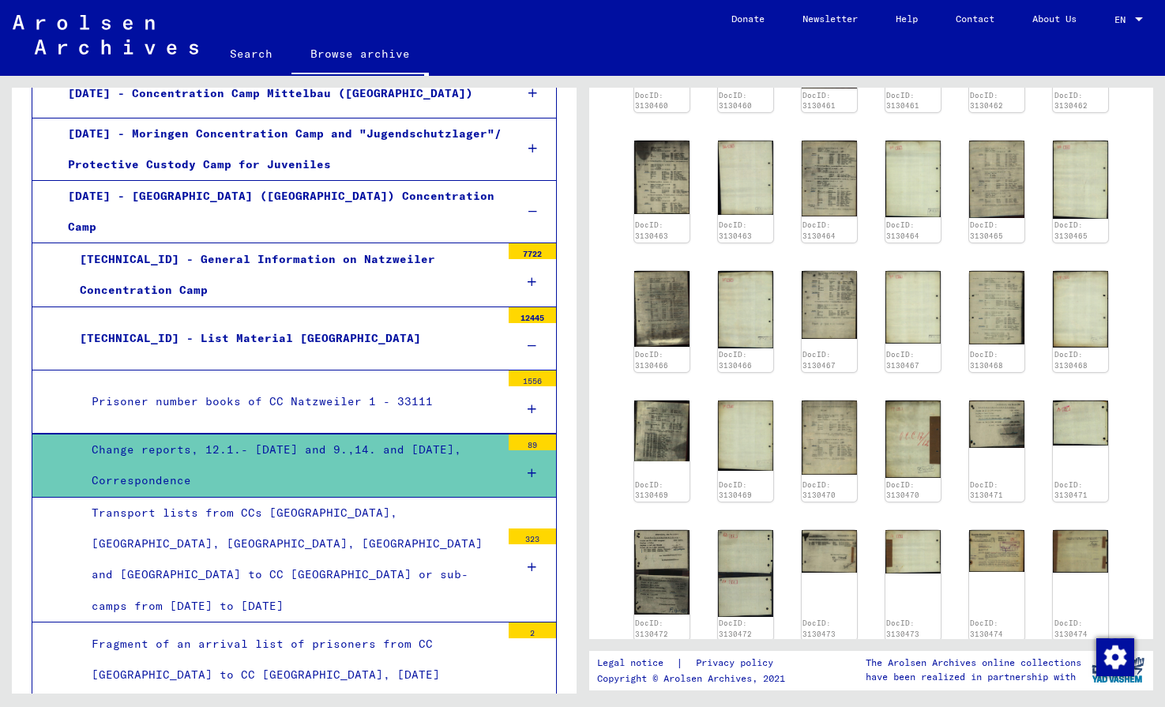
scroll to position [671, 0]
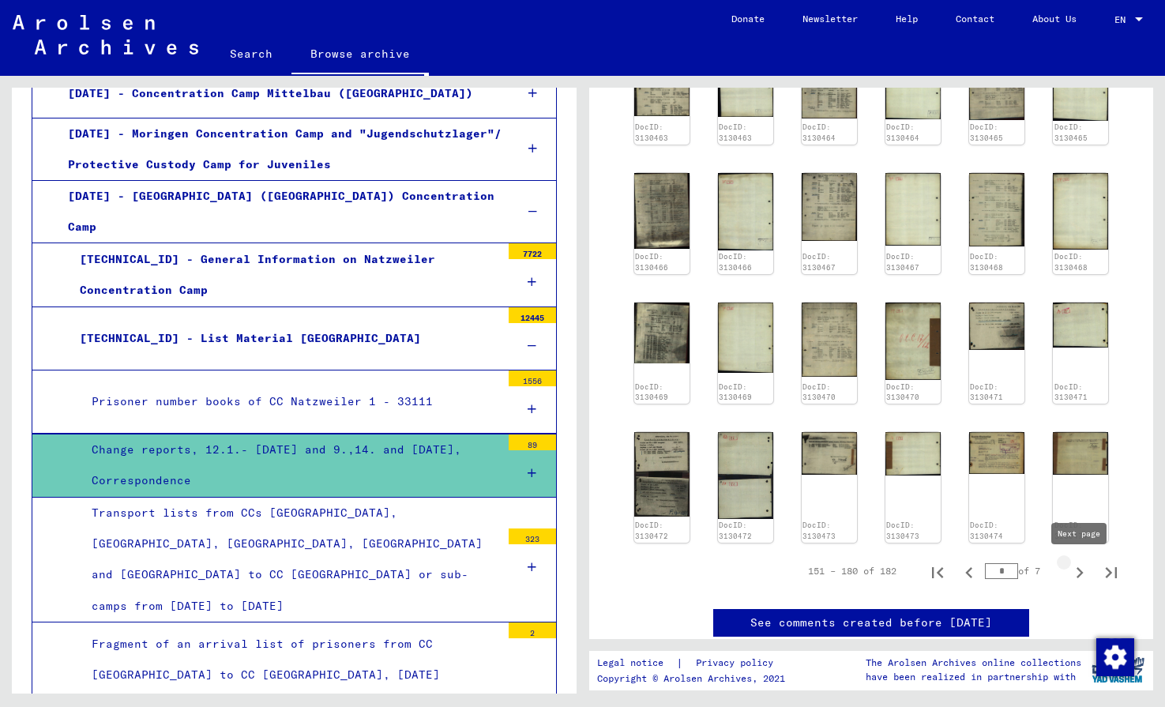
click at [1079, 574] on icon "Next page" at bounding box center [1080, 573] width 22 height 22
type input "*"
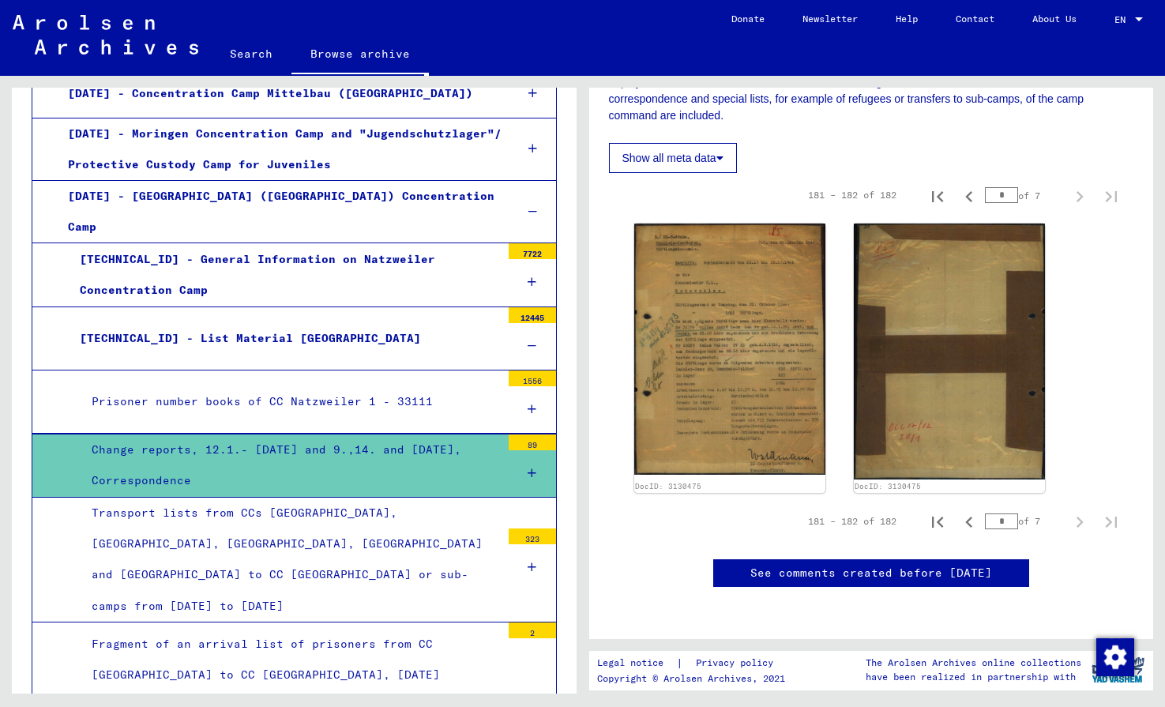
click at [404, 498] on div "Transport lists from CCs [GEOGRAPHIC_DATA], [GEOGRAPHIC_DATA], [GEOGRAPHIC_DATA…" at bounding box center [290, 560] width 421 height 124
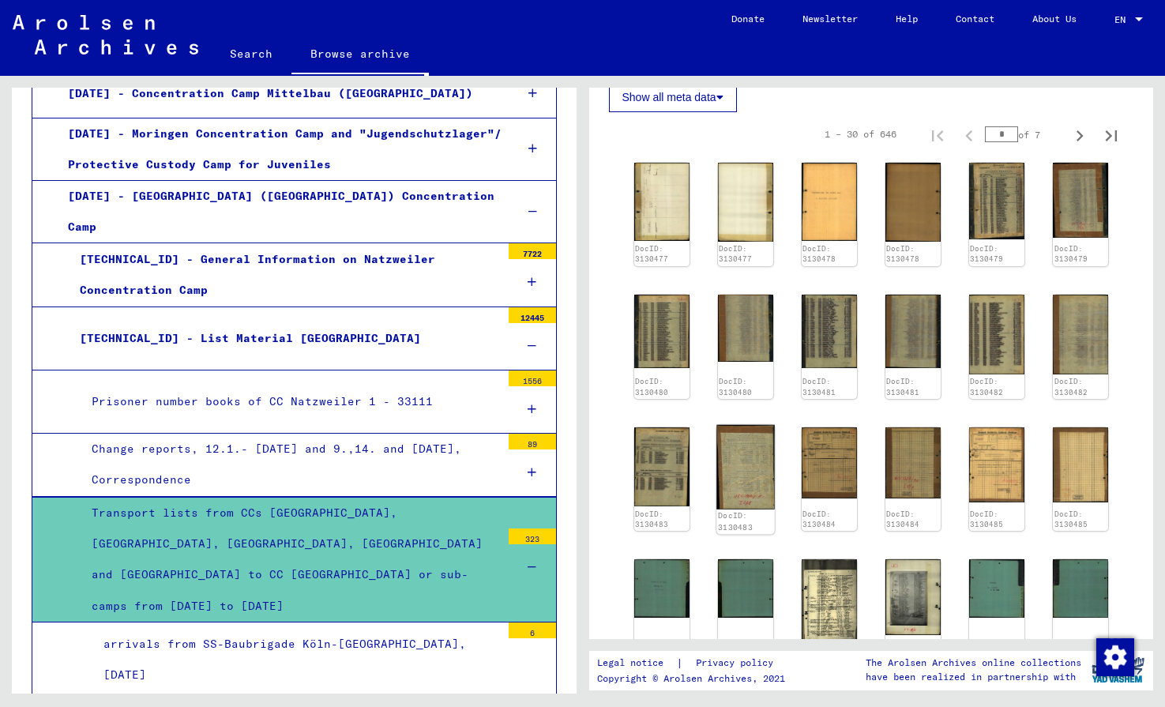
scroll to position [564, 0]
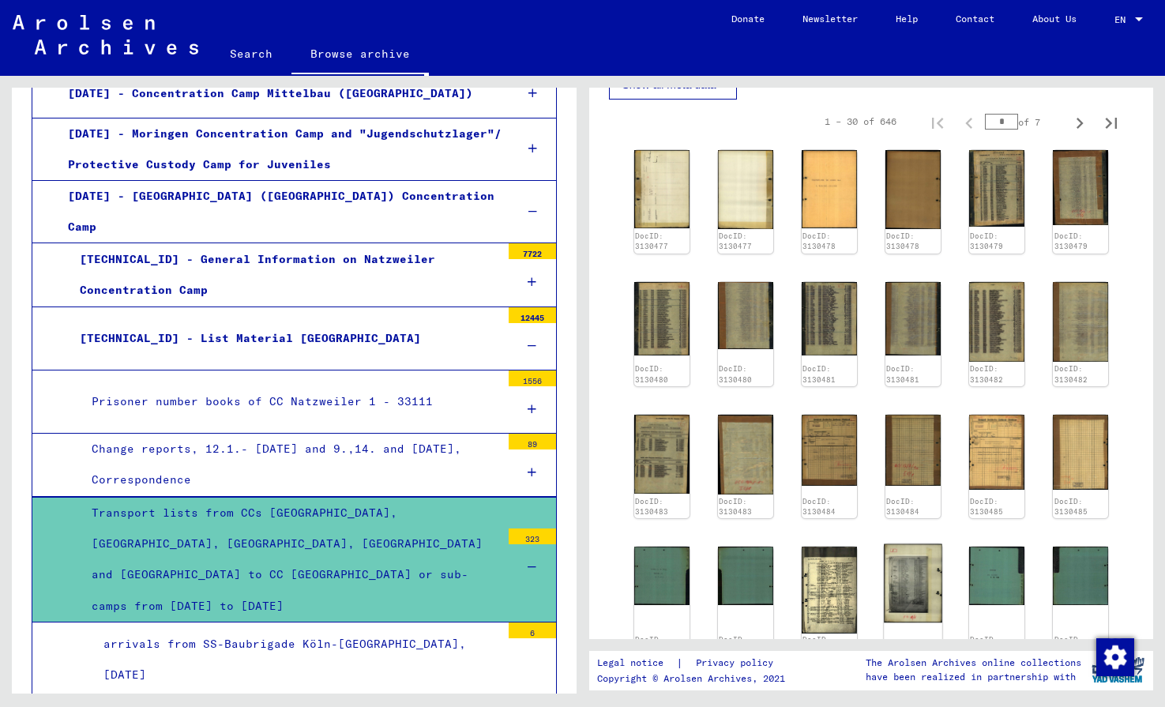
click at [915, 544] on img at bounding box center [913, 583] width 58 height 79
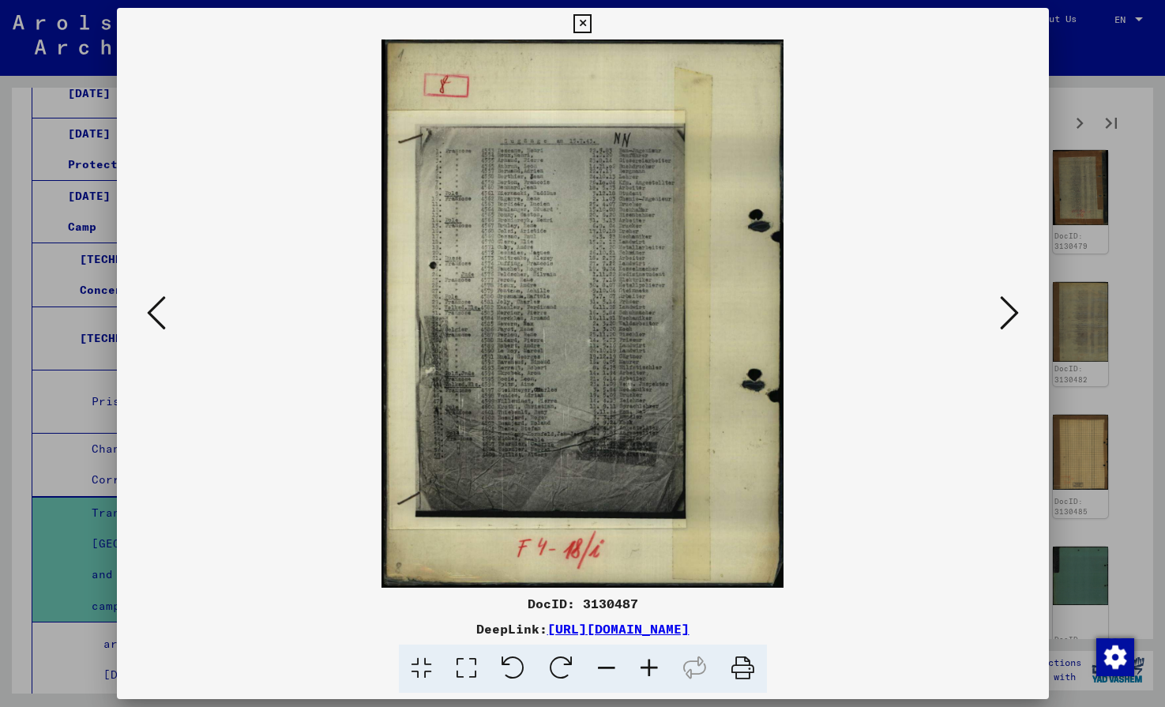
click at [592, 25] on icon at bounding box center [583, 23] width 18 height 19
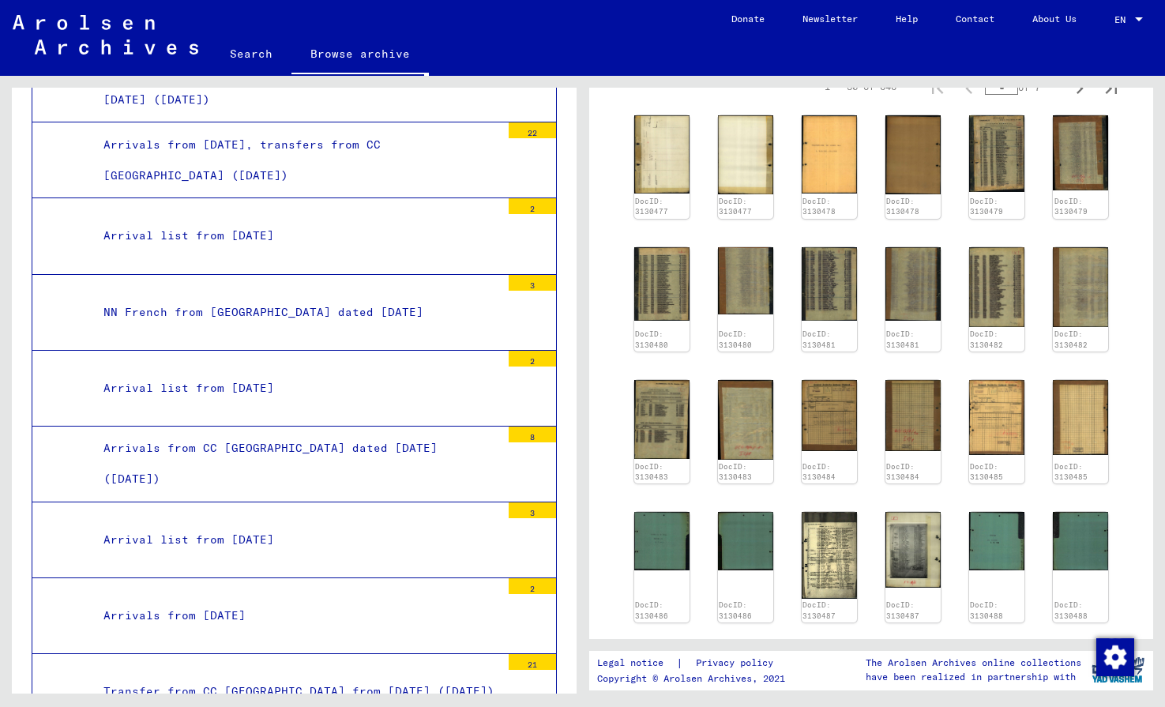
scroll to position [3888, 0]
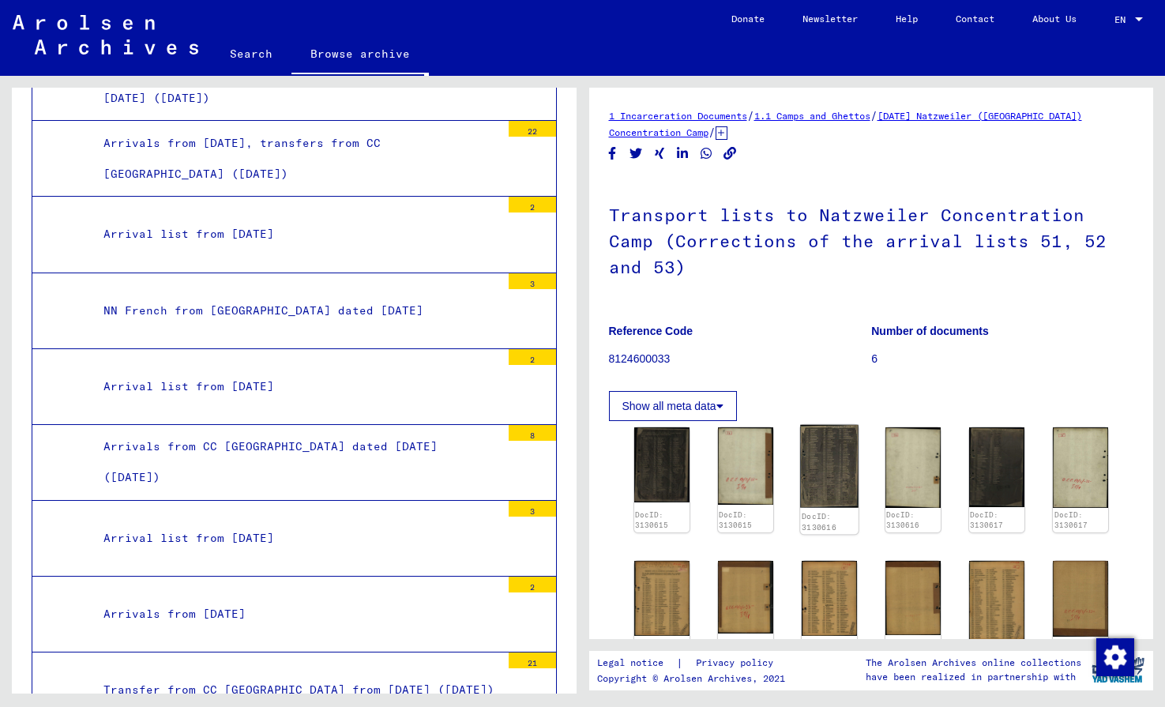
click at [820, 465] on img at bounding box center [829, 466] width 58 height 83
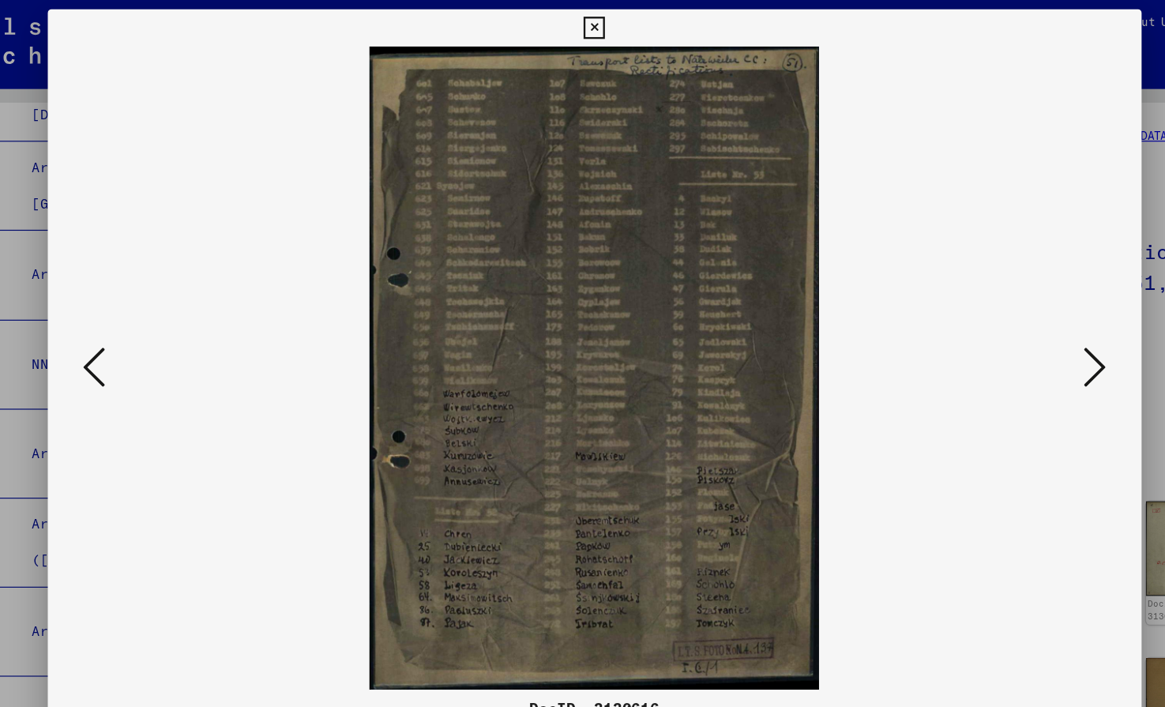
click at [153, 321] on icon at bounding box center [156, 313] width 19 height 38
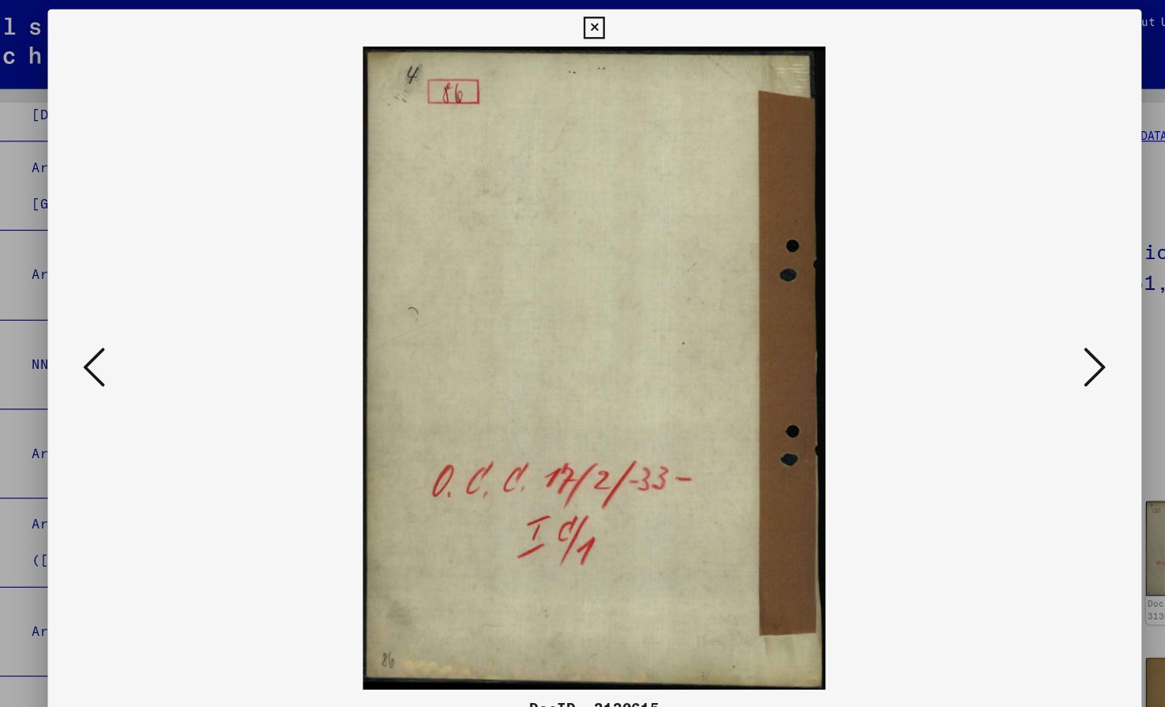
click at [153, 321] on icon at bounding box center [156, 313] width 19 height 38
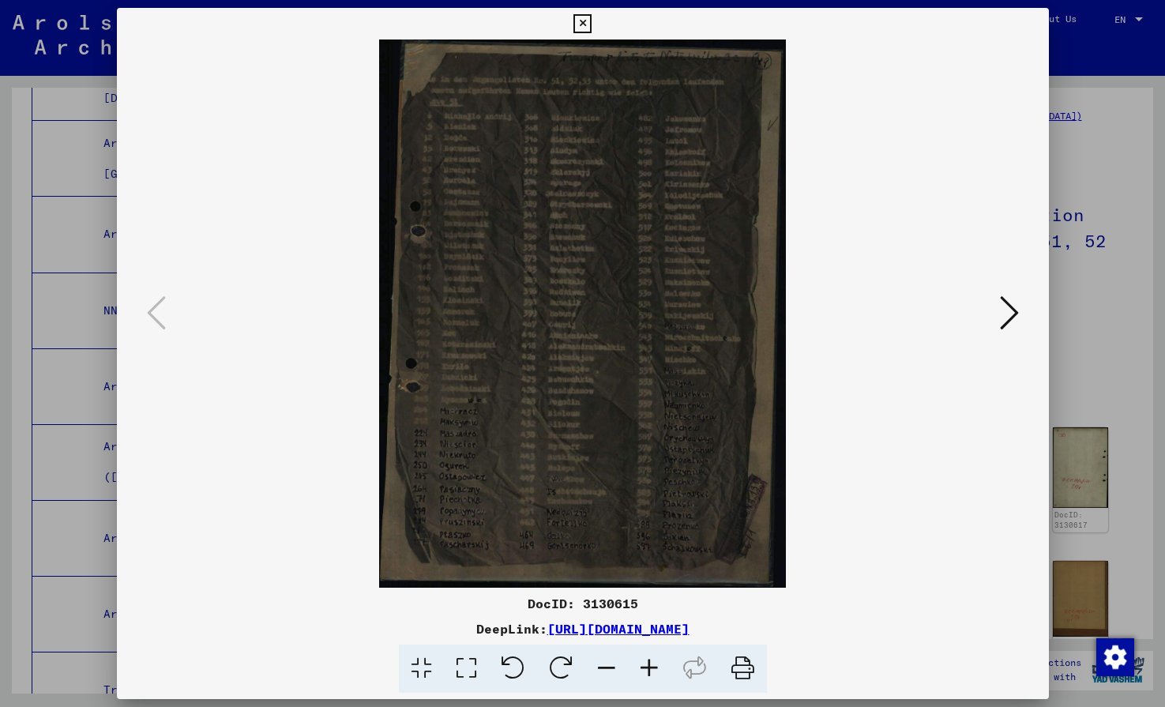
click at [592, 27] on icon at bounding box center [583, 23] width 18 height 19
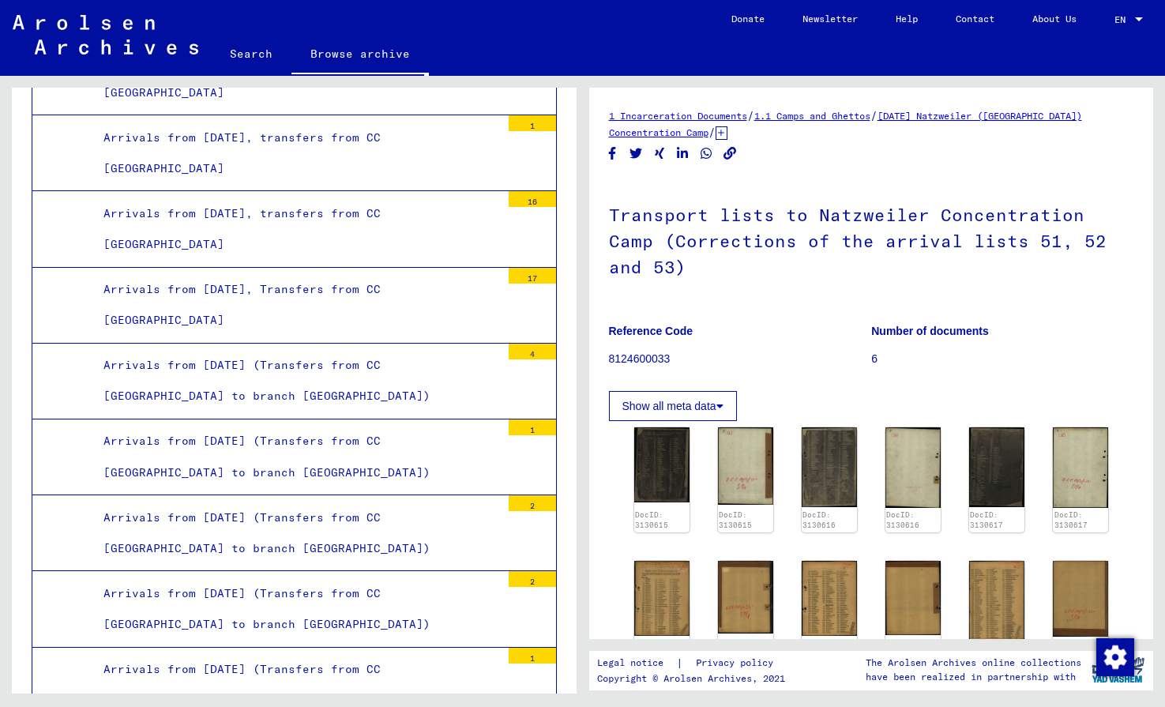
scroll to position [4843, 0]
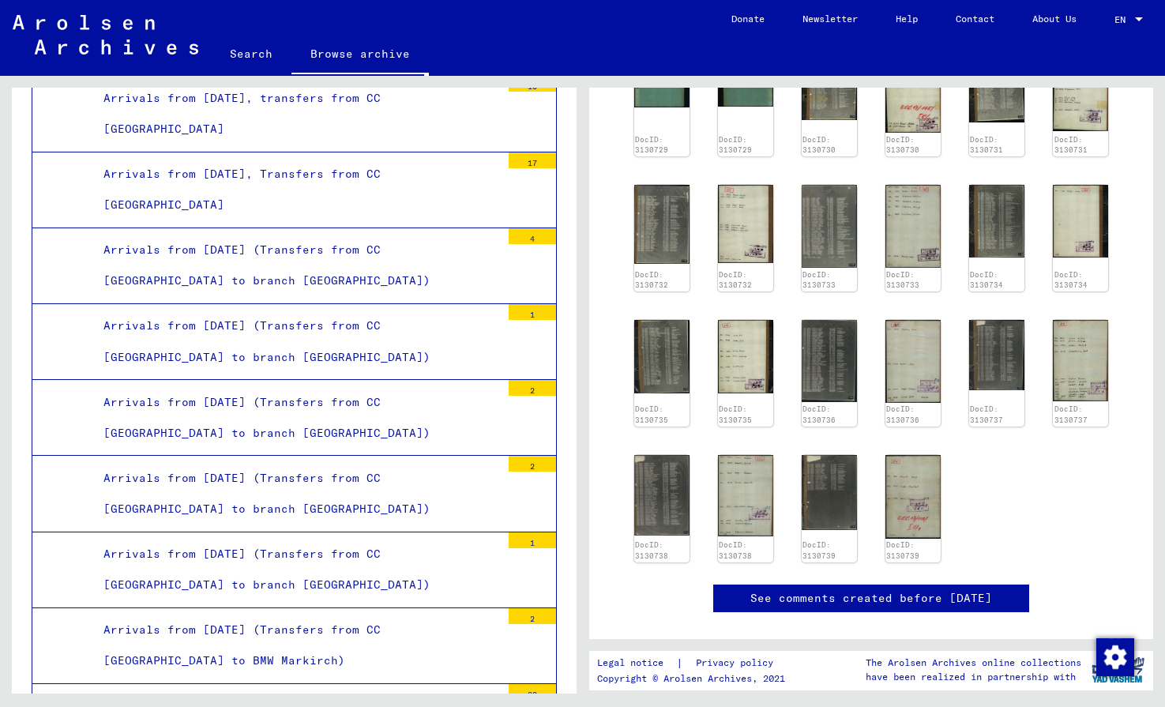
scroll to position [358, 0]
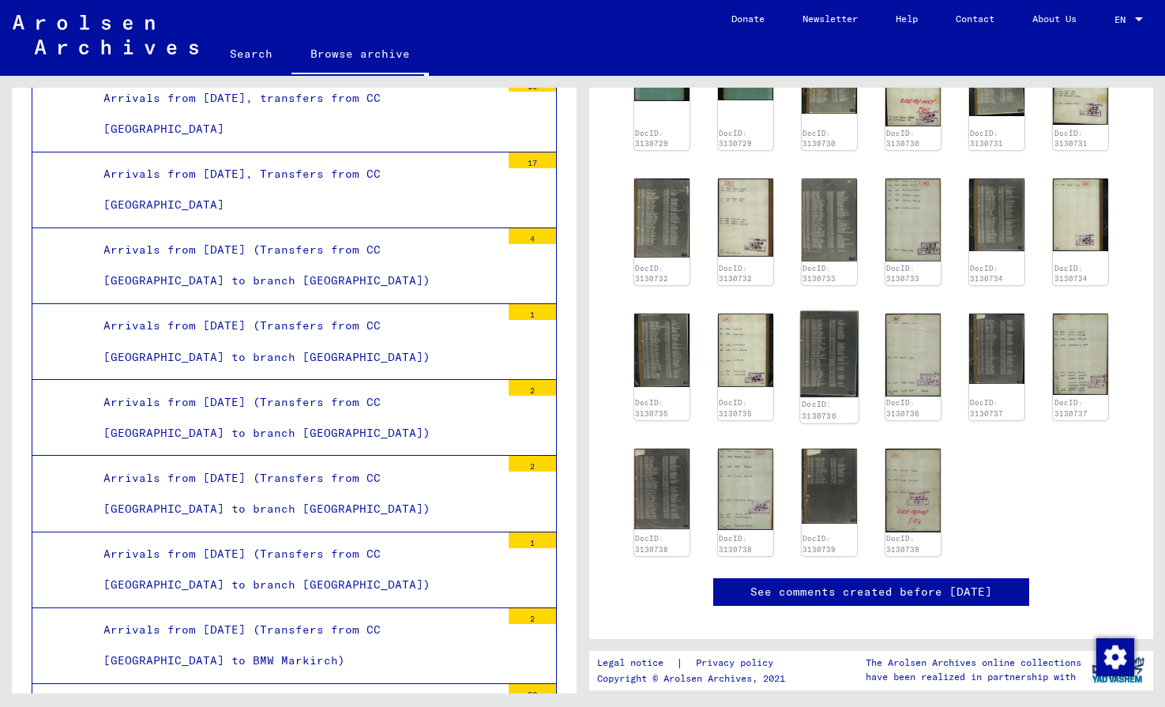
click at [846, 360] on img at bounding box center [829, 354] width 58 height 86
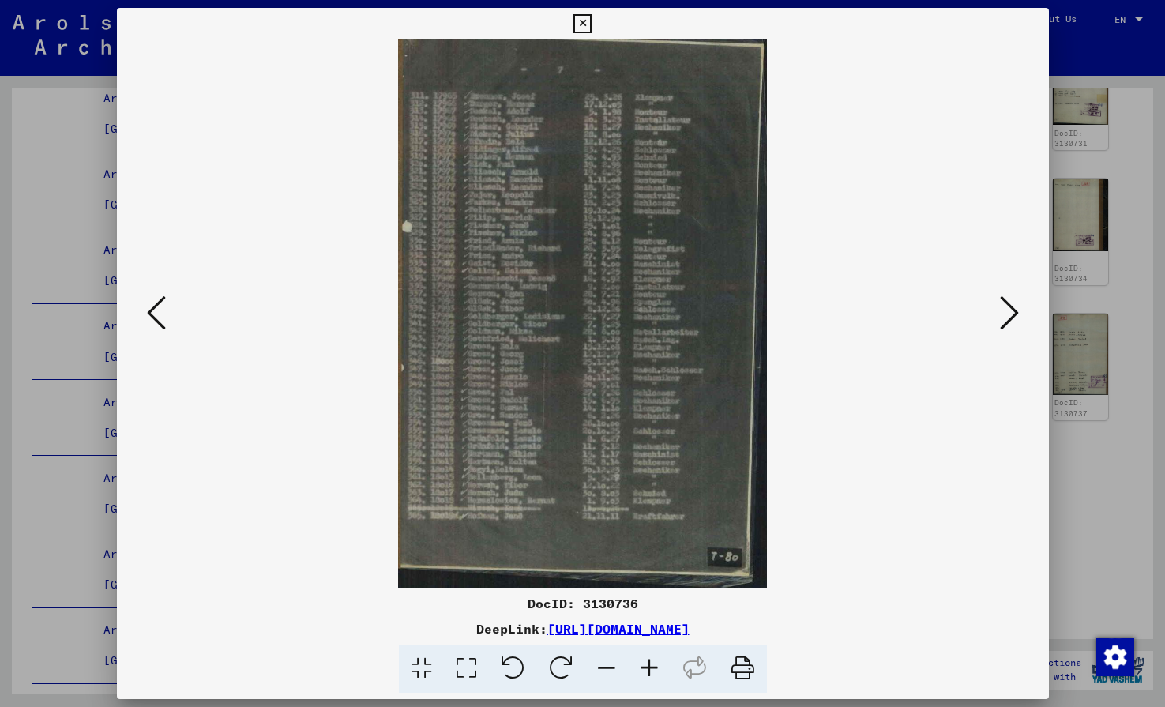
click at [1006, 326] on icon at bounding box center [1009, 313] width 19 height 38
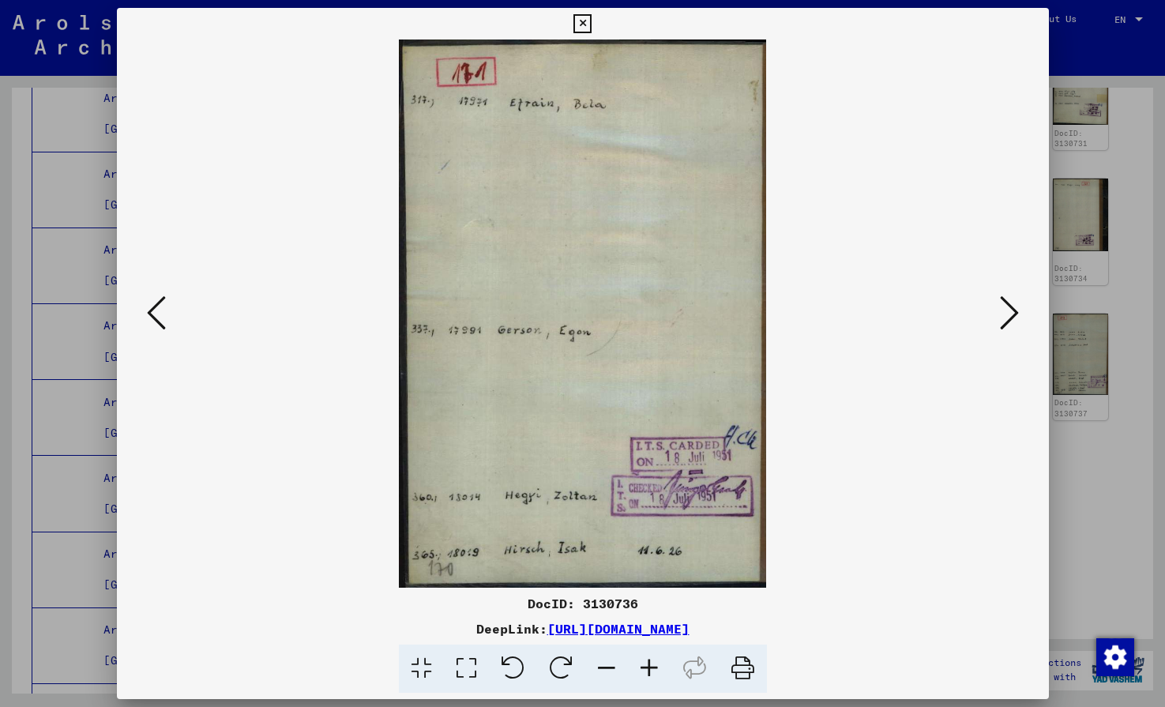
click at [1006, 326] on icon at bounding box center [1009, 313] width 19 height 38
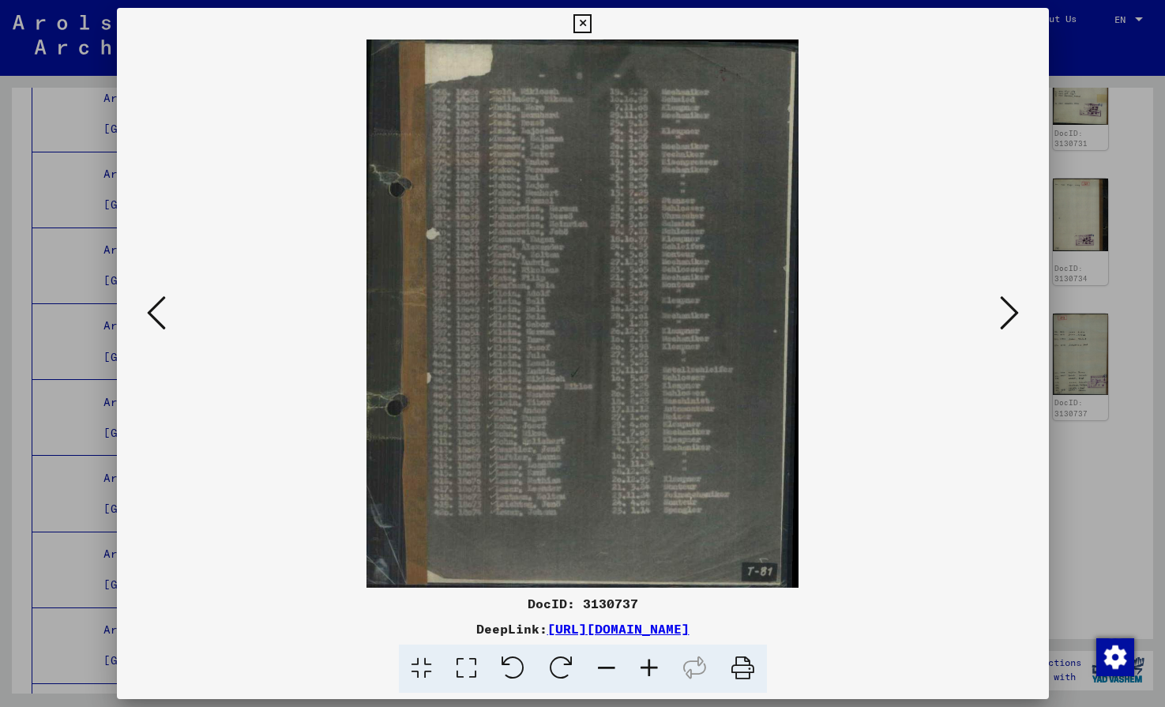
click at [1006, 326] on icon at bounding box center [1009, 313] width 19 height 38
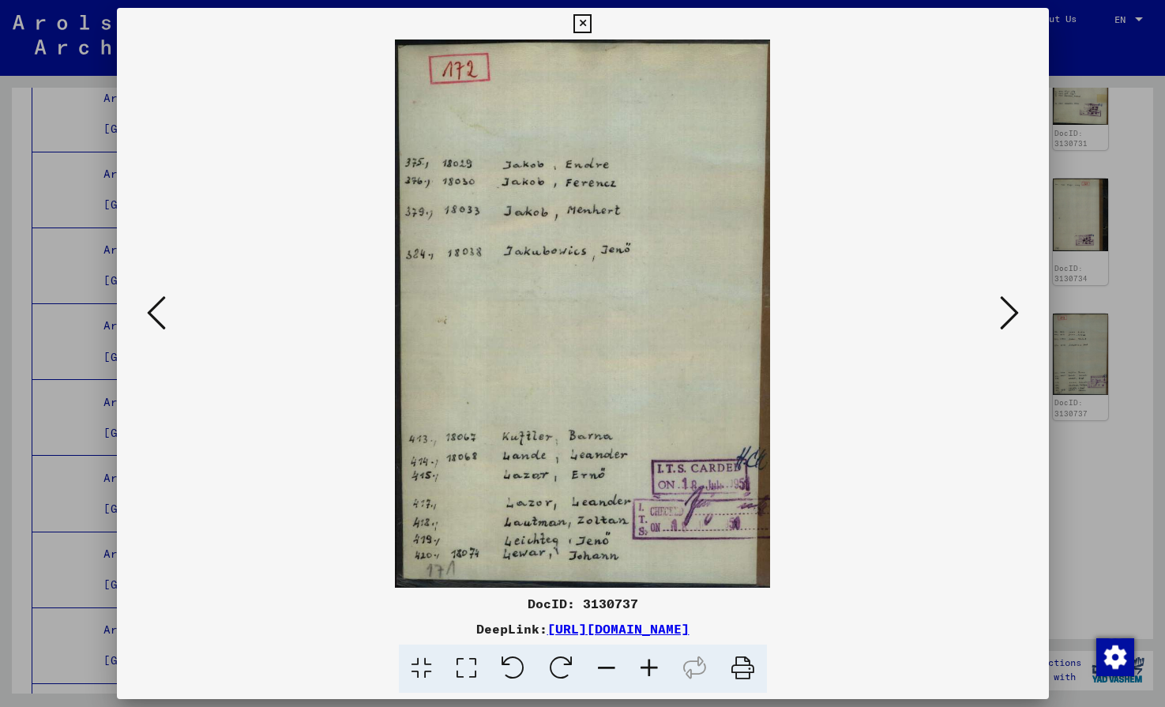
click at [1006, 326] on icon at bounding box center [1009, 313] width 19 height 38
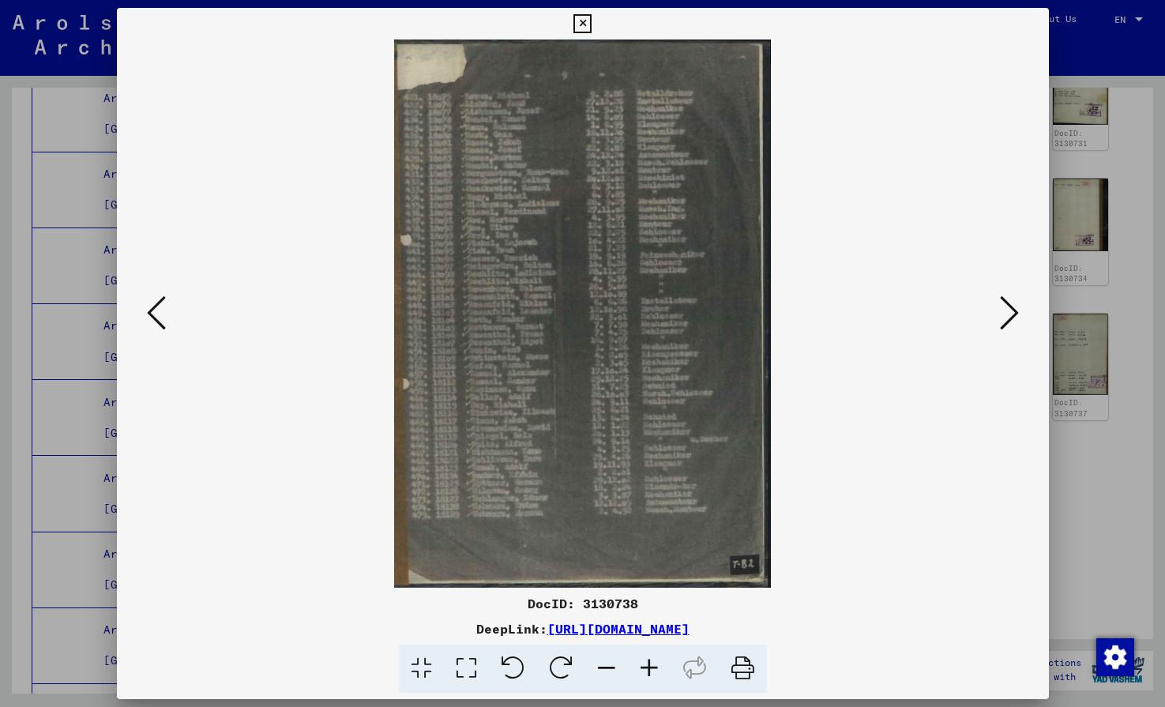
click at [1006, 326] on icon at bounding box center [1009, 313] width 19 height 38
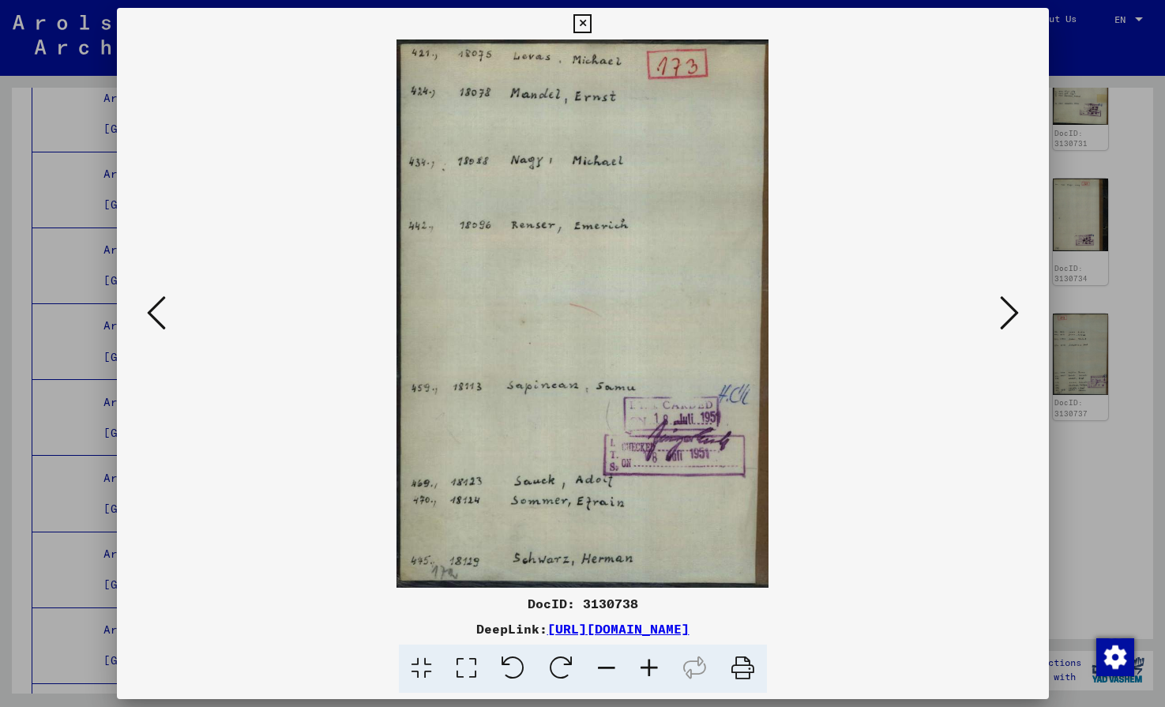
click at [1006, 326] on icon at bounding box center [1009, 313] width 19 height 38
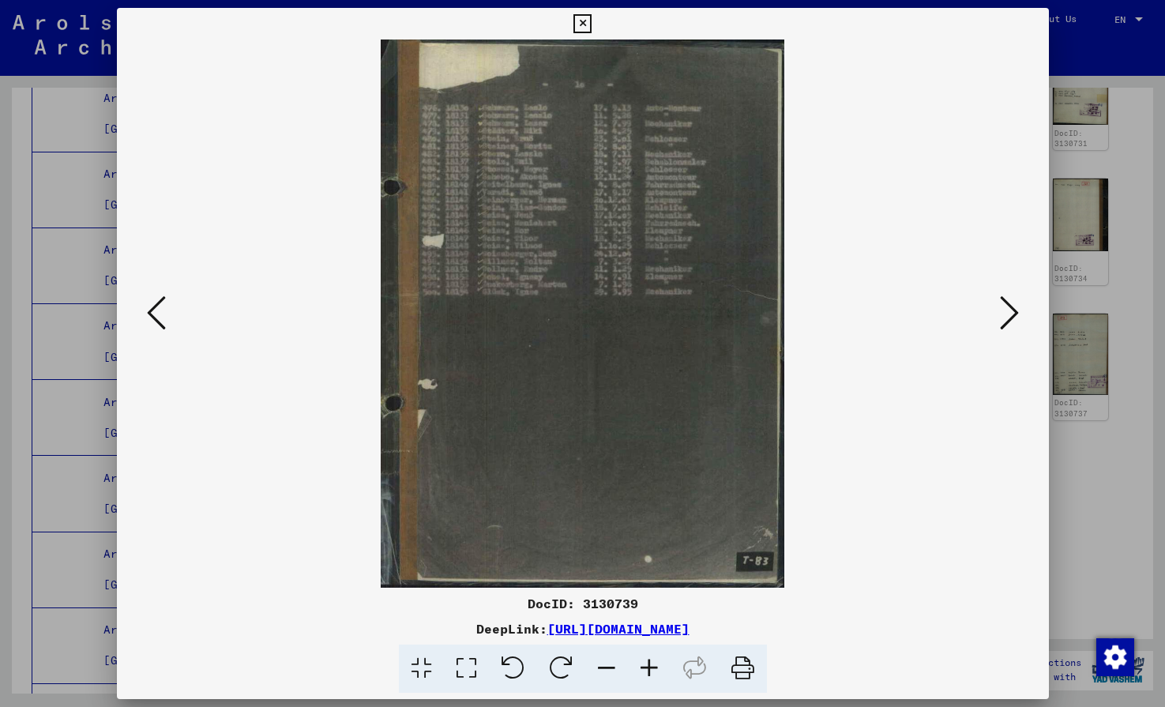
click at [592, 23] on icon at bounding box center [583, 23] width 18 height 19
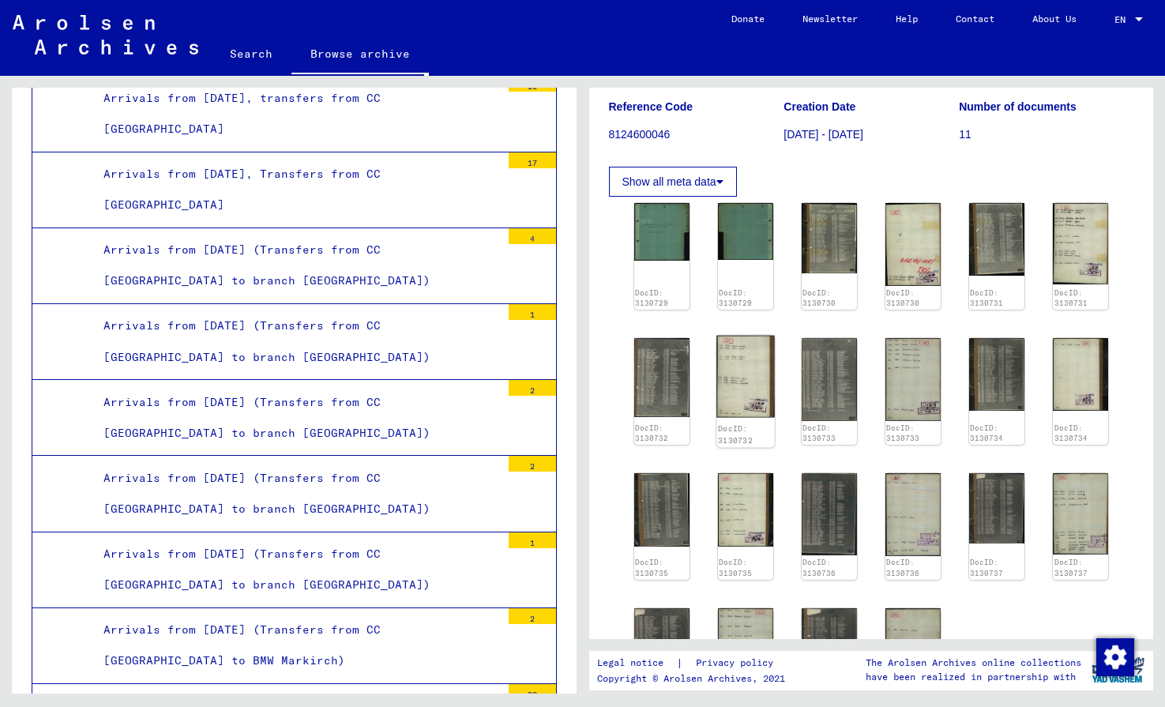
scroll to position [181, 0]
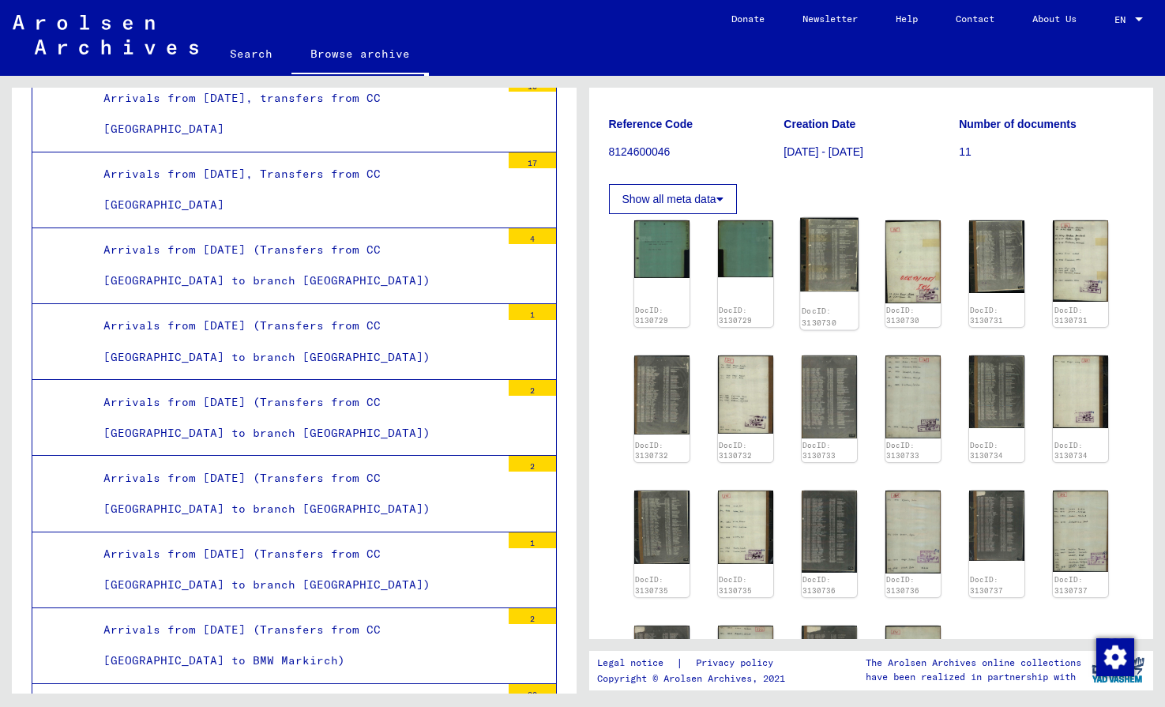
click at [824, 270] on img at bounding box center [829, 254] width 58 height 73
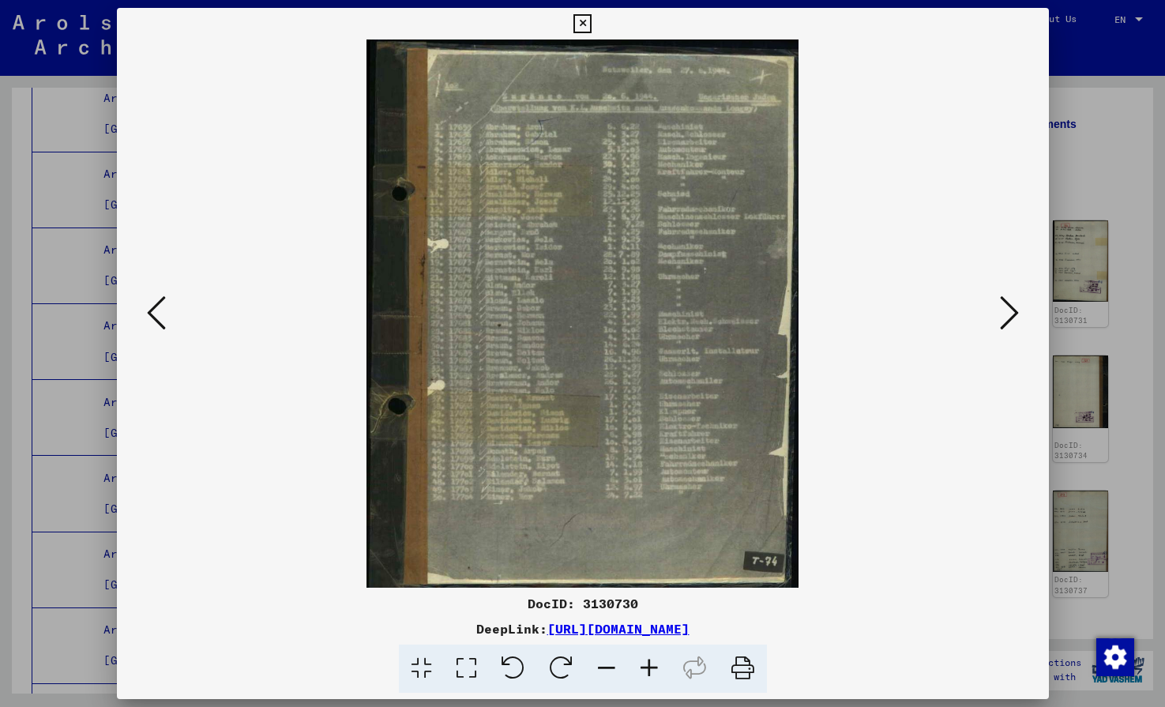
click at [824, 270] on img at bounding box center [583, 313] width 825 height 548
click at [1010, 317] on icon at bounding box center [1009, 313] width 19 height 38
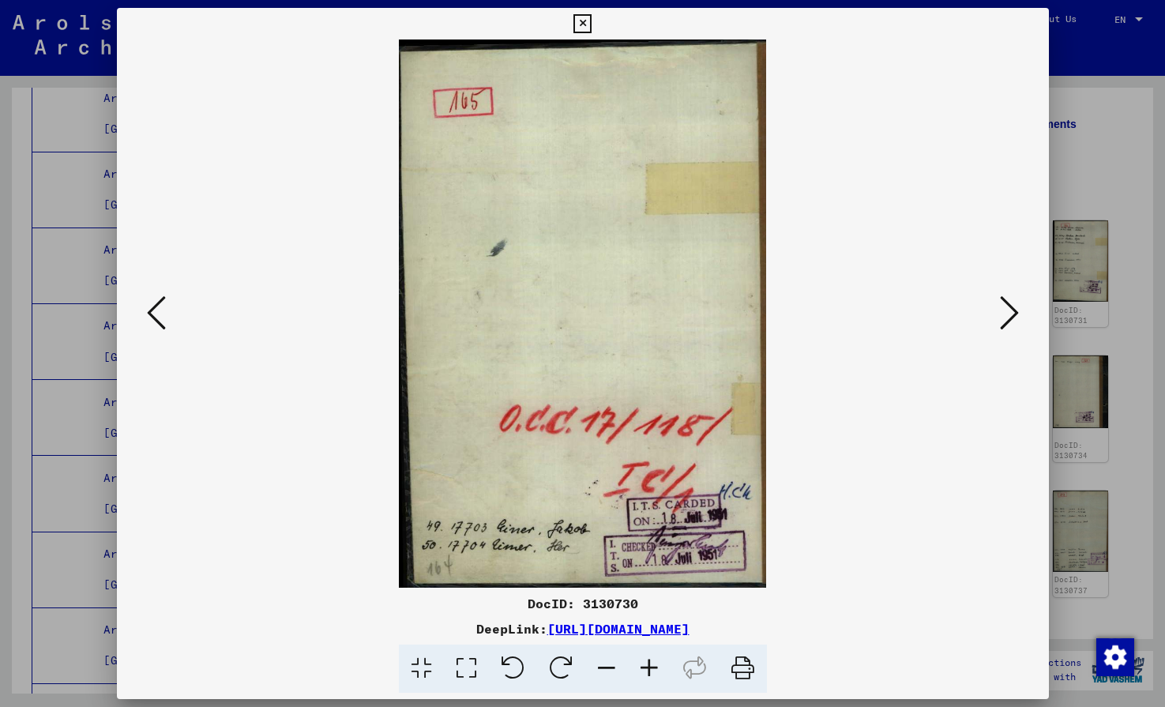
click at [1010, 317] on icon at bounding box center [1009, 313] width 19 height 38
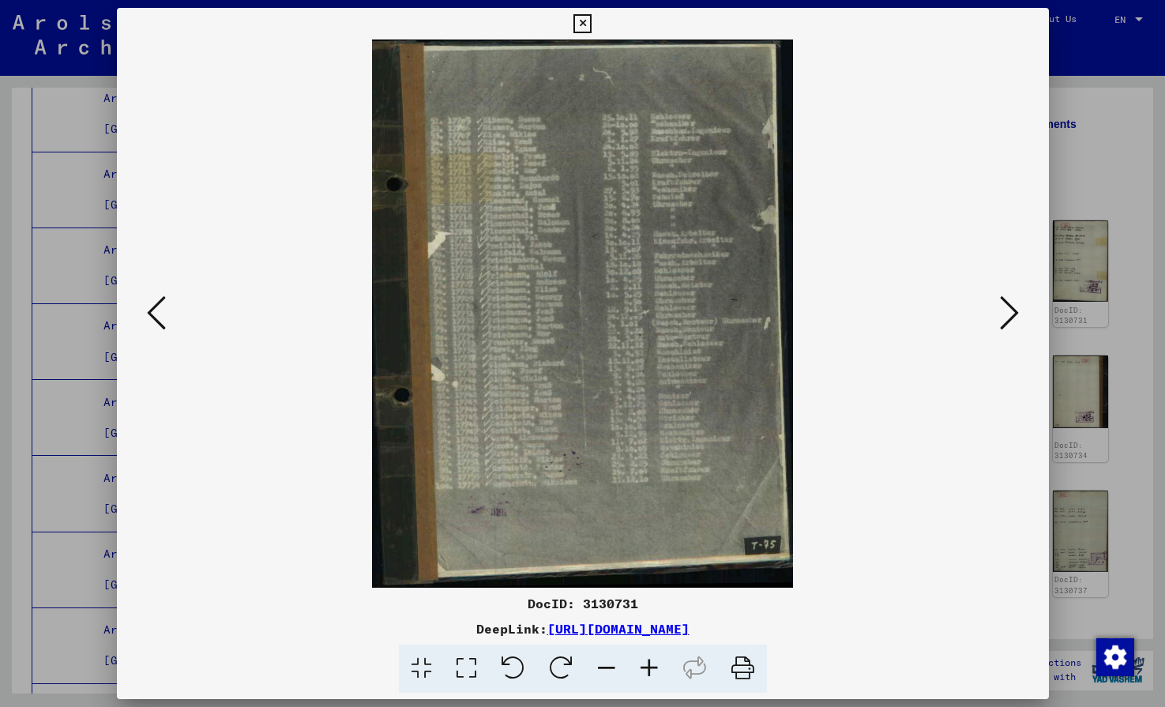
click at [1010, 317] on icon at bounding box center [1009, 313] width 19 height 38
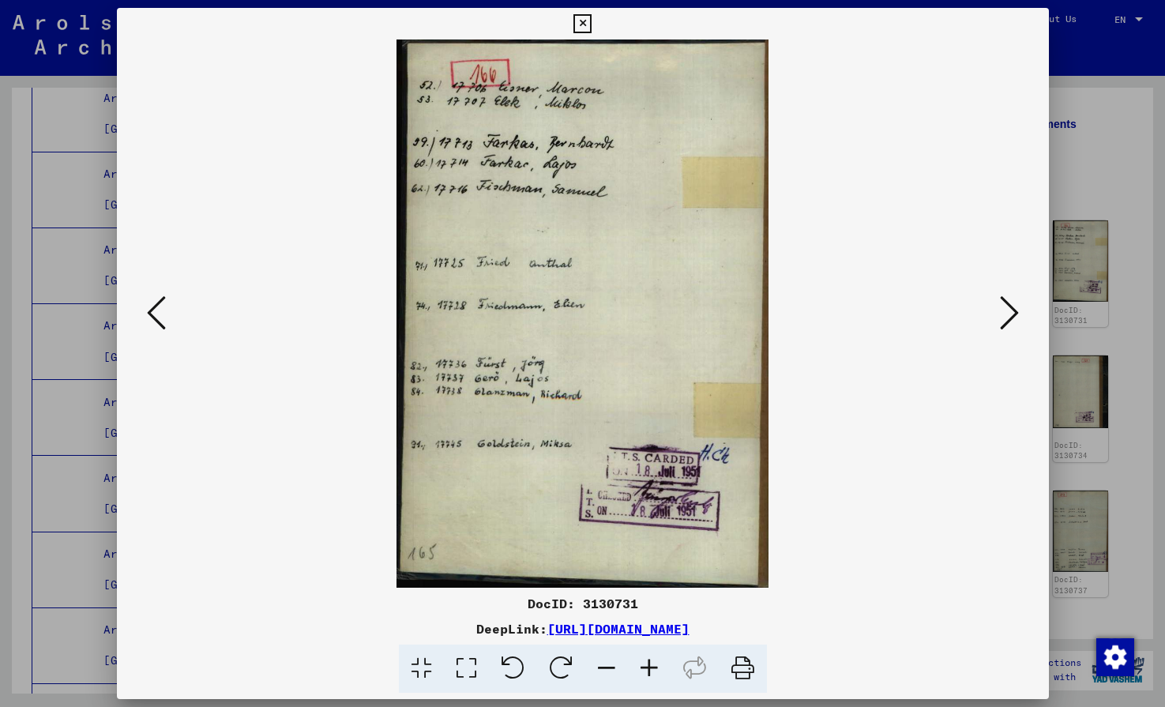
click at [1010, 317] on icon at bounding box center [1009, 313] width 19 height 38
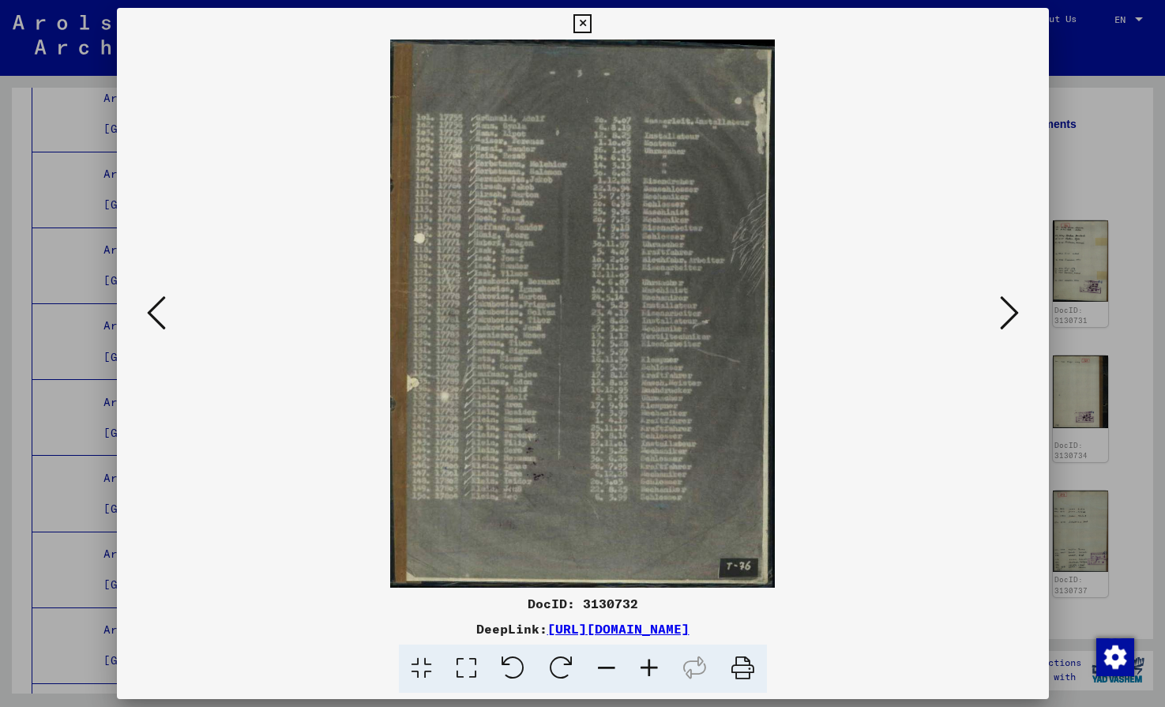
click at [1010, 317] on icon at bounding box center [1009, 313] width 19 height 38
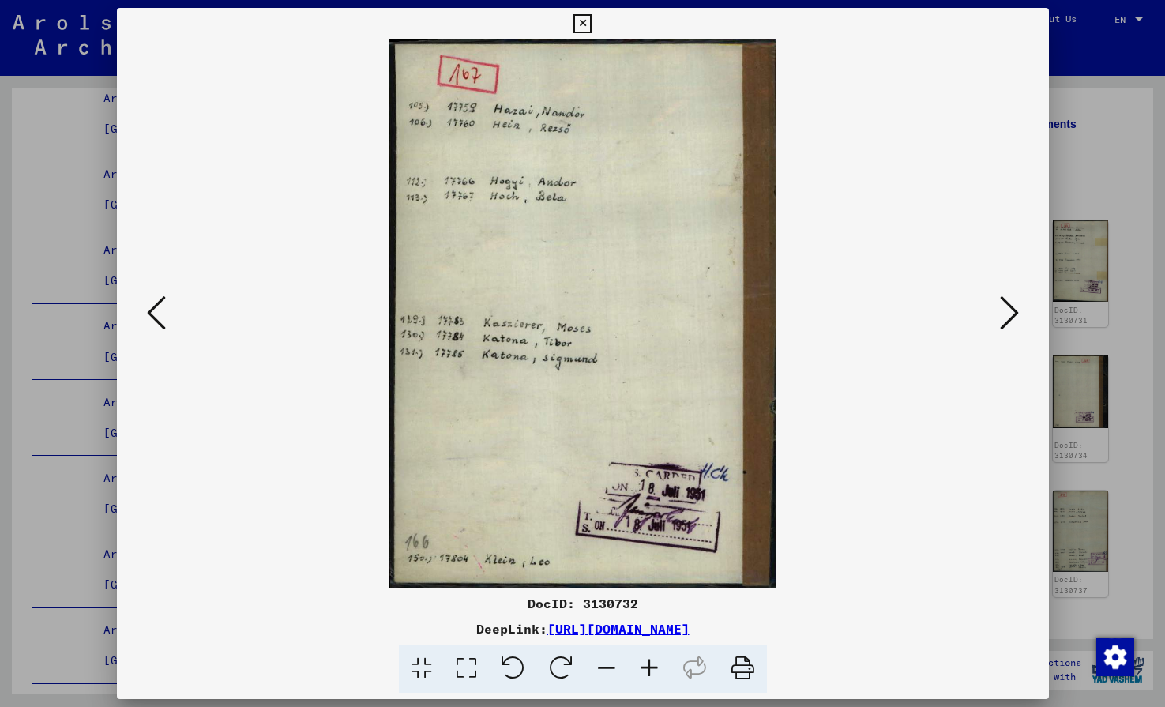
click at [1010, 317] on icon at bounding box center [1009, 313] width 19 height 38
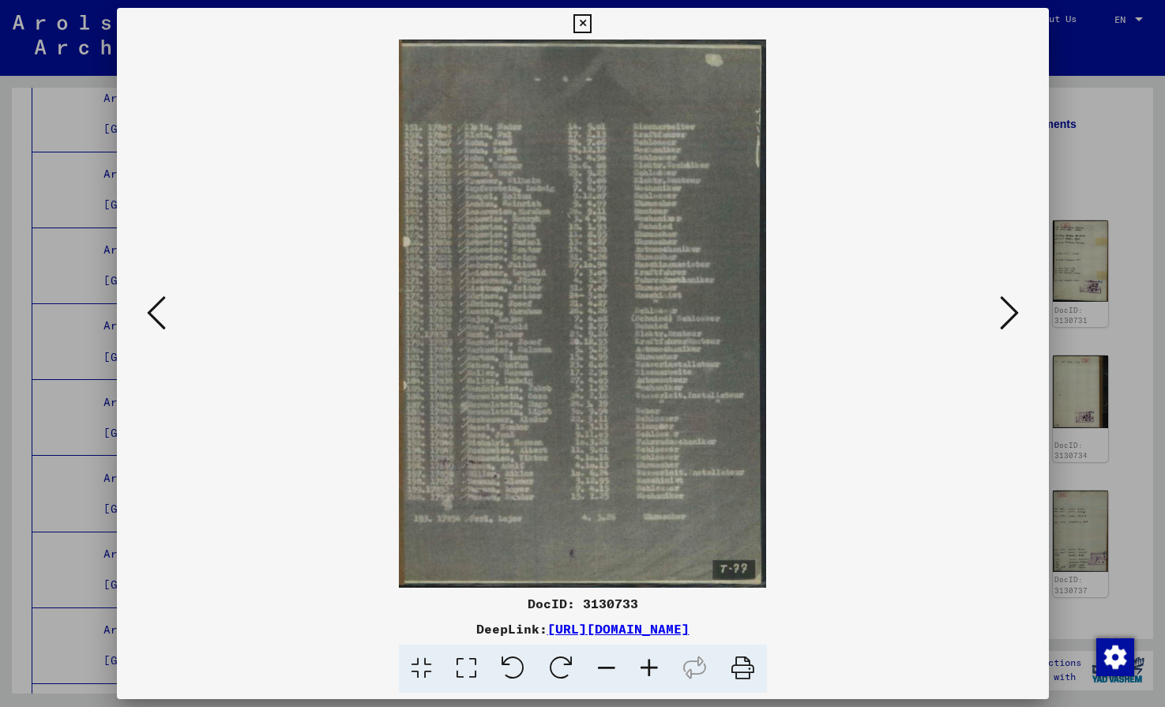
click at [1010, 317] on icon at bounding box center [1009, 313] width 19 height 38
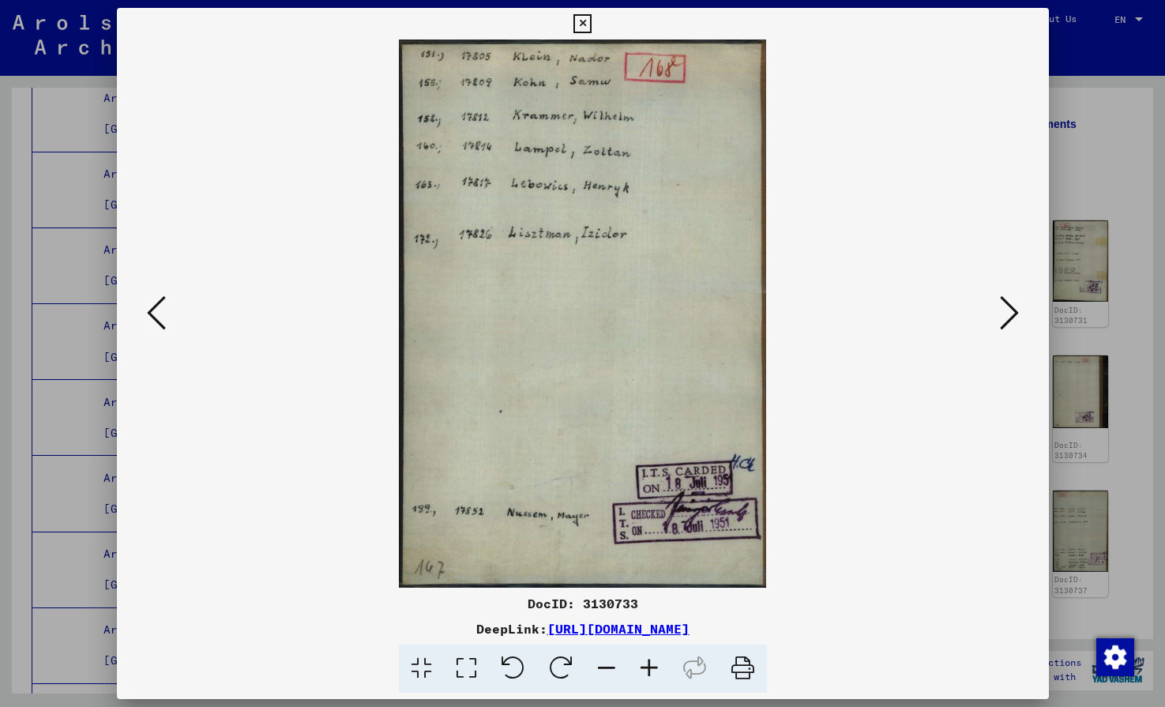
click at [1010, 317] on icon at bounding box center [1009, 313] width 19 height 38
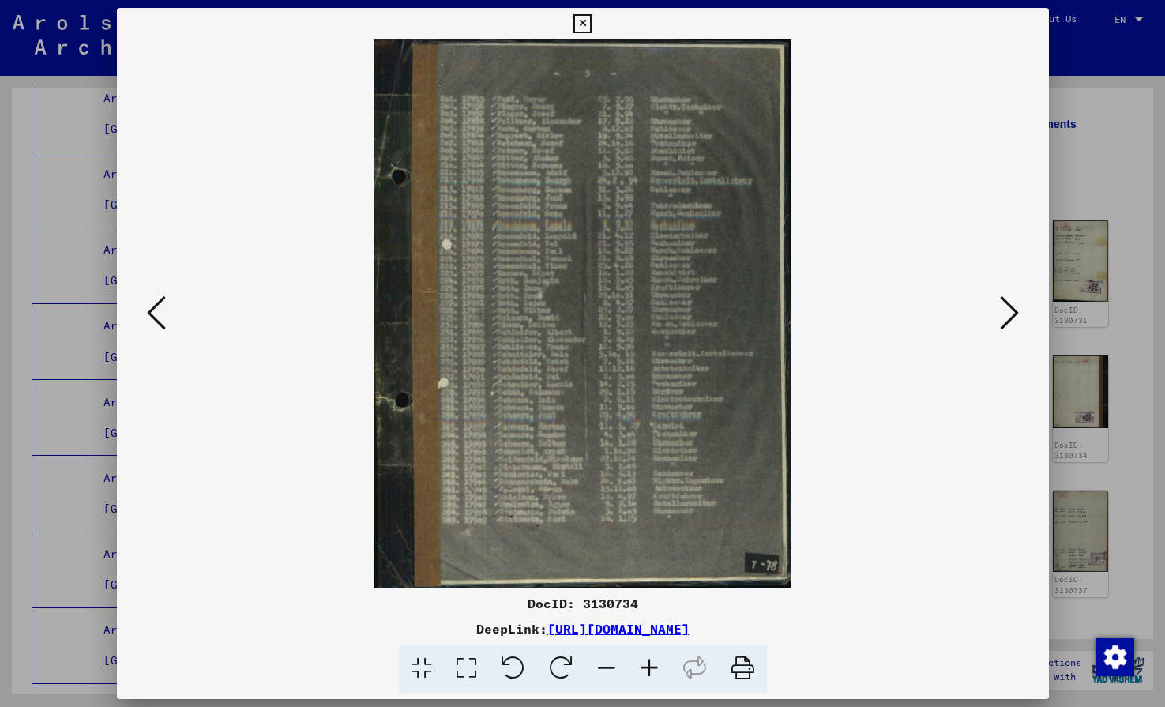
click at [1010, 317] on icon at bounding box center [1009, 313] width 19 height 38
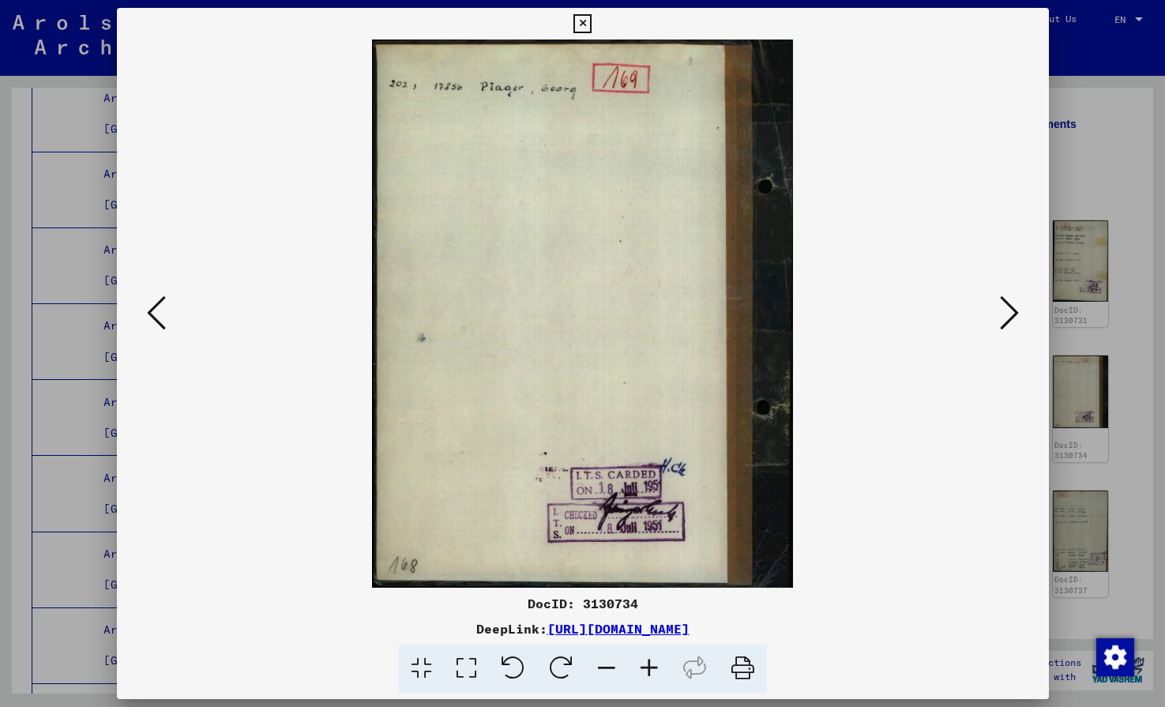
click at [1010, 317] on icon at bounding box center [1009, 313] width 19 height 38
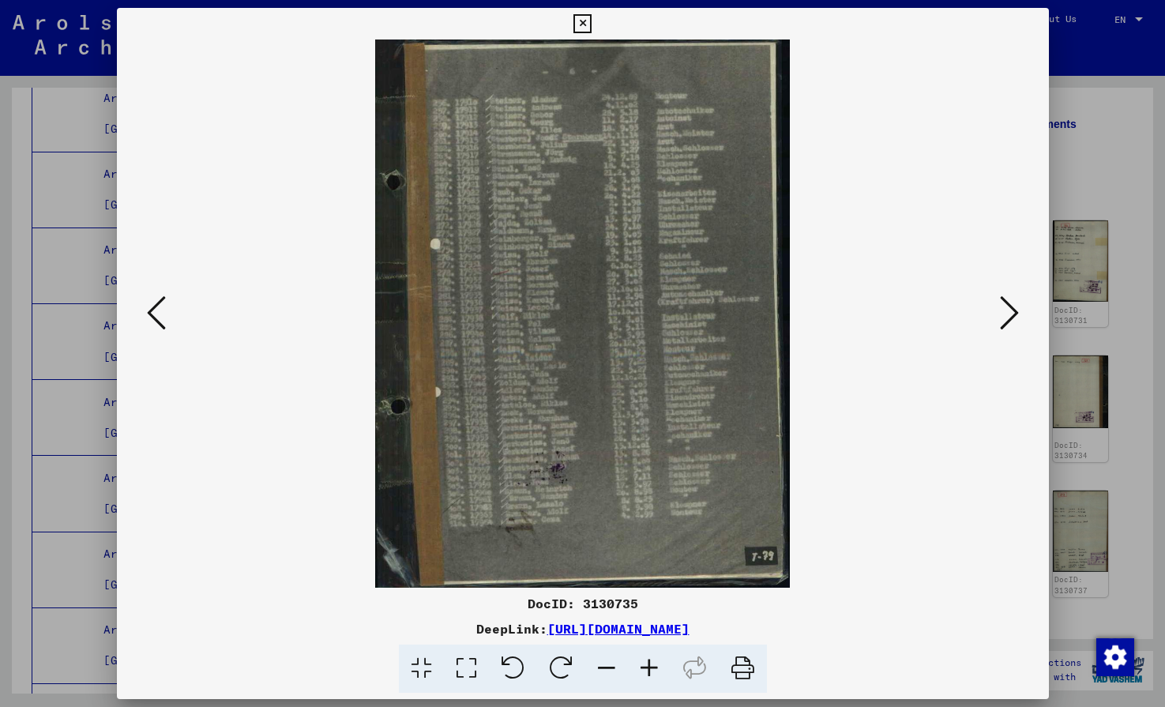
click at [1010, 317] on icon at bounding box center [1009, 313] width 19 height 38
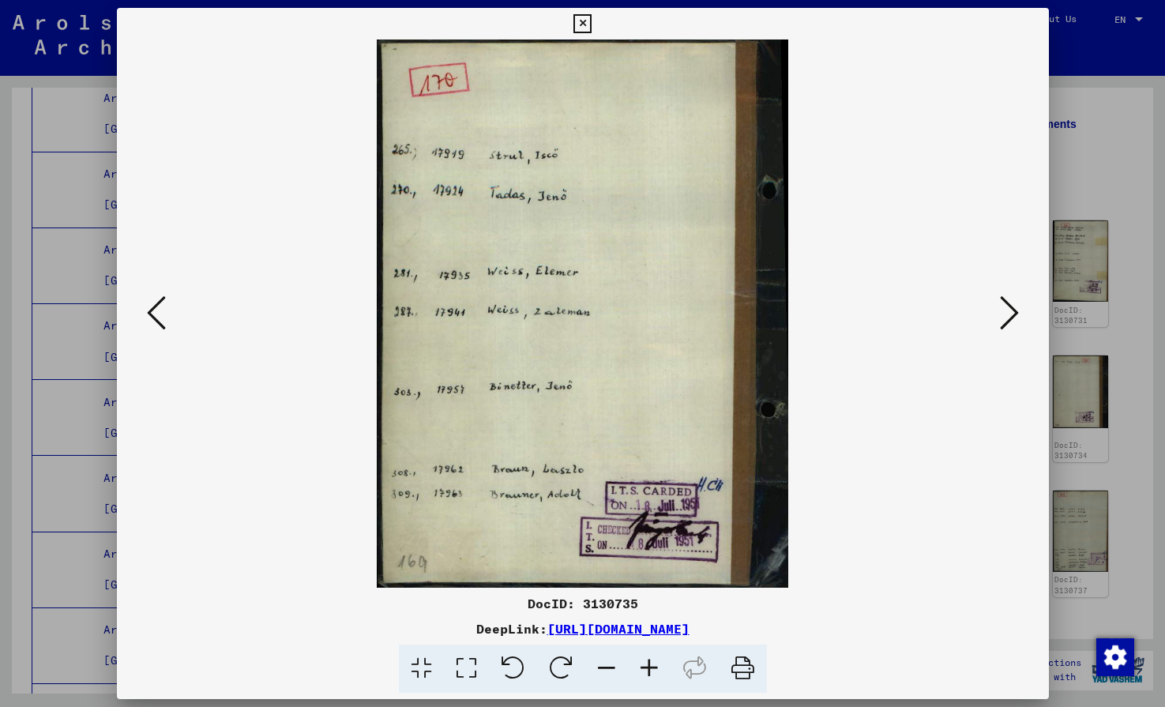
click at [1010, 317] on icon at bounding box center [1009, 313] width 19 height 38
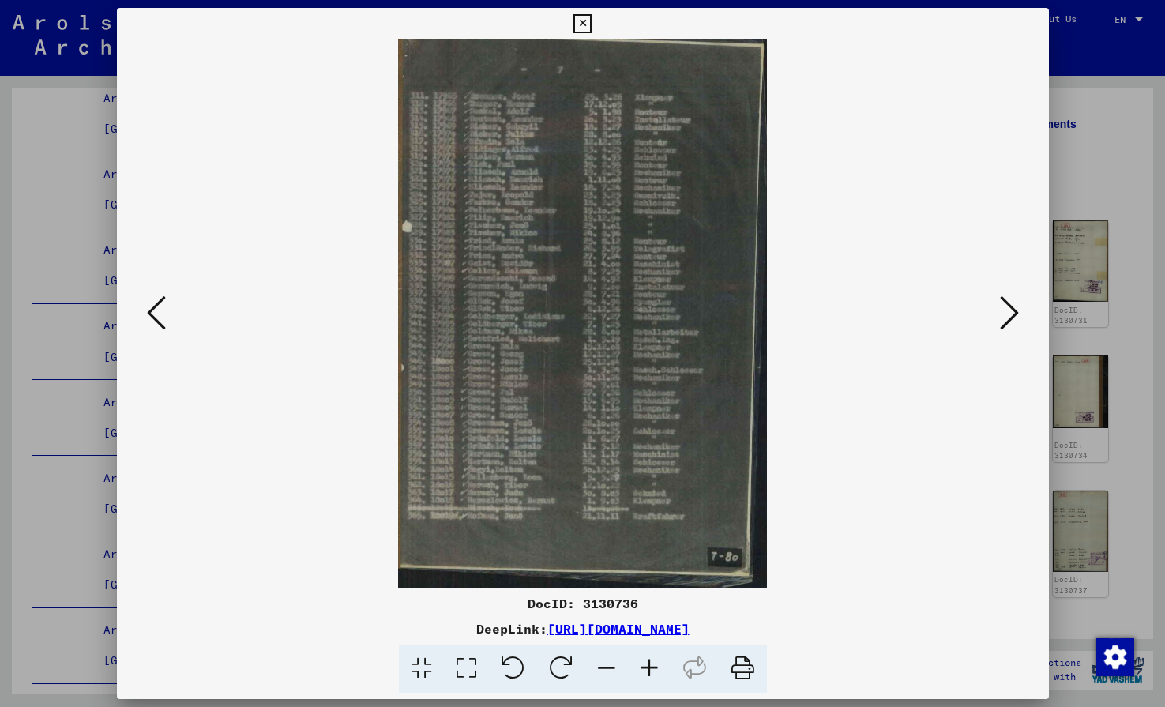
click at [1010, 317] on icon at bounding box center [1009, 313] width 19 height 38
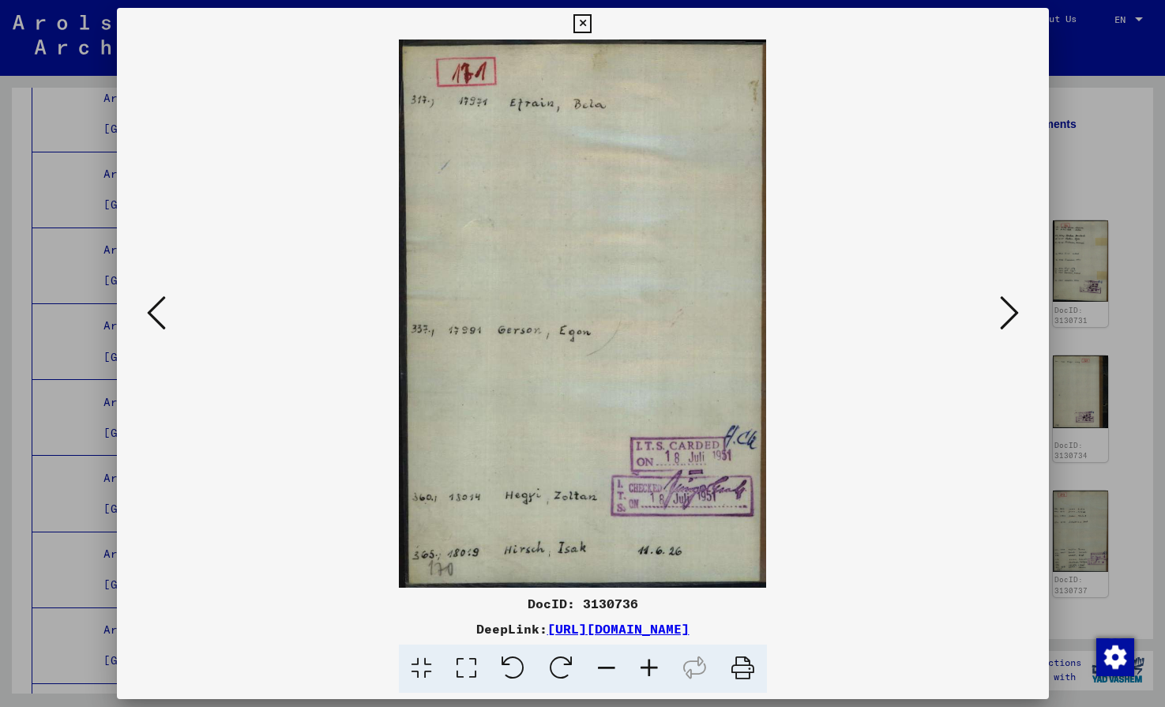
click at [1010, 317] on icon at bounding box center [1009, 313] width 19 height 38
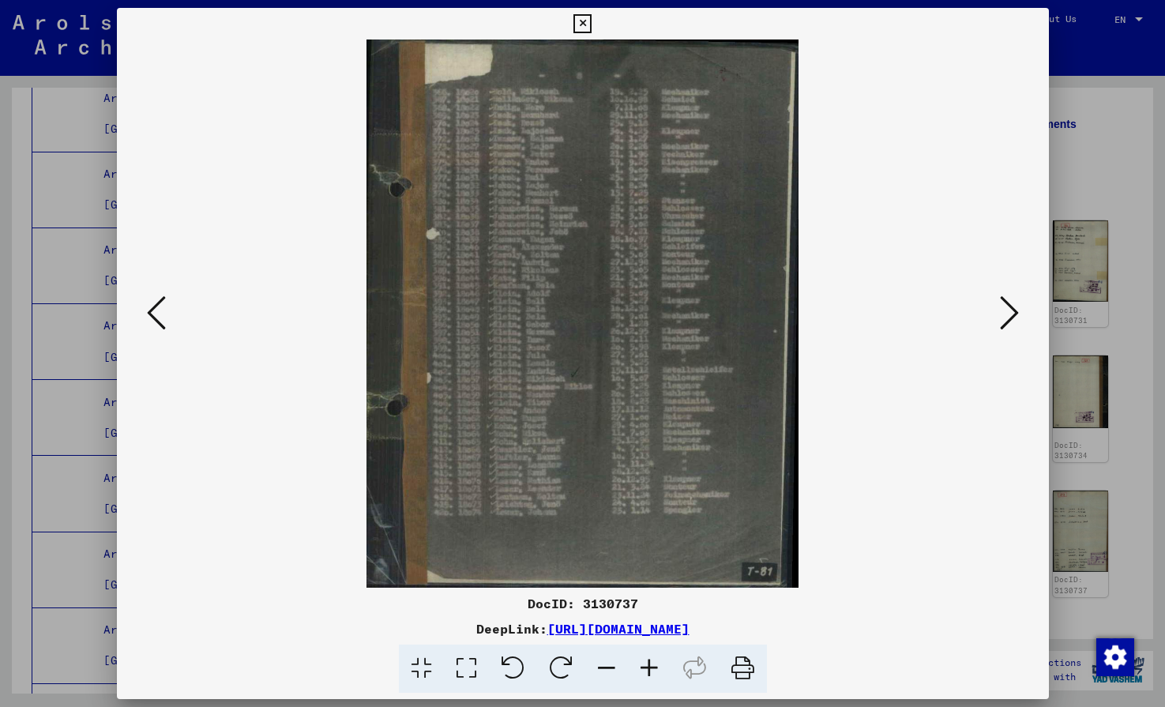
click at [1010, 317] on icon at bounding box center [1009, 313] width 19 height 38
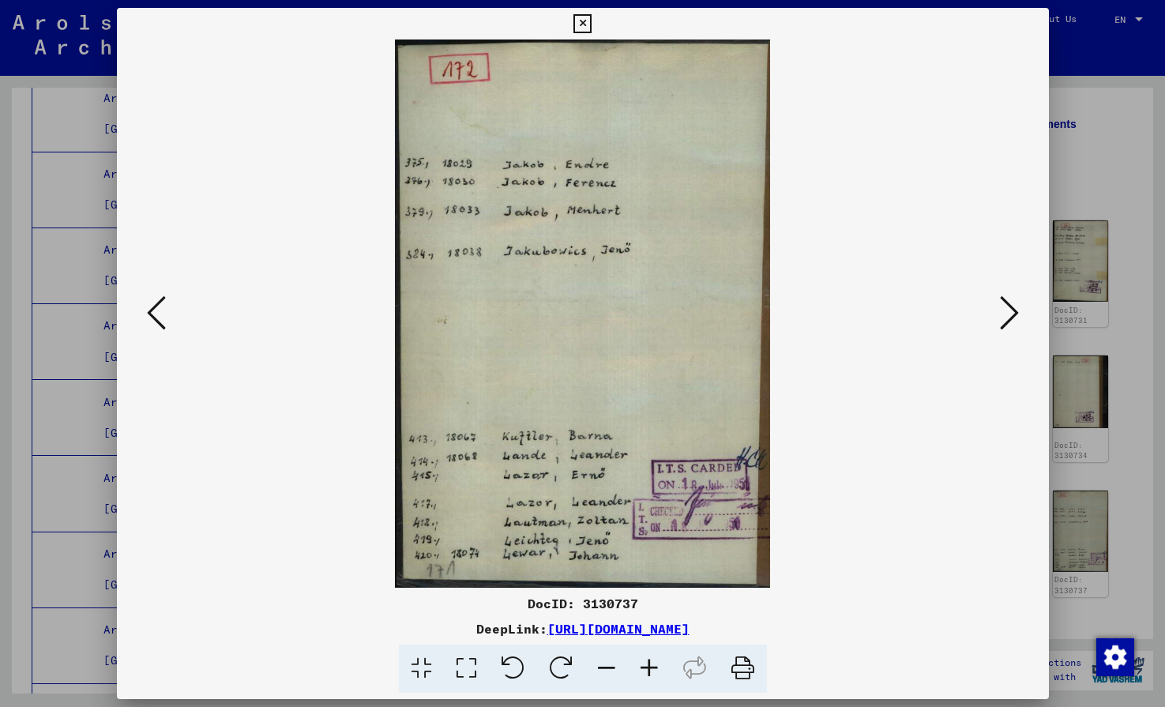
click at [1010, 317] on icon at bounding box center [1009, 313] width 19 height 38
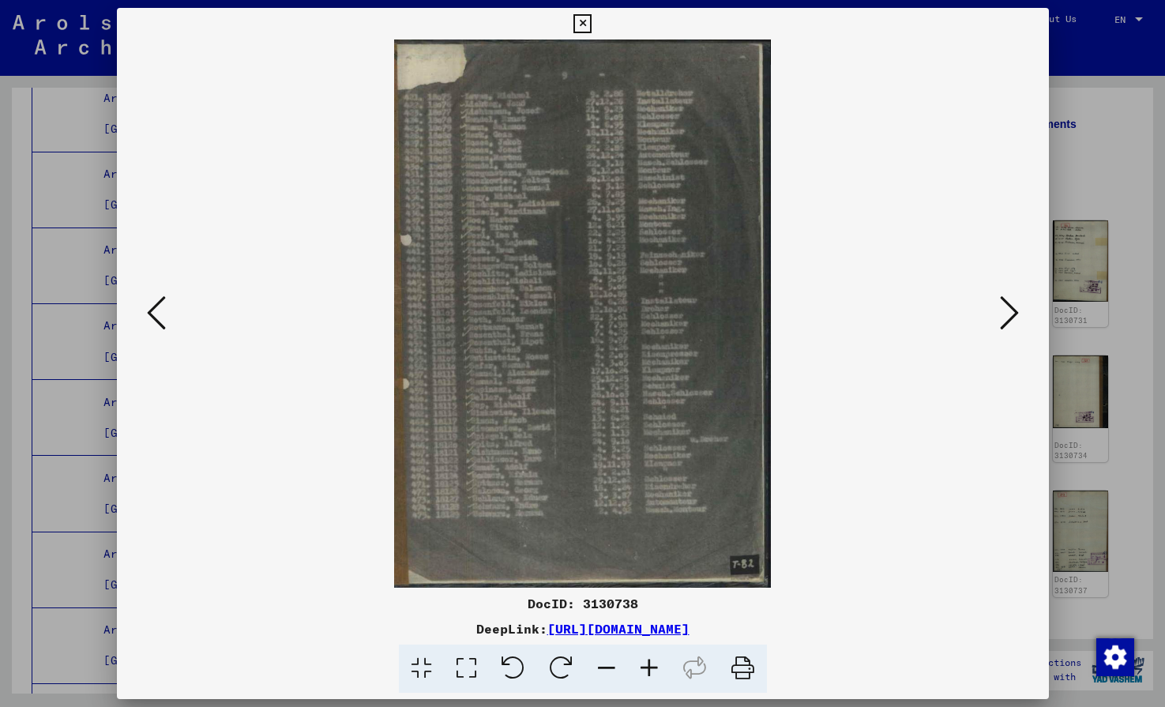
click at [1010, 317] on icon at bounding box center [1009, 313] width 19 height 38
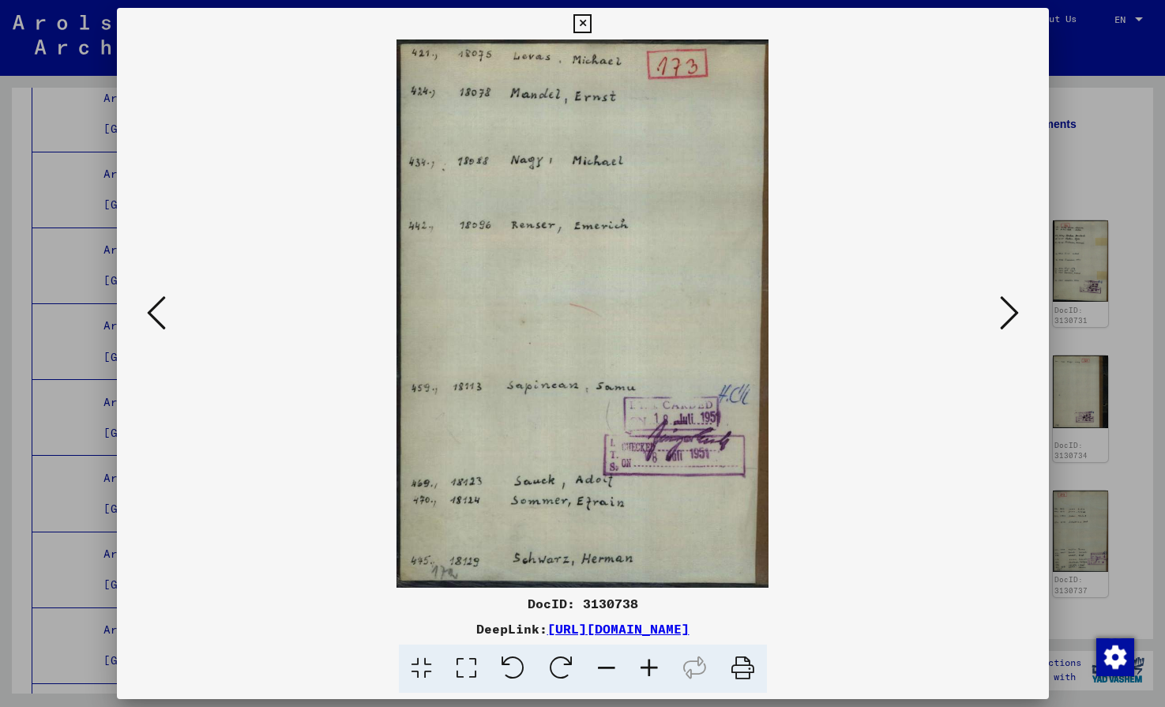
click at [1010, 317] on icon at bounding box center [1009, 313] width 19 height 38
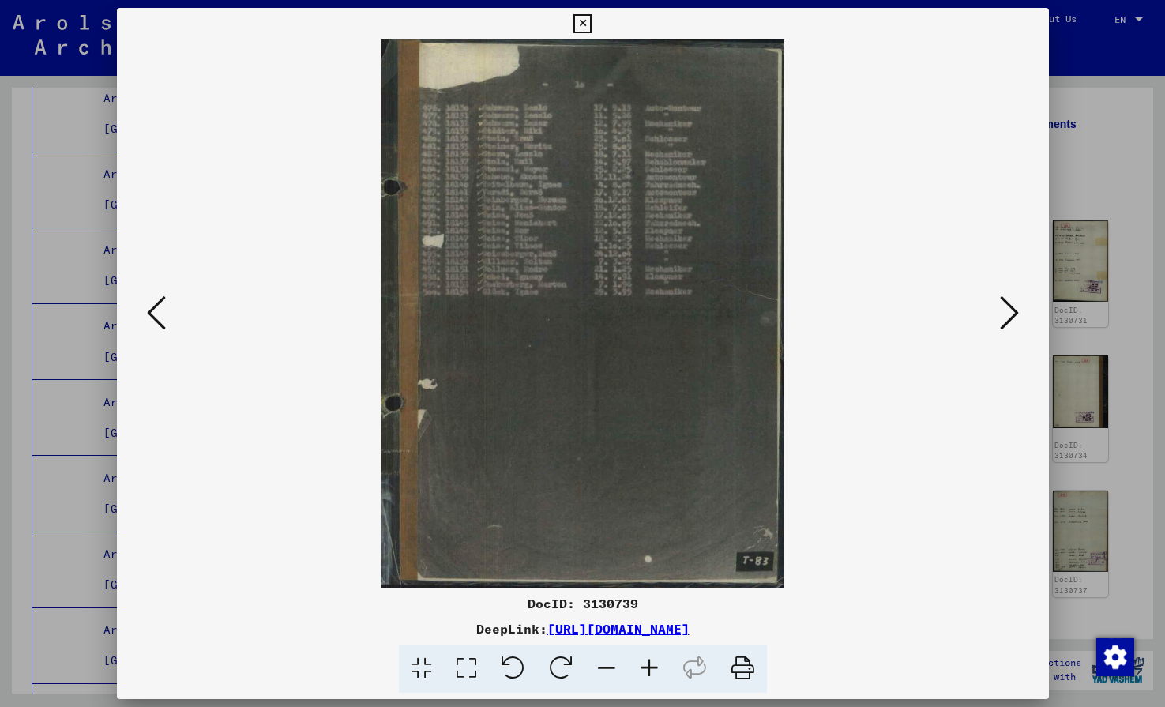
click at [1010, 317] on icon at bounding box center [1009, 313] width 19 height 38
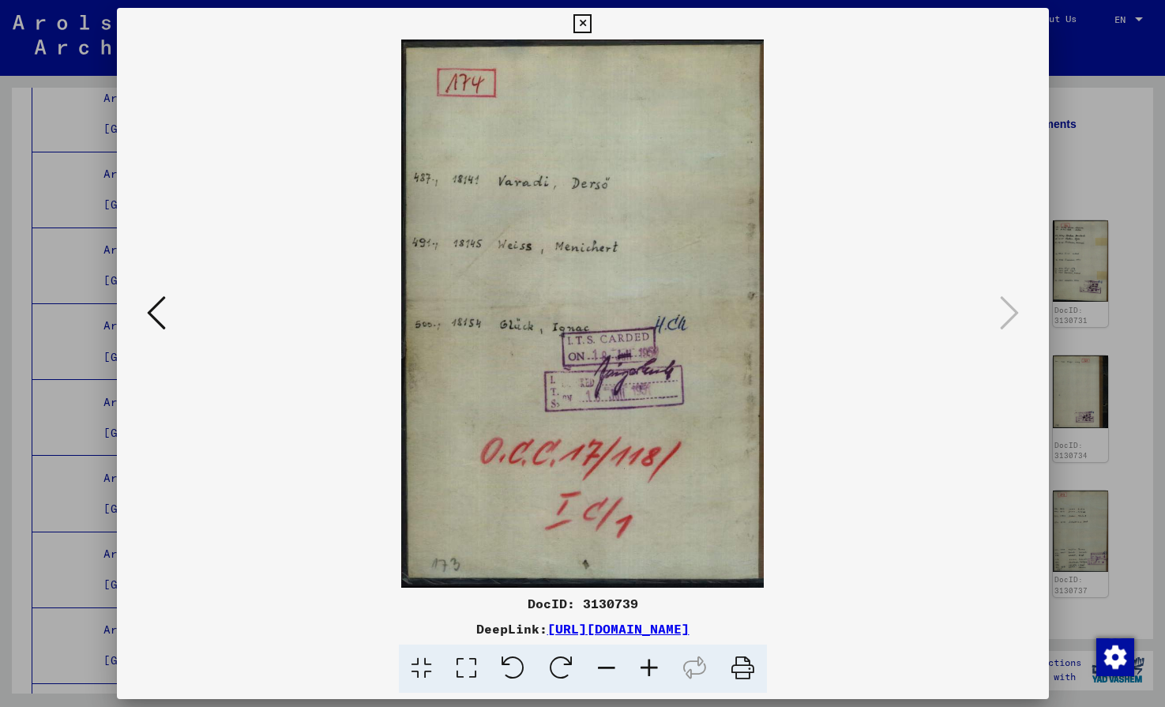
click at [592, 22] on icon at bounding box center [583, 23] width 18 height 19
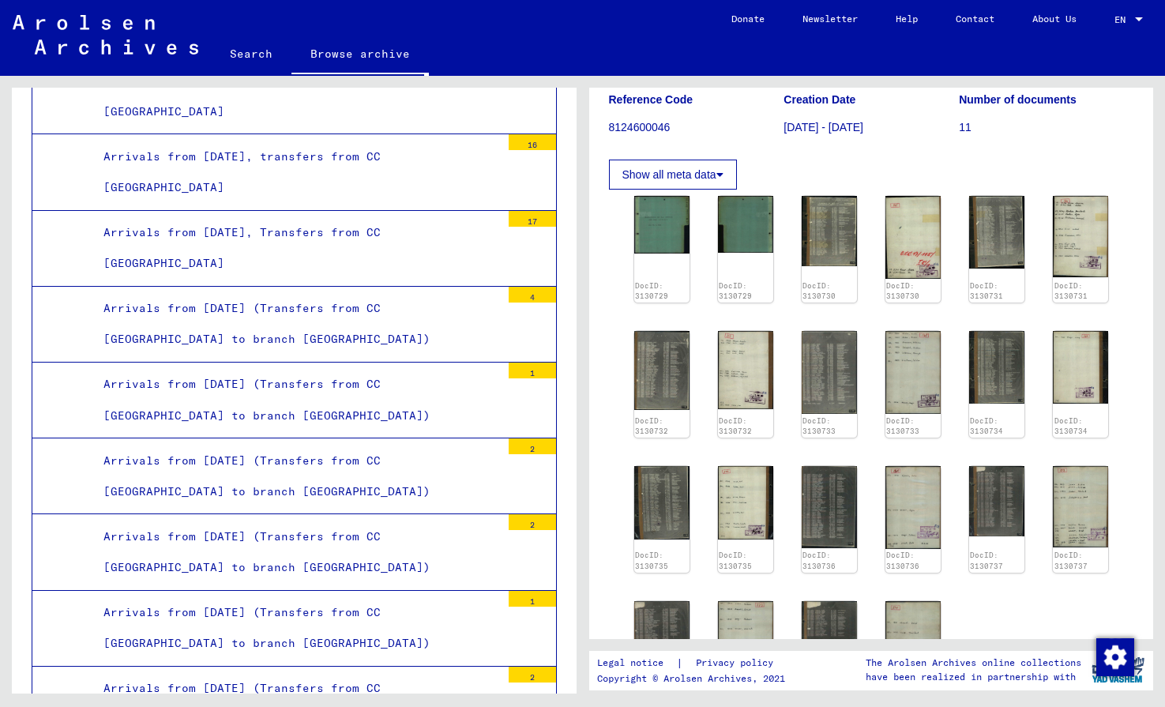
scroll to position [4787, 0]
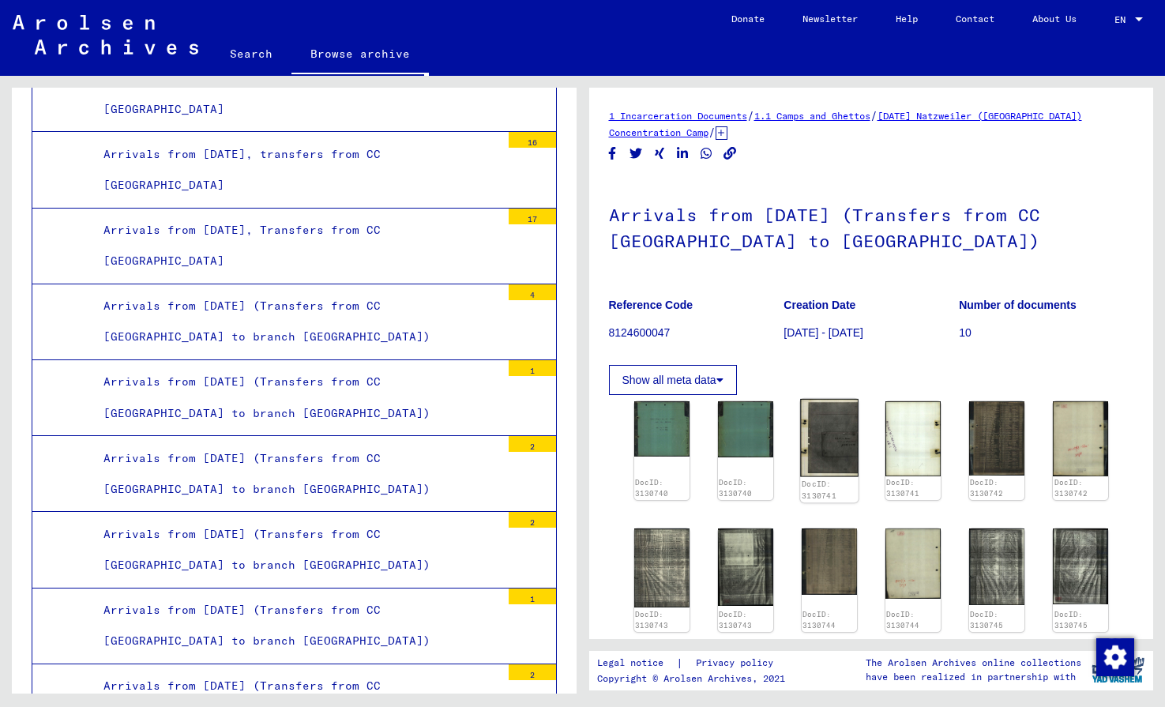
click at [814, 491] on div "DocID: 3130741" at bounding box center [829, 490] width 55 height 22
click at [822, 442] on img at bounding box center [829, 438] width 58 height 78
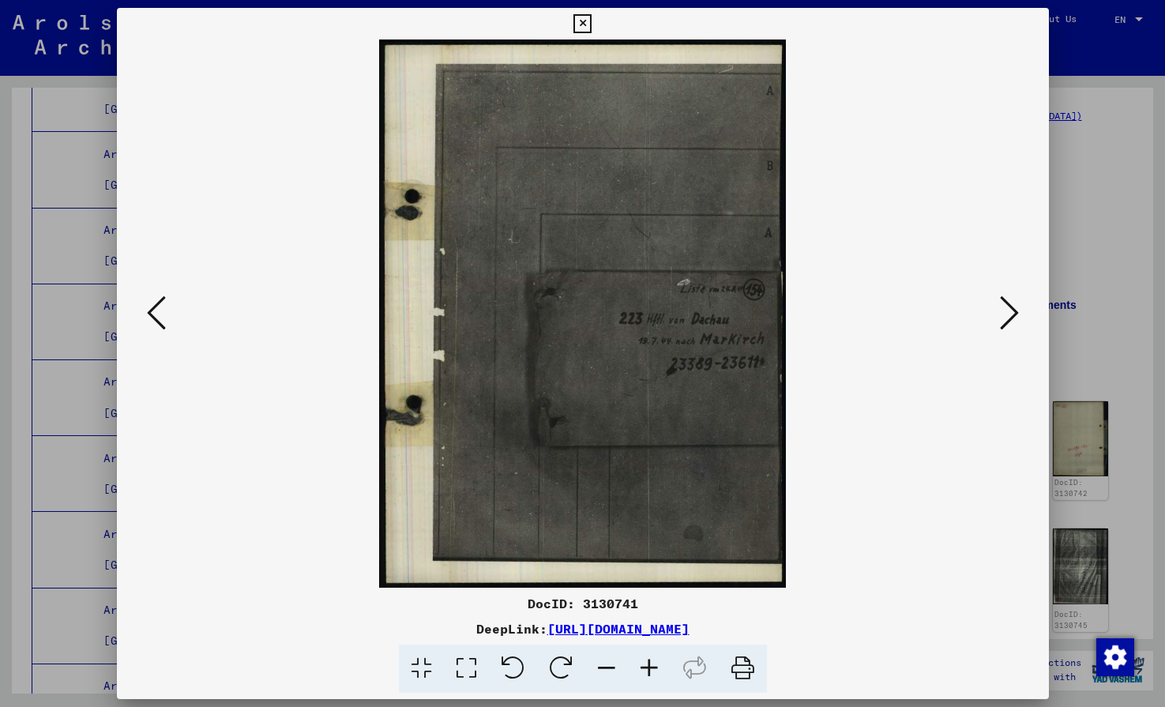
scroll to position [4787, 0]
click at [822, 442] on img at bounding box center [583, 313] width 825 height 548
click at [1009, 325] on icon at bounding box center [1009, 313] width 19 height 38
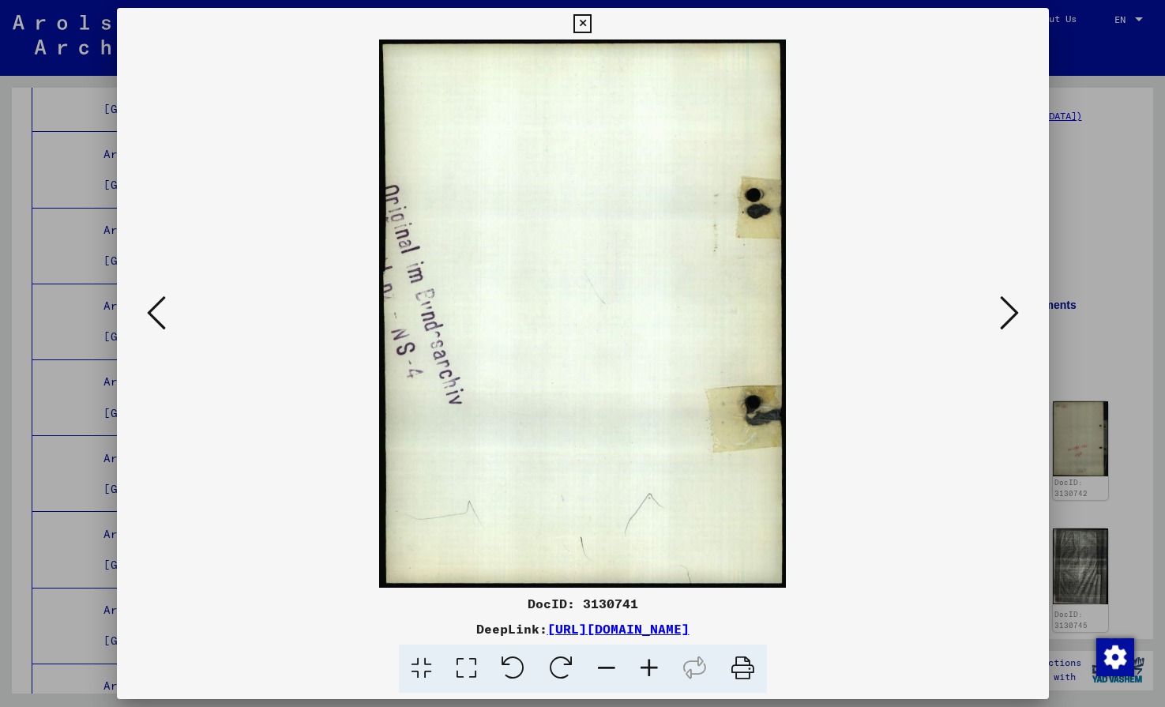
click at [1009, 325] on icon at bounding box center [1009, 313] width 19 height 38
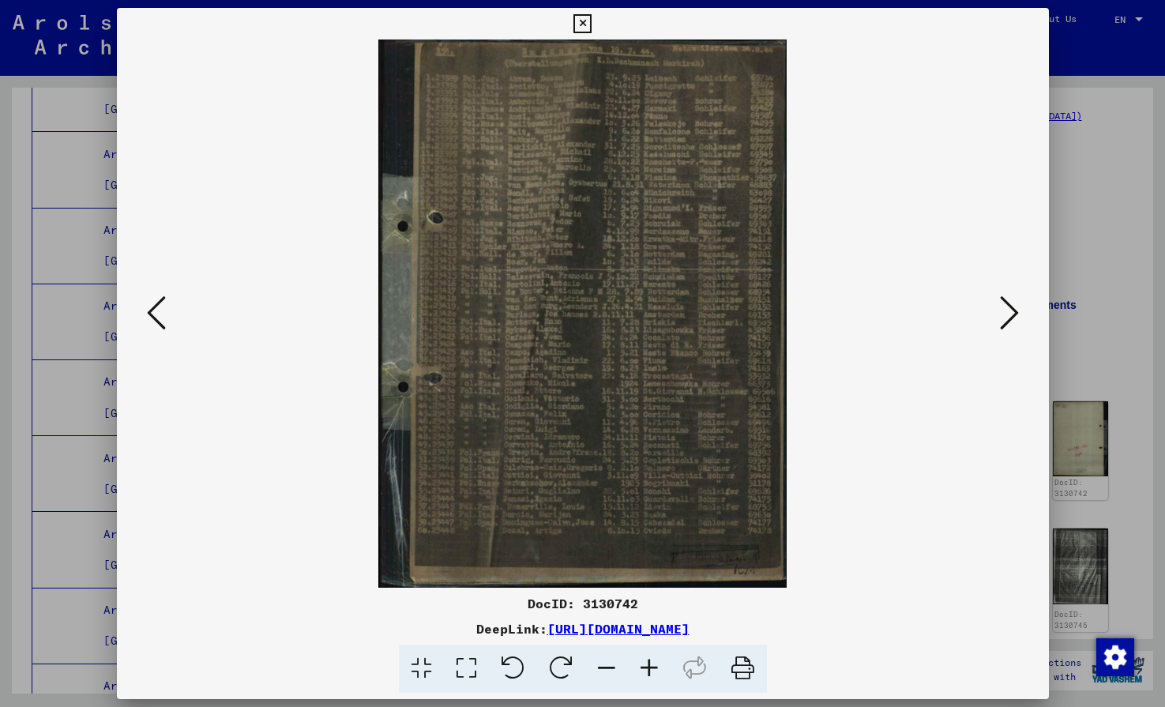
click at [592, 26] on icon at bounding box center [583, 23] width 18 height 19
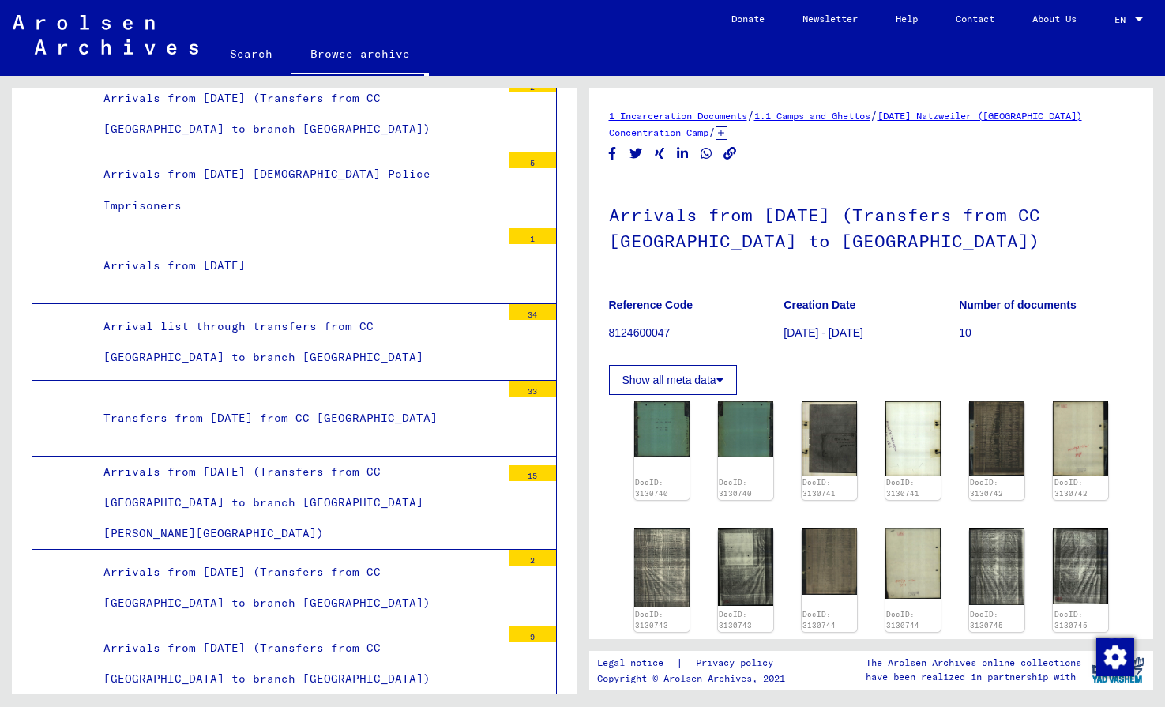
scroll to position [6468, 0]
